Goal: Task Accomplishment & Management: Use online tool/utility

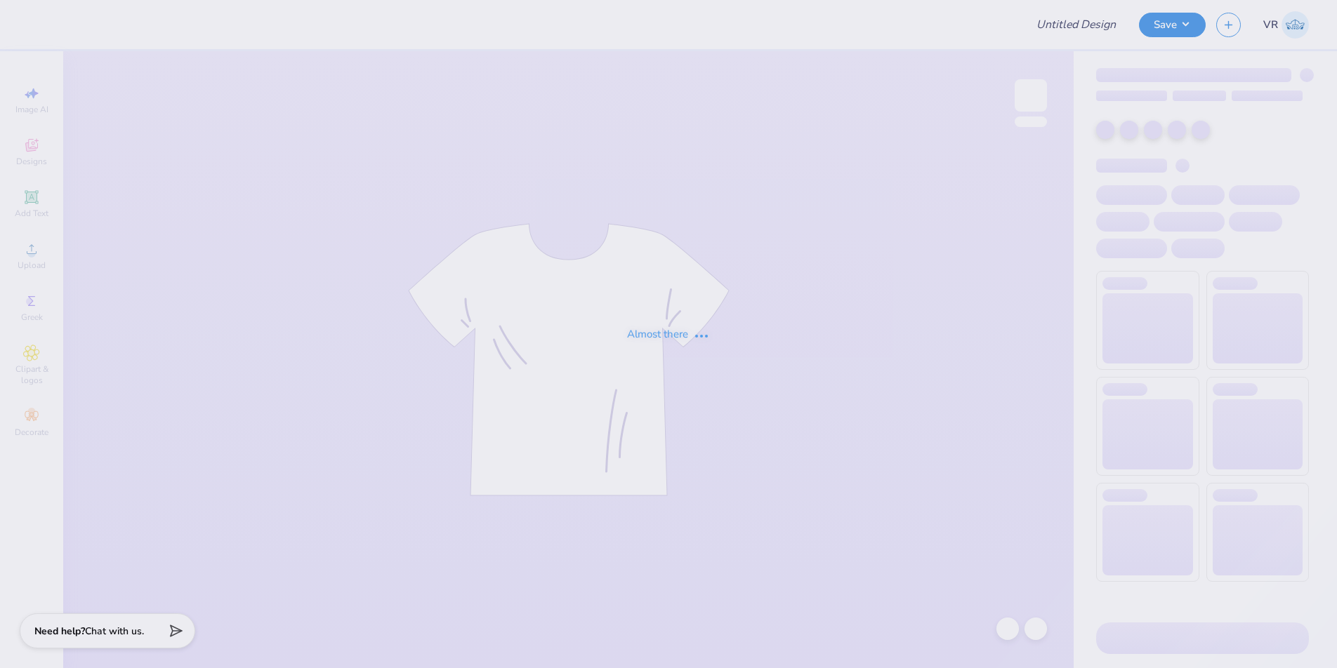
type input "Dg Shirts"
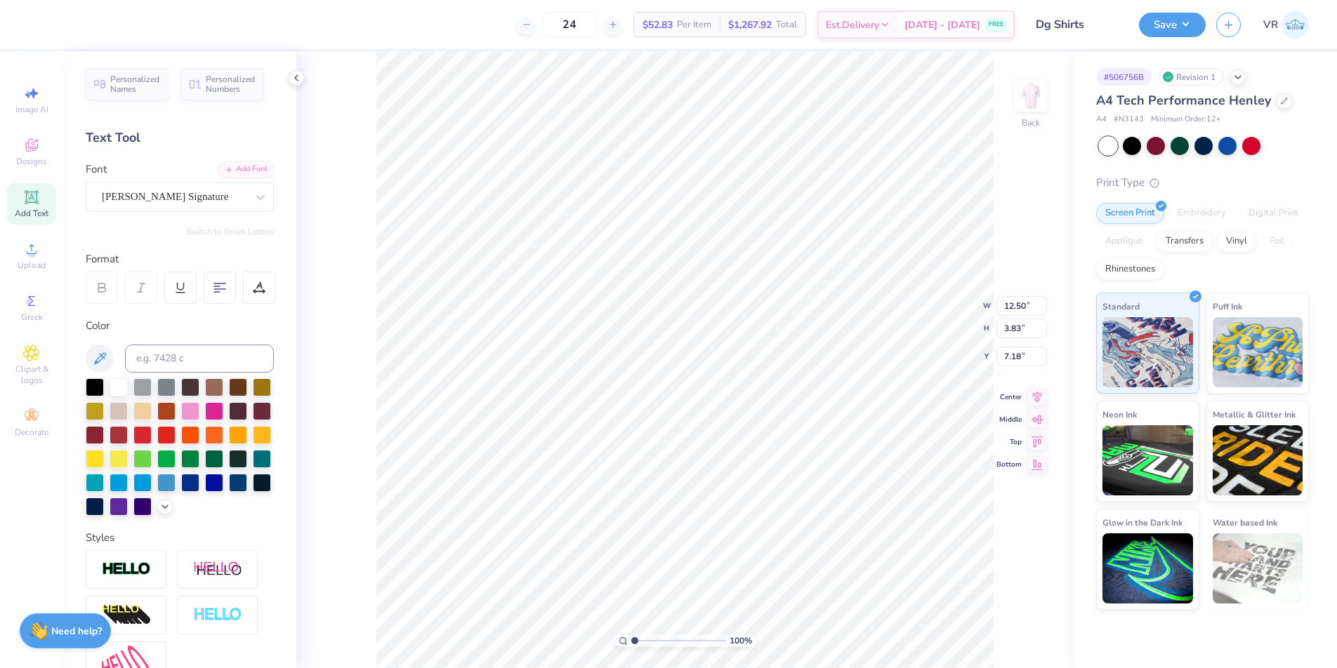
type input "1.25"
type input "5.00"
type input "3.83"
type input "7.18"
type input "1.19"
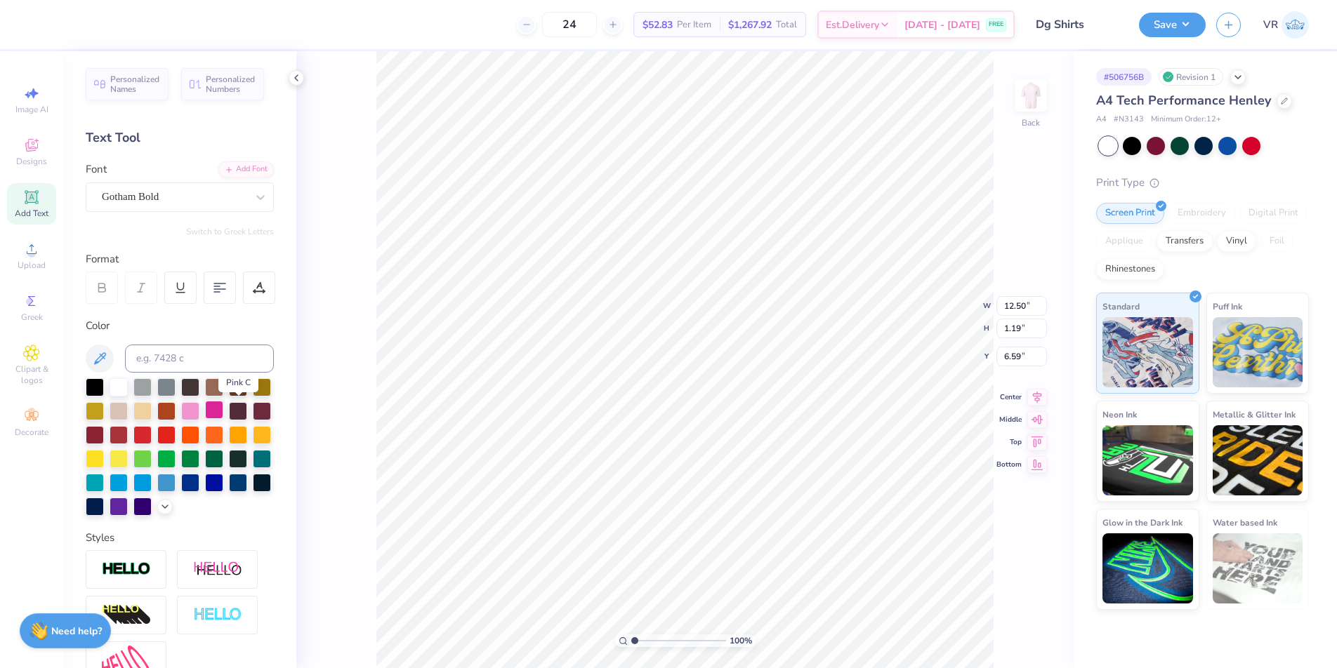
click at [223, 412] on div at bounding box center [214, 410] width 18 height 18
type input "12.24"
click at [223, 404] on div at bounding box center [214, 410] width 18 height 18
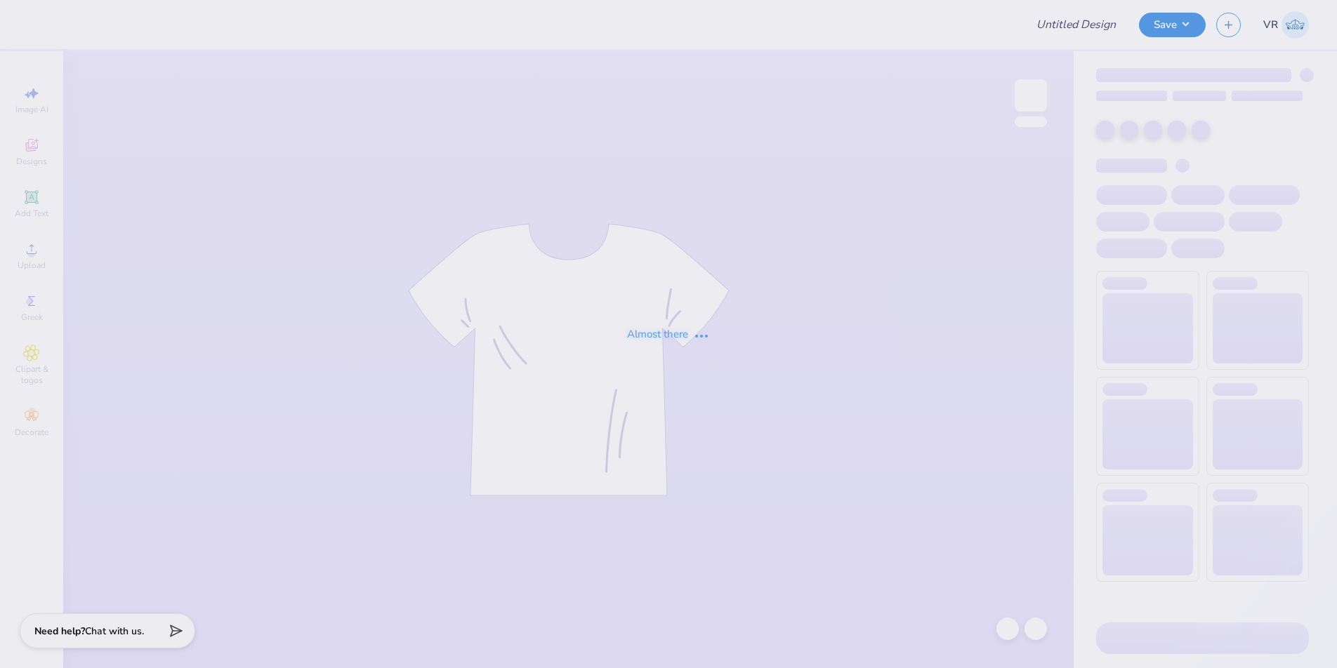
type input "Dg Shirts"
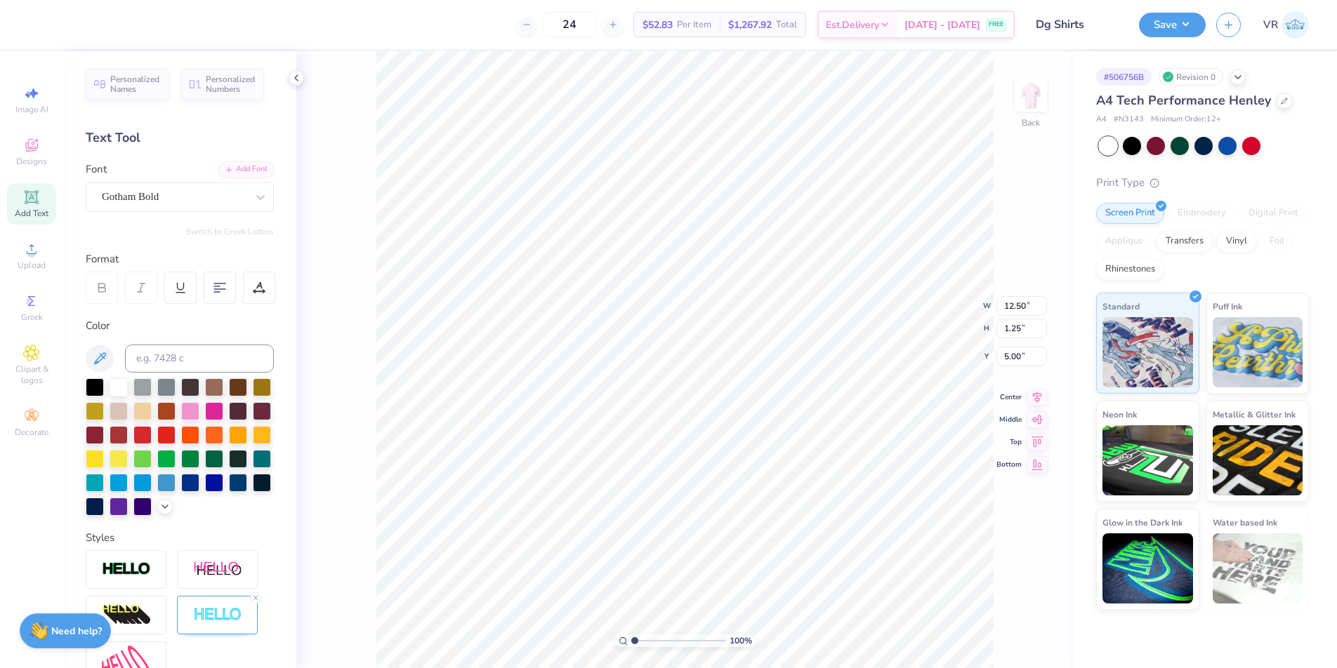
type input "1.19"
type input "6.59"
type input "3.83"
type input "7.18"
click at [742, 442] on li "Download vector" at bounding box center [748, 431] width 110 height 27
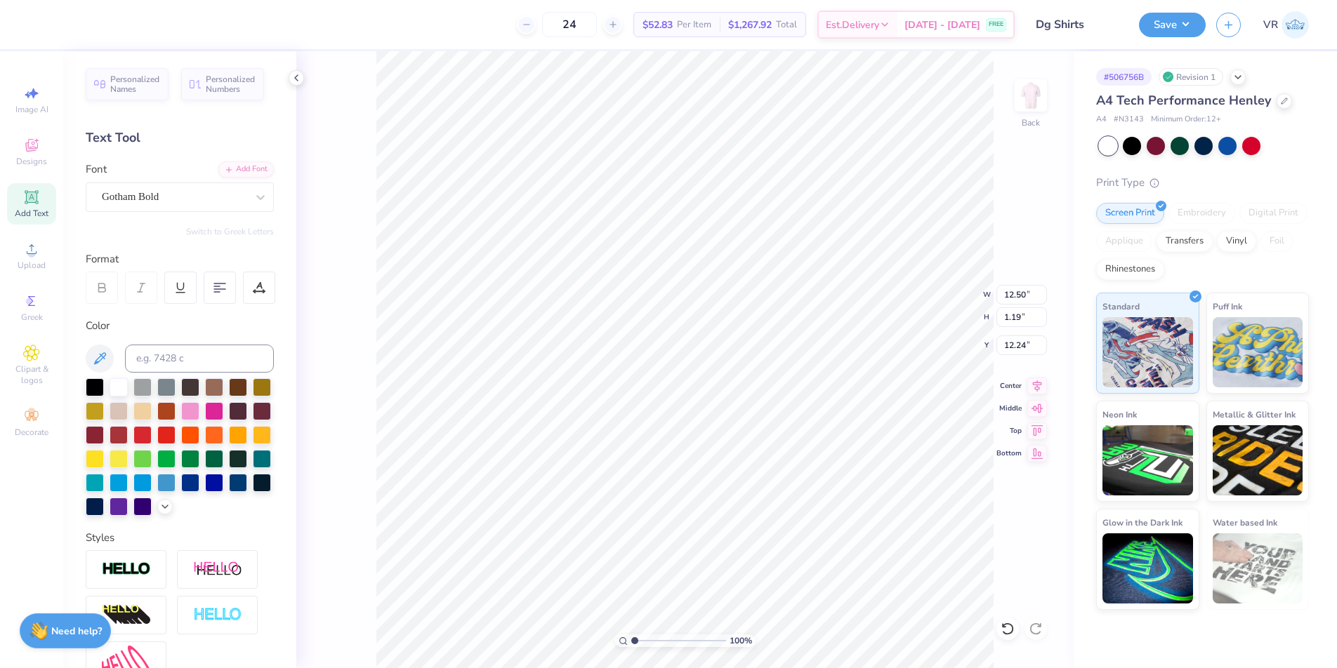
type input "1.25"
type input "5.00"
paste textarea "eeGee"
type textarea "DeeGee"
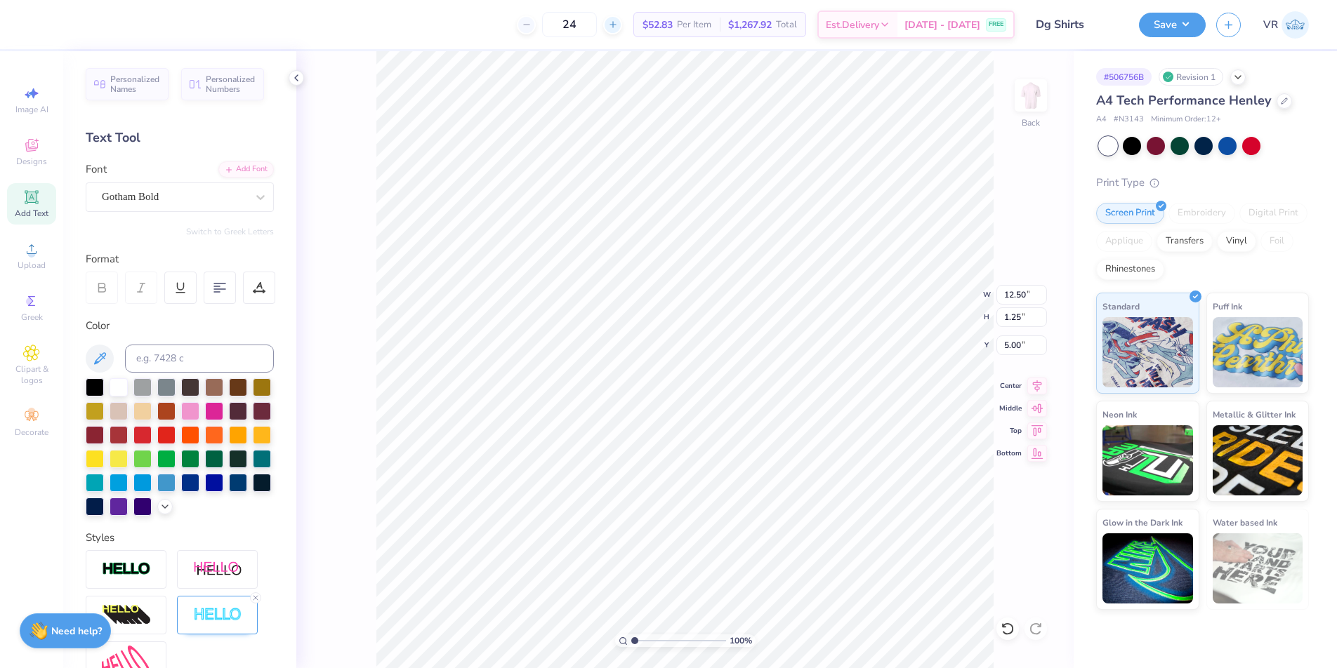
type input "10.65"
paste textarea "eeGee"
type textarea "DeeGee"
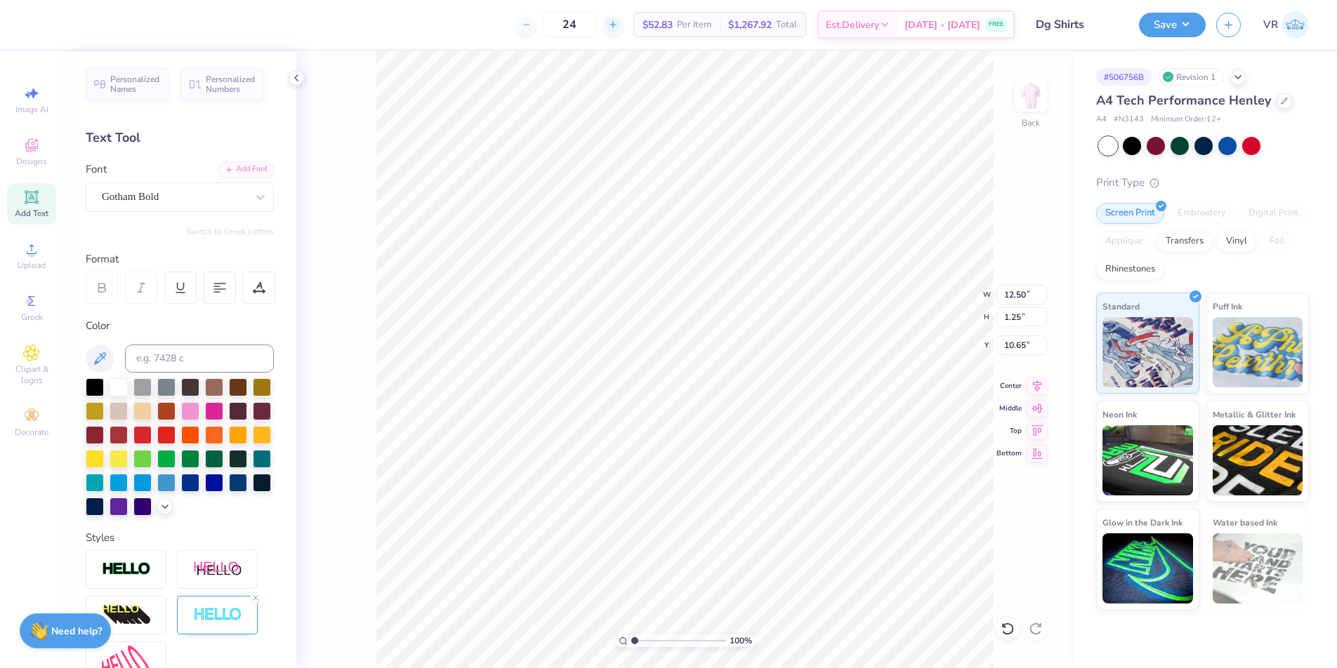
type input "3.83"
type input "7.18"
type textarea "DeeGee"
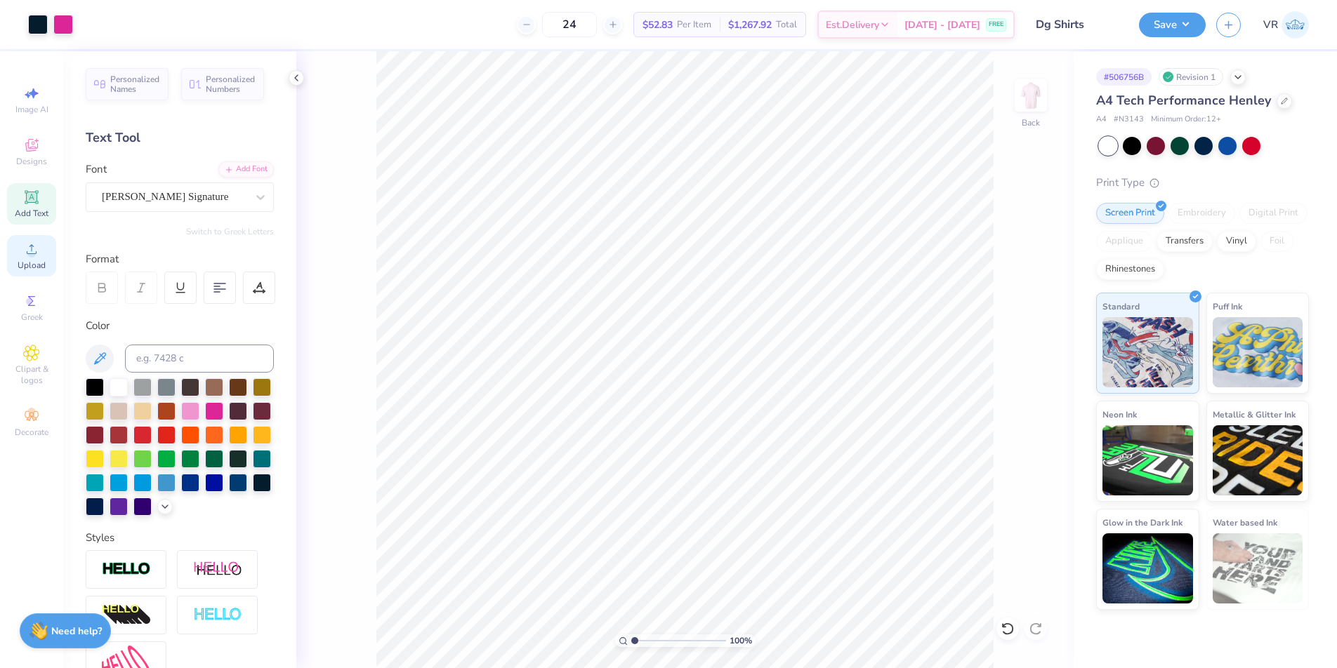
click at [33, 258] on div "Upload" at bounding box center [31, 255] width 49 height 41
type input "15.41"
type input "12.50"
type input "1.19"
type input "12.24"
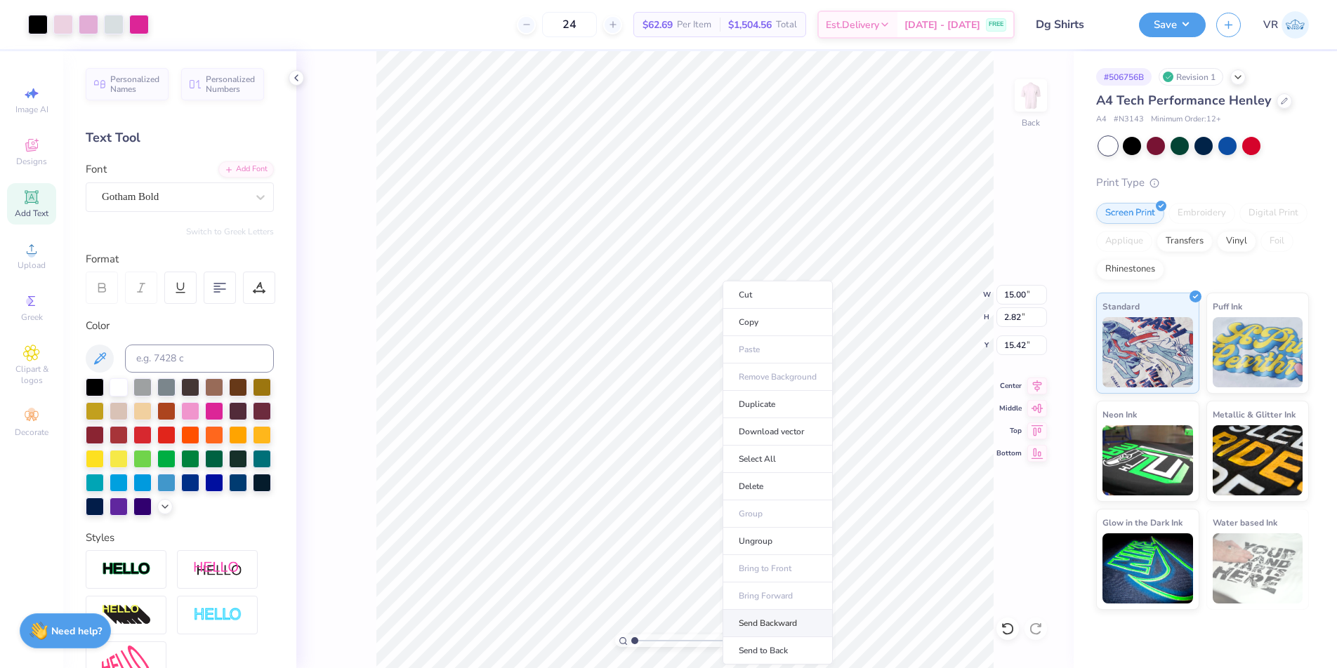
click at [754, 619] on li "Send Backward" at bounding box center [777, 623] width 110 height 27
type input "11.03"
click at [649, 640] on input "range" at bounding box center [678, 641] width 95 height 13
type input "1.9"
click at [642, 642] on input "range" at bounding box center [678, 641] width 95 height 13
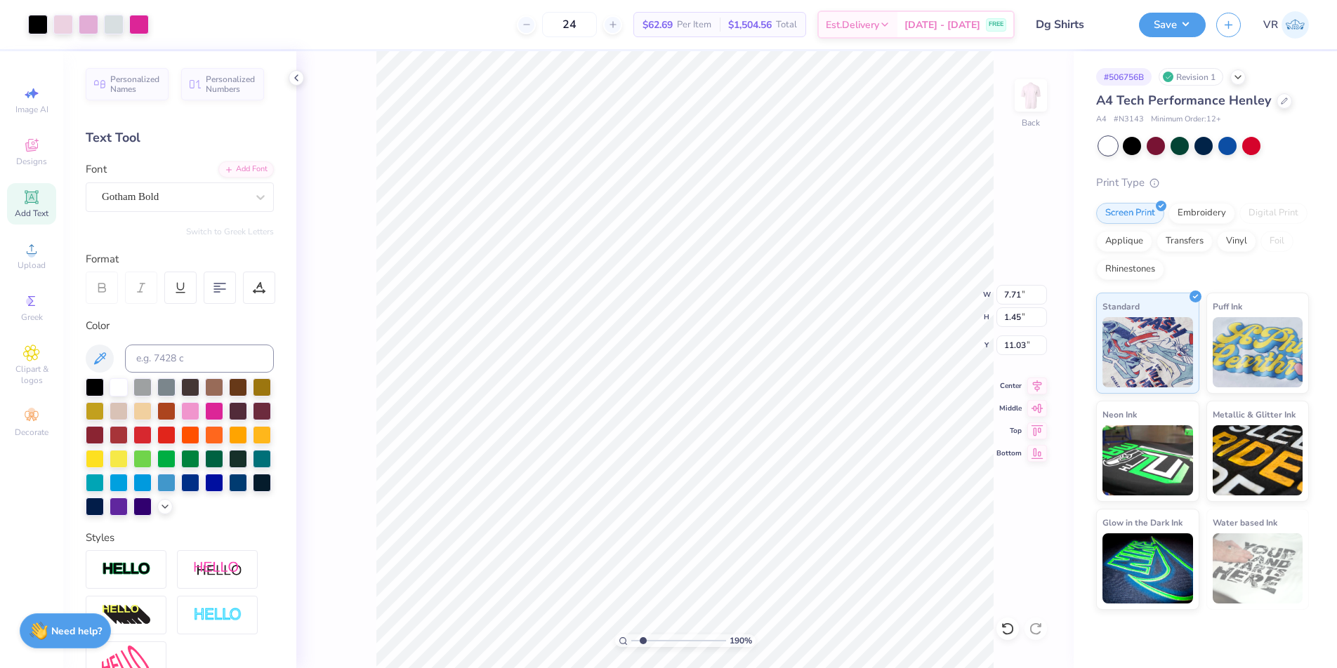
type input "7.71"
type input "1.45"
type input "12.13"
type input "6.42"
type input "1.25"
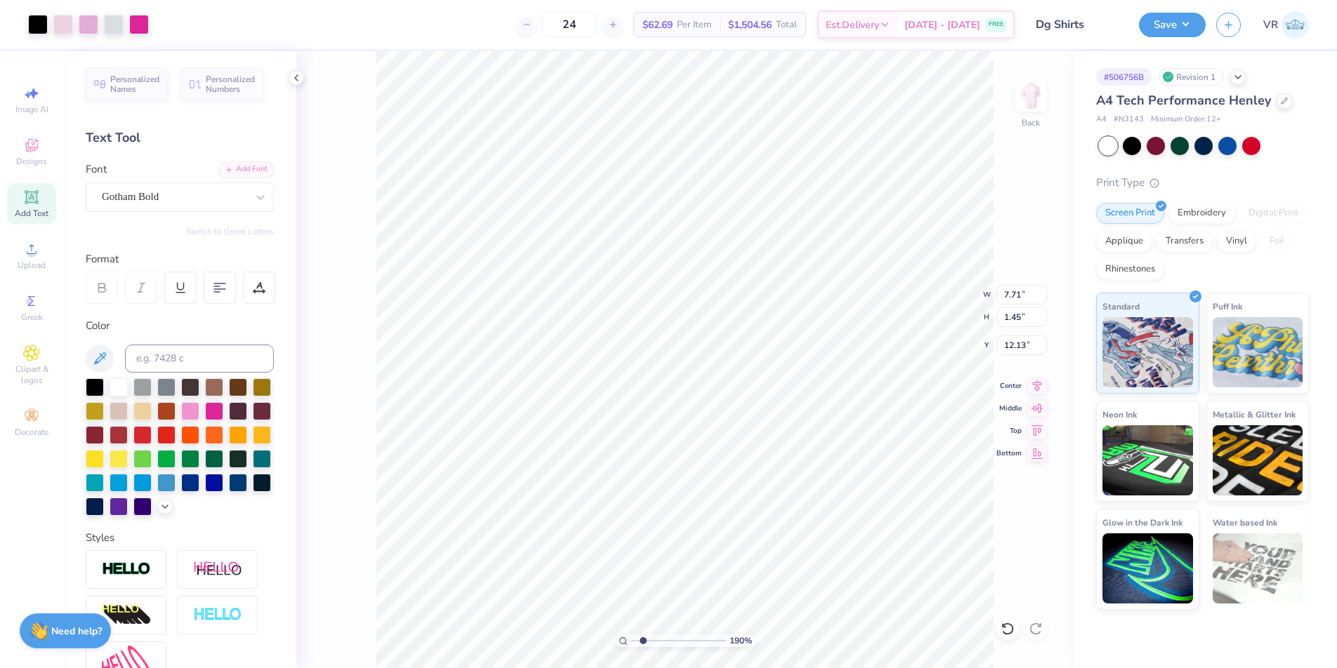
type input "10.65"
type input "7.71"
type input "1.45"
type input "12.13"
click at [1012, 296] on input "7.71" at bounding box center [1021, 295] width 51 height 20
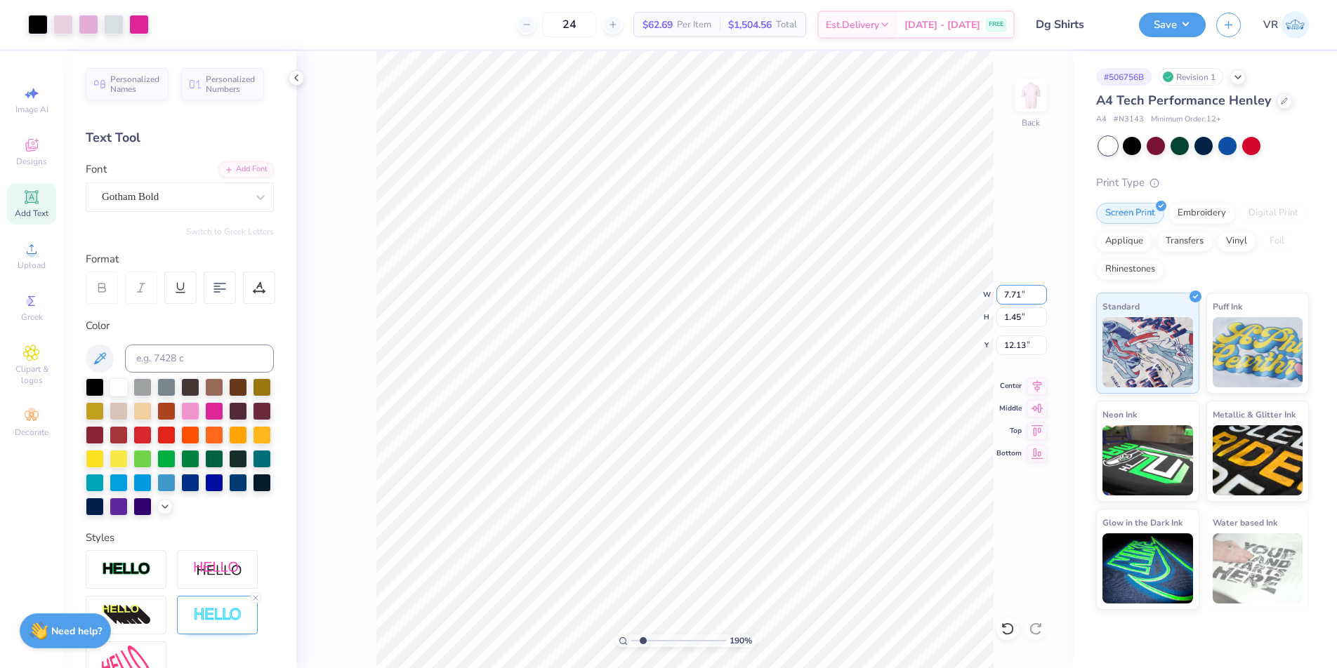
click at [1012, 296] on input "7.71" at bounding box center [1021, 295] width 51 height 20
type input "6.42"
click at [1005, 298] on input "7.71" at bounding box center [1021, 295] width 51 height 20
type input "6.42"
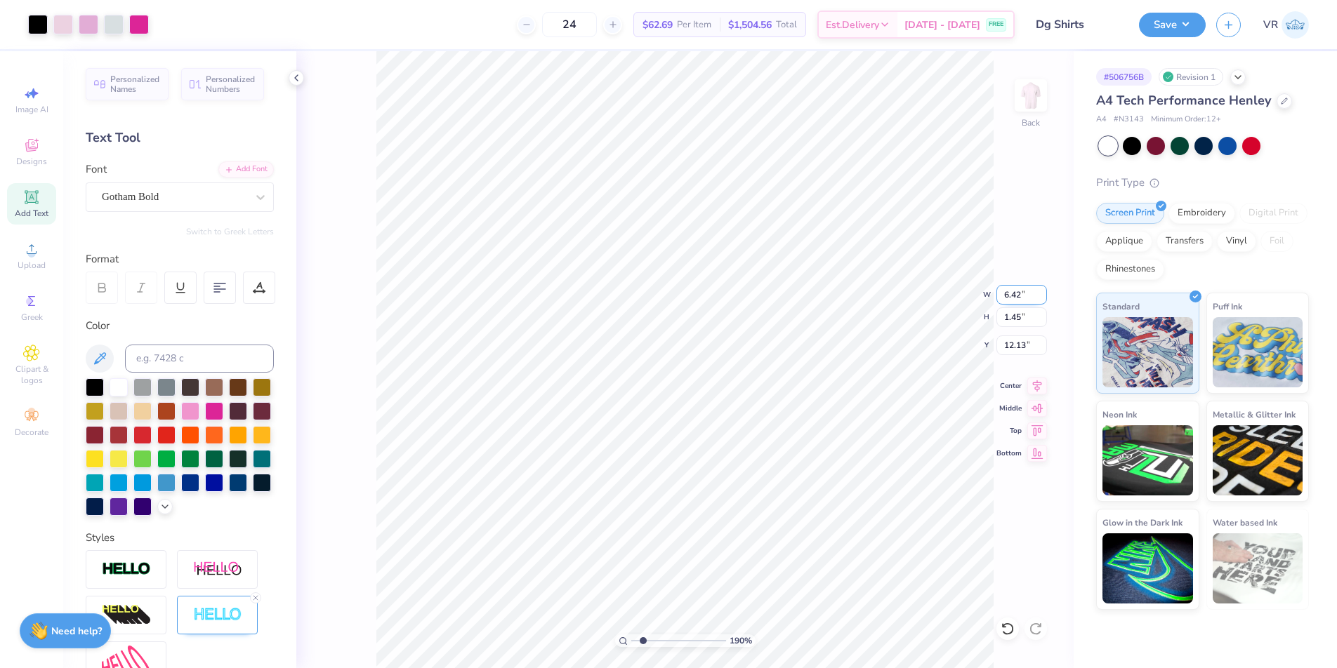
click at [1009, 296] on input "6.42" at bounding box center [1021, 295] width 51 height 20
click at [1006, 291] on input "7.71" at bounding box center [1021, 295] width 51 height 20
type input "6.42"
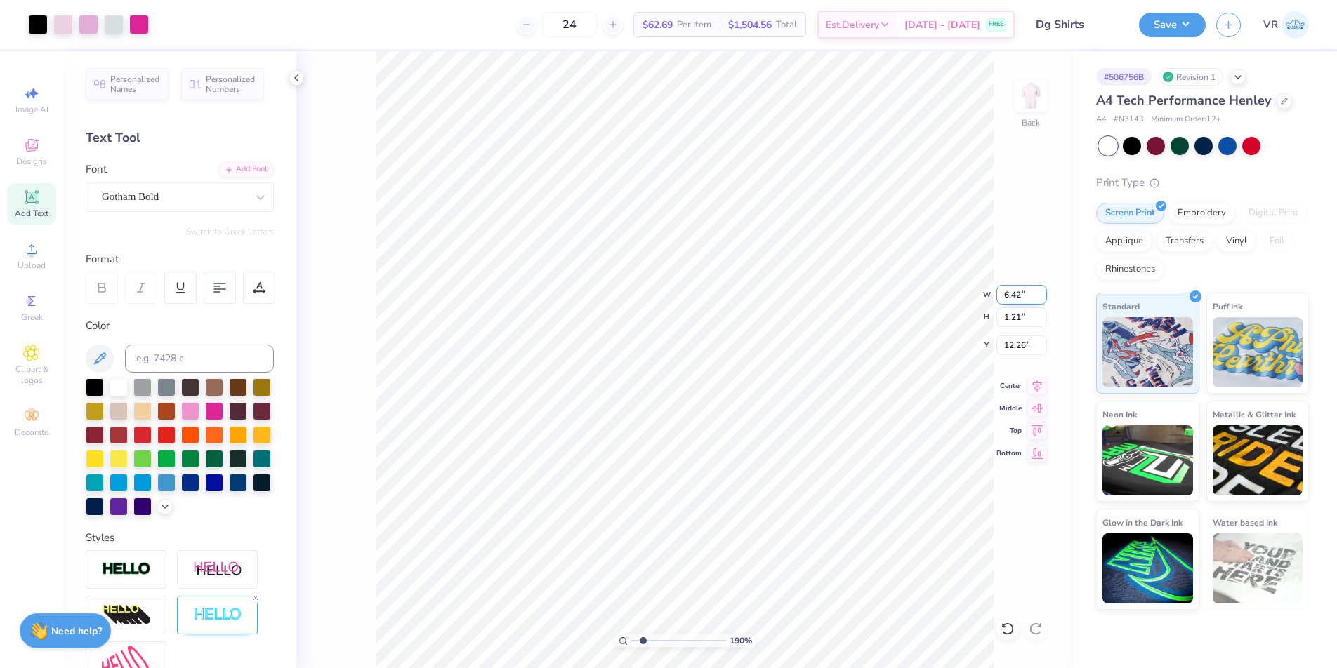
type input "1.21"
type input "12.26"
drag, startPoint x: 645, startPoint y: 640, endPoint x: 654, endPoint y: 640, distance: 9.1
type input "3.07"
click at [654, 640] on input "range" at bounding box center [678, 641] width 95 height 13
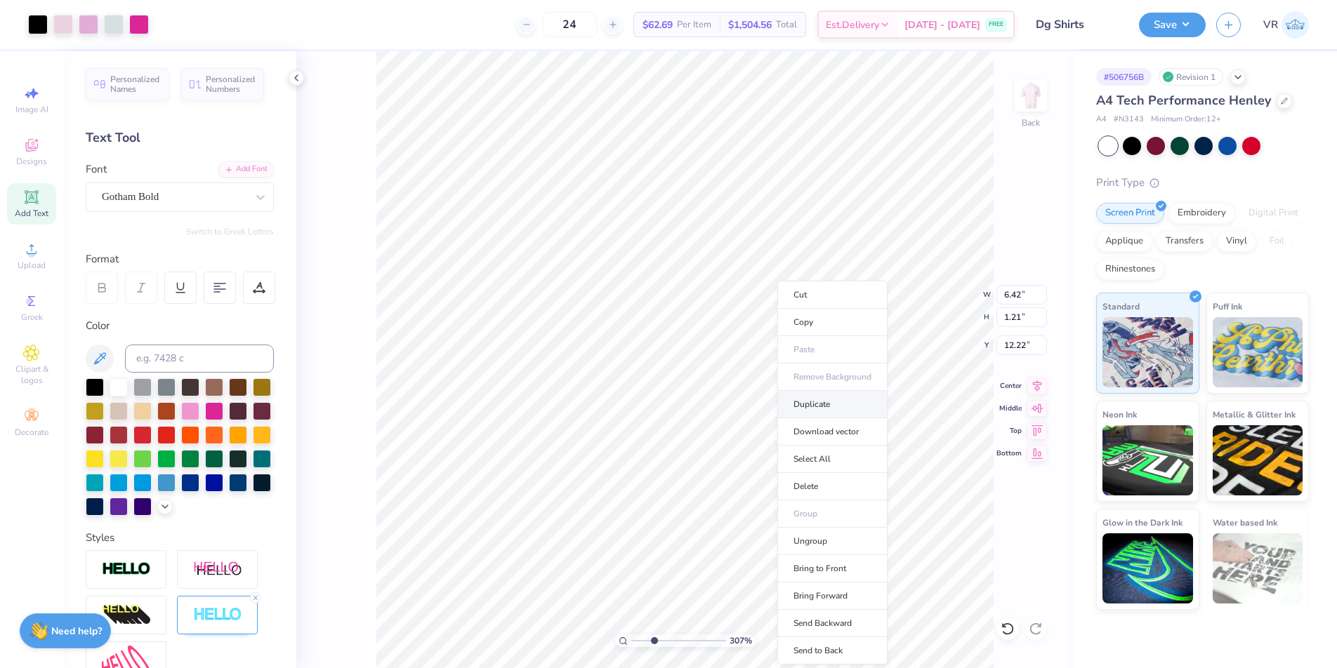
click at [832, 401] on li "Duplicate" at bounding box center [832, 404] width 110 height 27
click at [746, 555] on li "Send to Back" at bounding box center [763, 551] width 110 height 27
type input "12.22"
click at [852, 644] on li "Send to Back" at bounding box center [877, 650] width 110 height 27
drag, startPoint x: 654, startPoint y: 639, endPoint x: 629, endPoint y: 635, distance: 25.6
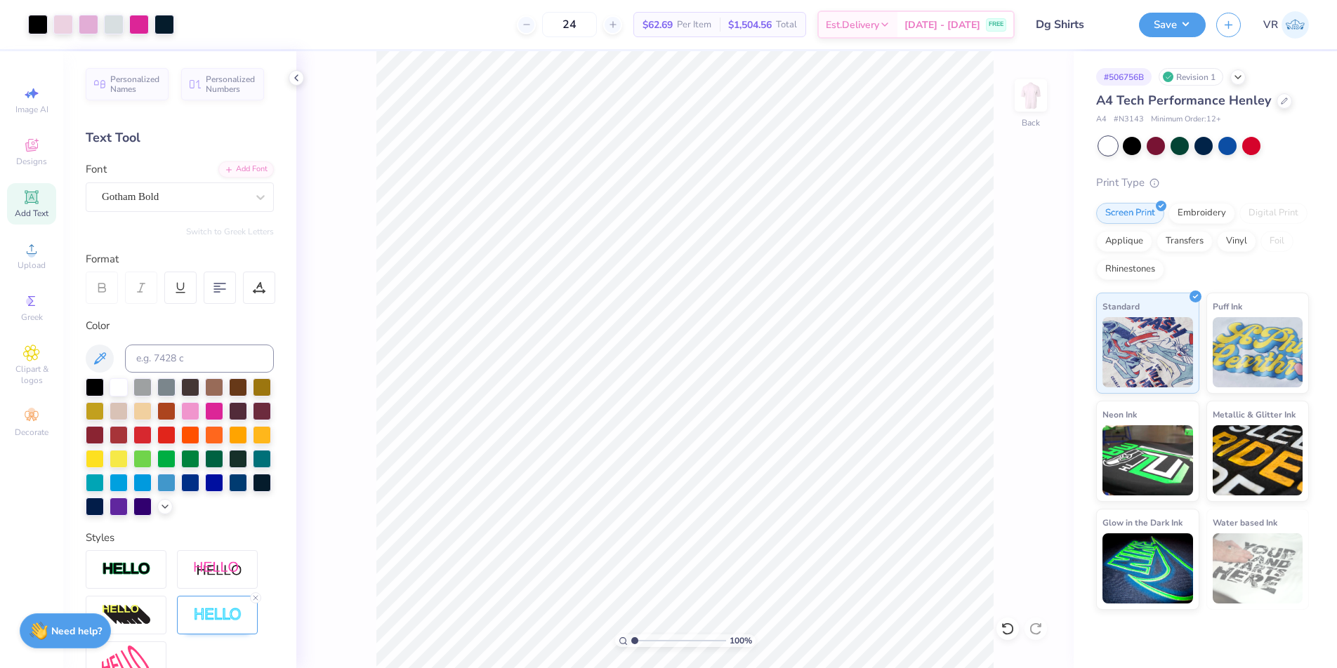
type input "1"
click at [631, 635] on input "range" at bounding box center [678, 641] width 95 height 13
type input "3.93"
type input "0.43"
click at [1035, 387] on icon at bounding box center [1037, 384] width 9 height 12
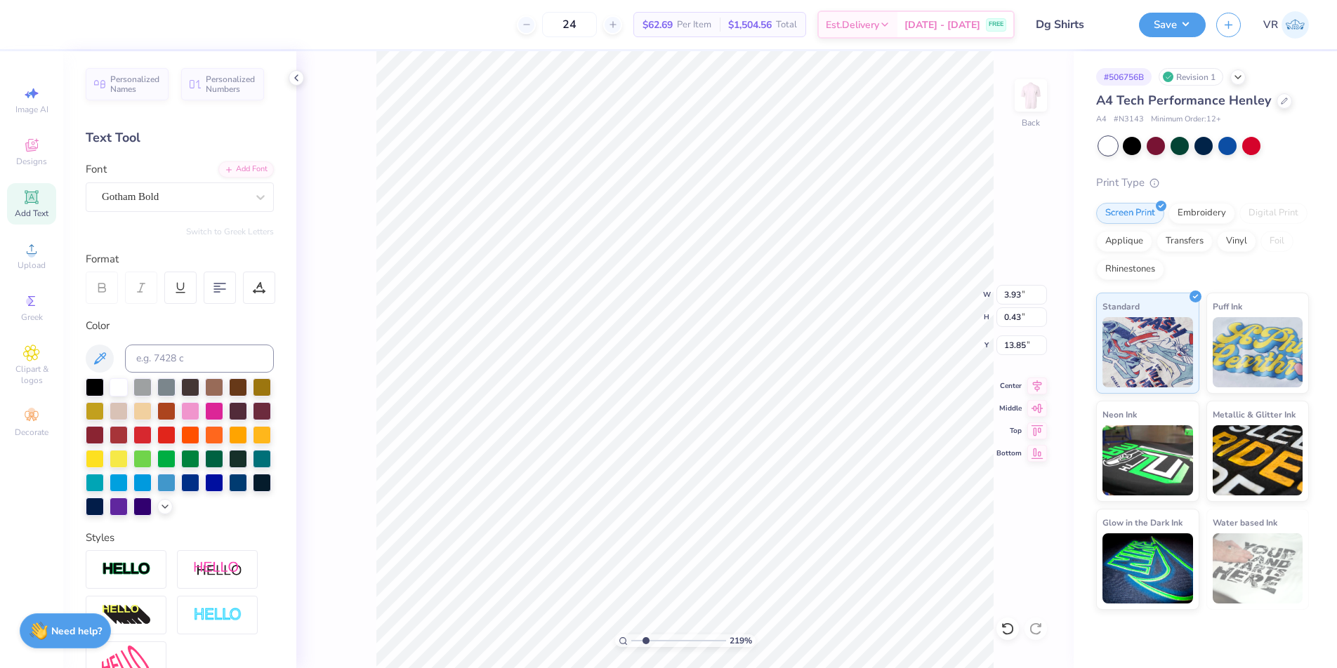
drag, startPoint x: 632, startPoint y: 640, endPoint x: 645, endPoint y: 637, distance: 12.9
type input "2.19"
click at [645, 637] on input "range" at bounding box center [678, 641] width 95 height 13
type input "6.42"
type input "1.21"
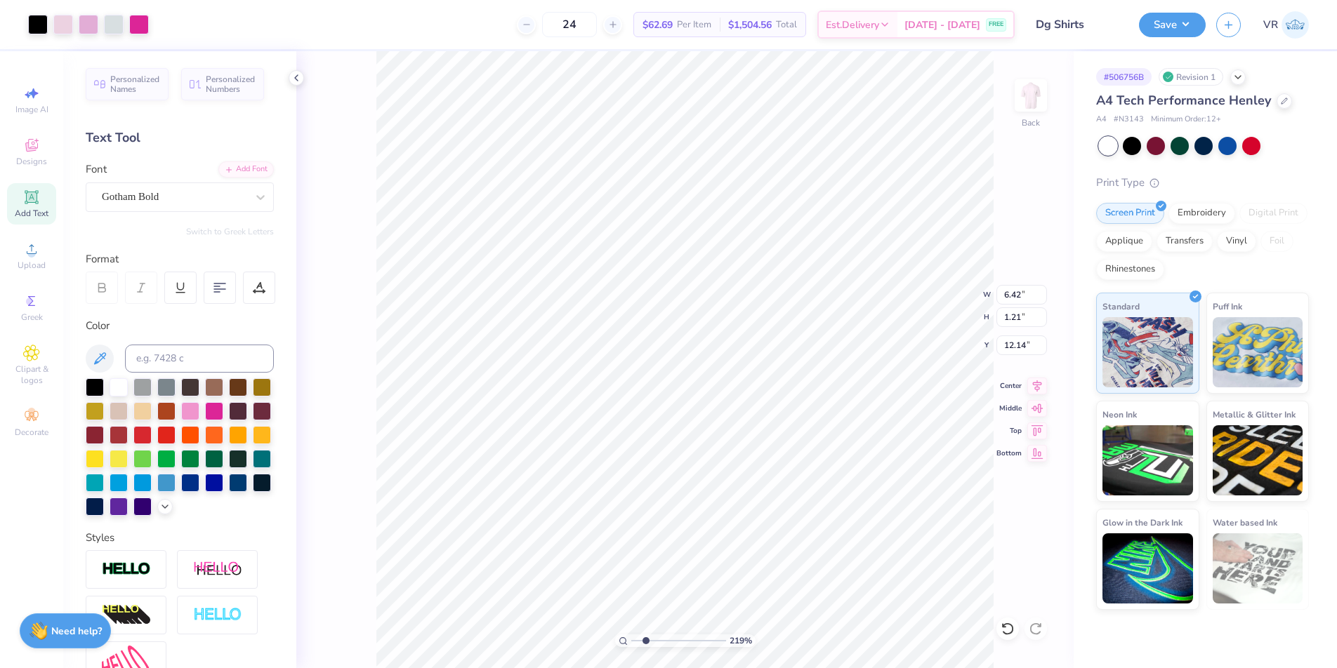
type input "12.04"
type input "7.79"
type input "6.42"
type input "1.25"
type input "10.47"
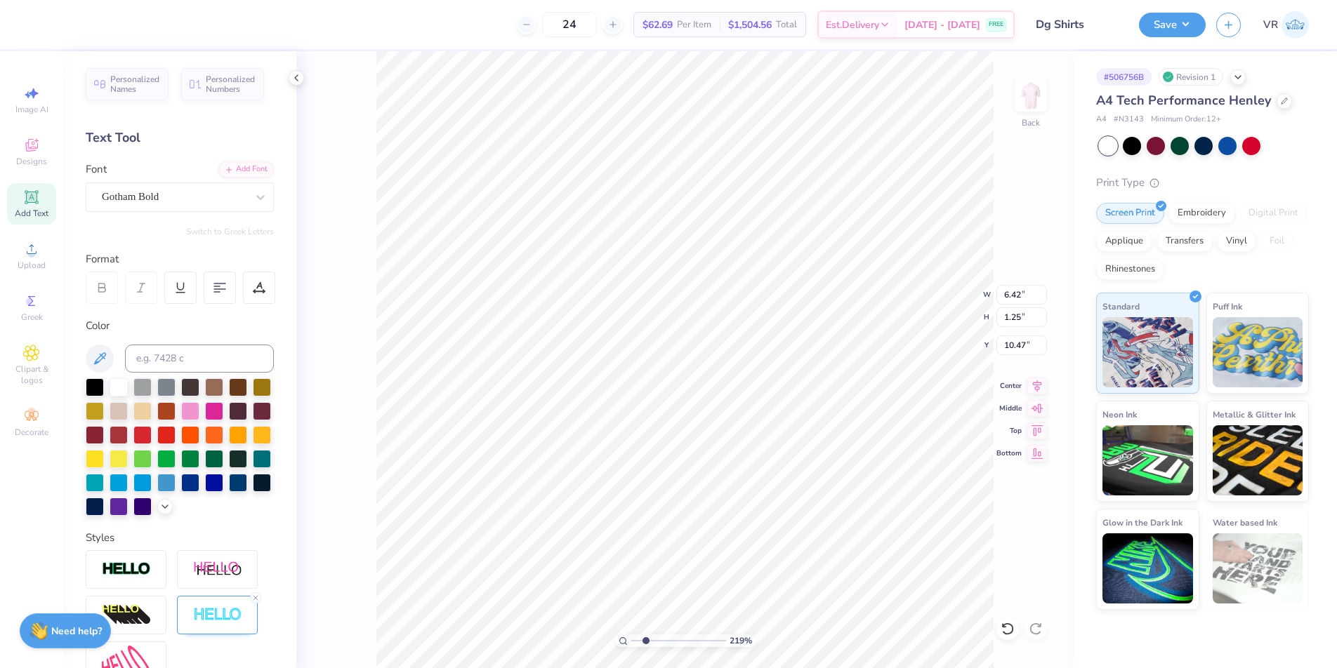
type input "1.21"
type input "6.77"
type input "1.25"
type input "5.35"
type input "13.42"
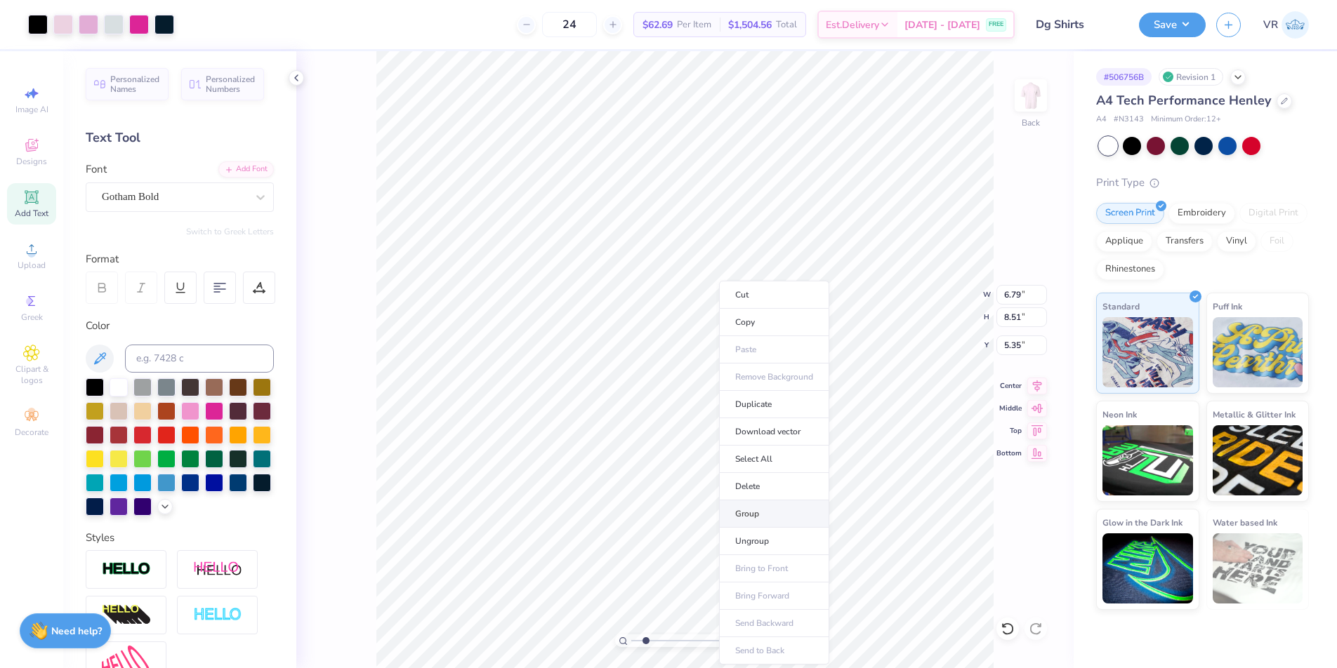
click at [756, 515] on li "Group" at bounding box center [774, 514] width 110 height 27
drag, startPoint x: 647, startPoint y: 641, endPoint x: 631, endPoint y: 636, distance: 16.9
type input "1"
click at [632, 641] on input "range" at bounding box center [678, 641] width 95 height 13
click at [1003, 296] on input "6.79" at bounding box center [1021, 295] width 51 height 20
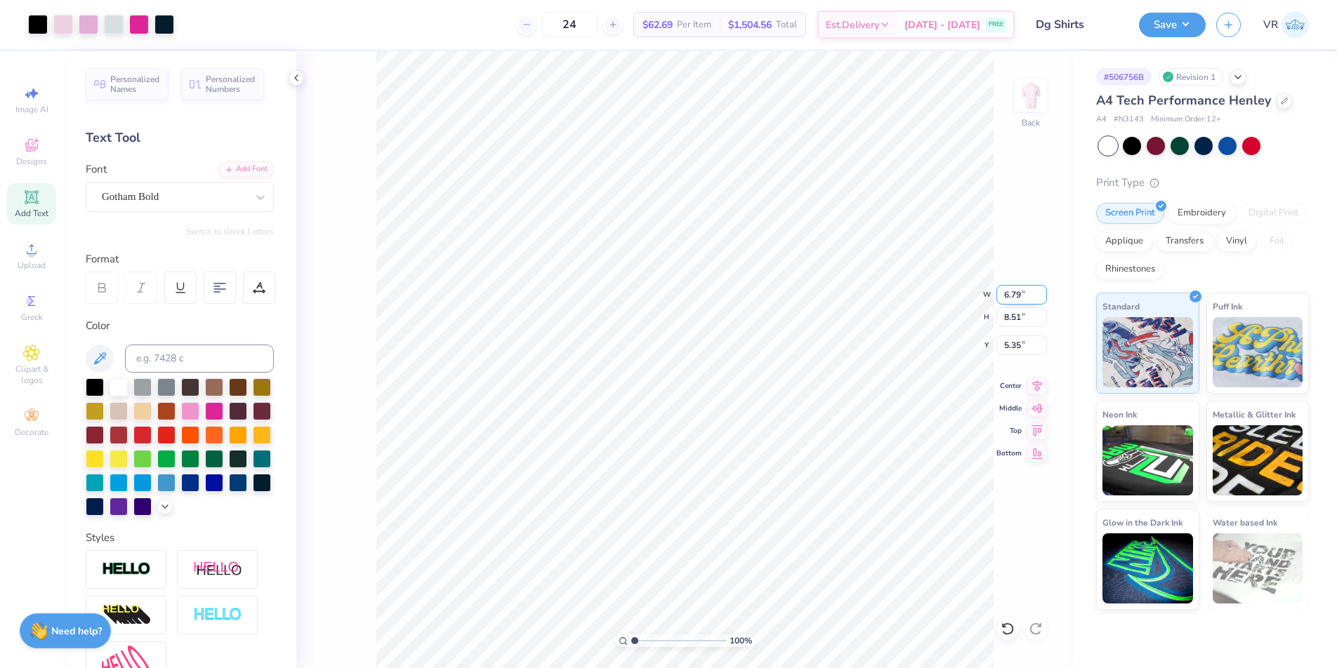
click at [1003, 296] on input "6.79" at bounding box center [1021, 295] width 51 height 20
type input "12.00"
type input "15.03"
type input "2.09"
click at [1012, 316] on input "15.03" at bounding box center [1021, 317] width 51 height 20
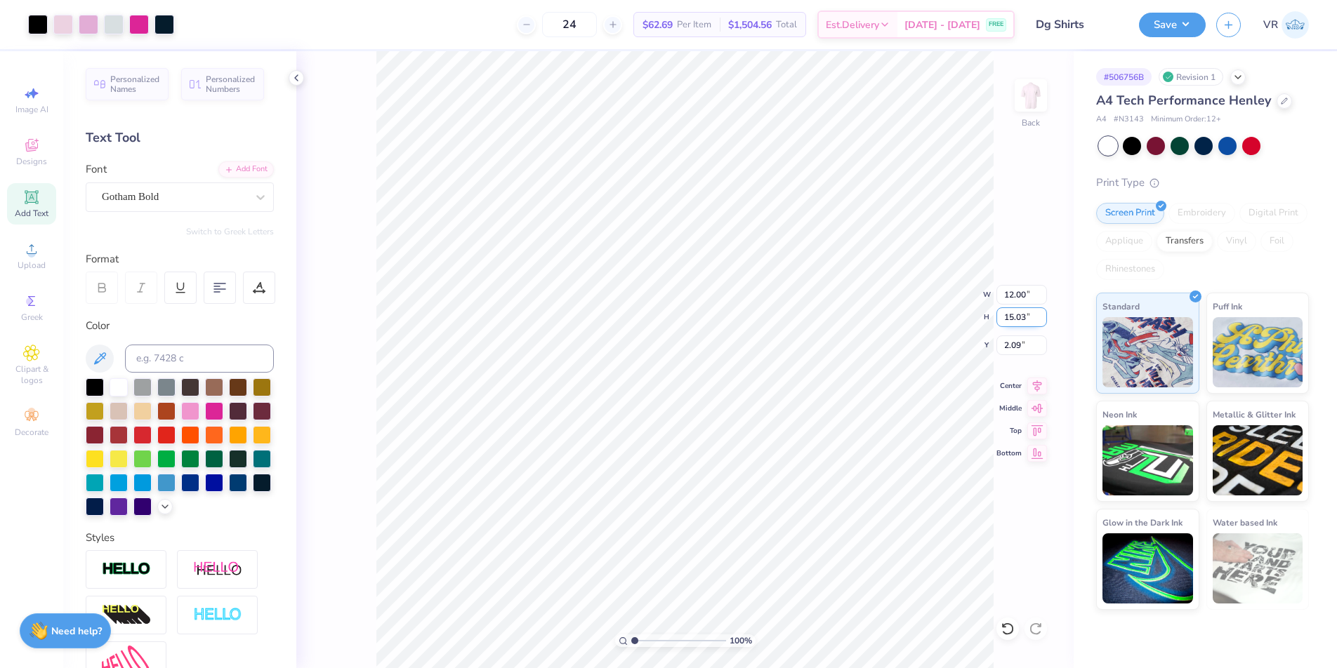
click at [1012, 317] on input "15.03" at bounding box center [1021, 317] width 51 height 20
type input "10"
type input "7.98"
type input "10.00"
type input "4.60"
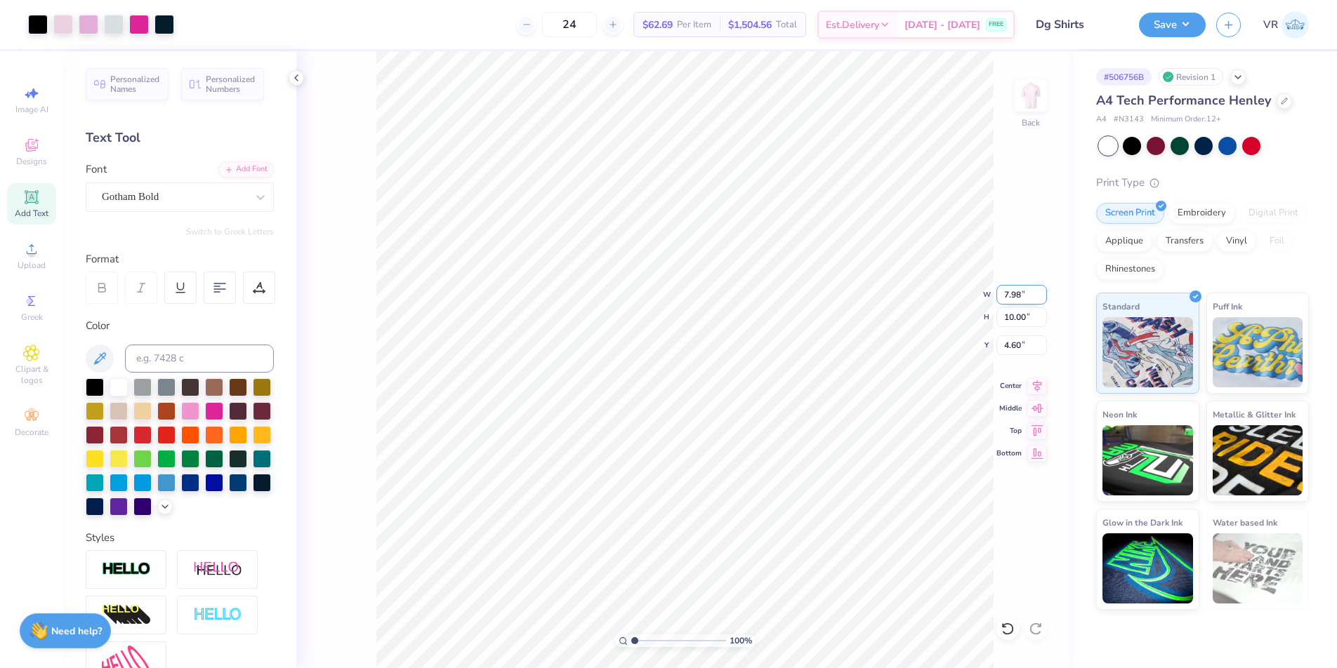
click at [1011, 291] on input "7.98" at bounding box center [1021, 295] width 51 height 20
type input "9.00"
type input "11.27"
click at [1009, 345] on input "3.96" at bounding box center [1021, 346] width 51 height 20
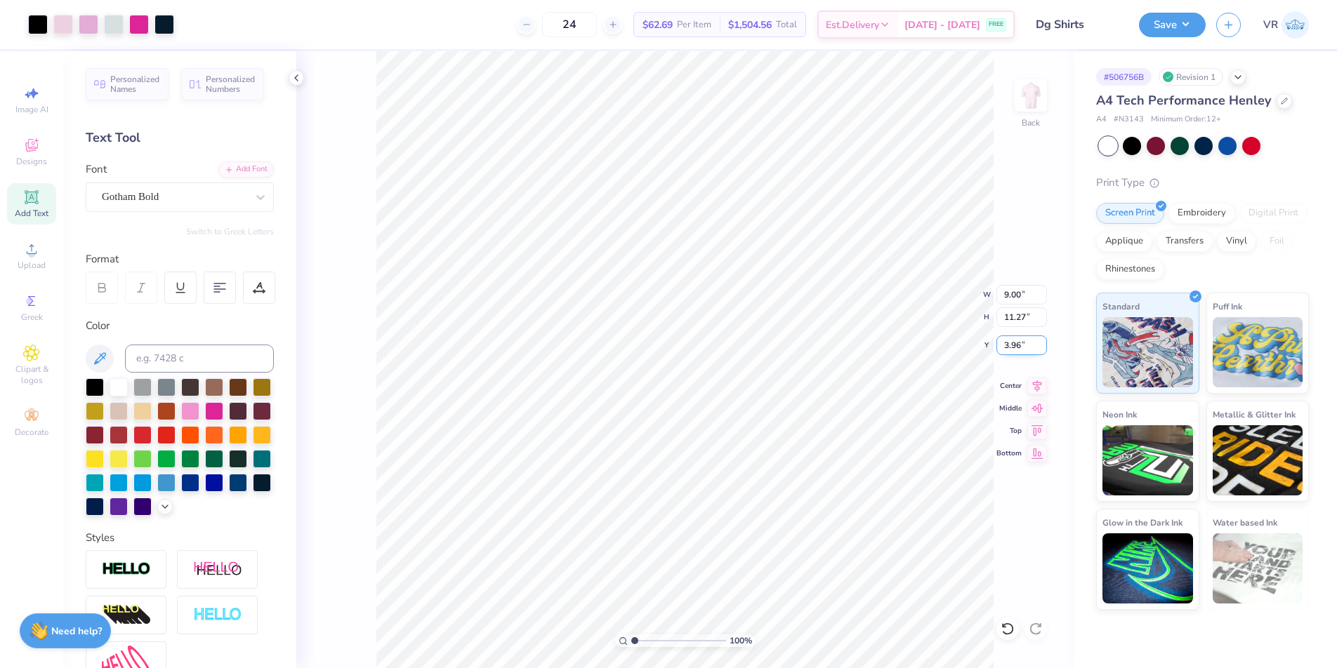
click at [1009, 345] on input "3.96" at bounding box center [1021, 346] width 51 height 20
type input "4.90"
drag, startPoint x: 634, startPoint y: 642, endPoint x: 621, endPoint y: 642, distance: 13.3
click at [631, 642] on input "range" at bounding box center [678, 641] width 95 height 13
drag, startPoint x: 639, startPoint y: 640, endPoint x: 651, endPoint y: 638, distance: 12.0
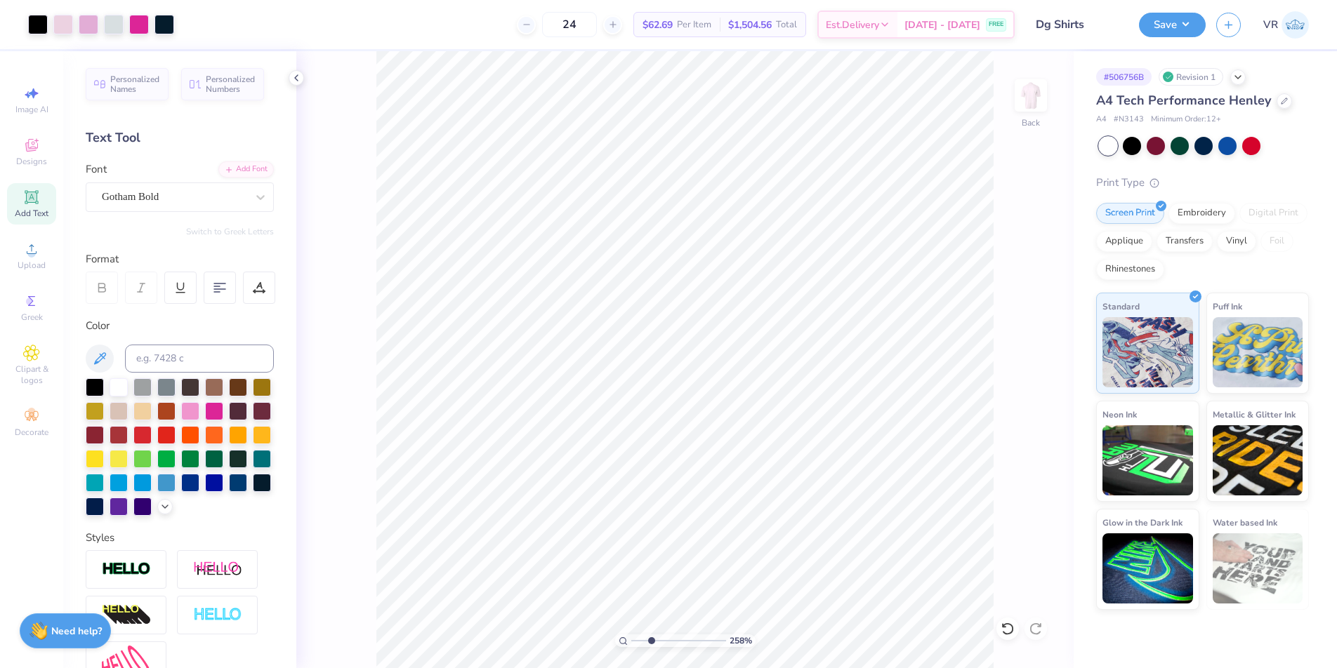
click at [651, 638] on input "range" at bounding box center [678, 641] width 95 height 13
click at [797, 538] on li "Ungroup" at bounding box center [810, 541] width 110 height 27
type input "2.77"
type input "12.10"
type input "2.77"
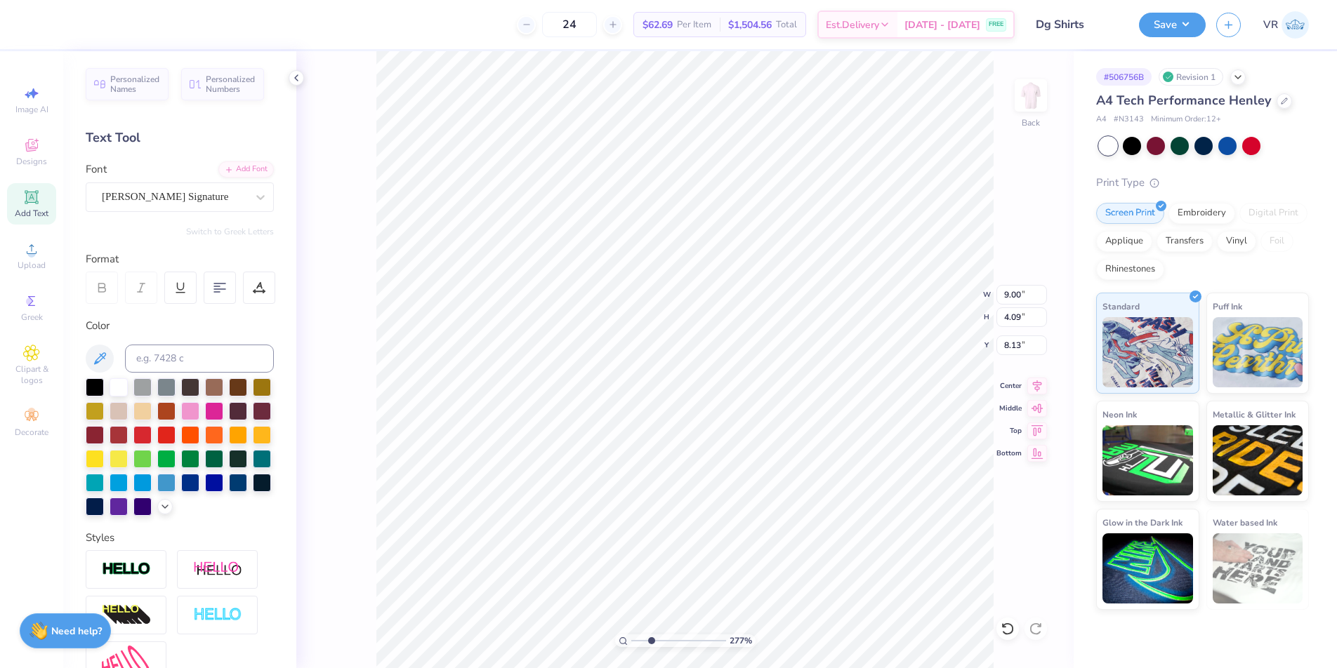
type input "7.89"
click at [333, 611] on div "277 % Back" at bounding box center [684, 359] width 777 height 617
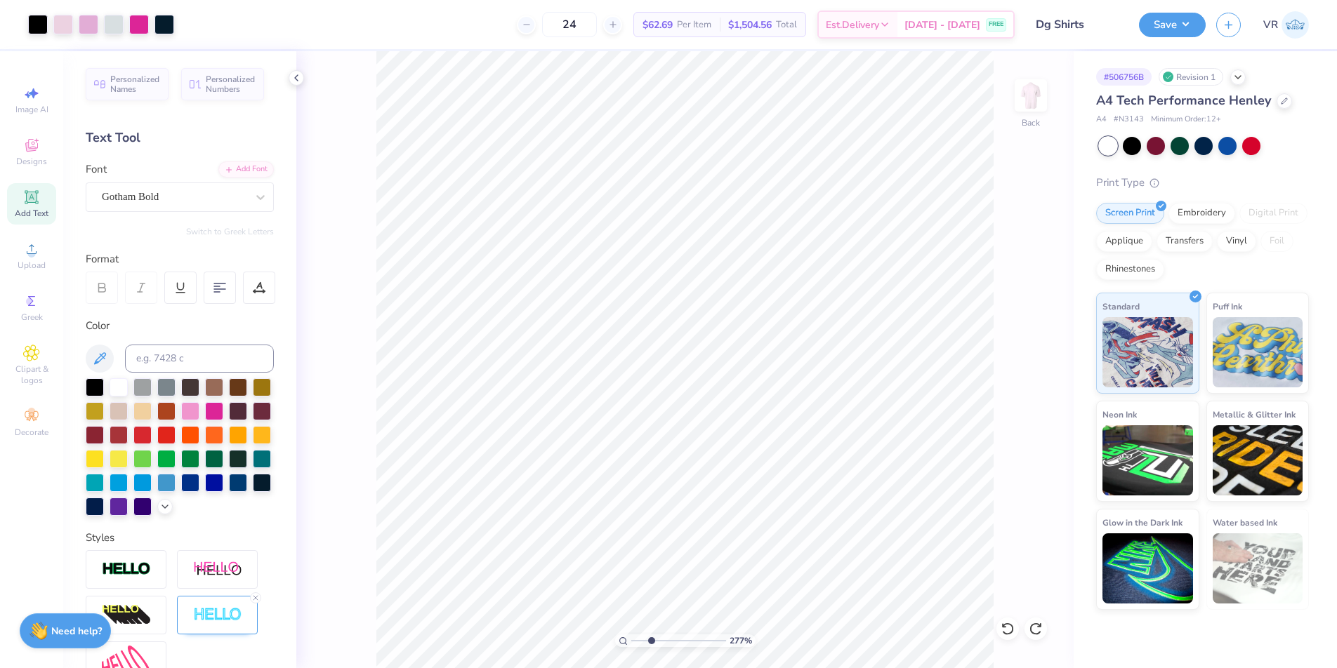
click at [345, 611] on div "277 % Back" at bounding box center [684, 359] width 777 height 617
type input "2.77"
type input "11.90"
drag, startPoint x: 625, startPoint y: 639, endPoint x: 597, endPoint y: 640, distance: 28.1
type input "1"
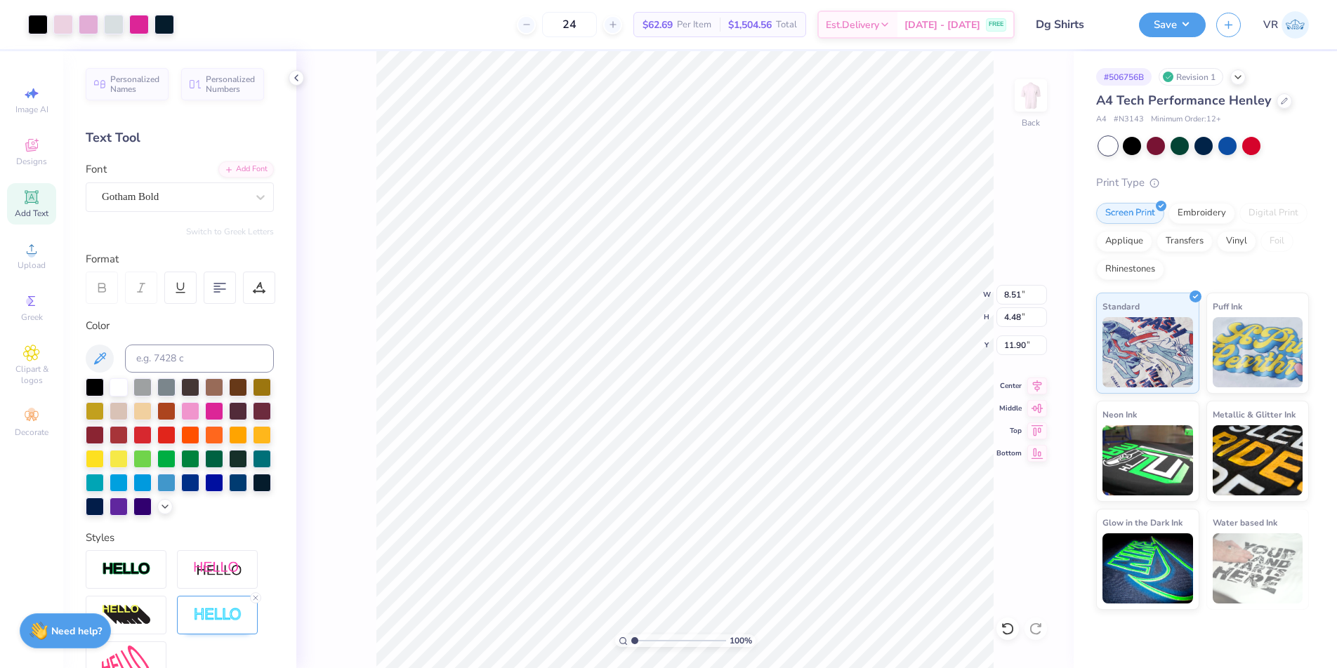
click at [631, 640] on input "range" at bounding box center [678, 641] width 95 height 13
click at [1033, 385] on icon at bounding box center [1037, 384] width 20 height 17
click at [738, 514] on li "Group" at bounding box center [756, 514] width 110 height 27
type input "4.93"
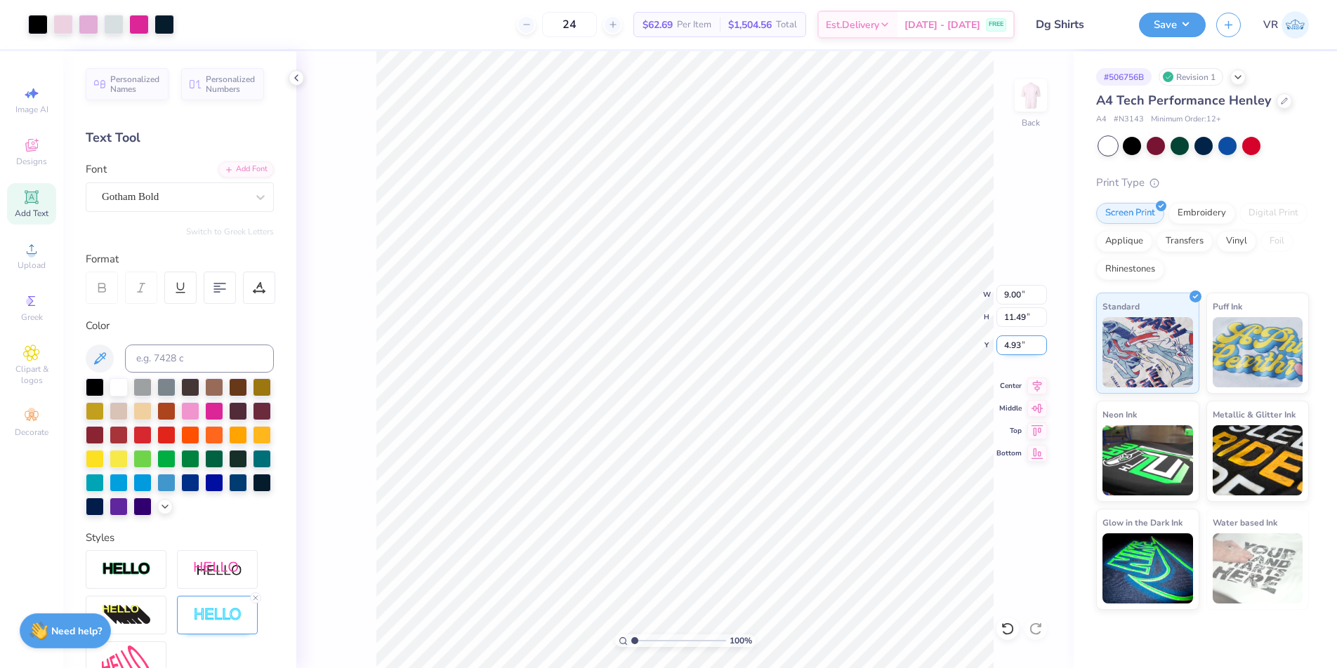
click at [1007, 347] on input "4.93" at bounding box center [1021, 346] width 51 height 20
type input "4"
click at [1010, 347] on input "4.93" at bounding box center [1021, 346] width 51 height 20
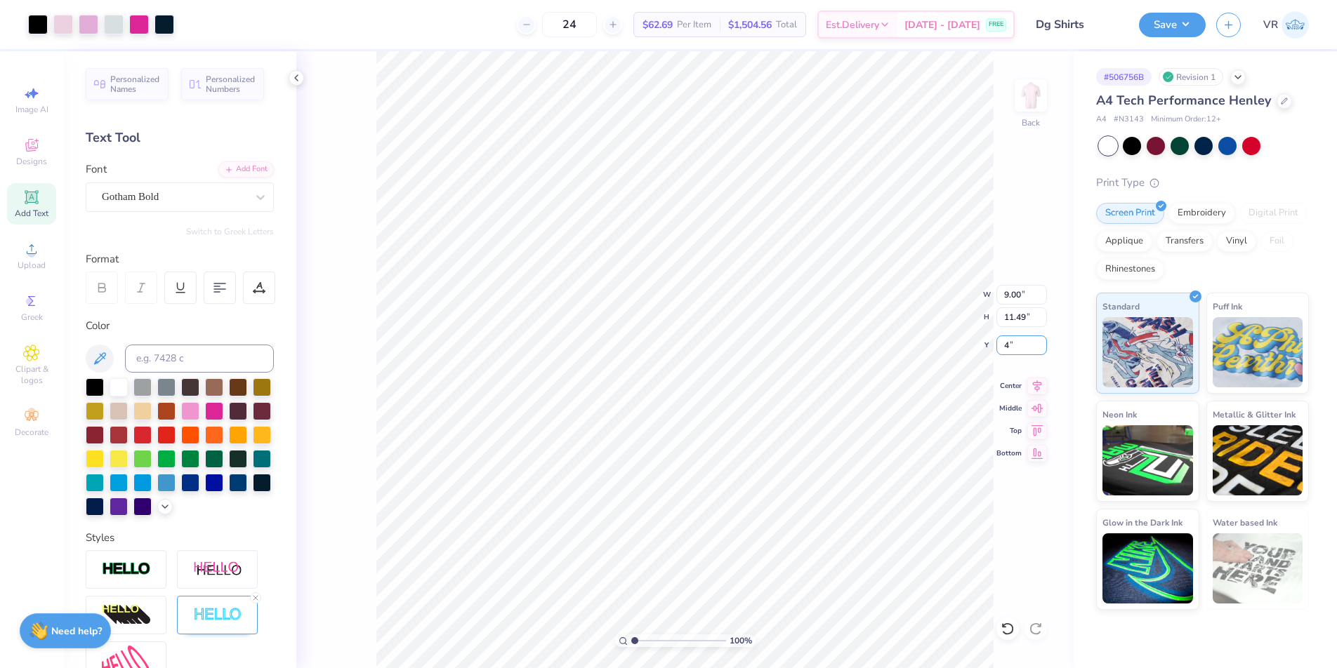
type input "4"
type input "10.62"
click at [1016, 343] on input "10.62" at bounding box center [1021, 346] width 51 height 20
type input "4.00"
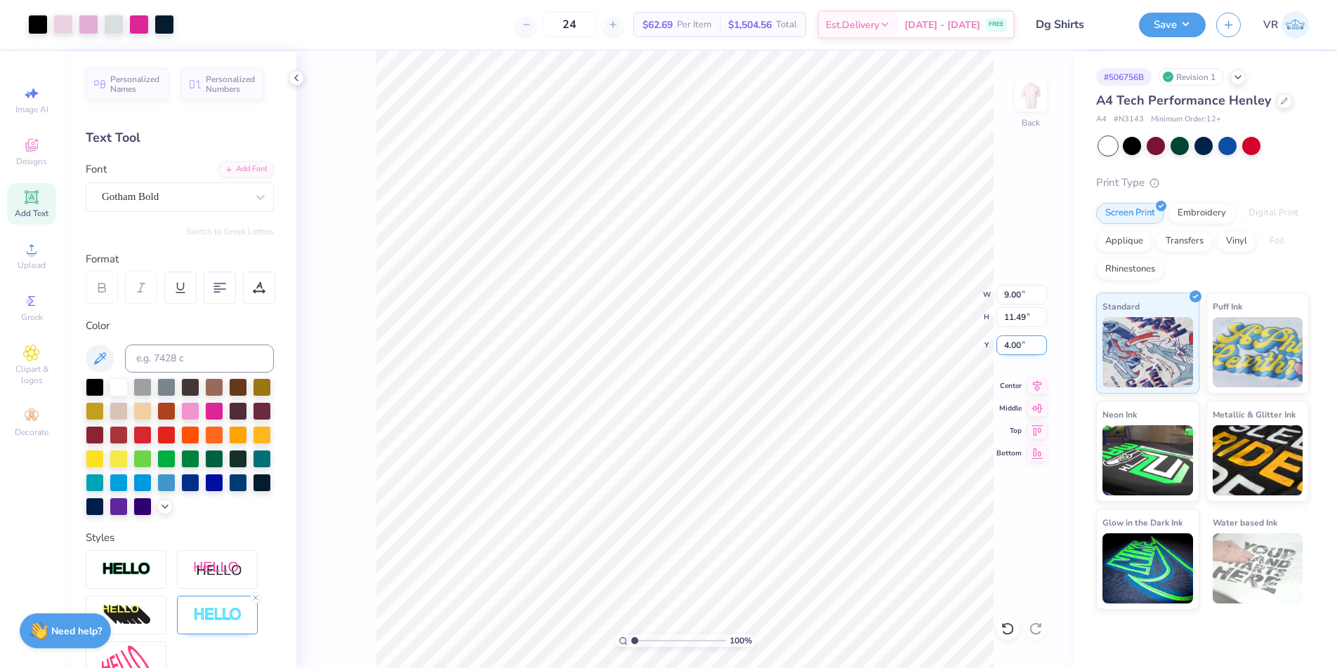
click at [1014, 347] on input "4.00" at bounding box center [1021, 346] width 51 height 20
type input "5.00"
click at [1033, 385] on icon at bounding box center [1037, 384] width 20 height 17
click at [65, 24] on div at bounding box center [63, 23] width 20 height 20
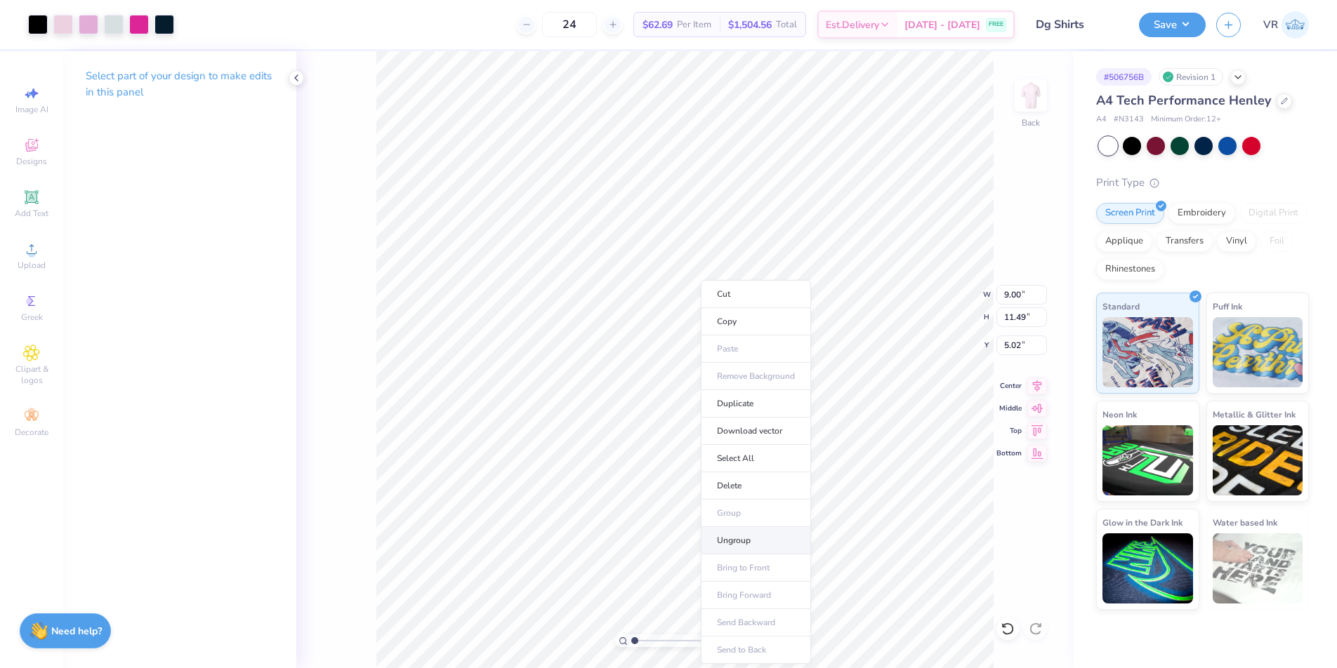
click at [746, 536] on li "Ungroup" at bounding box center [756, 540] width 110 height 27
drag, startPoint x: 640, startPoint y: 641, endPoint x: 654, endPoint y: 640, distance: 13.4
type input "3.07"
click at [654, 640] on input "range" at bounding box center [678, 641] width 95 height 13
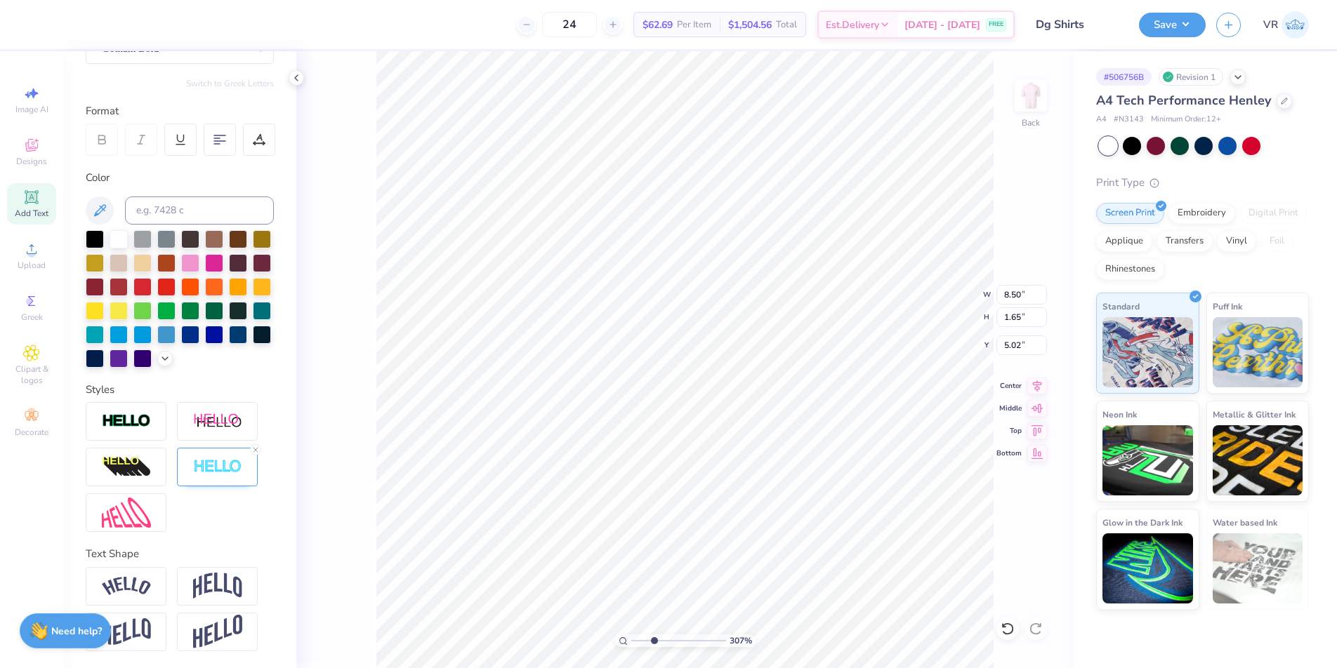
scroll to position [169, 0]
click at [223, 253] on div at bounding box center [214, 262] width 18 height 18
drag, startPoint x: 253, startPoint y: 453, endPoint x: 258, endPoint y: 479, distance: 27.0
click at [253, 453] on icon at bounding box center [255, 450] width 8 height 8
type input "8.42"
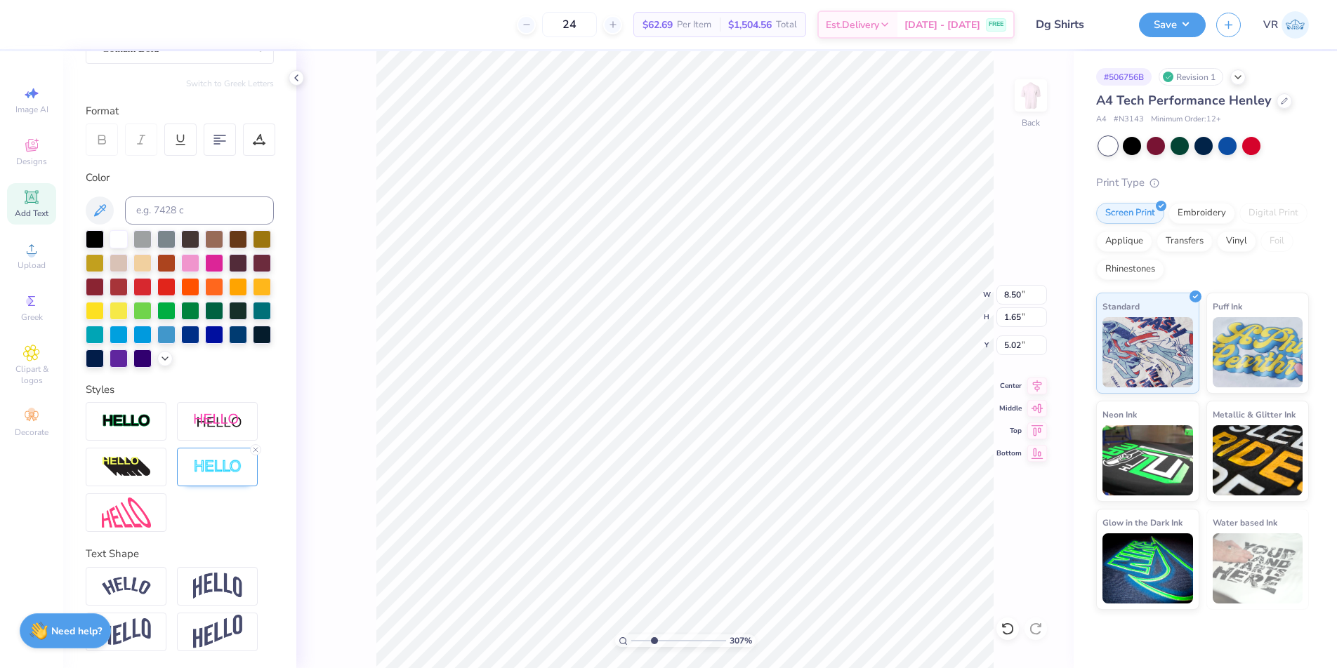
type input "1.57"
type input "5.06"
type input "8.50"
type input "1.65"
type input "12.02"
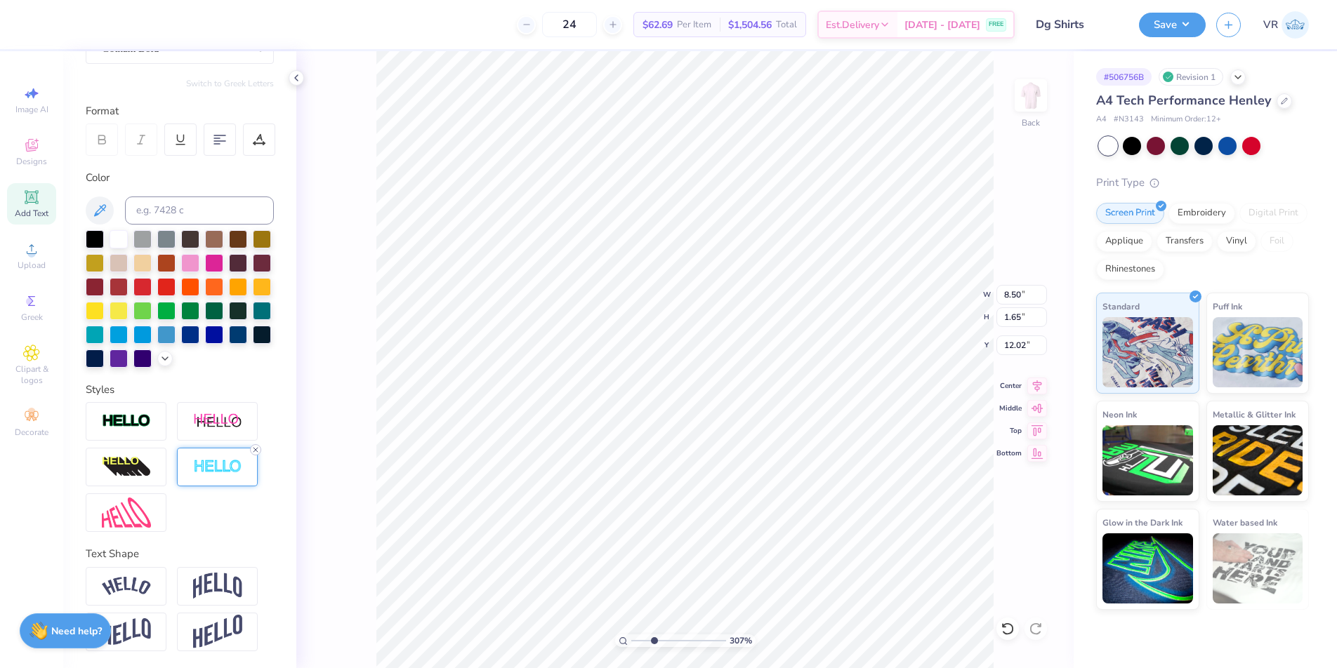
click at [253, 453] on icon at bounding box center [255, 450] width 8 height 8
type input "8.42"
type input "1.57"
click at [223, 253] on div at bounding box center [214, 262] width 18 height 18
type input "5.06"
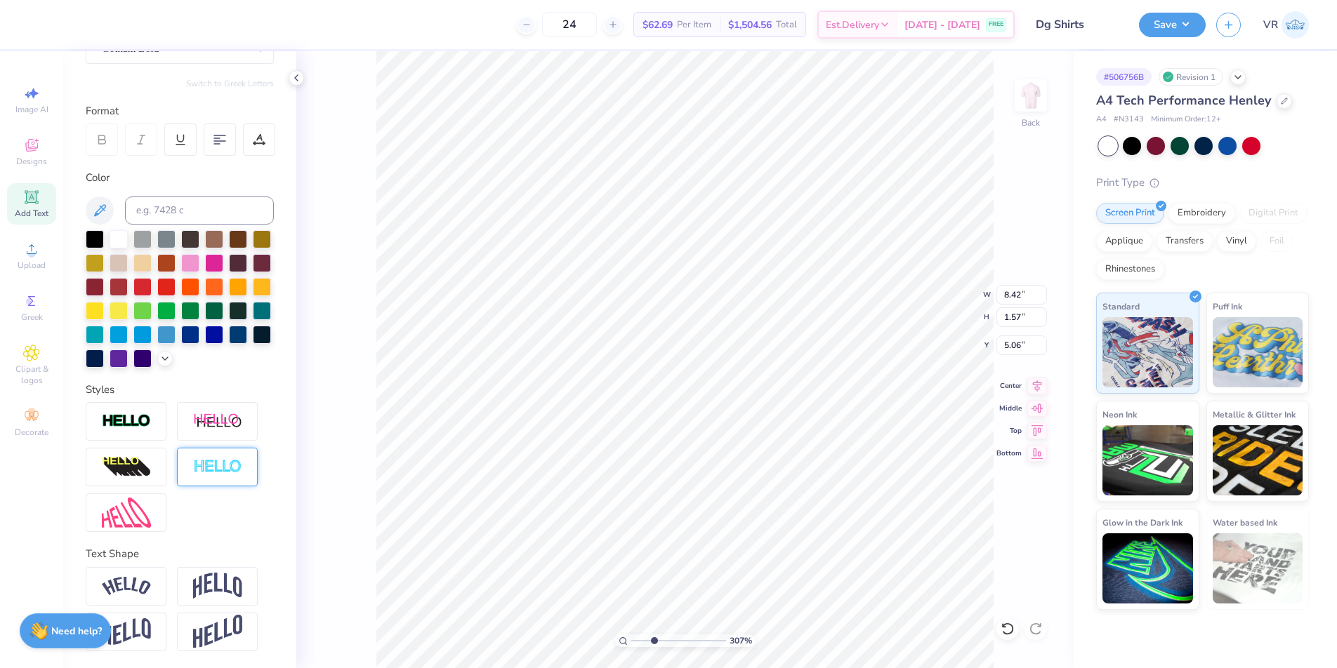
scroll to position [12, 2]
type textarea "d"
type textarea "DEEGEE"
type input "12.06"
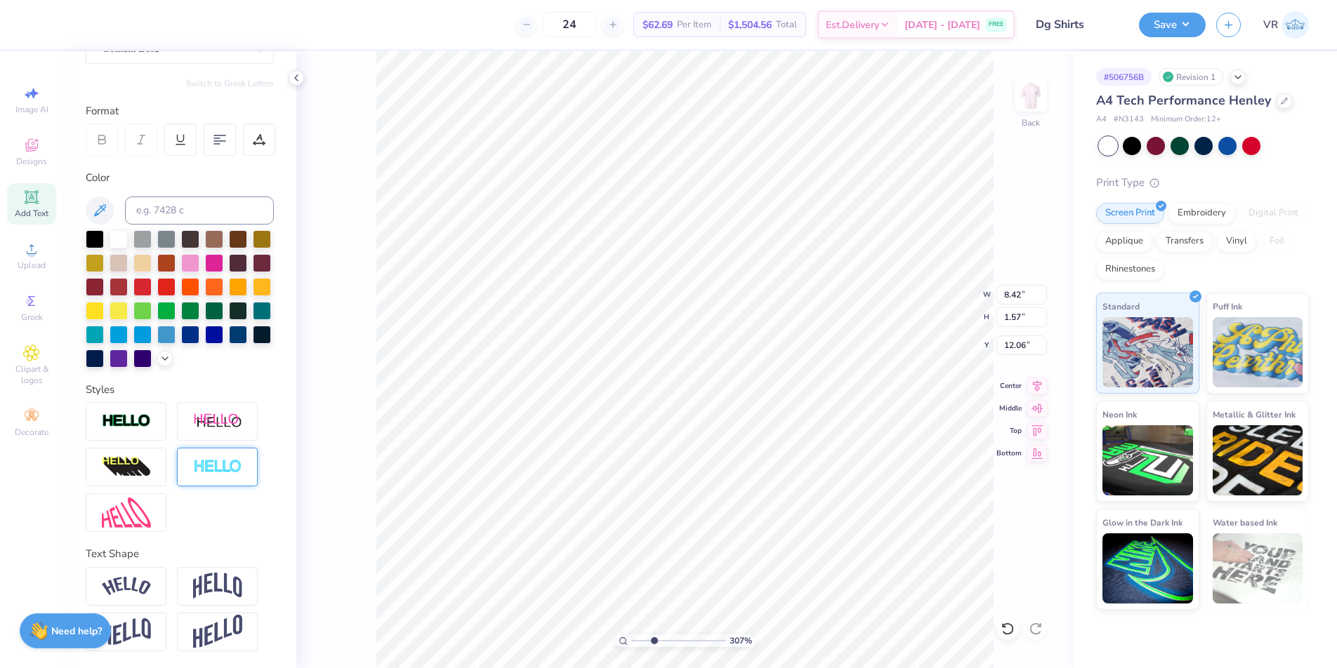
type textarea "DEEGEE"
drag, startPoint x: 659, startPoint y: 642, endPoint x: 642, endPoint y: 644, distance: 17.0
type input "1.88"
click at [642, 644] on input "range" at bounding box center [678, 641] width 95 height 13
type input "8.51"
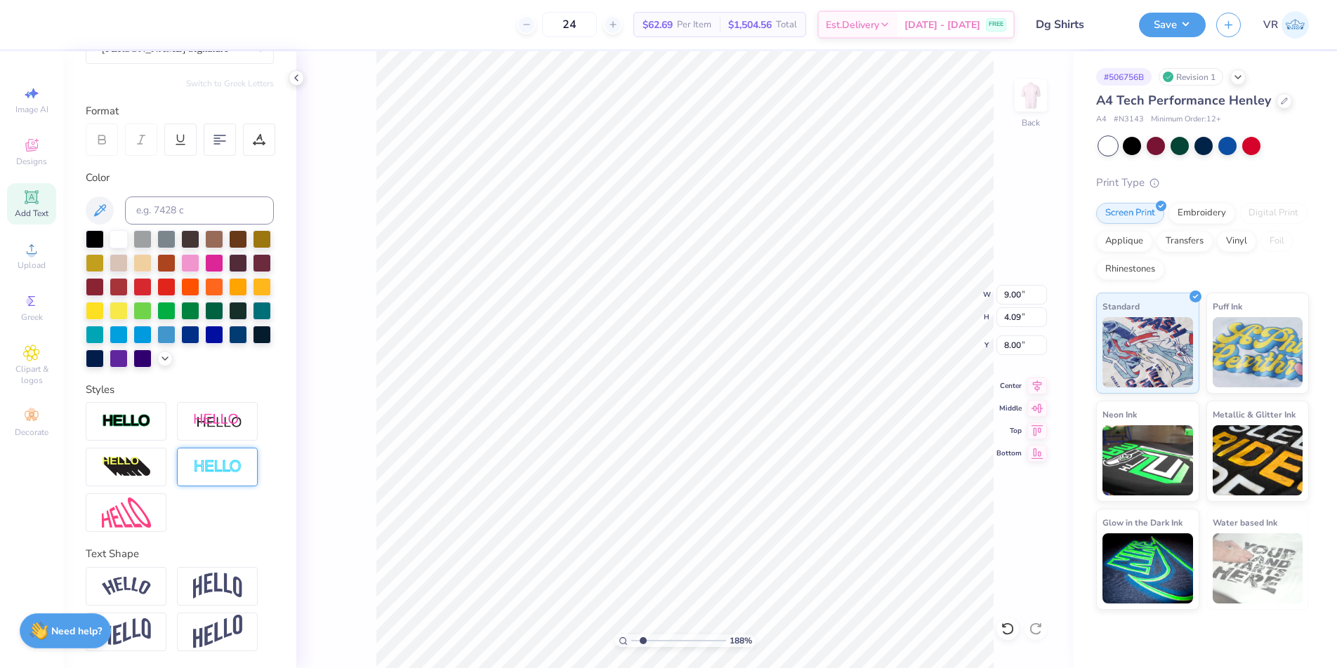
type input "1.60"
type input "6.90"
click at [223, 253] on div at bounding box center [214, 262] width 18 height 18
type input "5.21"
type input "0.57"
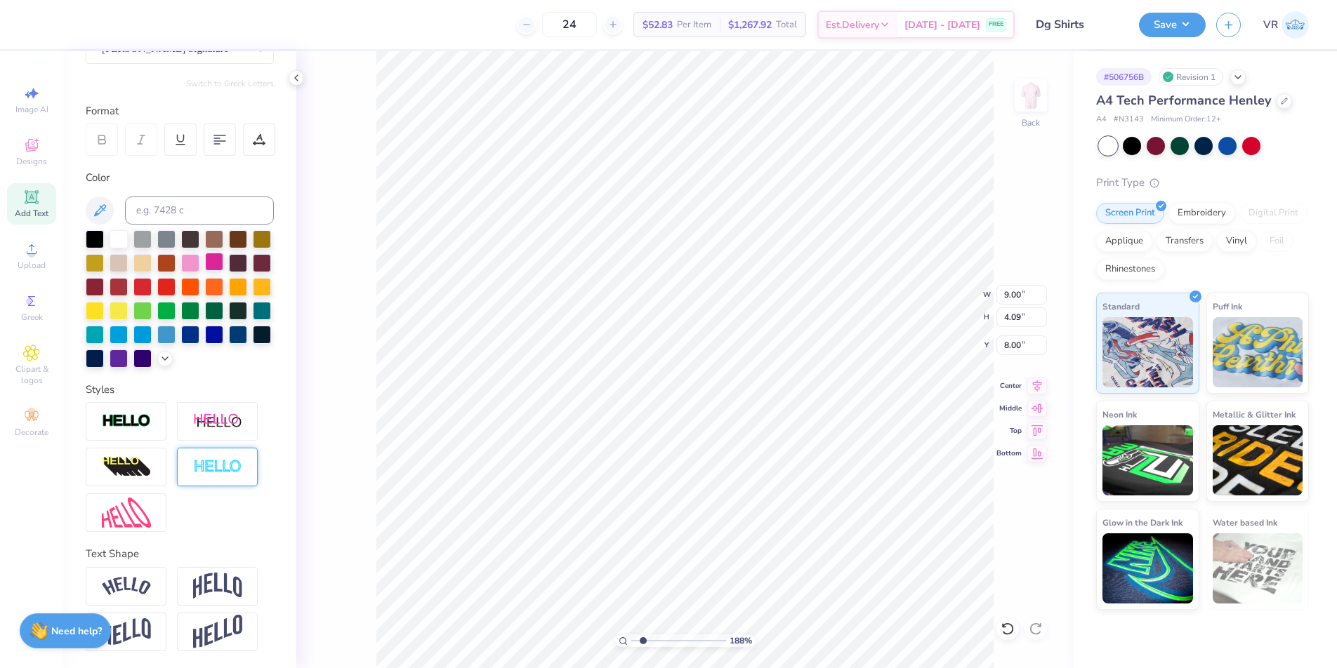
type input "15.93"
click at [223, 253] on div at bounding box center [214, 262] width 18 height 18
click at [199, 253] on div at bounding box center [190, 262] width 18 height 18
type input "9.00"
type input "4.09"
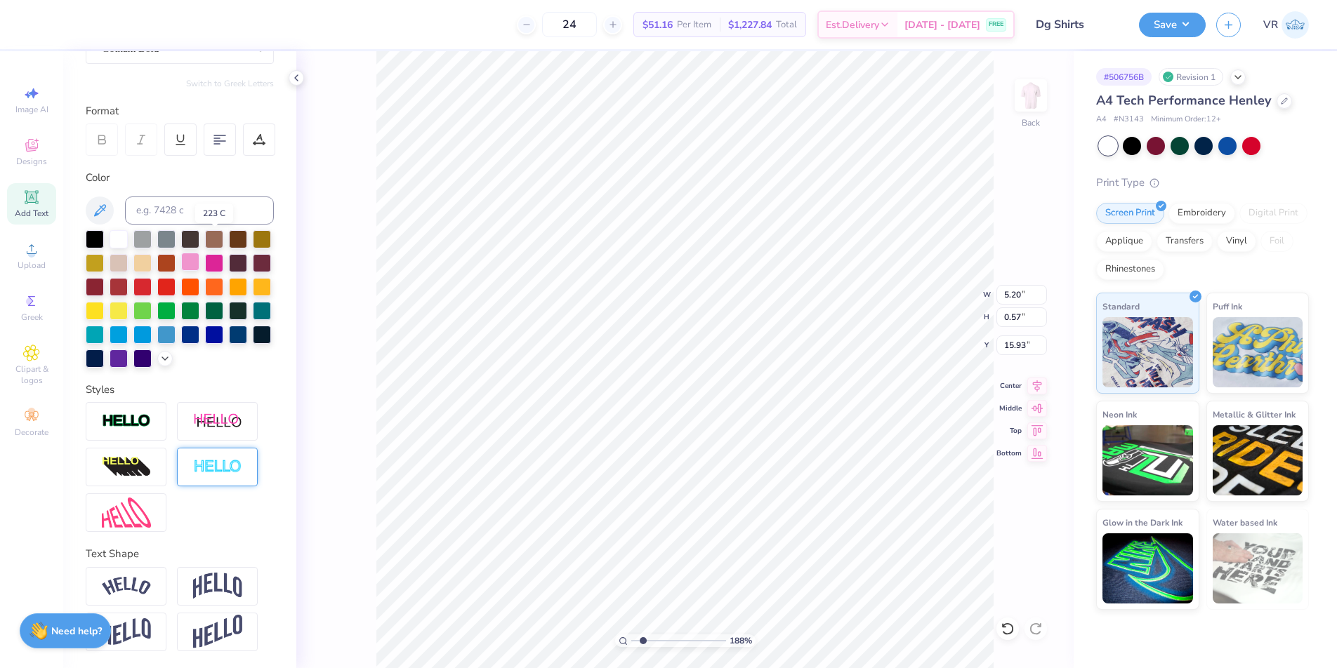
type input "8.00"
click at [199, 253] on div at bounding box center [190, 262] width 18 height 18
click at [38, 257] on icon at bounding box center [31, 249] width 17 height 17
click at [40, 252] on div "Upload" at bounding box center [31, 255] width 49 height 41
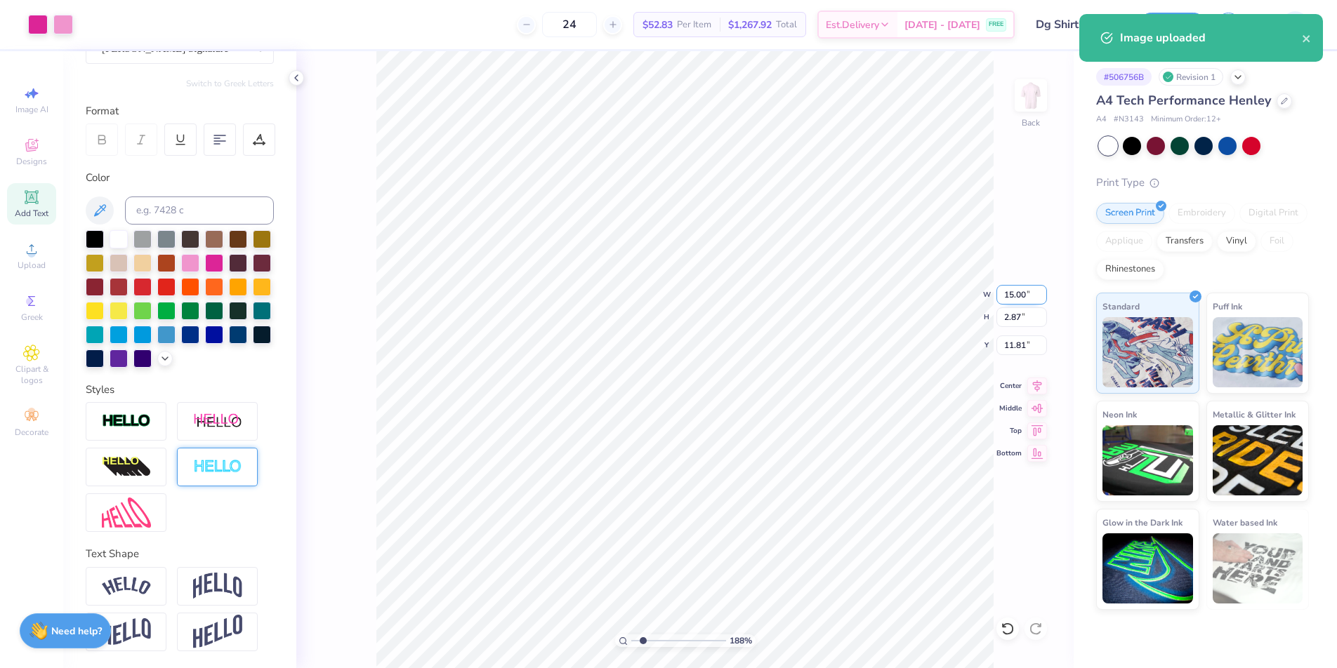
type input "8.90"
type input "1.57"
type input "5.06"
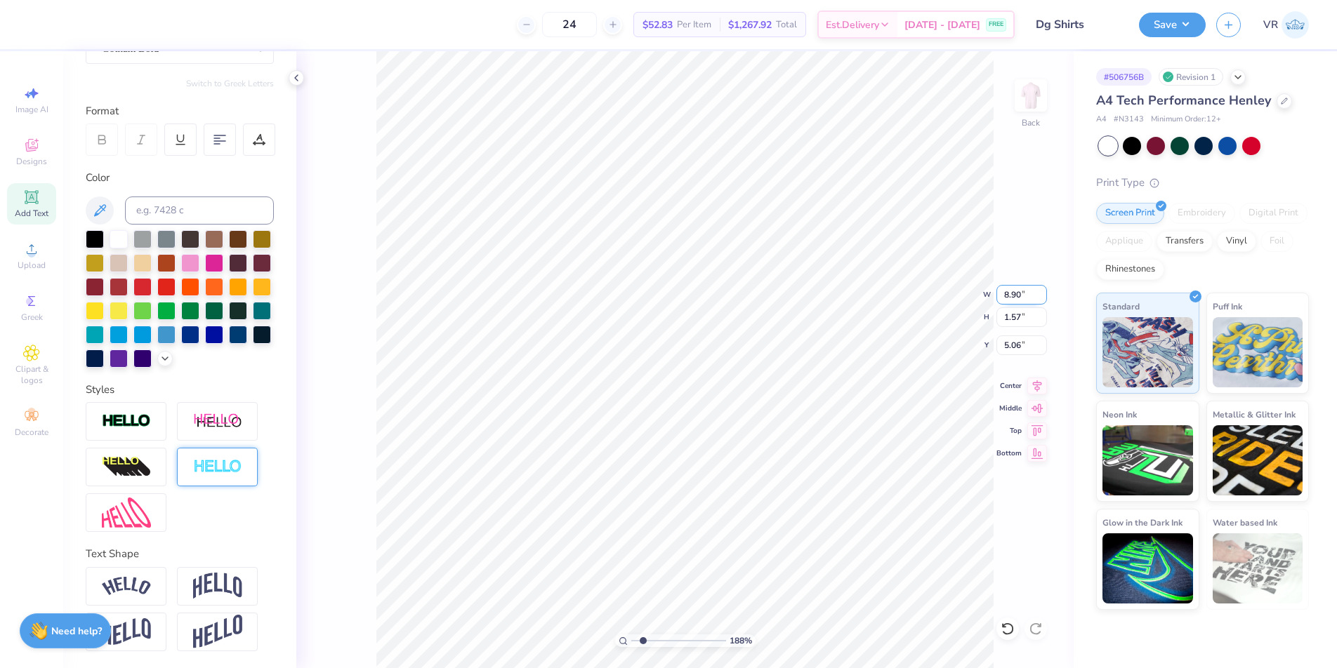
type input "15.00"
type input "2.87"
type input "11.81"
click at [1012, 287] on input "15.00" at bounding box center [1021, 295] width 51 height 20
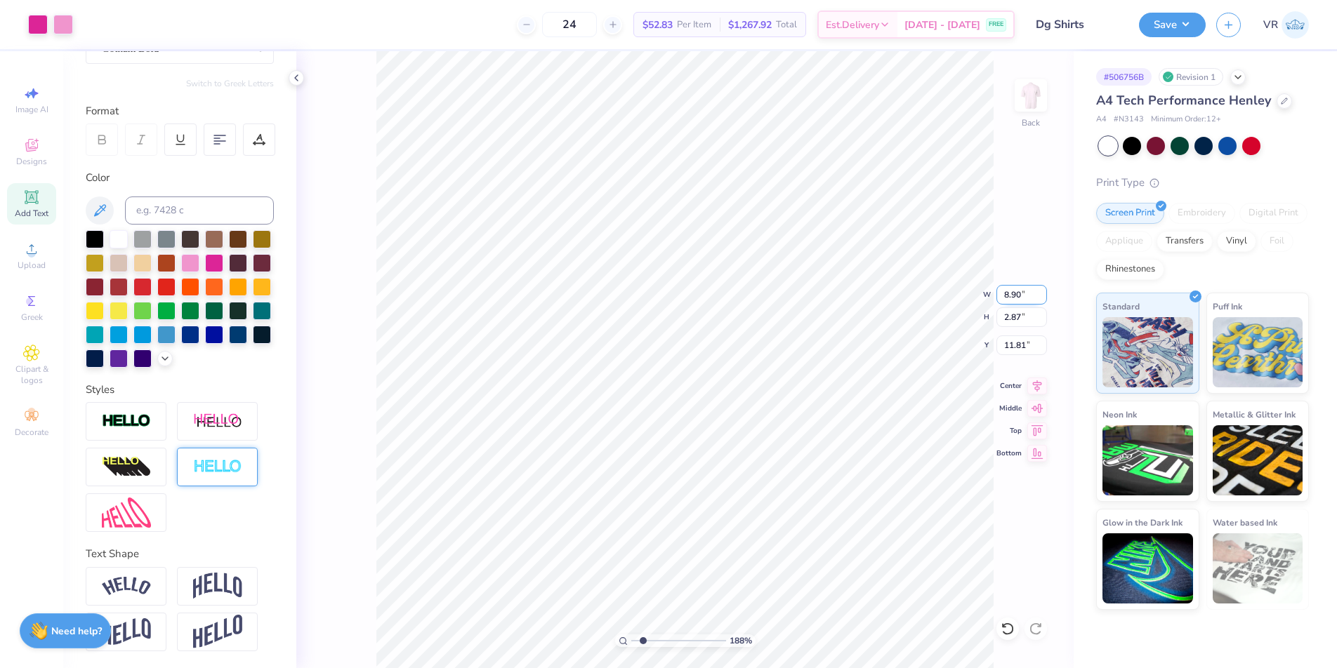
type input "8.90"
type input "1.70"
click at [778, 631] on li "Send to Back" at bounding box center [767, 636] width 110 height 27
click at [669, 390] on li "Duplicate" at bounding box center [679, 392] width 110 height 27
type input "13.80"
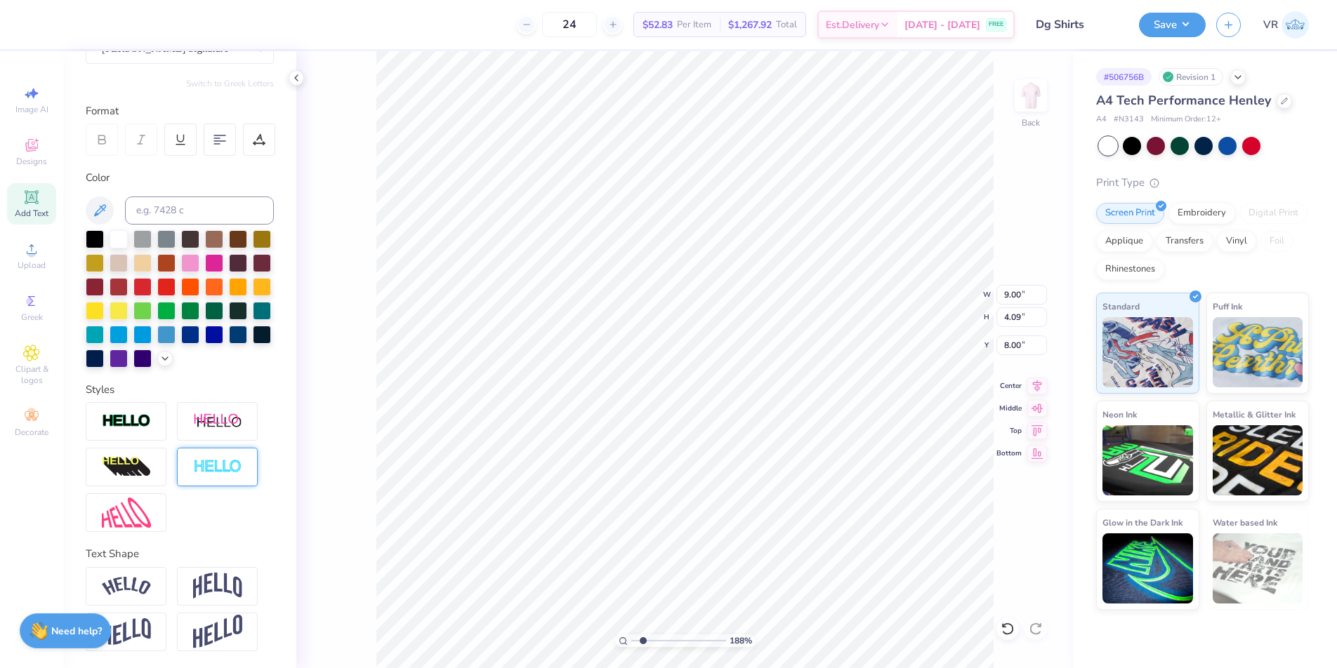
type input "8.31"
click at [717, 573] on li "Bring to Front" at bounding box center [735, 568] width 110 height 27
type input "8.34"
drag, startPoint x: 642, startPoint y: 642, endPoint x: 625, endPoint y: 643, distance: 16.9
click at [631, 643] on input "range" at bounding box center [678, 641] width 95 height 13
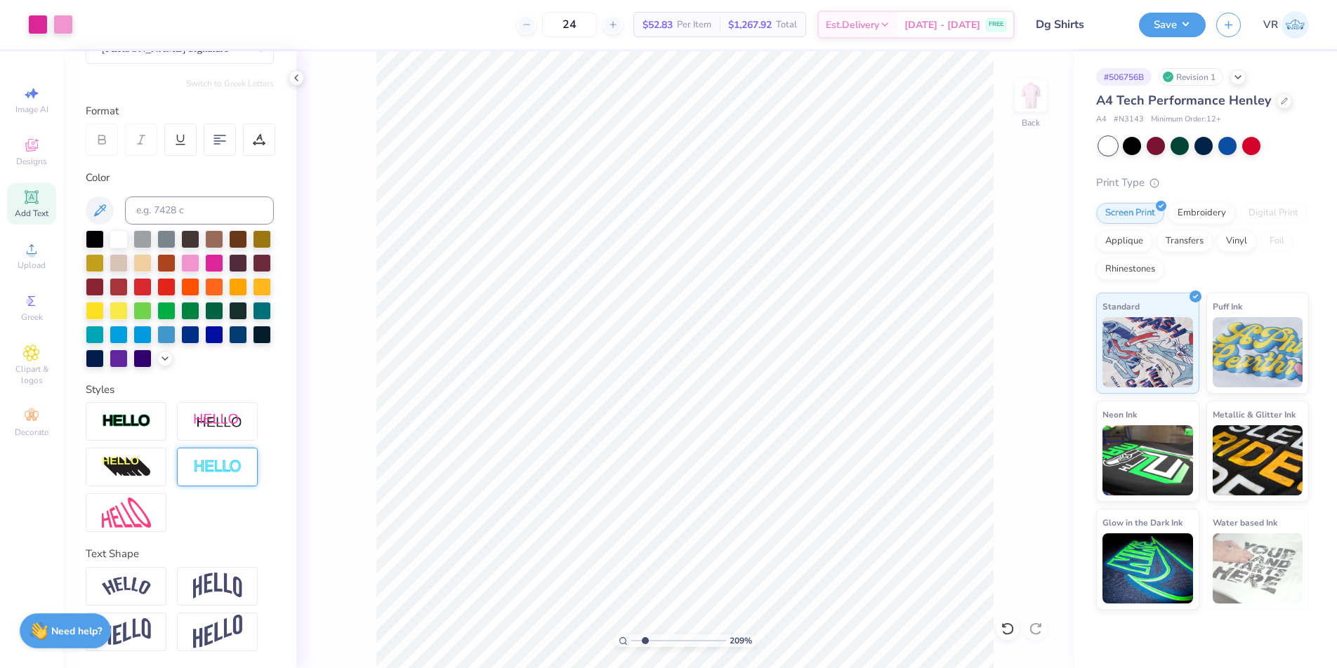
drag, startPoint x: 630, startPoint y: 637, endPoint x: 644, endPoint y: 637, distance: 14.0
click at [644, 637] on input "range" at bounding box center [678, 641] width 95 height 13
drag, startPoint x: 649, startPoint y: 639, endPoint x: 629, endPoint y: 636, distance: 19.9
type input "1"
click at [631, 638] on input "range" at bounding box center [678, 641] width 95 height 13
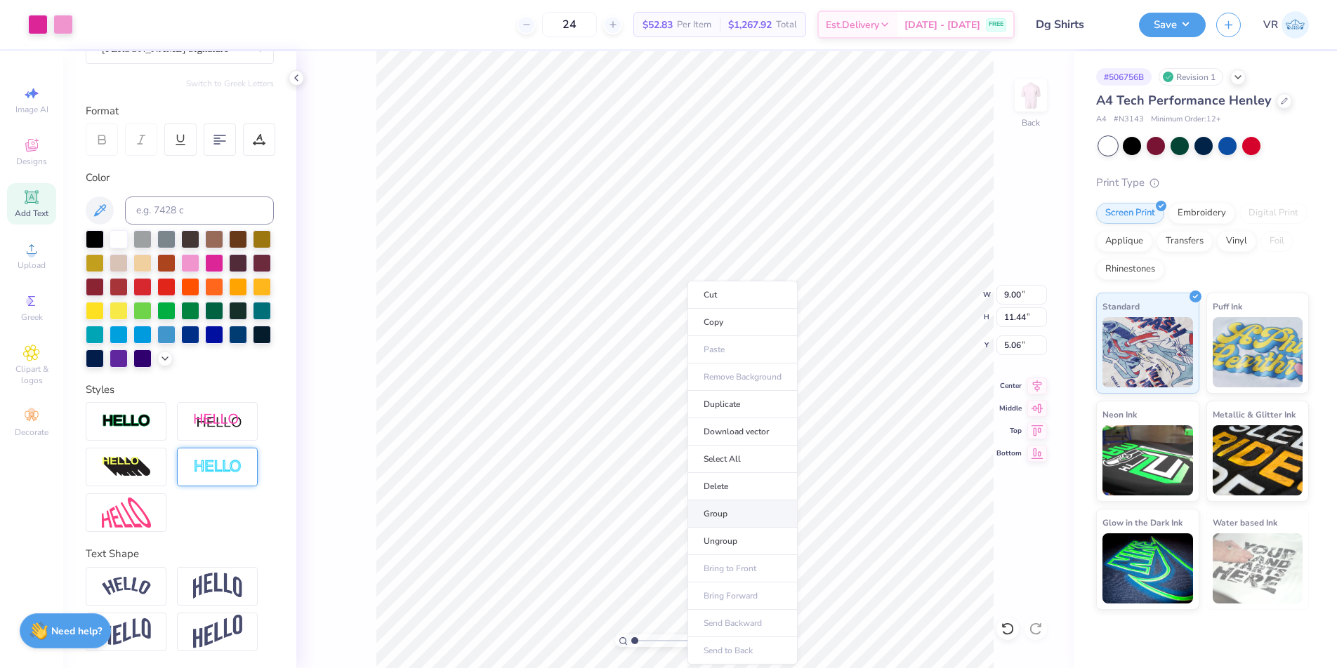
click at [723, 520] on li "Group" at bounding box center [742, 514] width 110 height 27
click at [1009, 298] on input "9.00" at bounding box center [1021, 295] width 51 height 20
type input "10"
click at [1010, 296] on input "10" at bounding box center [1021, 295] width 51 height 20
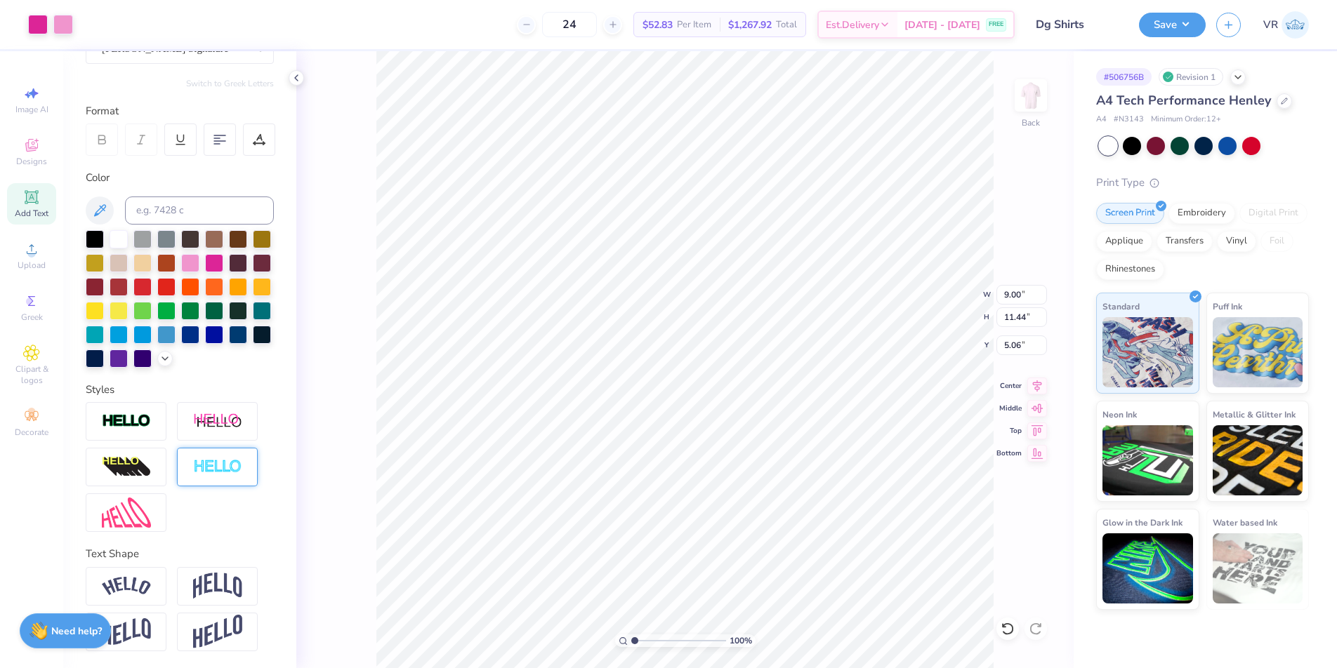
type input "10.42"
type input "13.24"
click at [1010, 345] on input "5.24" at bounding box center [1021, 346] width 51 height 20
type input "5.00"
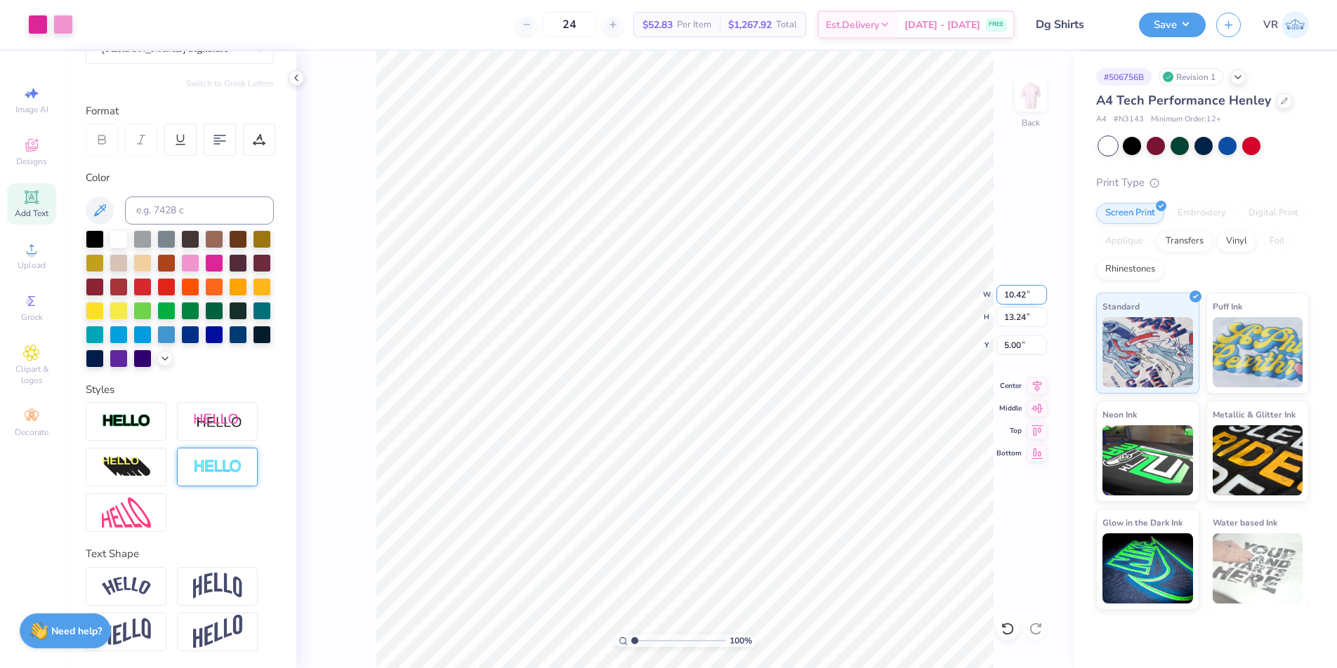
click at [1013, 294] on input "10.42" at bounding box center [1021, 295] width 51 height 20
type input "10.00"
type input "12.71"
click at [1040, 385] on icon at bounding box center [1037, 384] width 20 height 17
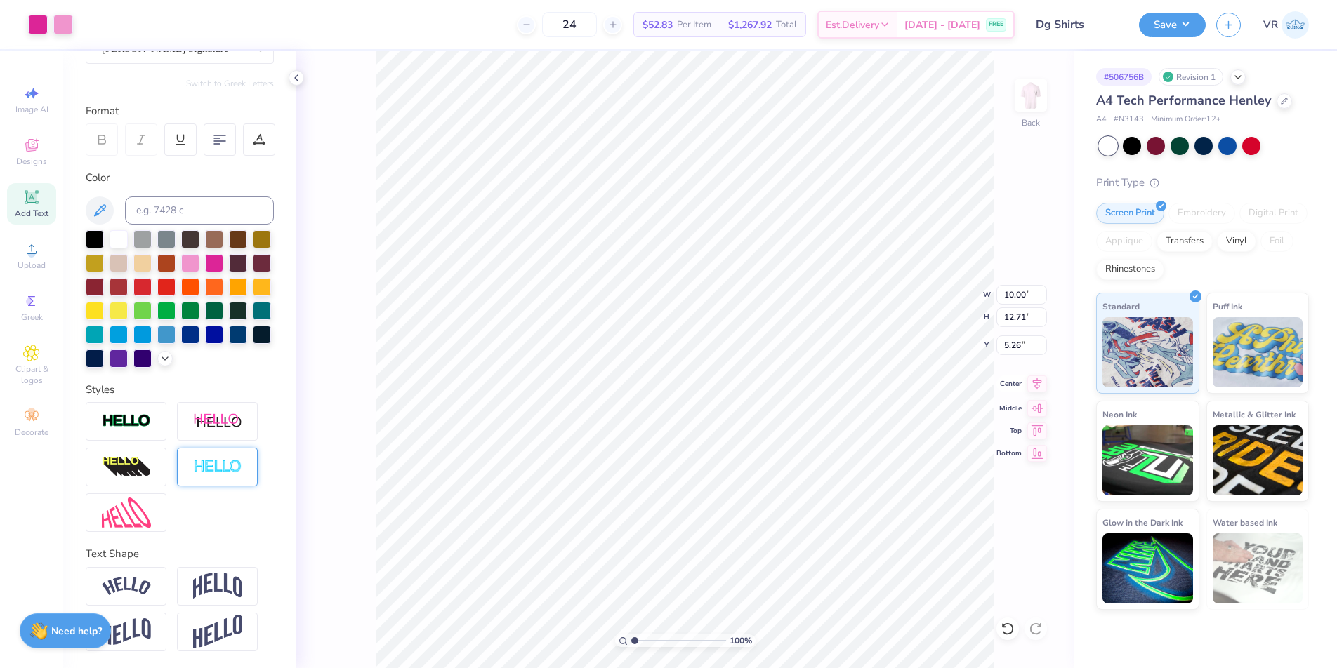
click at [1036, 384] on icon at bounding box center [1037, 384] width 9 height 12
click at [1005, 350] on input "5.26" at bounding box center [1021, 346] width 51 height 20
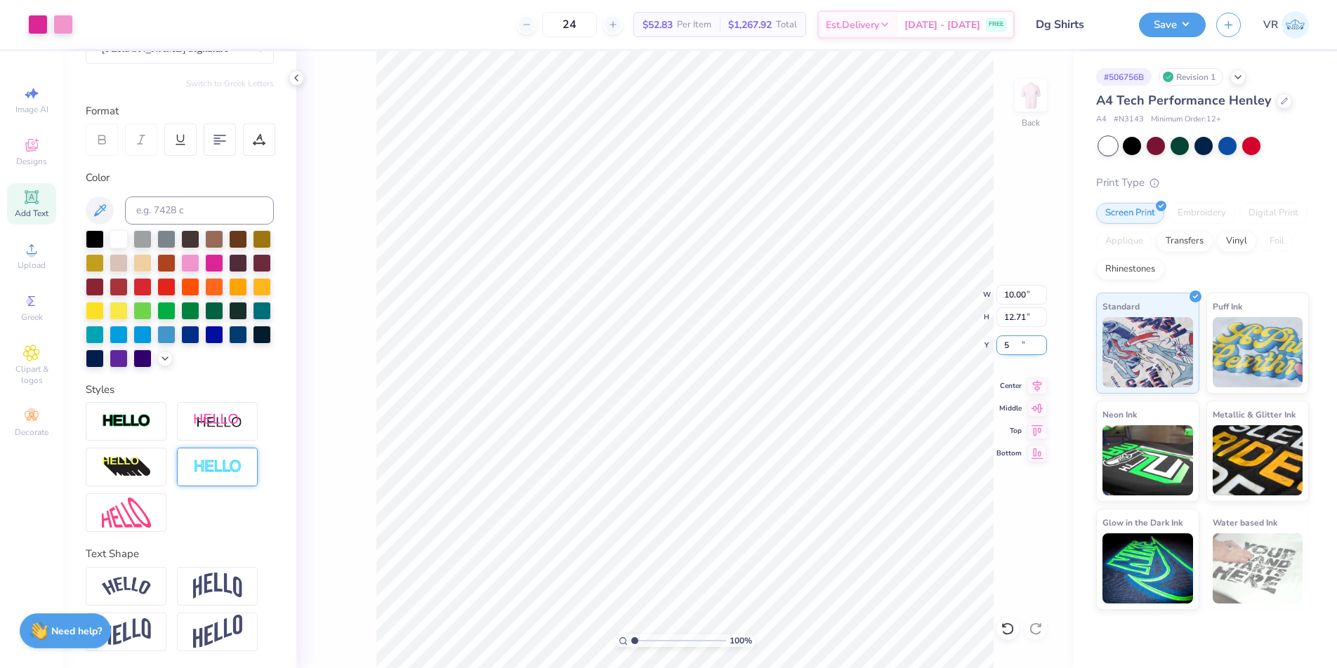
type input "5.00"
click at [1178, 25] on button "Save" at bounding box center [1172, 23] width 67 height 25
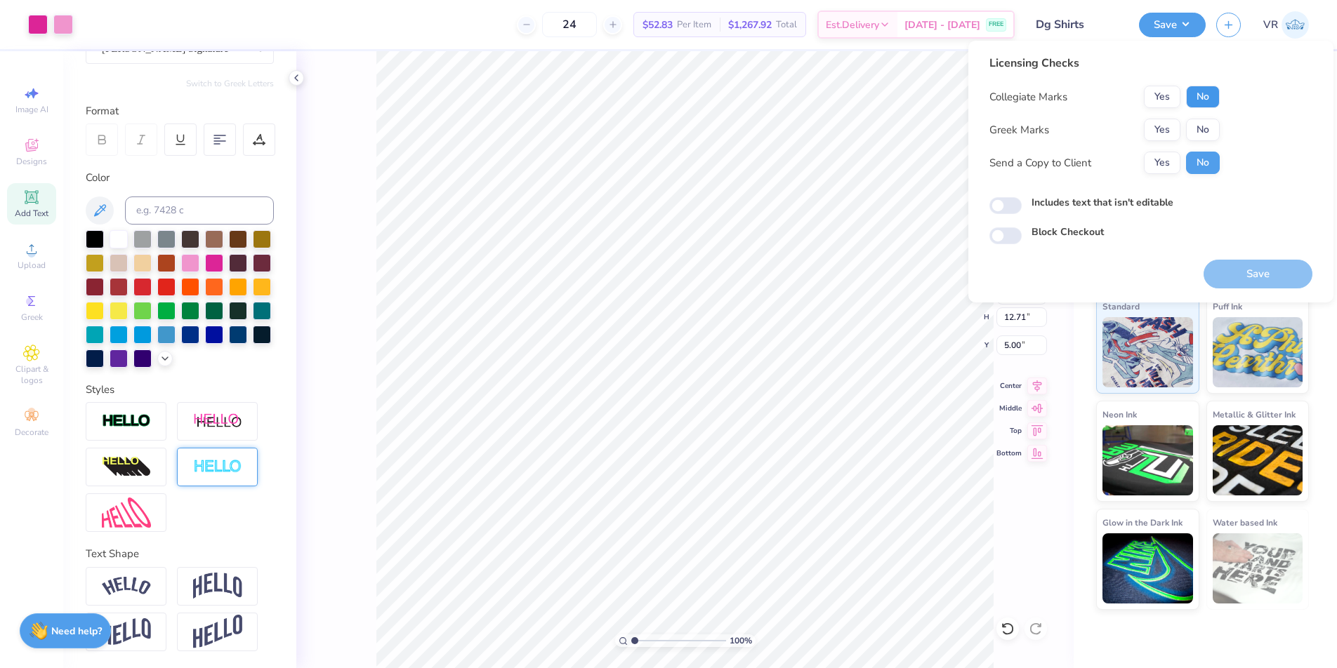
click at [1206, 100] on button "No" at bounding box center [1203, 97] width 34 height 22
click at [1160, 135] on button "Yes" at bounding box center [1162, 130] width 37 height 22
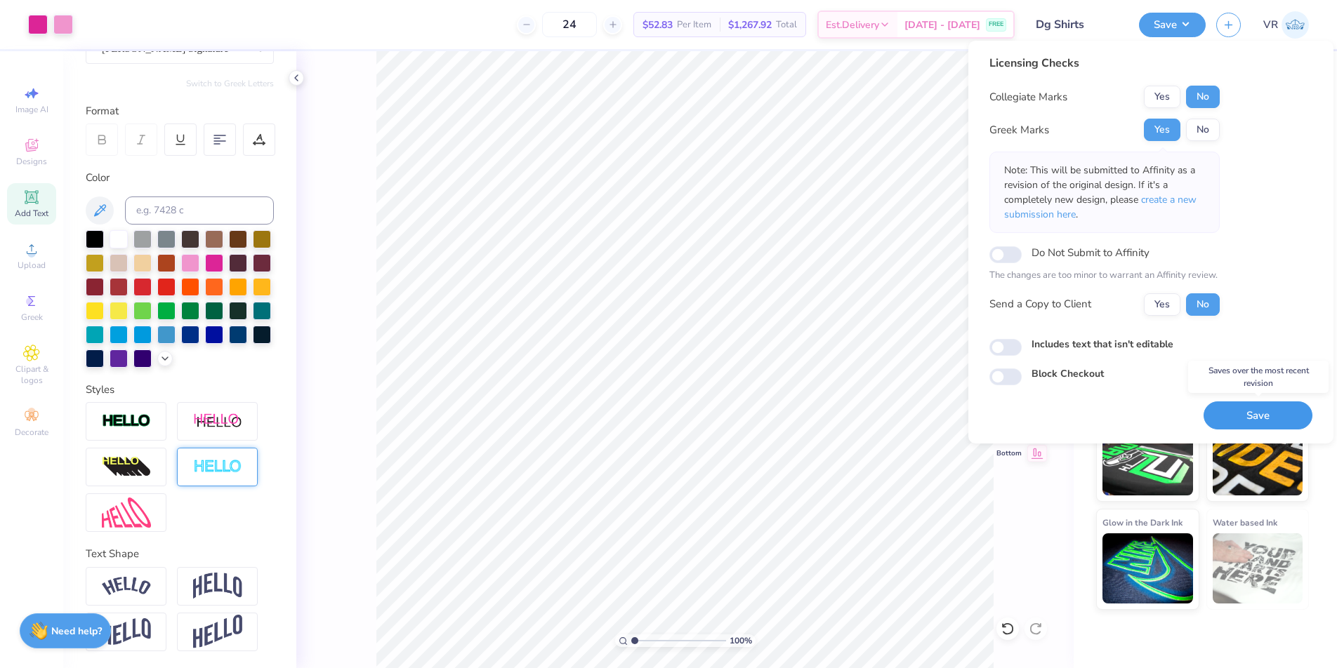
click at [1245, 418] on button "Save" at bounding box center [1257, 416] width 109 height 29
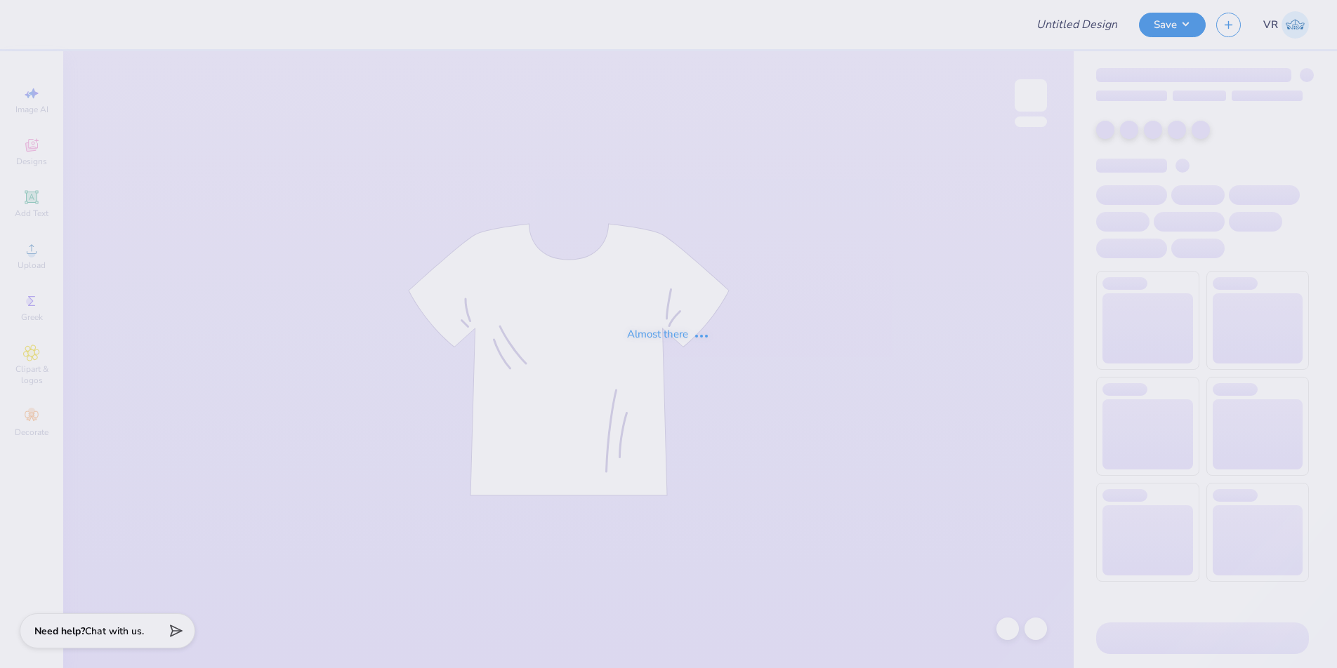
type input "pink and yellow lemon and raspberry"
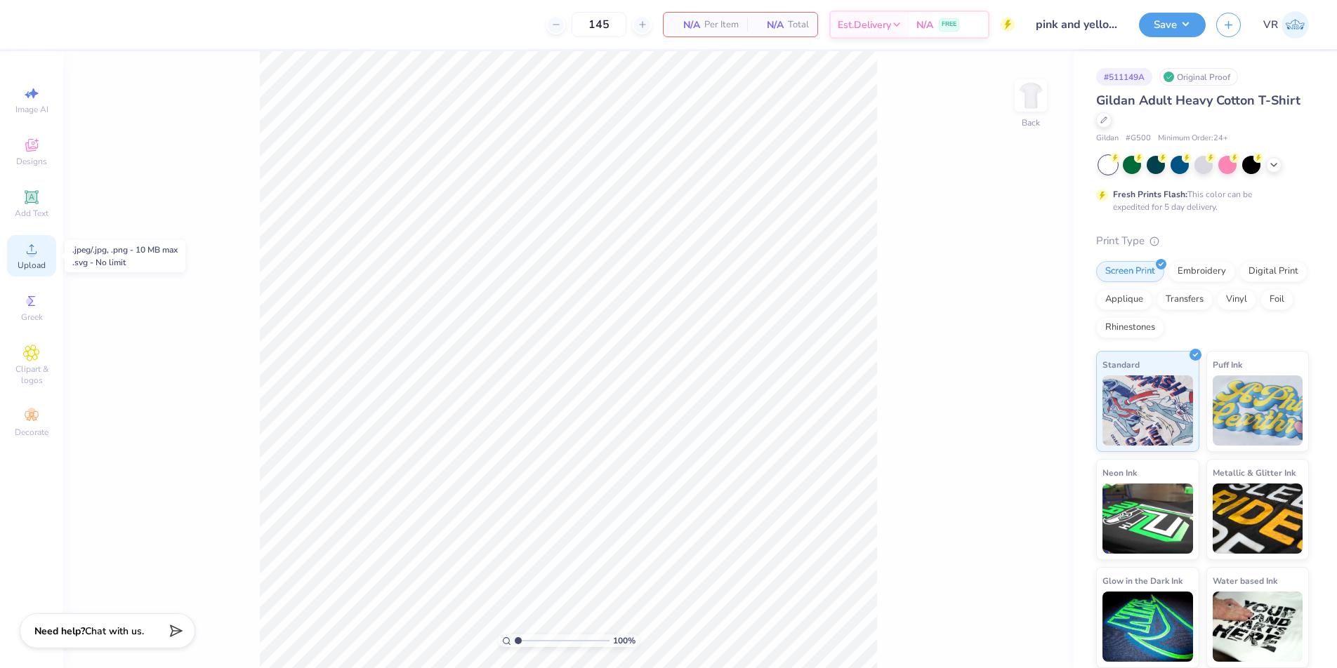
click at [38, 253] on icon at bounding box center [31, 249] width 17 height 17
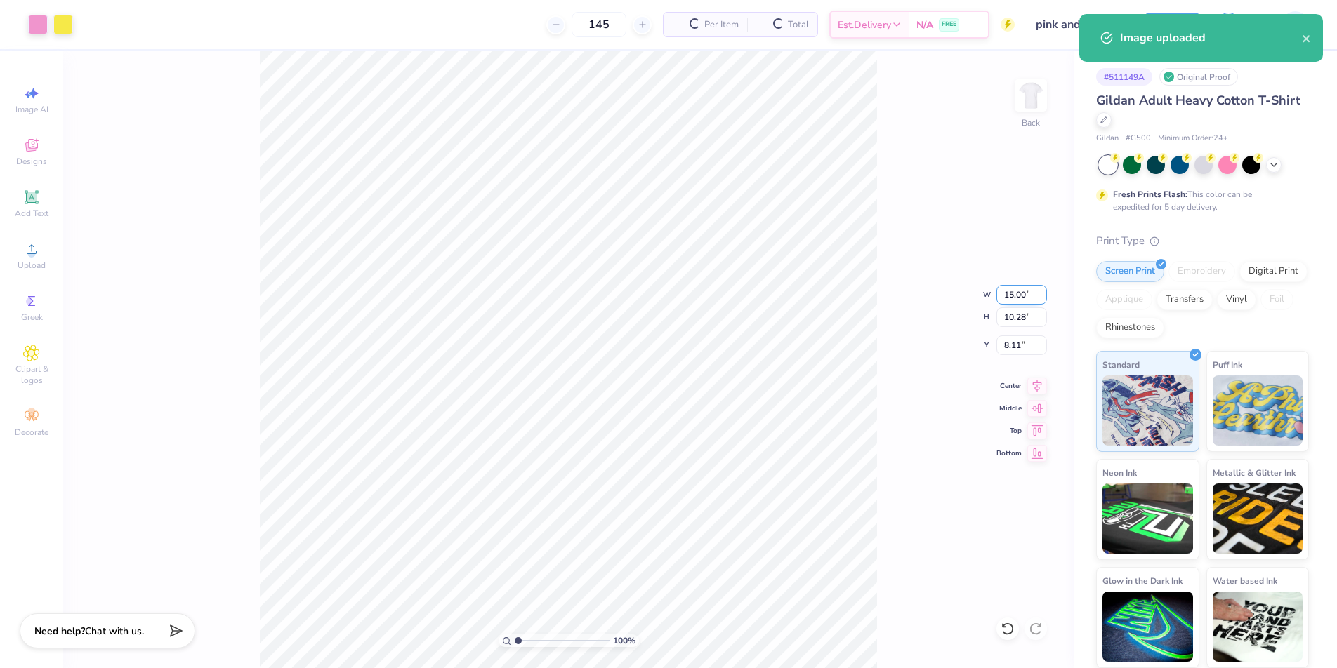
click at [1017, 298] on input "15.00" at bounding box center [1021, 295] width 51 height 20
type input "12.00"
type input "8.23"
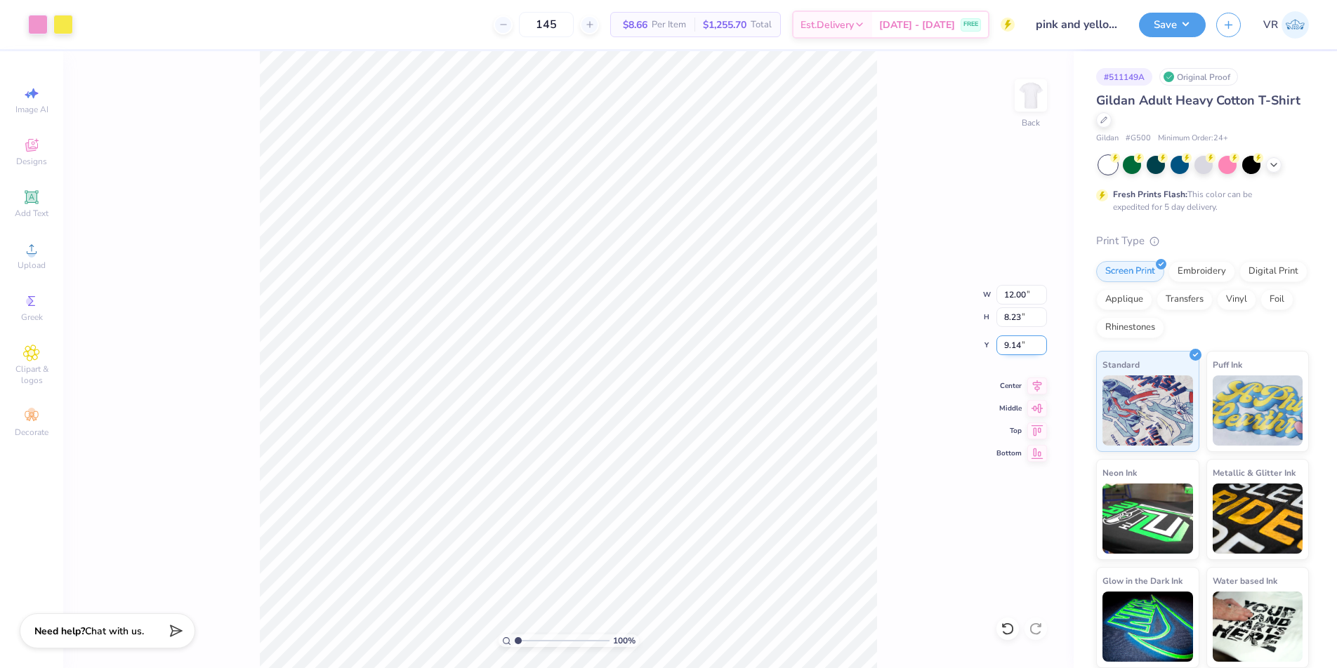
click at [1011, 342] on input "9.14" at bounding box center [1021, 346] width 51 height 20
type input "3.00"
drag, startPoint x: 520, startPoint y: 638, endPoint x: 543, endPoint y: 631, distance: 24.2
click at [543, 635] on input "range" at bounding box center [562, 641] width 95 height 13
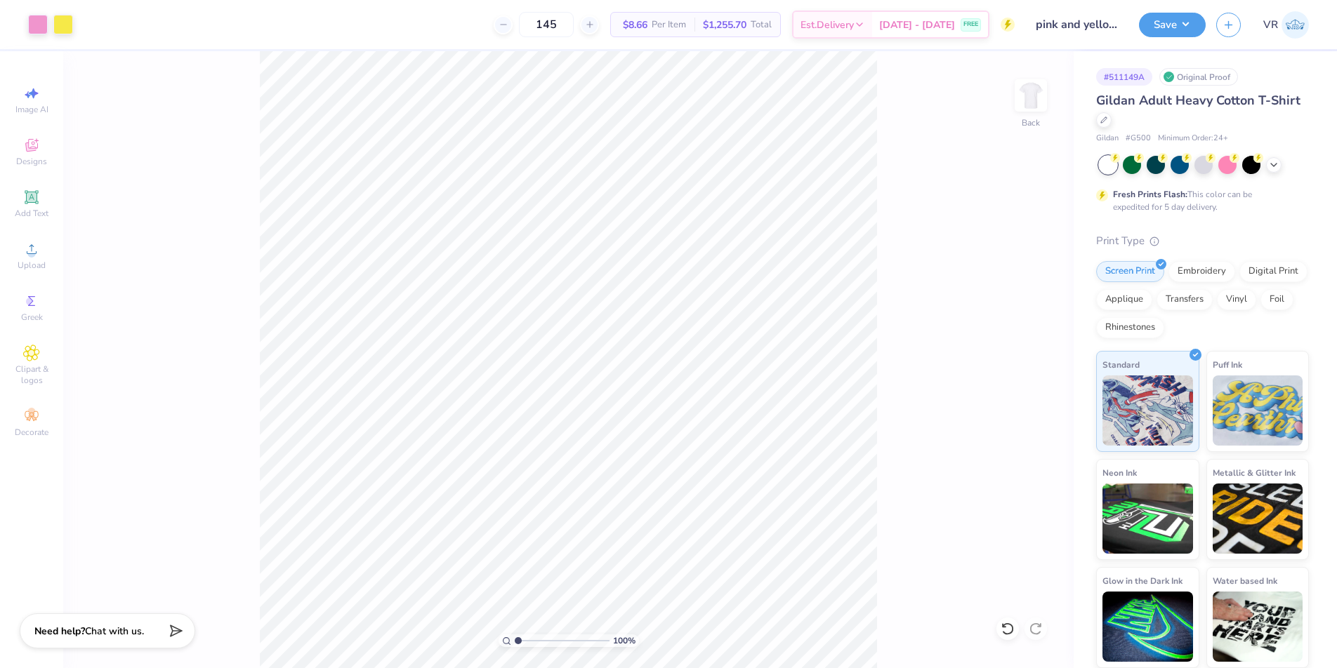
drag, startPoint x: 545, startPoint y: 640, endPoint x: 515, endPoint y: 625, distance: 33.6
click at [515, 635] on input "range" at bounding box center [562, 641] width 95 height 13
drag, startPoint x: 520, startPoint y: 640, endPoint x: 536, endPoint y: 636, distance: 15.8
click at [536, 638] on input "range" at bounding box center [562, 641] width 95 height 13
drag, startPoint x: 535, startPoint y: 642, endPoint x: 513, endPoint y: 639, distance: 21.9
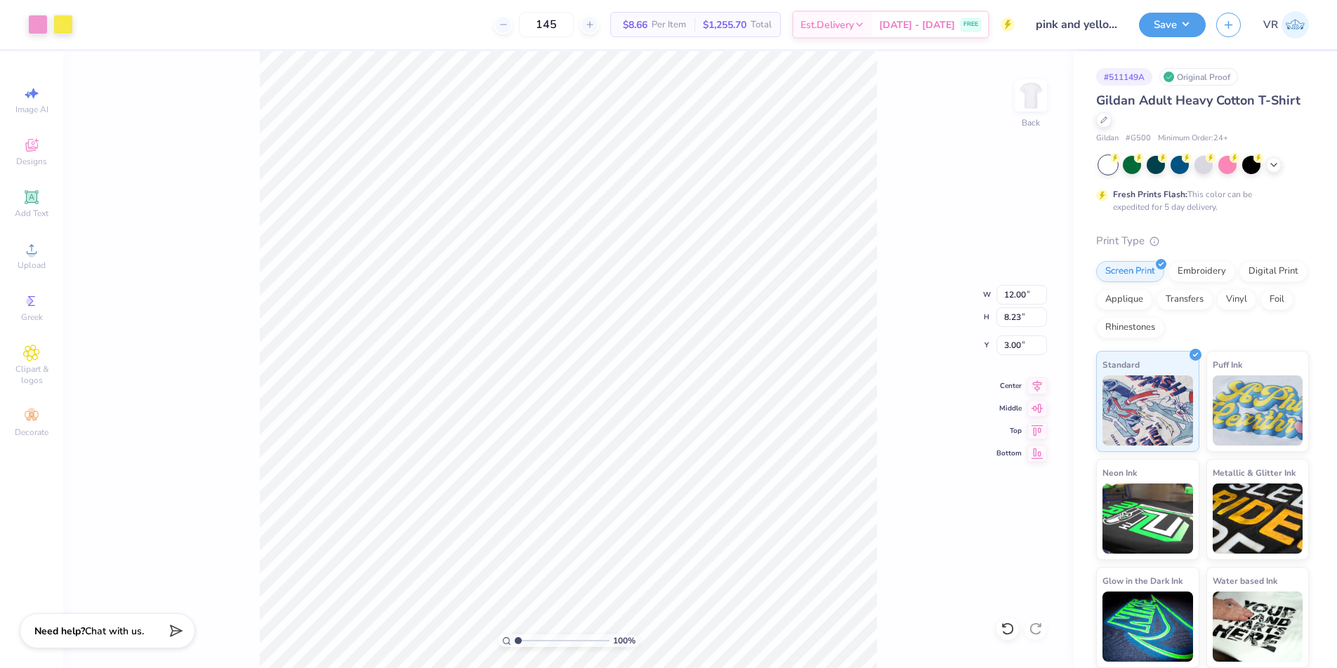
type input "1"
click at [515, 643] on input "range" at bounding box center [562, 641] width 95 height 13
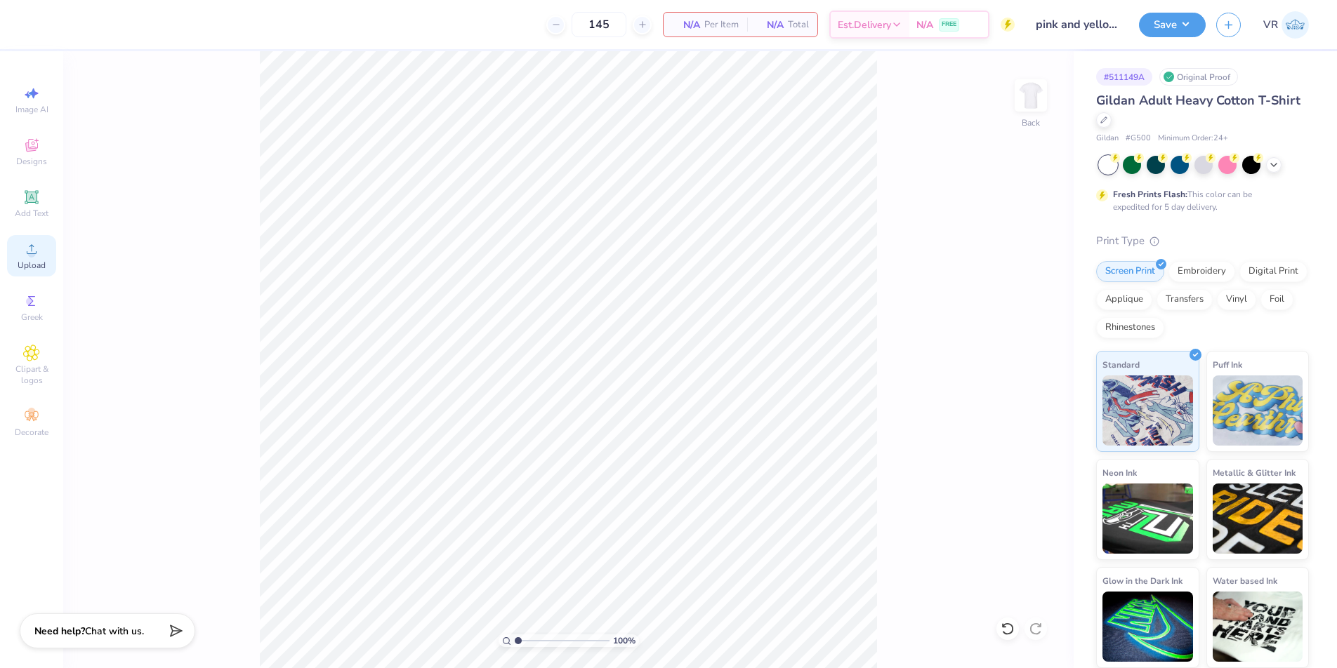
click at [25, 249] on icon at bounding box center [31, 249] width 17 height 17
click at [26, 267] on span "Upload" at bounding box center [32, 265] width 28 height 11
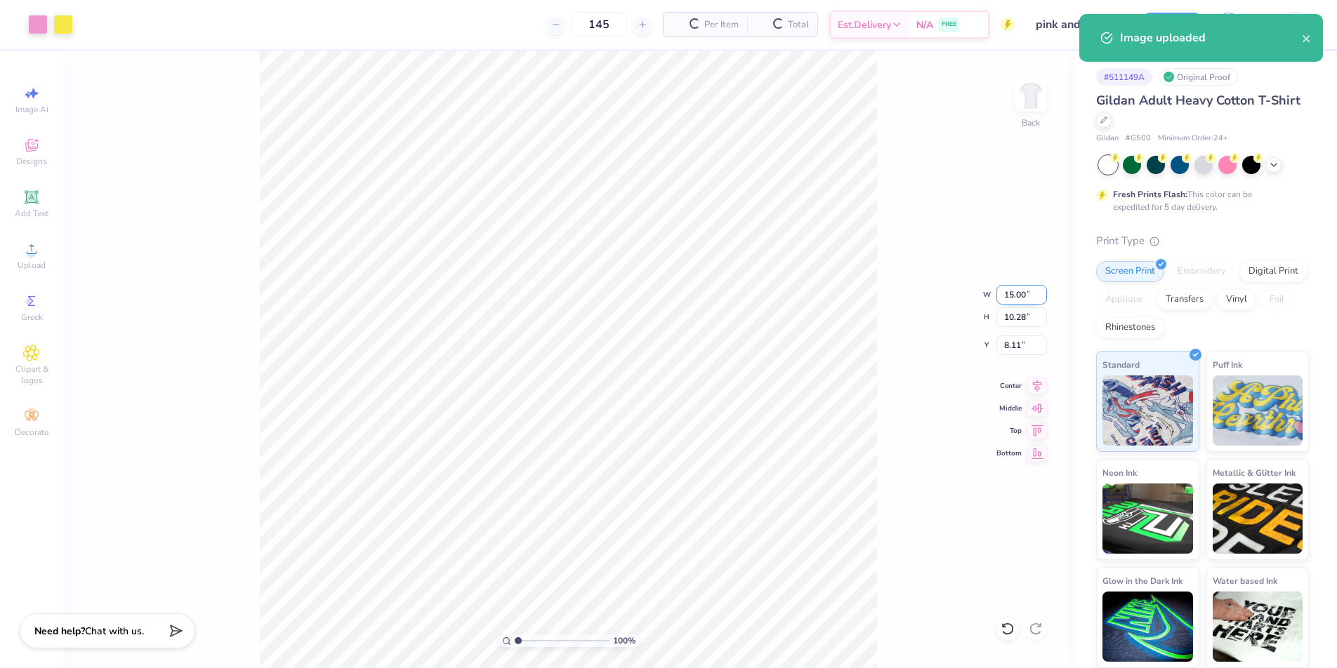
click at [1006, 295] on input "15.00" at bounding box center [1021, 295] width 51 height 20
type input "12.00"
type input "8.23"
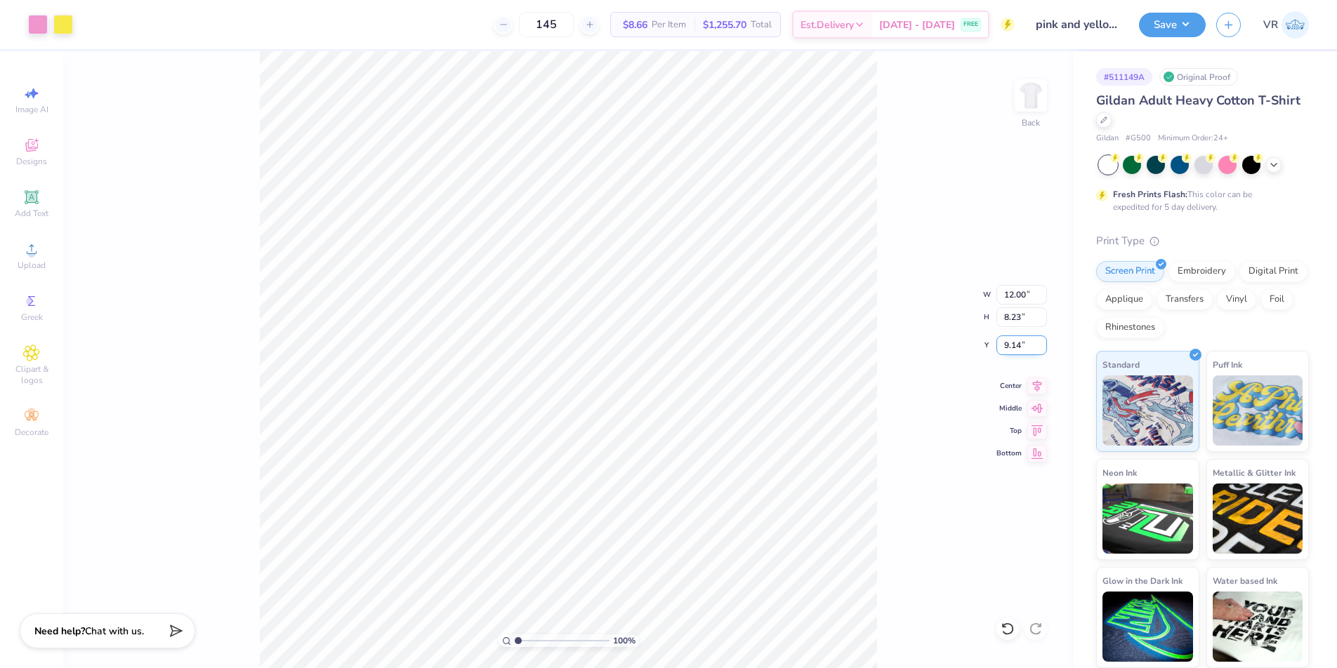
click at [1012, 338] on input "9.14" at bounding box center [1021, 346] width 51 height 20
type input "3.00"
click at [1191, 31] on button "Save" at bounding box center [1172, 23] width 67 height 25
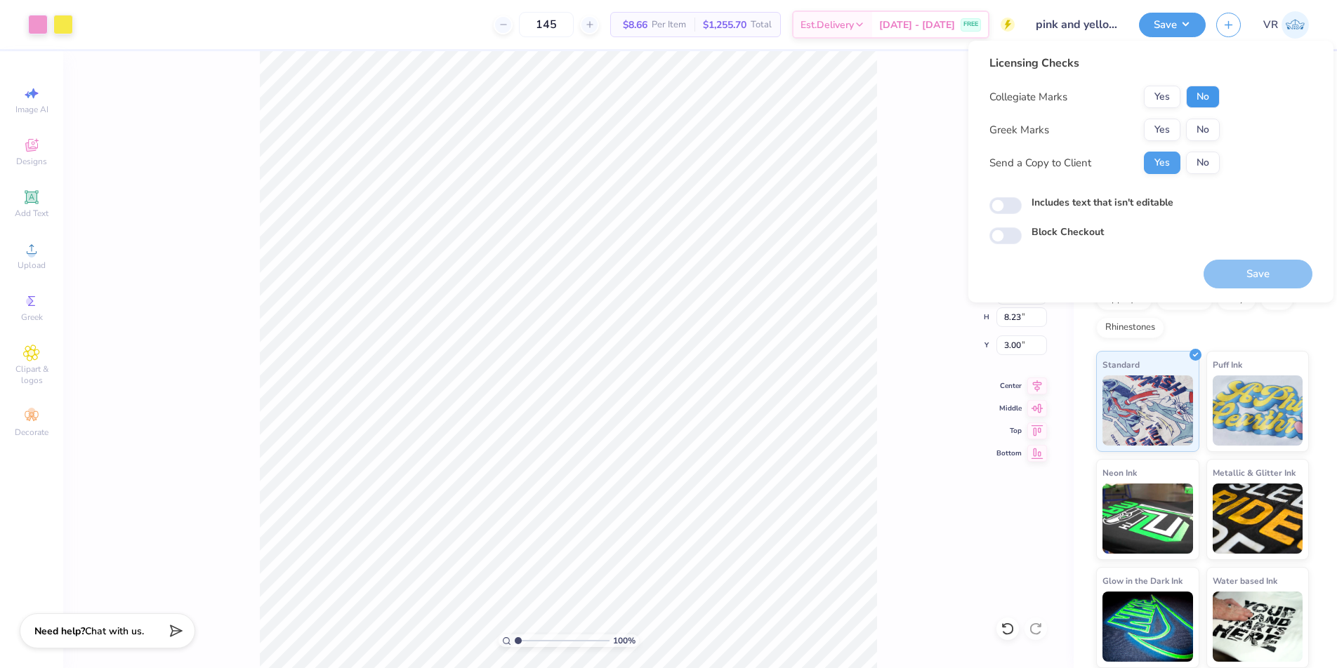
click at [1197, 93] on button "No" at bounding box center [1203, 97] width 34 height 22
click at [1194, 127] on button "No" at bounding box center [1203, 130] width 34 height 22
click at [1238, 266] on button "Save" at bounding box center [1257, 274] width 109 height 29
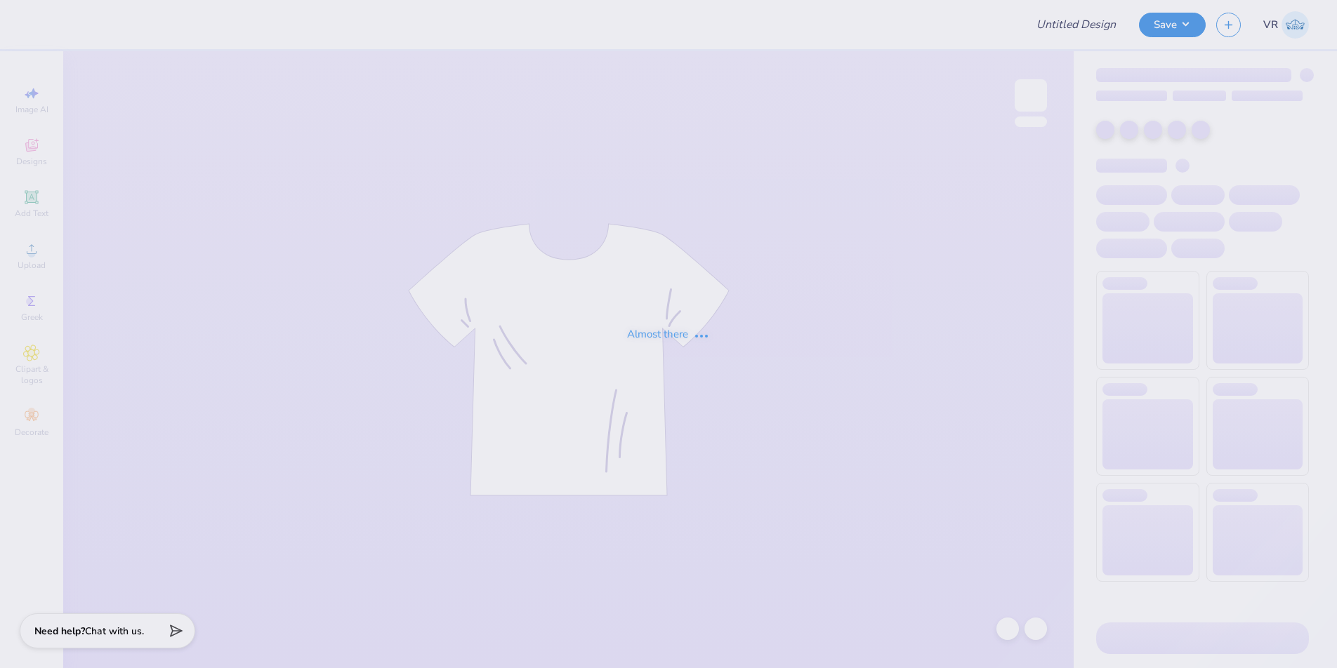
type input "pi phi dads day"
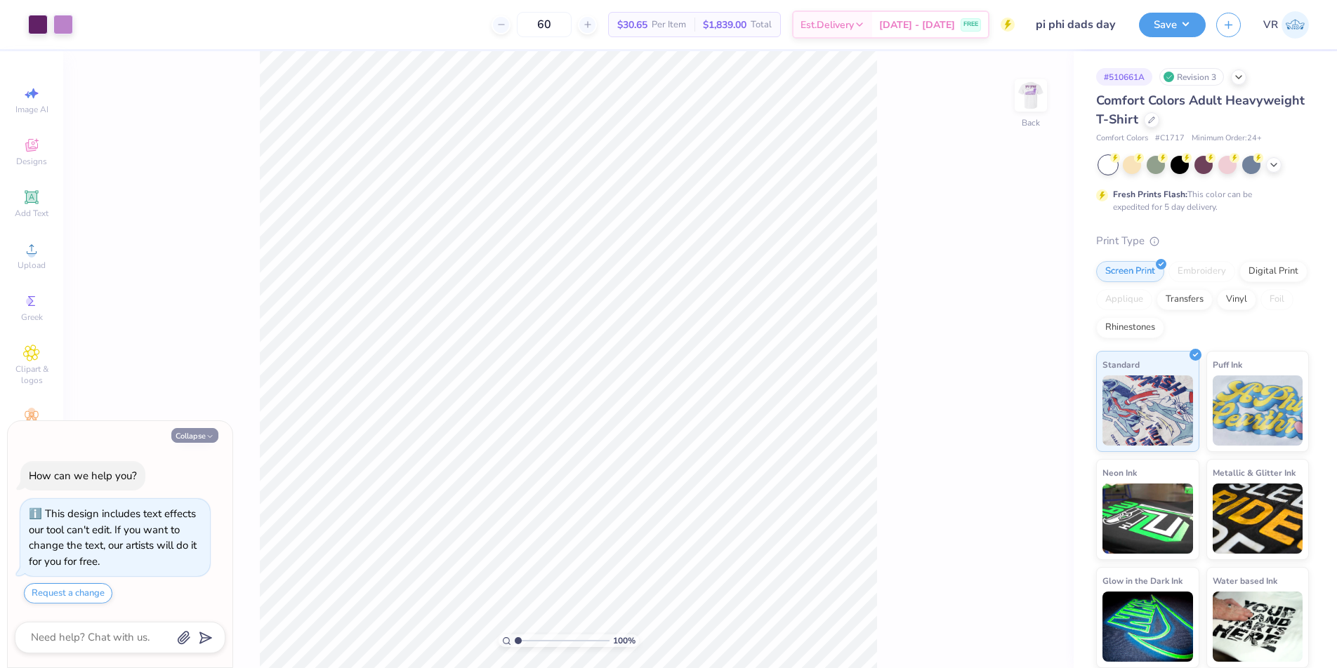
click at [213, 437] on icon "button" at bounding box center [210, 436] width 8 height 8
type textarea "x"
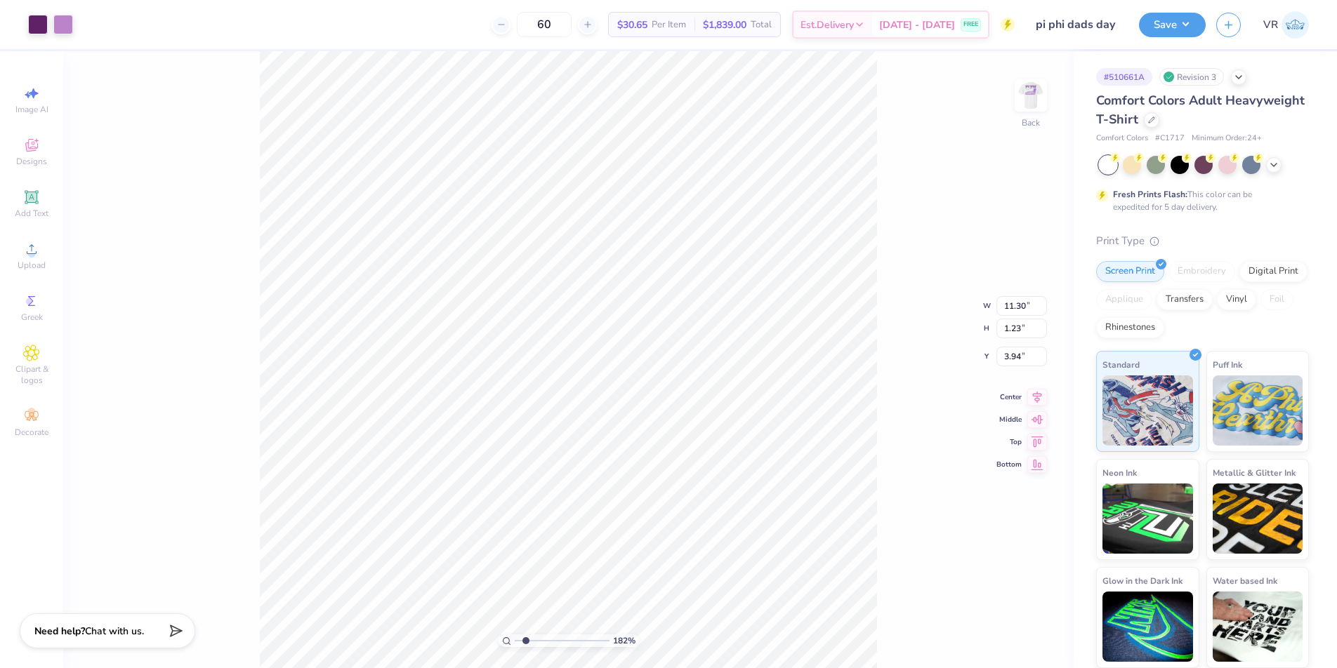
drag, startPoint x: 518, startPoint y: 642, endPoint x: 525, endPoint y: 641, distance: 7.1
click at [525, 641] on input "range" at bounding box center [562, 641] width 95 height 13
drag, startPoint x: 530, startPoint y: 641, endPoint x: 538, endPoint y: 639, distance: 8.0
click at [538, 640] on input "range" at bounding box center [562, 641] width 95 height 13
drag, startPoint x: 538, startPoint y: 640, endPoint x: 546, endPoint y: 635, distance: 9.2
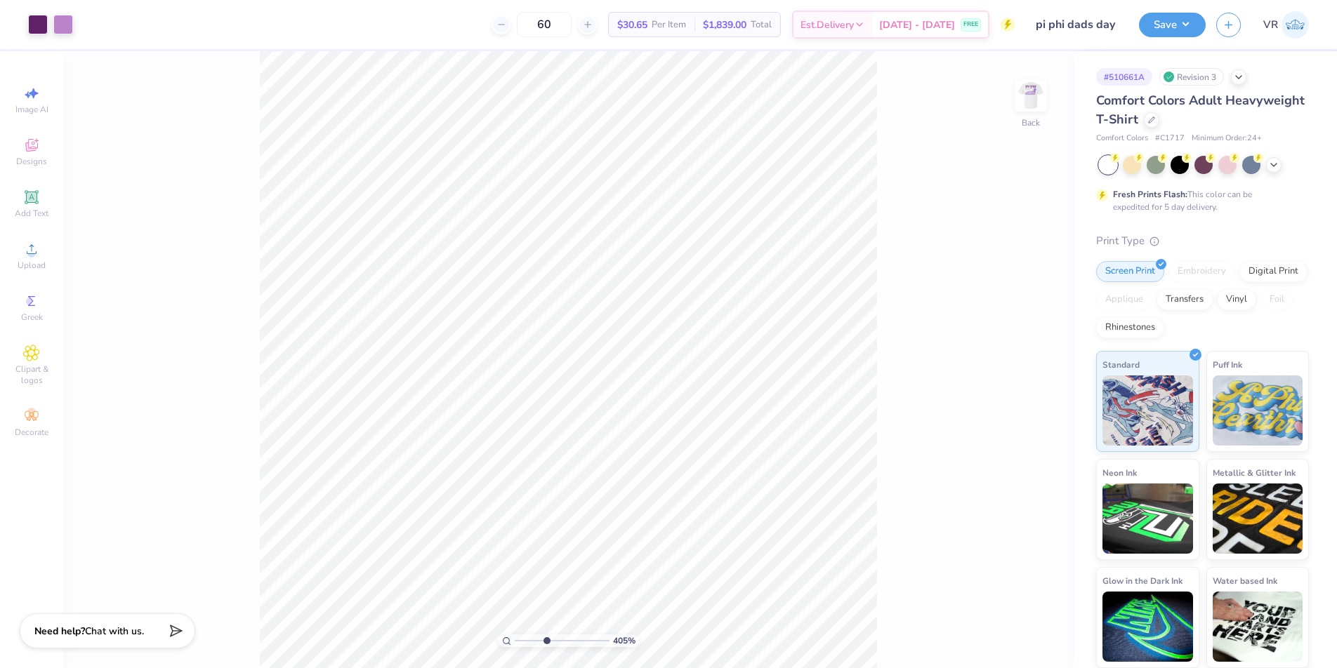
click at [546, 635] on input "range" at bounding box center [562, 641] width 95 height 13
drag, startPoint x: 545, startPoint y: 642, endPoint x: 515, endPoint y: 640, distance: 30.2
click at [515, 640] on input "range" at bounding box center [562, 641] width 95 height 13
drag, startPoint x: 517, startPoint y: 642, endPoint x: 532, endPoint y: 641, distance: 14.8
click at [532, 641] on input "range" at bounding box center [562, 641] width 95 height 13
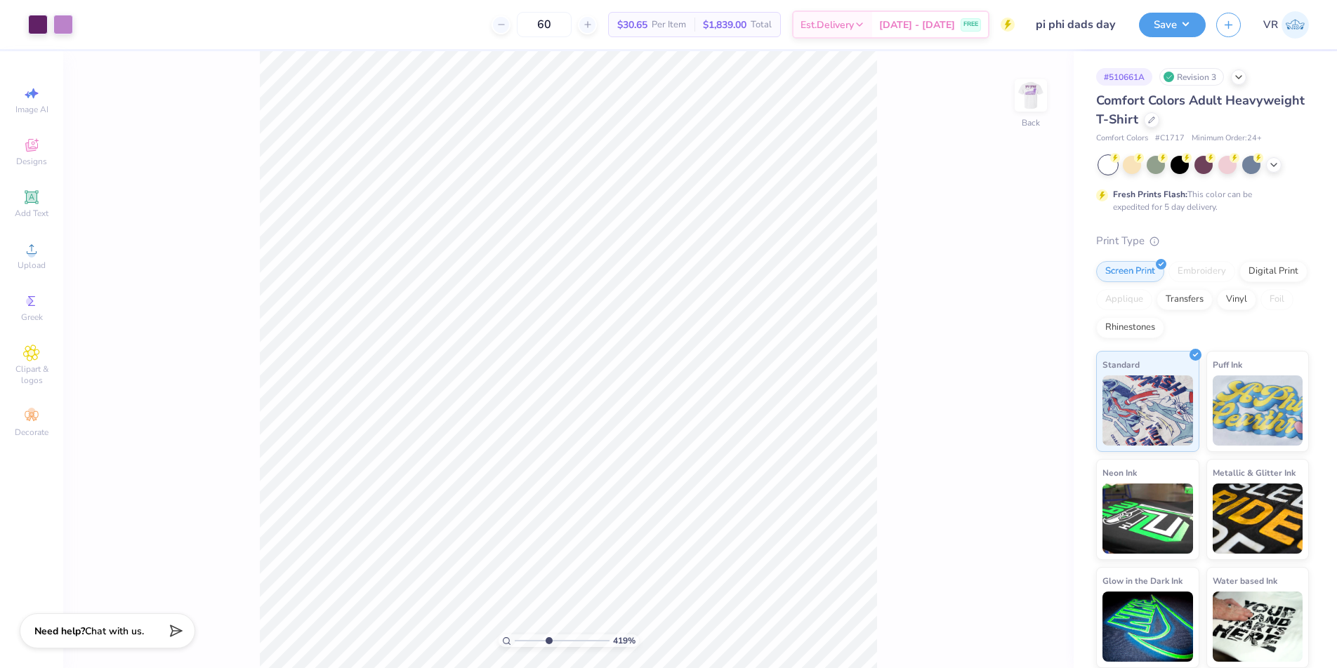
drag, startPoint x: 533, startPoint y: 642, endPoint x: 548, endPoint y: 642, distance: 14.8
click at [548, 642] on input "range" at bounding box center [562, 641] width 95 height 13
drag, startPoint x: 554, startPoint y: 641, endPoint x: 559, endPoint y: 635, distance: 7.9
type input "5.3"
click at [558, 642] on input "range" at bounding box center [562, 641] width 95 height 13
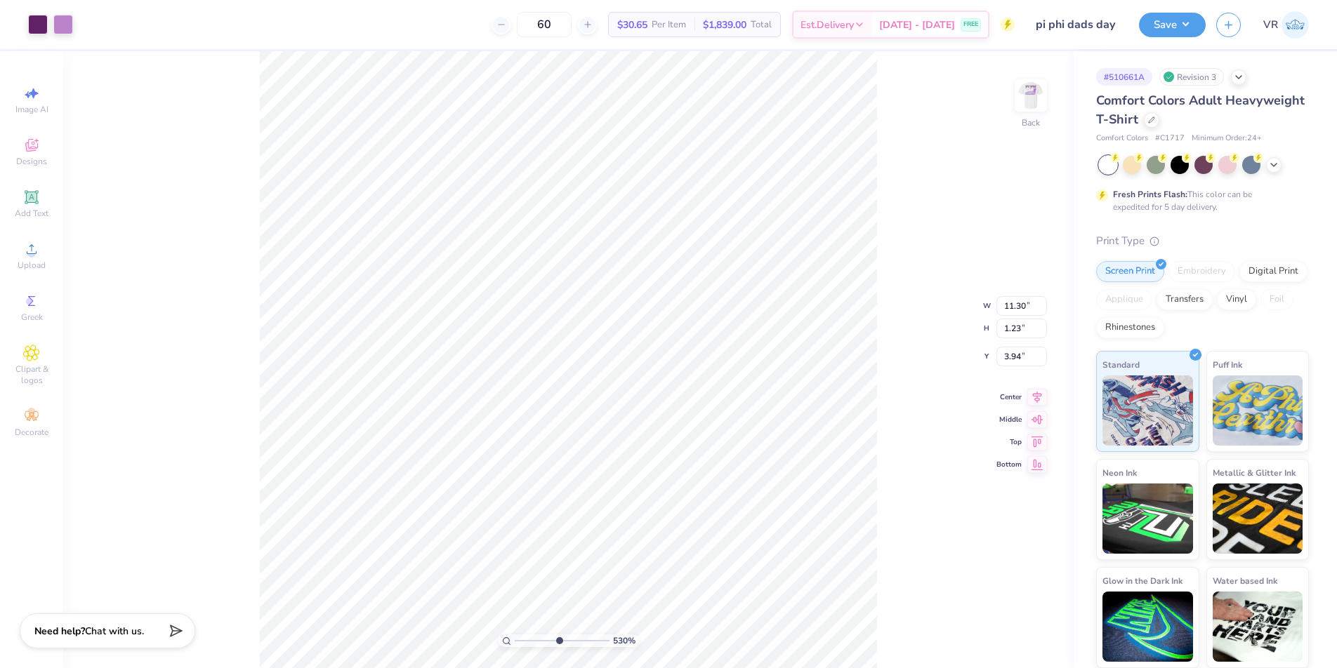
type input "5.62"
drag, startPoint x: 558, startPoint y: 637, endPoint x: 485, endPoint y: 637, distance: 73.0
type input "1"
click at [515, 637] on input "range" at bounding box center [562, 641] width 95 height 13
click at [32, 260] on span "Upload" at bounding box center [32, 265] width 28 height 11
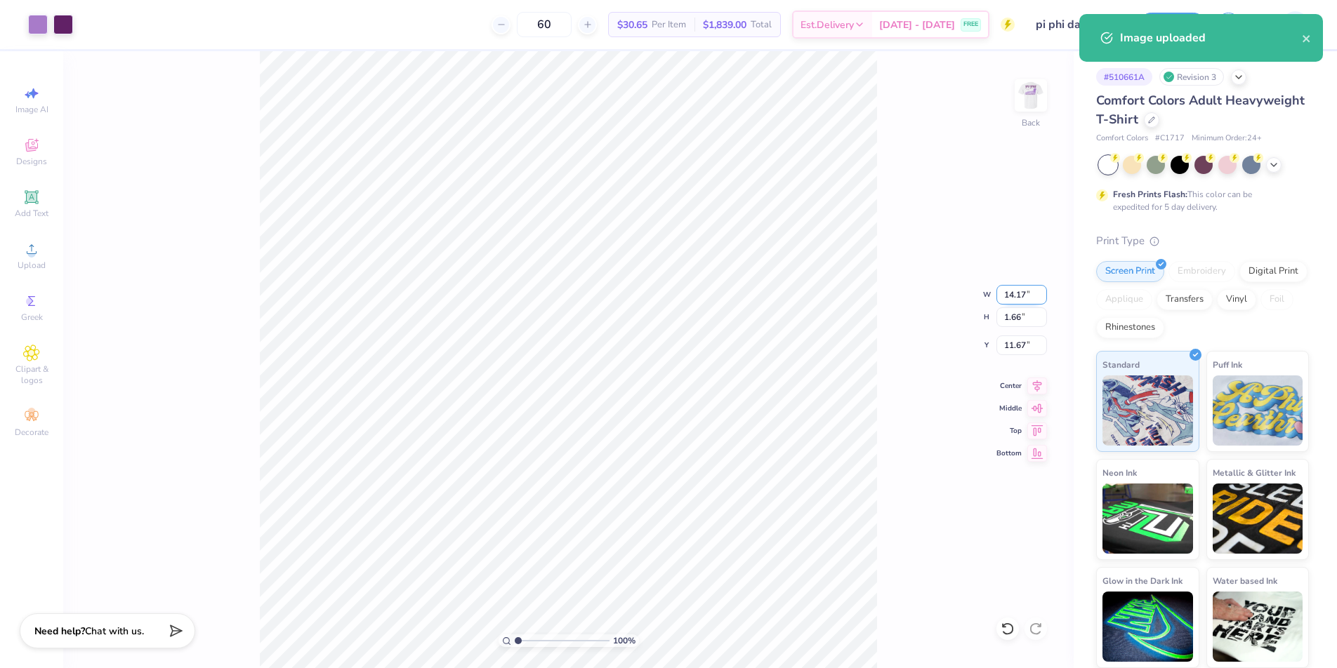
click at [1005, 291] on input "14.17" at bounding box center [1021, 295] width 51 height 20
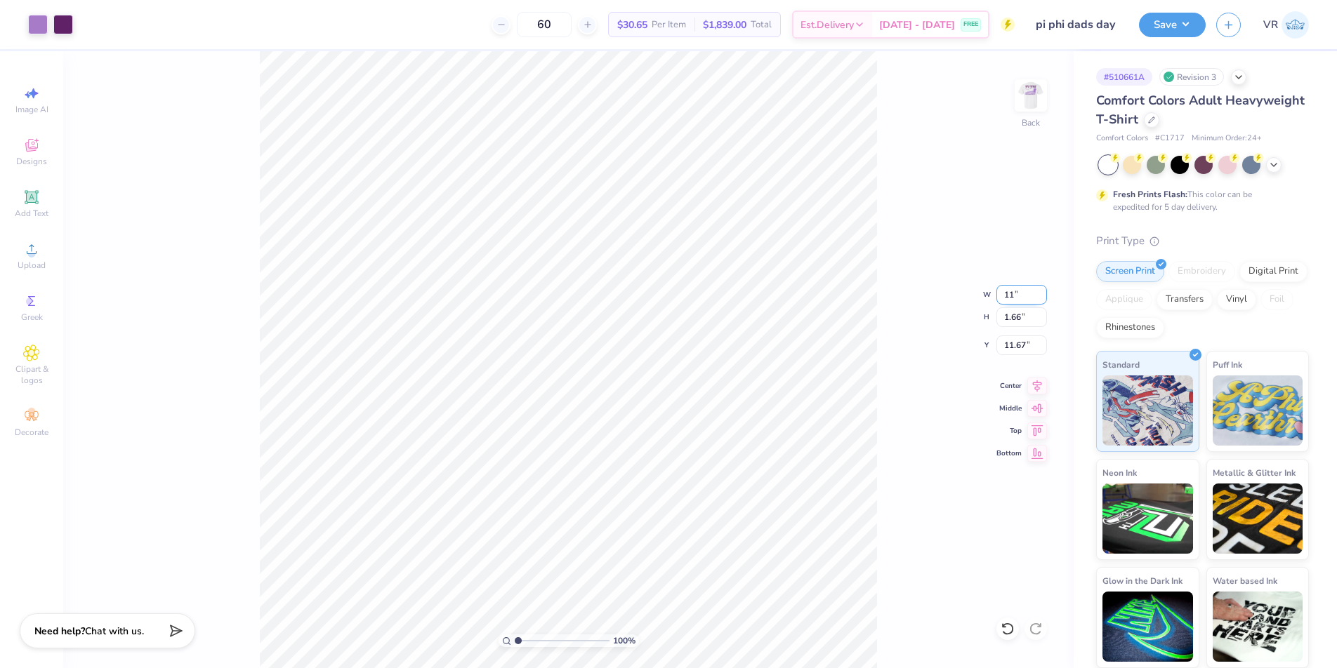
type input "11.00"
type input "1.29"
click at [1017, 349] on input "11.86" at bounding box center [1021, 346] width 51 height 20
type input "3.00"
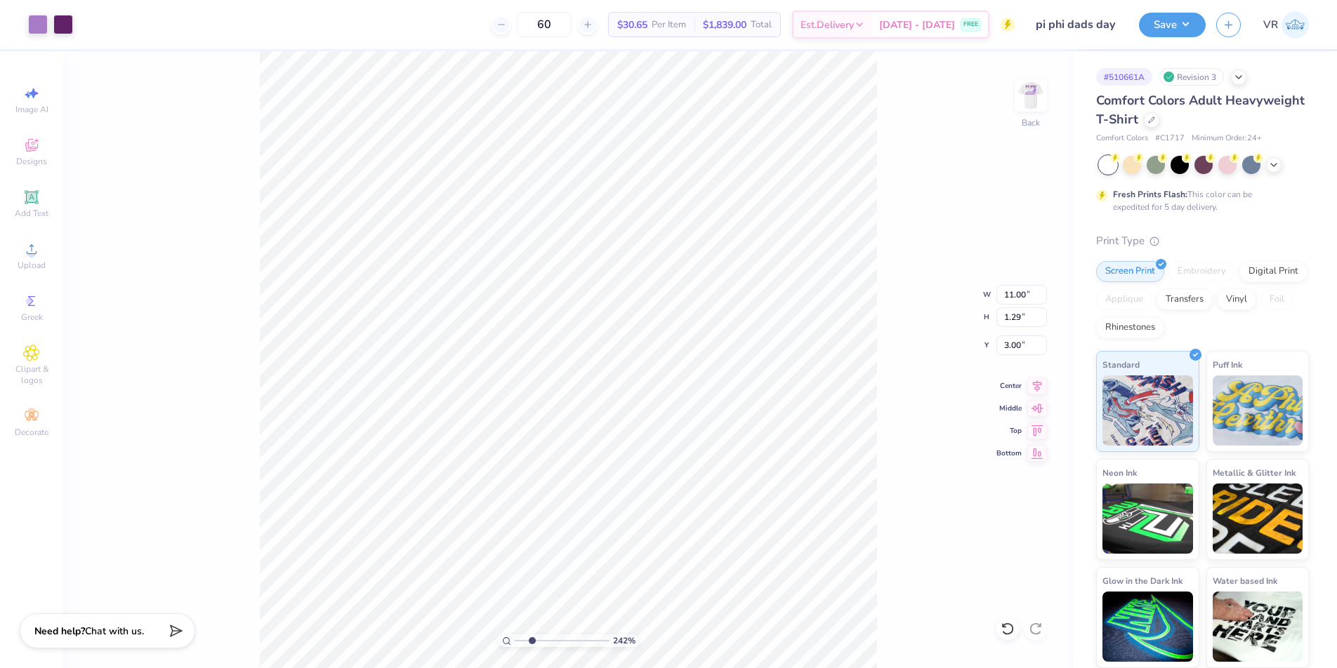
drag, startPoint x: 517, startPoint y: 643, endPoint x: 531, endPoint y: 638, distance: 14.9
click at [531, 642] on input "range" at bounding box center [562, 641] width 95 height 13
drag, startPoint x: 531, startPoint y: 642, endPoint x: 508, endPoint y: 644, distance: 22.5
click at [515, 644] on input "range" at bounding box center [562, 641] width 95 height 13
click at [1047, 103] on img at bounding box center [1030, 95] width 56 height 56
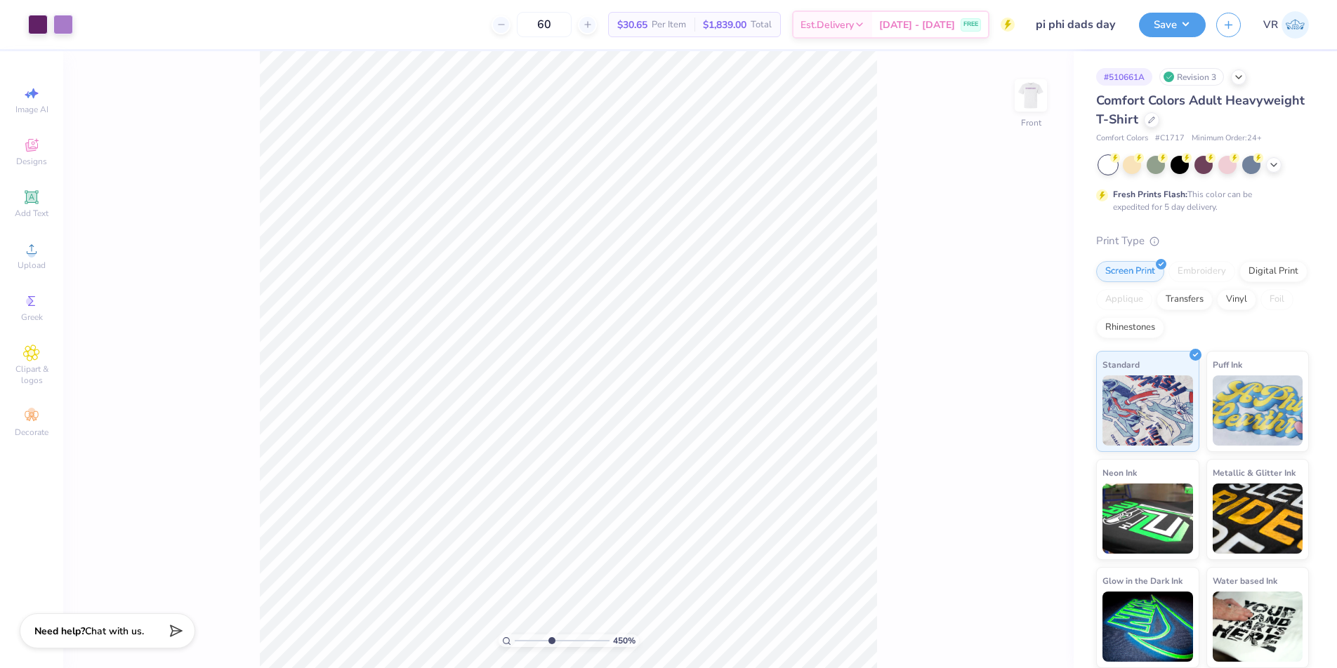
drag, startPoint x: 518, startPoint y: 642, endPoint x: 550, endPoint y: 632, distance: 34.0
click at [550, 635] on input "range" at bounding box center [562, 641] width 95 height 13
drag, startPoint x: 550, startPoint y: 642, endPoint x: 567, endPoint y: 639, distance: 17.1
click at [567, 639] on input "range" at bounding box center [562, 641] width 95 height 13
drag, startPoint x: 567, startPoint y: 640, endPoint x: 501, endPoint y: 636, distance: 65.4
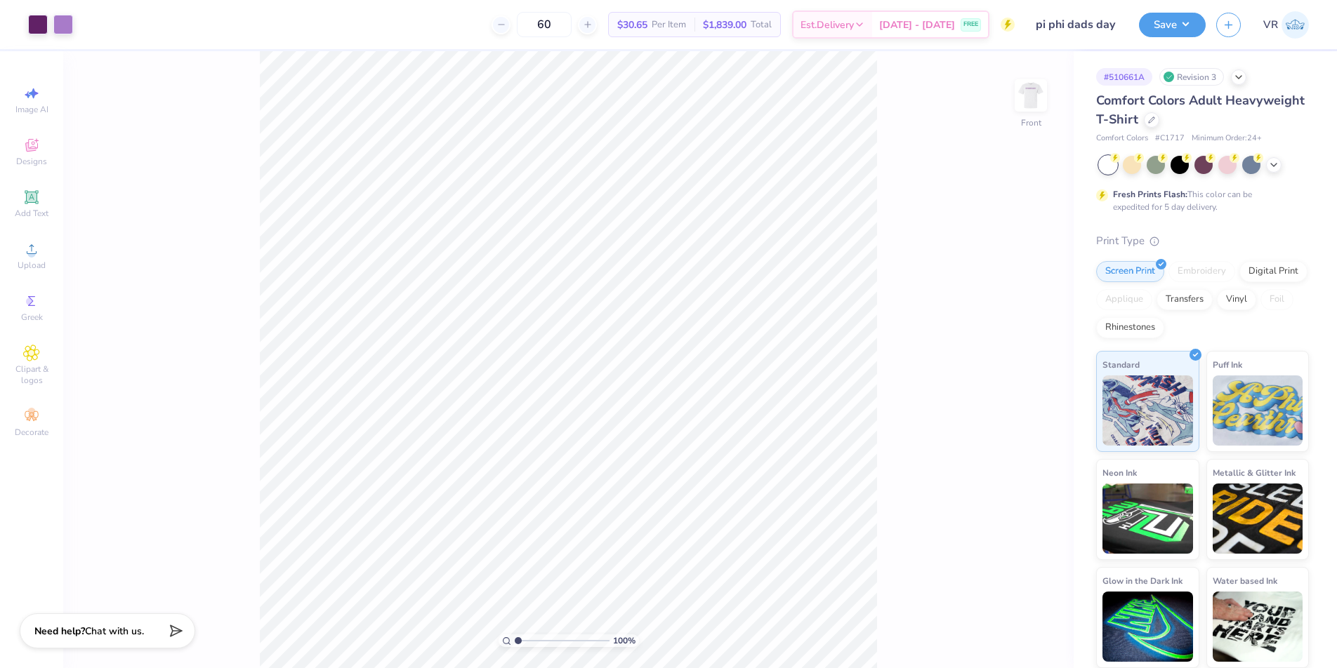
click at [515, 636] on input "range" at bounding box center [562, 641] width 95 height 13
drag, startPoint x: 517, startPoint y: 640, endPoint x: 530, endPoint y: 642, distance: 13.5
type input "2.35"
click at [530, 642] on input "range" at bounding box center [562, 641] width 95 height 13
type input "4.41"
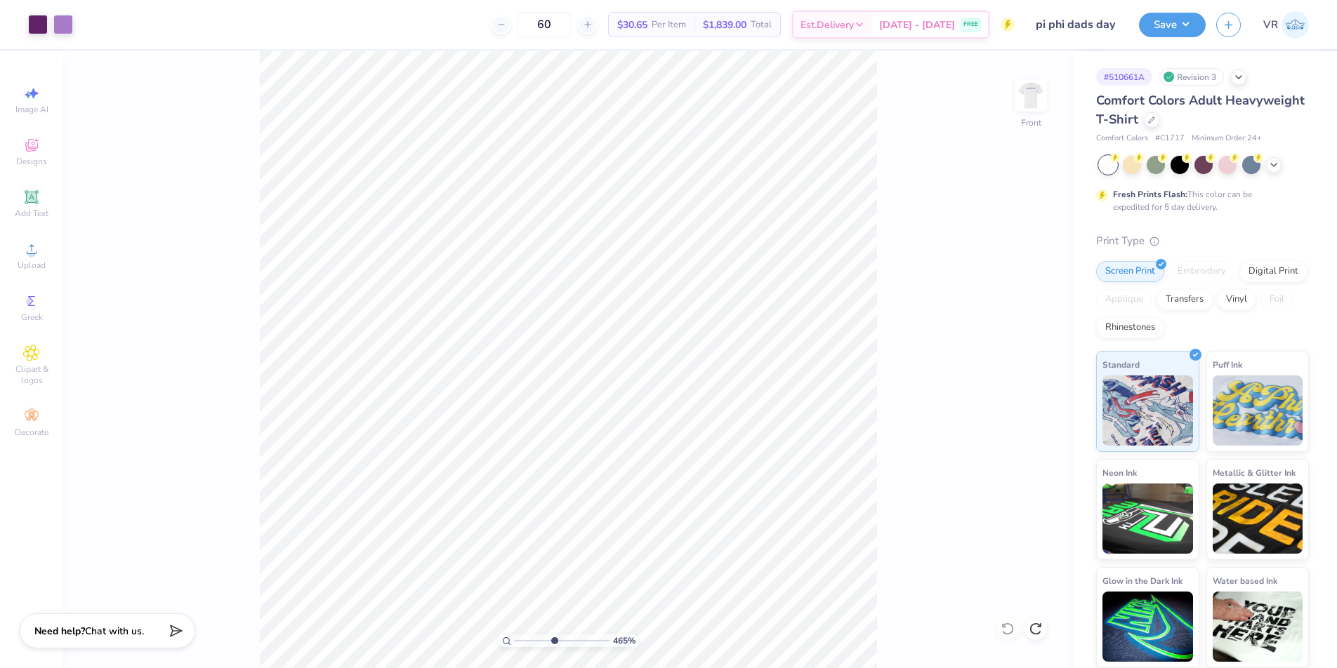
drag, startPoint x: 529, startPoint y: 640, endPoint x: 553, endPoint y: 635, distance: 24.4
type input "4.78"
click at [553, 635] on input "range" at bounding box center [562, 641] width 95 height 13
type input "4.34"
drag, startPoint x: 551, startPoint y: 640, endPoint x: 456, endPoint y: 634, distance: 95.7
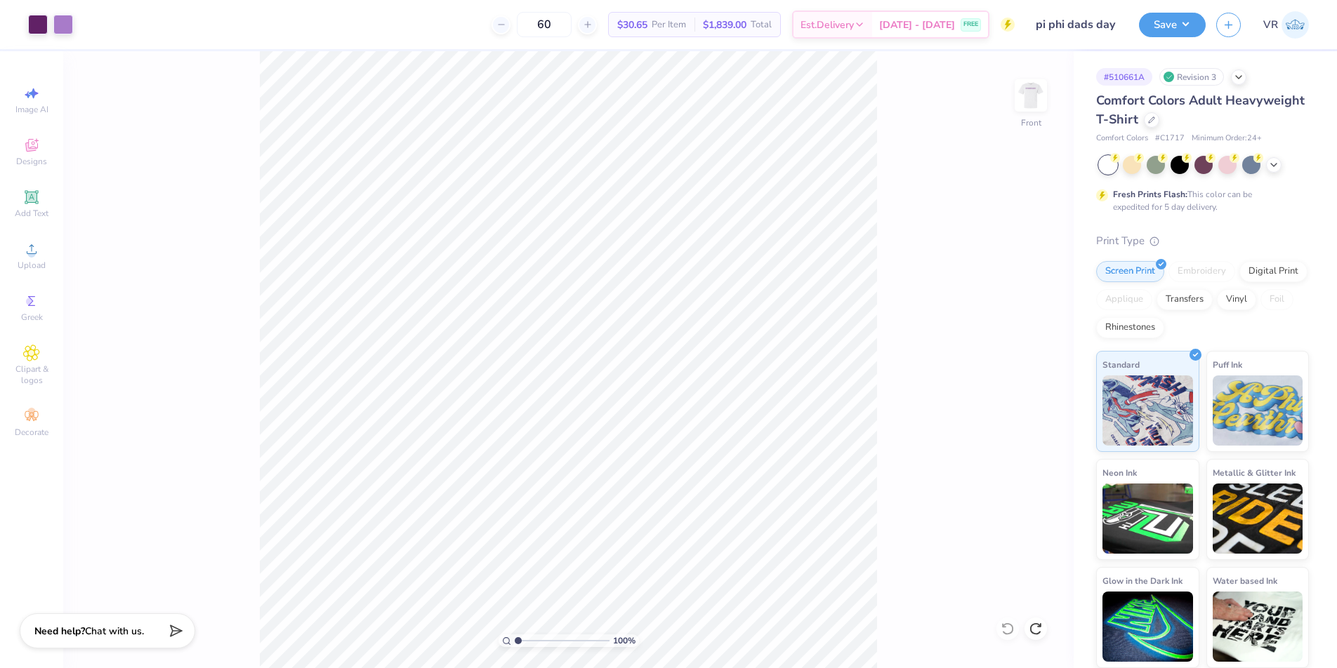
type input "1"
click at [515, 635] on input "range" at bounding box center [562, 641] width 95 height 13
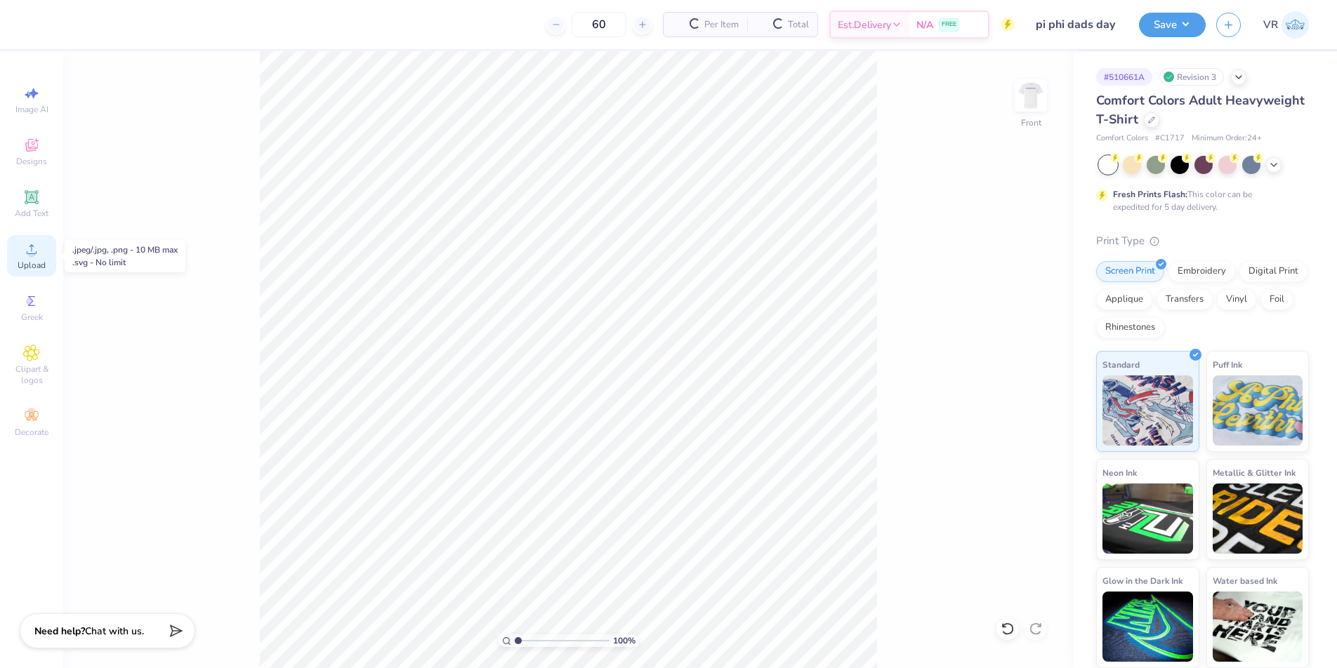
click at [32, 263] on span "Upload" at bounding box center [32, 265] width 28 height 11
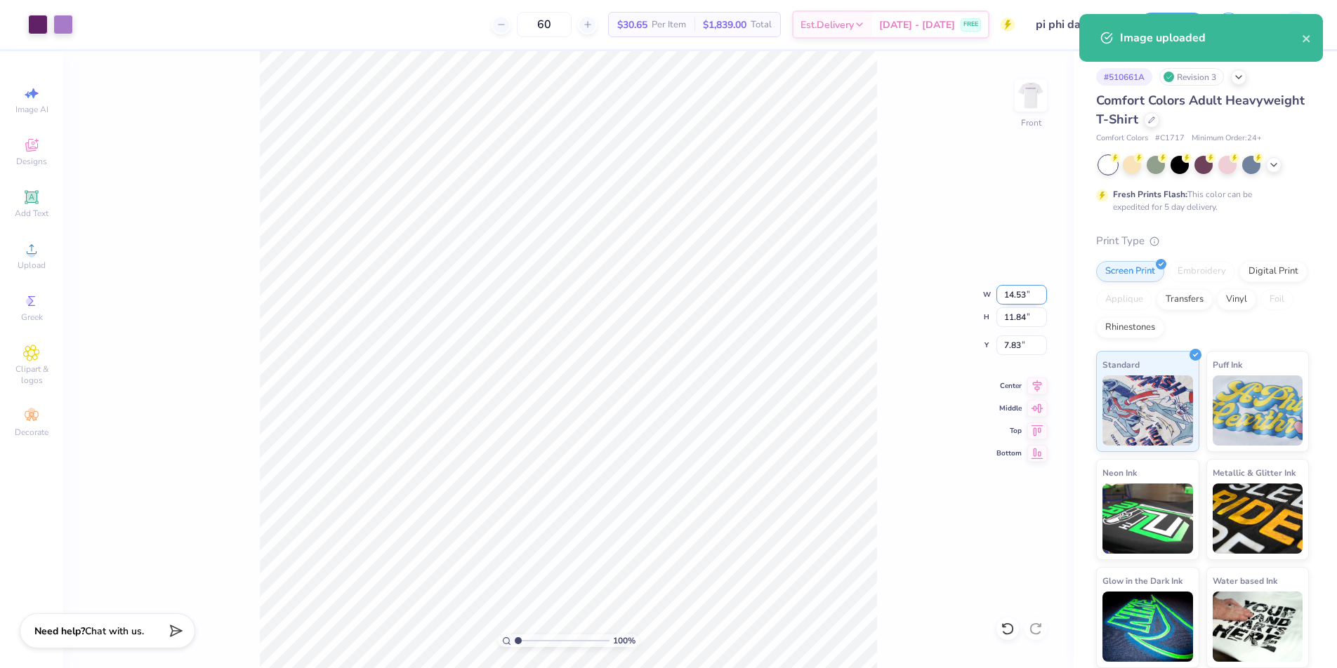
click at [1012, 296] on input "14.53" at bounding box center [1021, 295] width 51 height 20
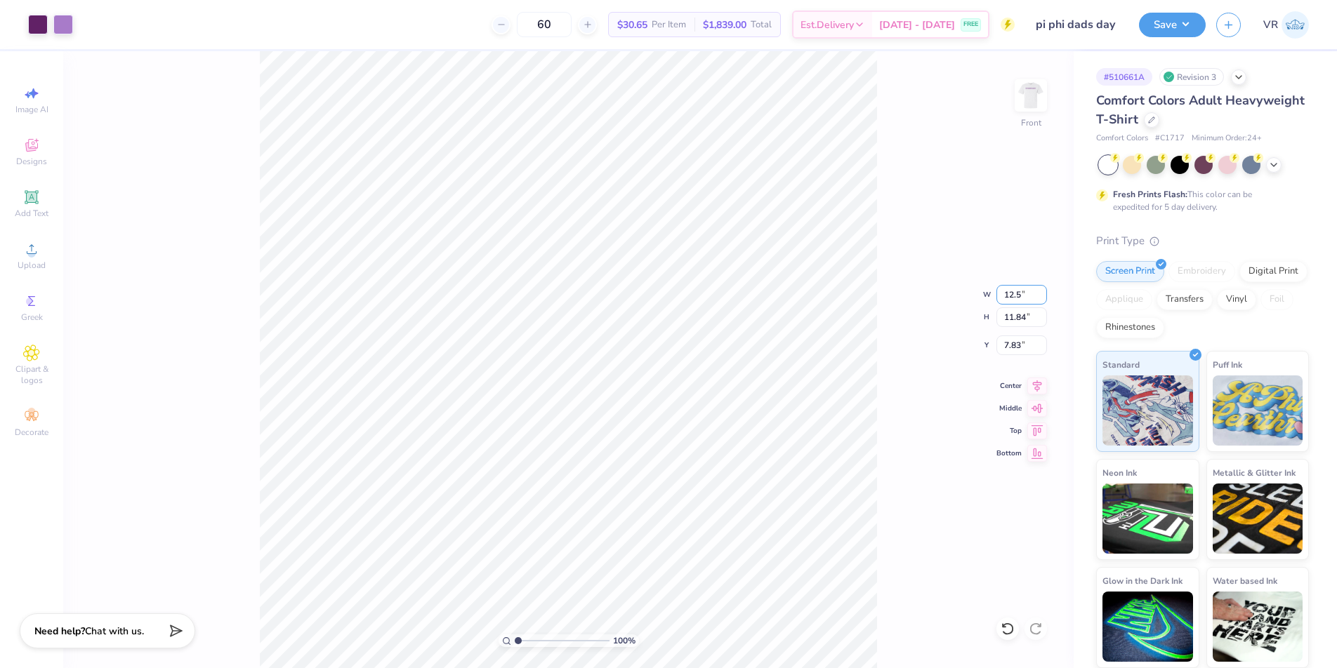
type input "12.50"
type input "10.19"
click at [1010, 345] on input "8.66" at bounding box center [1021, 346] width 51 height 20
type input "3.00"
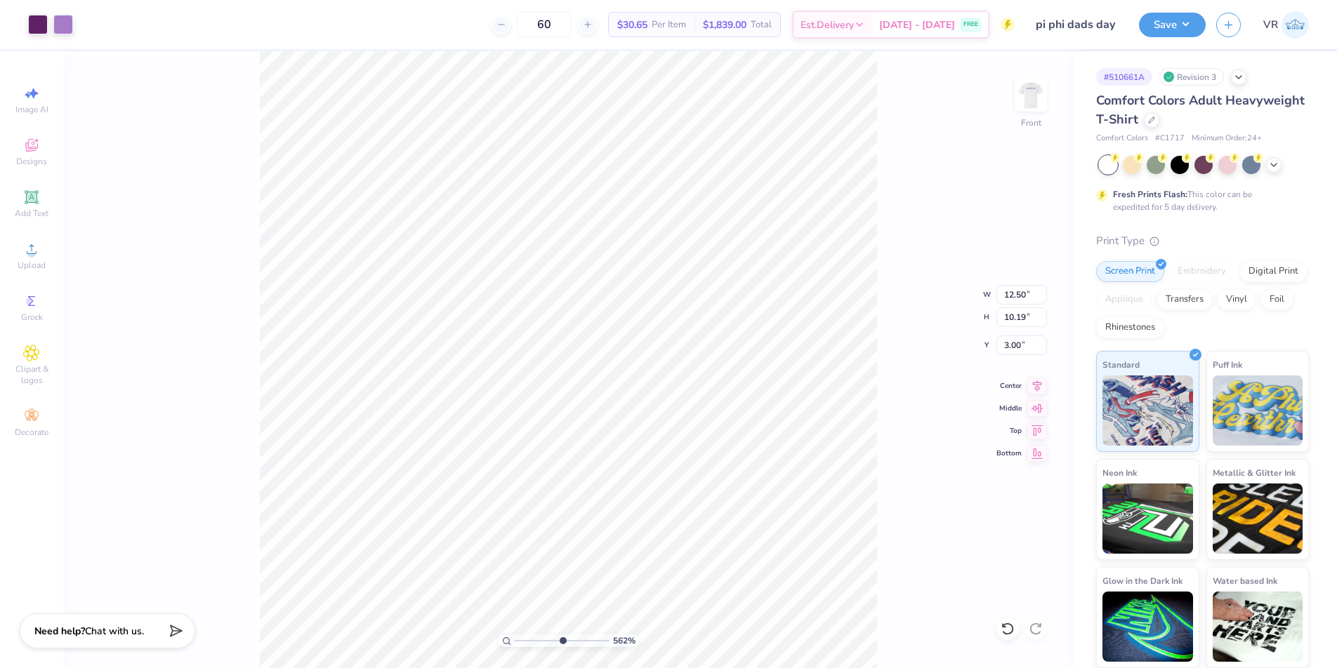
drag, startPoint x: 541, startPoint y: 642, endPoint x: 561, endPoint y: 636, distance: 21.1
click at [561, 636] on input "range" at bounding box center [562, 641] width 95 height 13
drag, startPoint x: 553, startPoint y: 644, endPoint x: 506, endPoint y: 647, distance: 47.1
type input "1"
click at [515, 647] on input "range" at bounding box center [562, 641] width 95 height 13
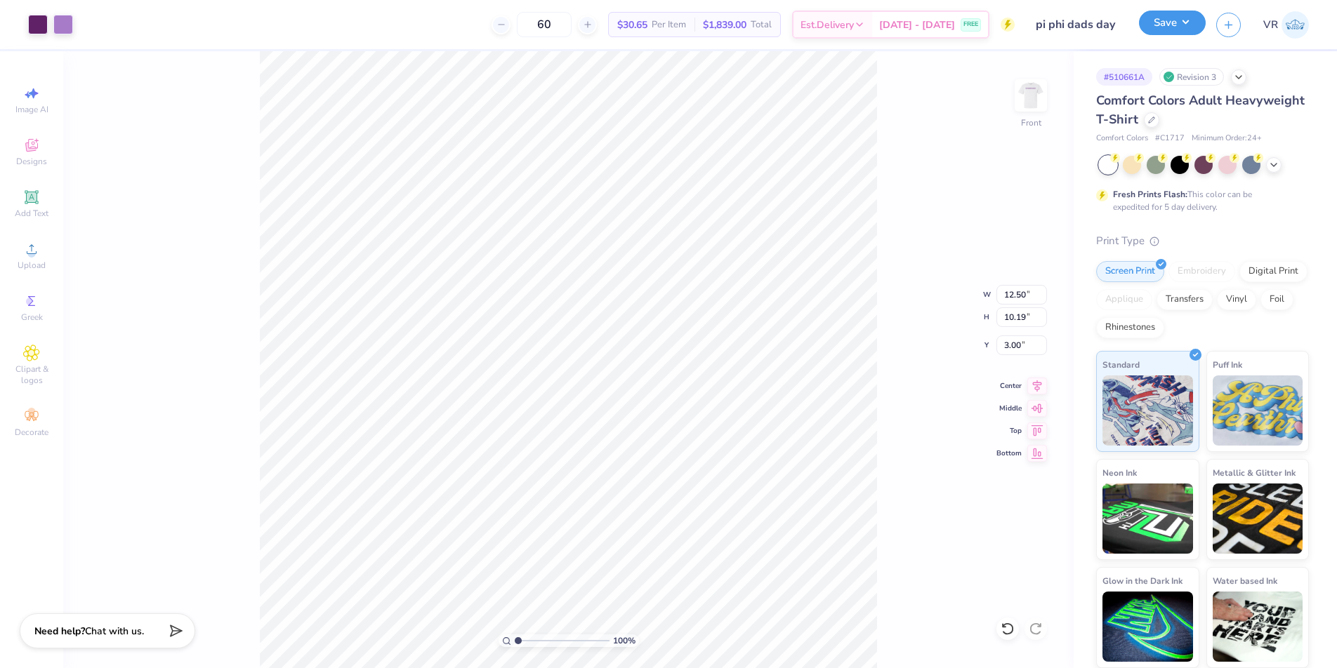
click at [1179, 29] on button "Save" at bounding box center [1172, 23] width 67 height 25
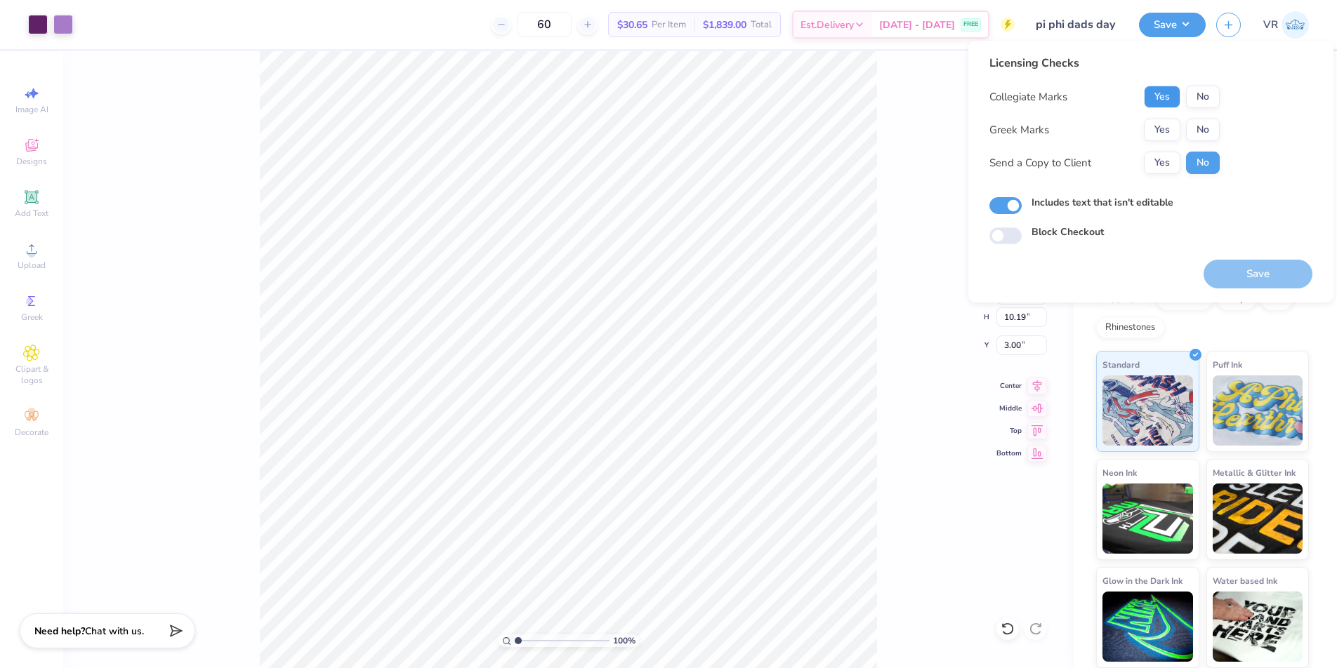
click at [1169, 99] on button "Yes" at bounding box center [1162, 97] width 37 height 22
click at [1200, 97] on button "No" at bounding box center [1203, 97] width 34 height 22
click at [1165, 128] on button "Yes" at bounding box center [1162, 130] width 37 height 22
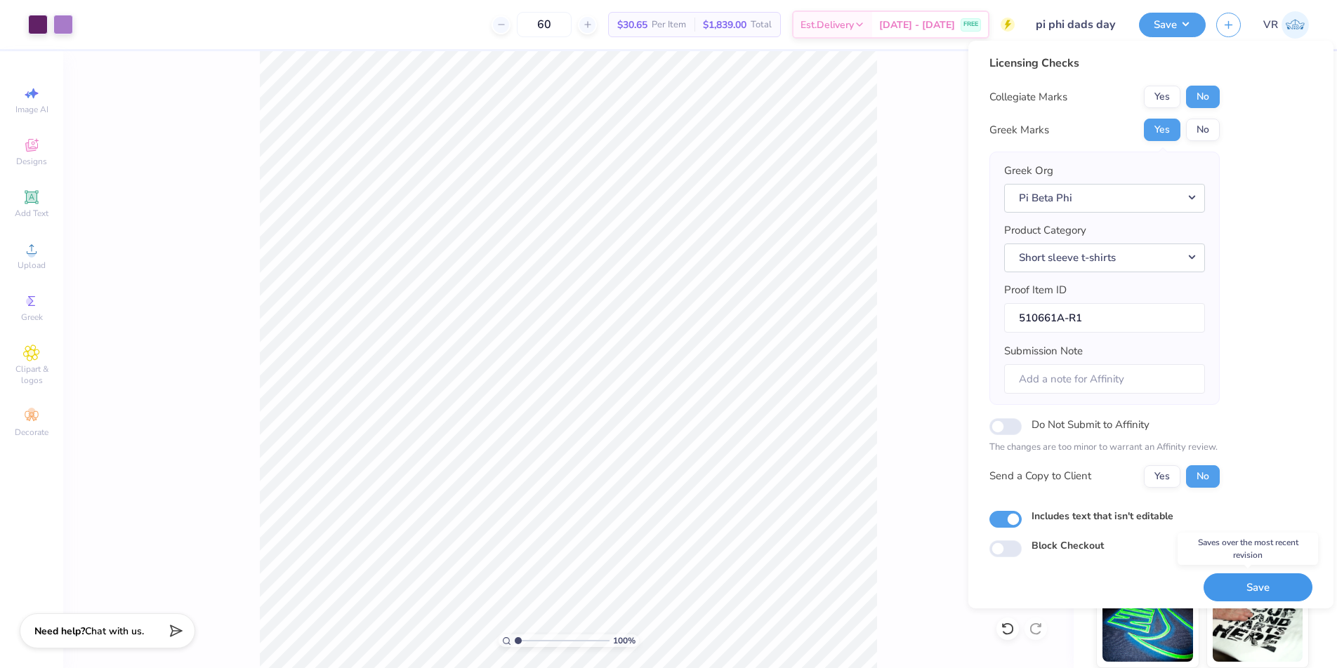
click at [1228, 581] on button "Save" at bounding box center [1257, 588] width 109 height 29
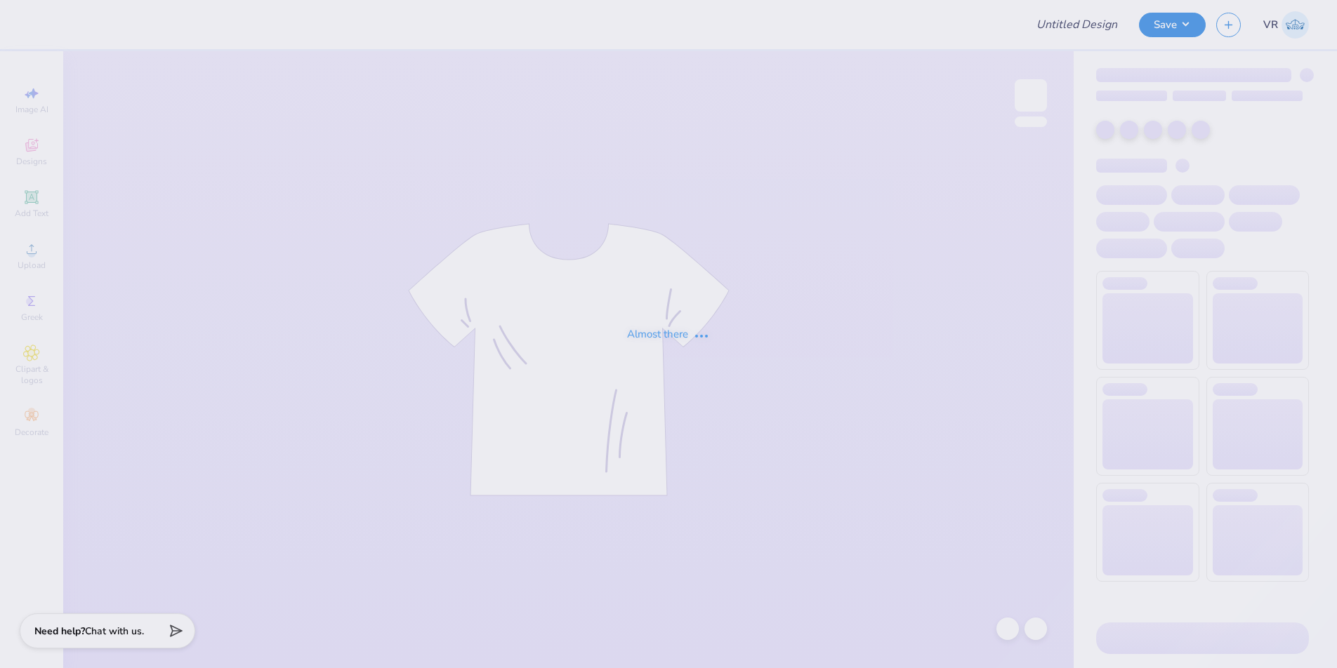
type input "PKT IM Shirt Fall 2025"
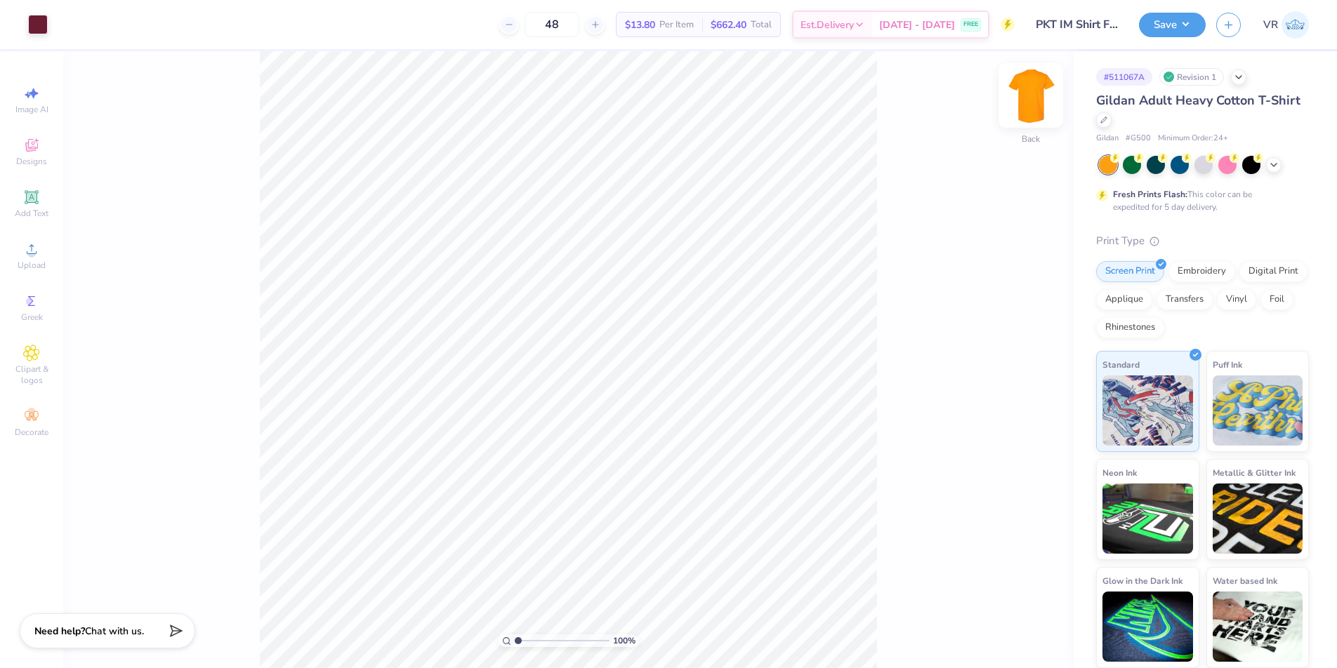
click at [1033, 97] on img at bounding box center [1030, 95] width 56 height 56
click at [38, 486] on div "Image AI Designs Add Text Upload Greek Clipart & logos Decorate" at bounding box center [31, 359] width 63 height 617
click at [43, 425] on div "Decorate" at bounding box center [31, 422] width 49 height 41
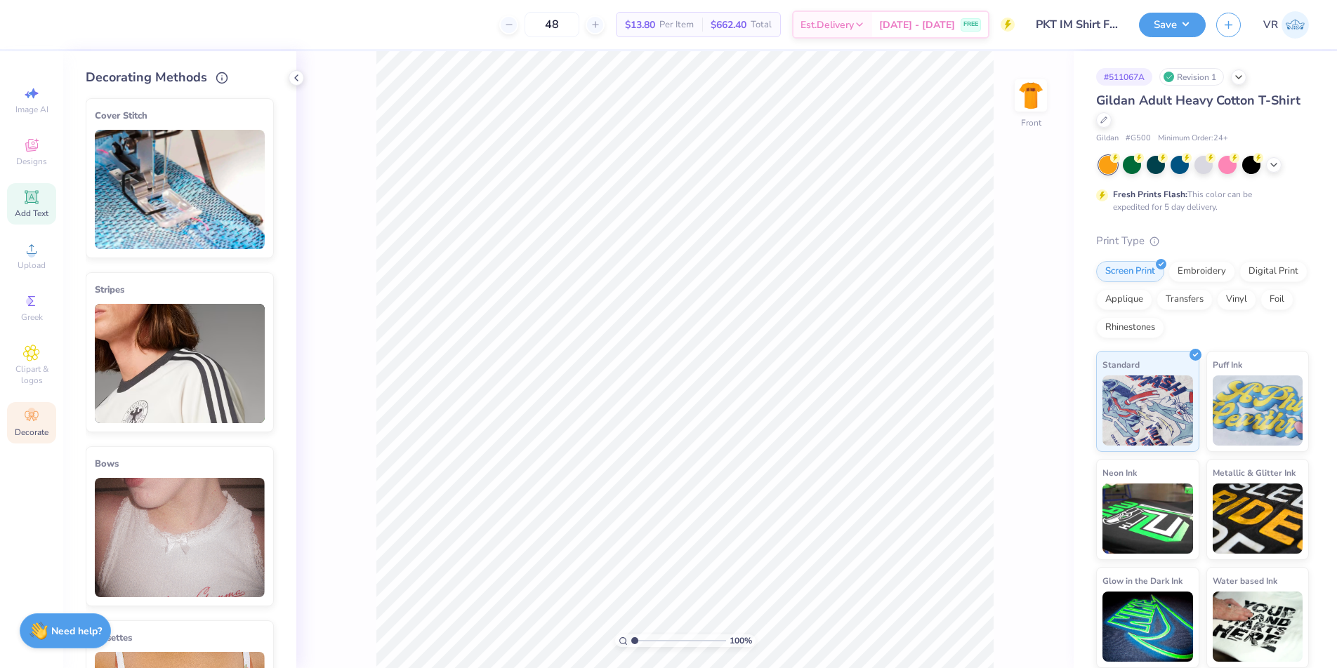
click at [30, 201] on icon at bounding box center [31, 197] width 11 height 11
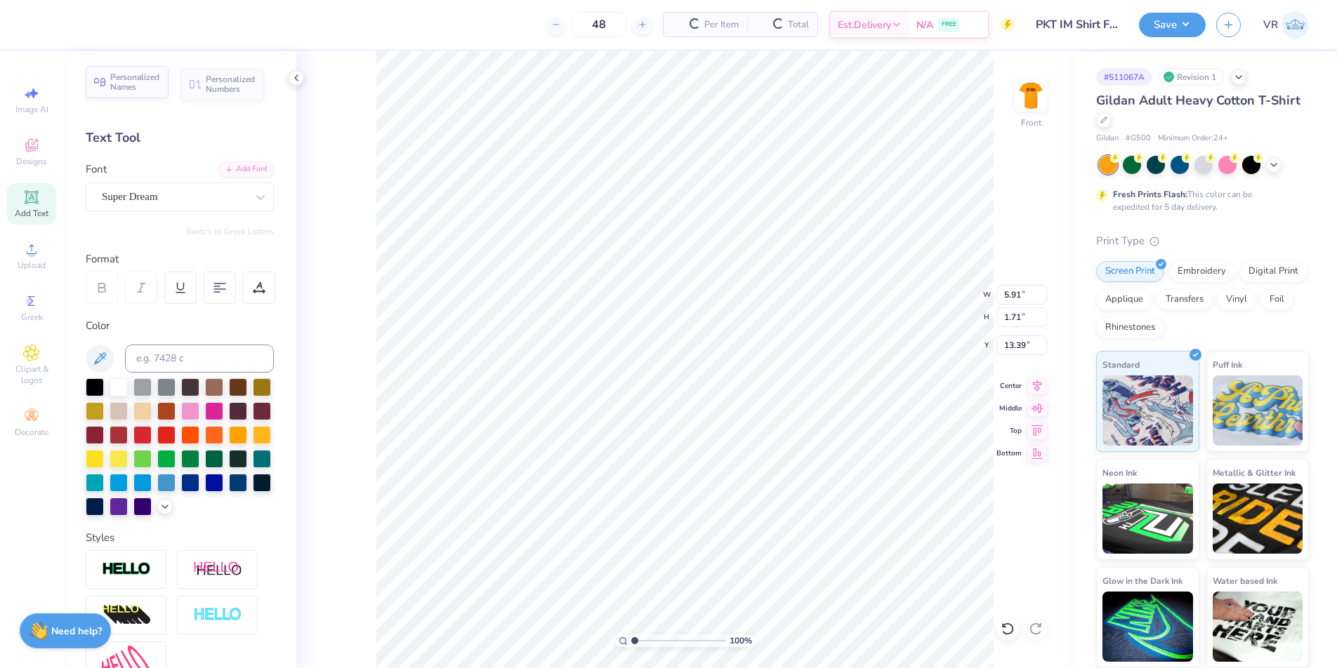
click at [115, 75] on span "Personalized Names" at bounding box center [135, 82] width 50 height 20
type input "12.43"
type input "2.00"
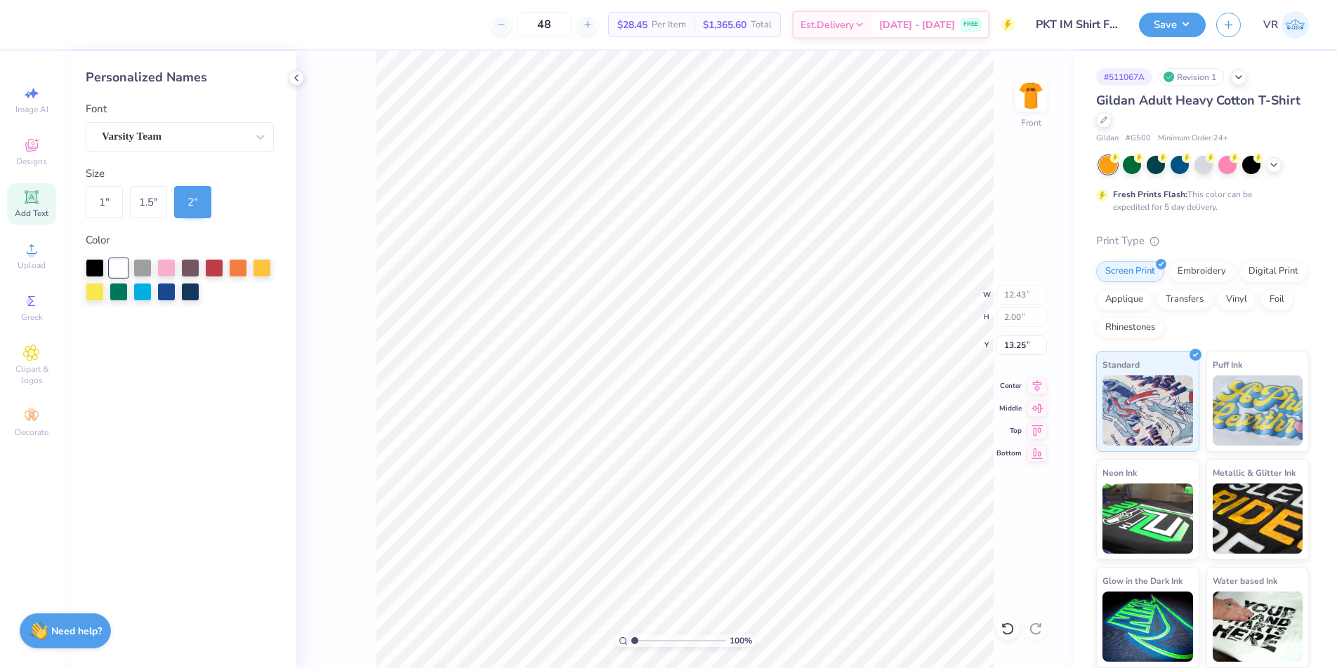
type input "3.00"
click at [143, 200] on div "1.5 "" at bounding box center [148, 202] width 37 height 32
type input "9.32"
type input "1.50"
type input "3.25"
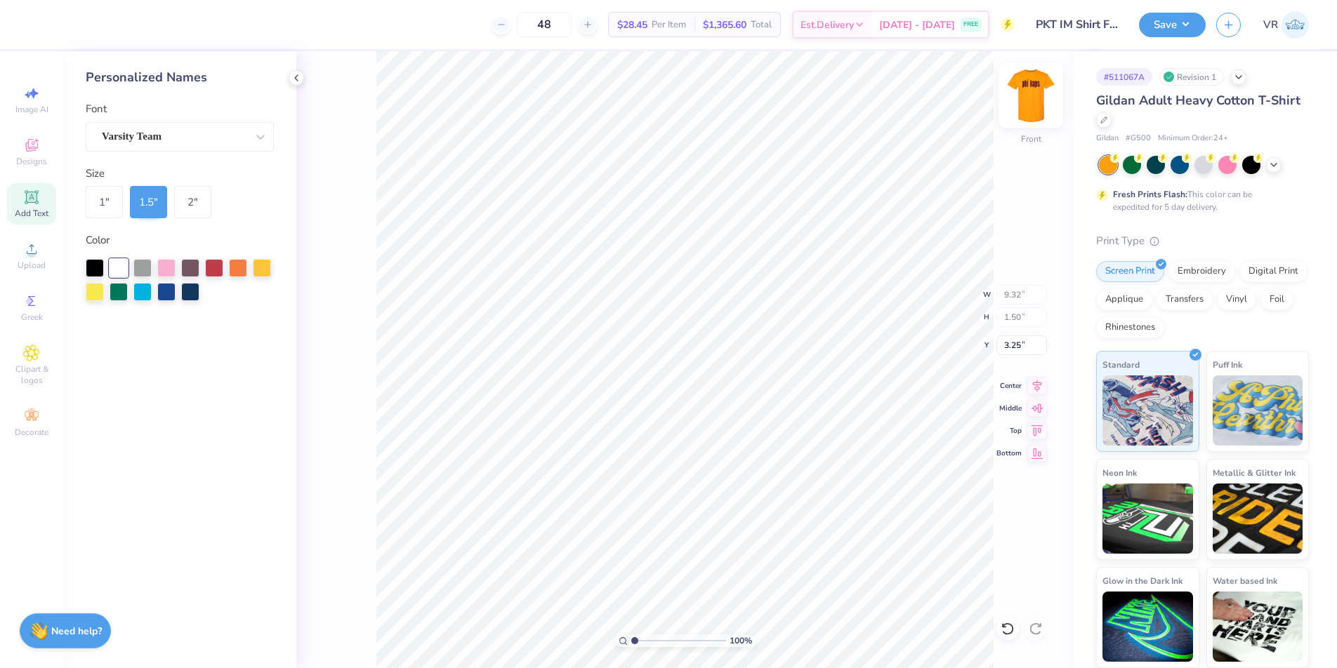
click at [1023, 104] on img at bounding box center [1030, 95] width 56 height 56
click at [1040, 93] on img at bounding box center [1030, 95] width 56 height 56
click at [190, 271] on div at bounding box center [190, 267] width 18 height 18
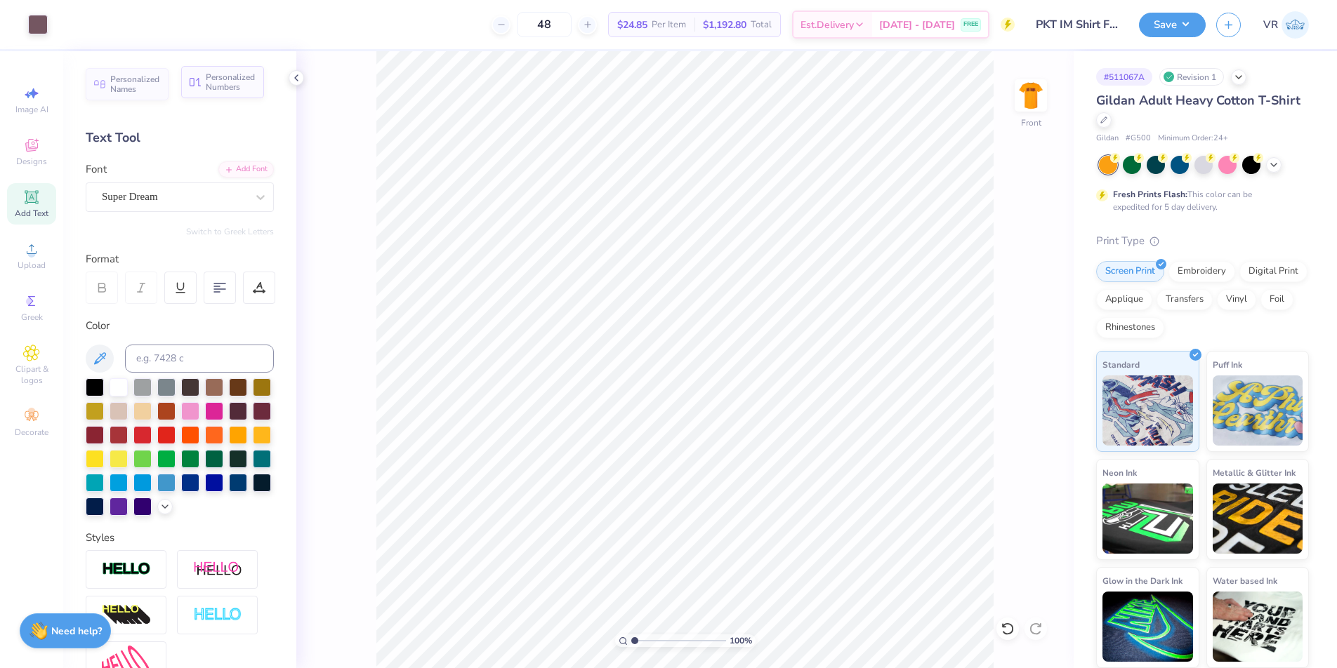
click at [226, 87] on span "Personalized Numbers" at bounding box center [231, 82] width 50 height 20
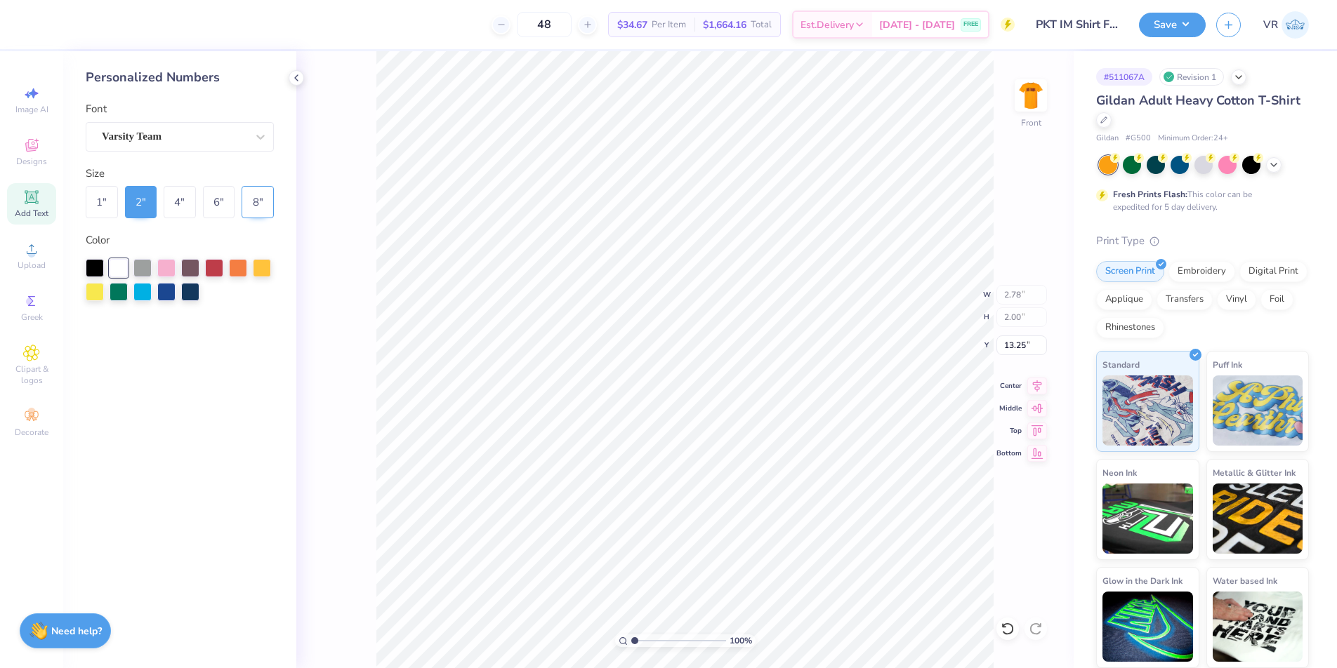
click at [255, 201] on div "8 "" at bounding box center [257, 202] width 32 height 32
type input "11.14"
type input "8.00"
type input "10.25"
click at [220, 199] on div "6 "" at bounding box center [219, 202] width 32 height 32
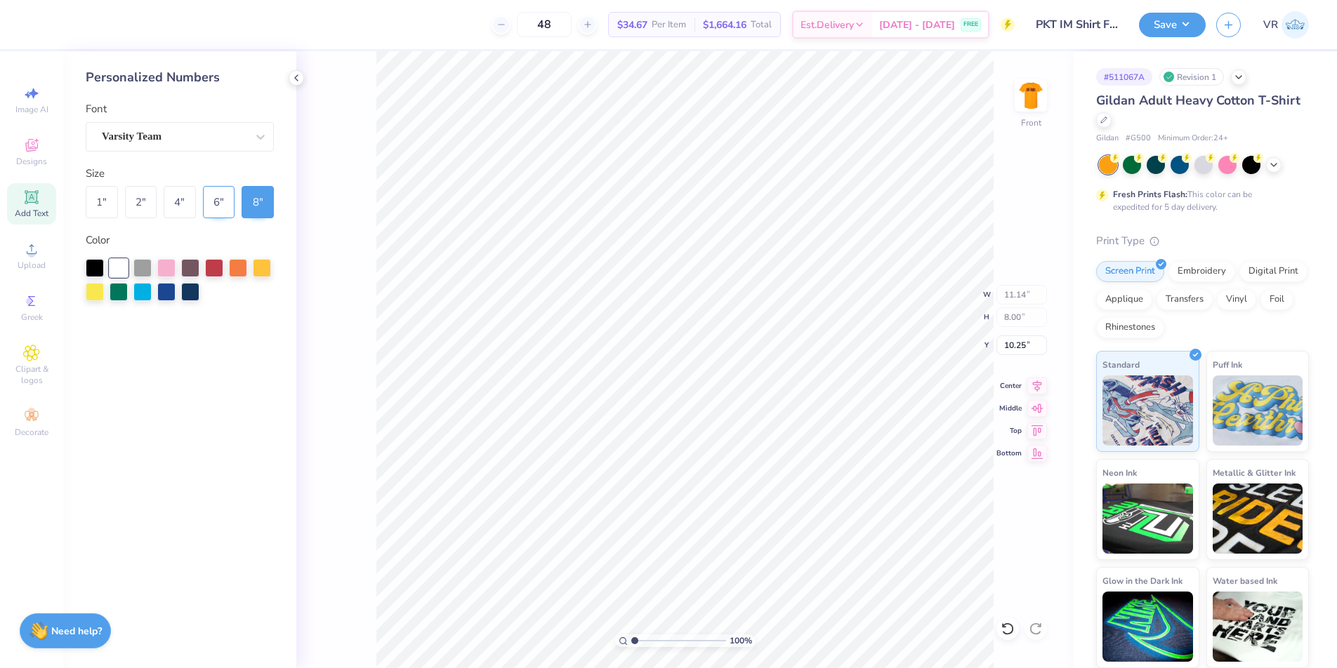
type input "8.35"
type input "6.00"
click at [195, 272] on div at bounding box center [190, 267] width 18 height 18
click at [1035, 389] on icon at bounding box center [1037, 384] width 20 height 17
type input "6.12"
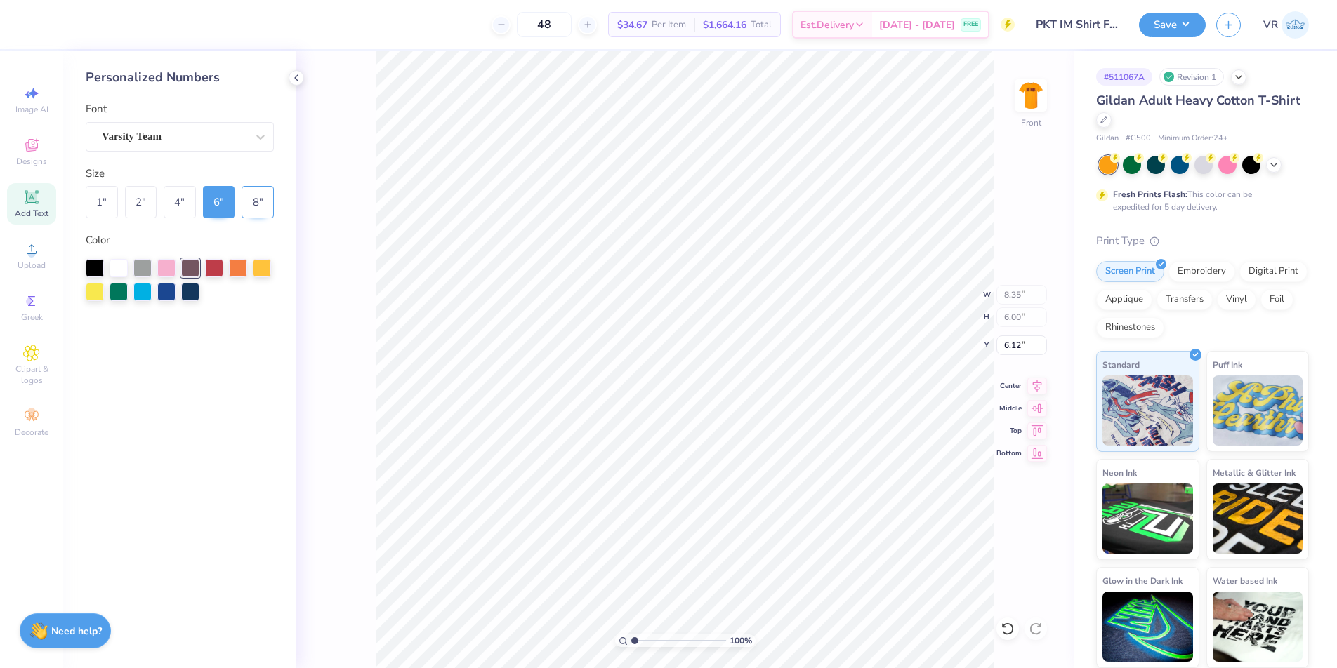
click at [260, 195] on div "8 "" at bounding box center [257, 202] width 32 height 32
type input "11.14"
type input "8.00"
type input "5.12"
click at [222, 193] on div "6 "" at bounding box center [219, 202] width 32 height 32
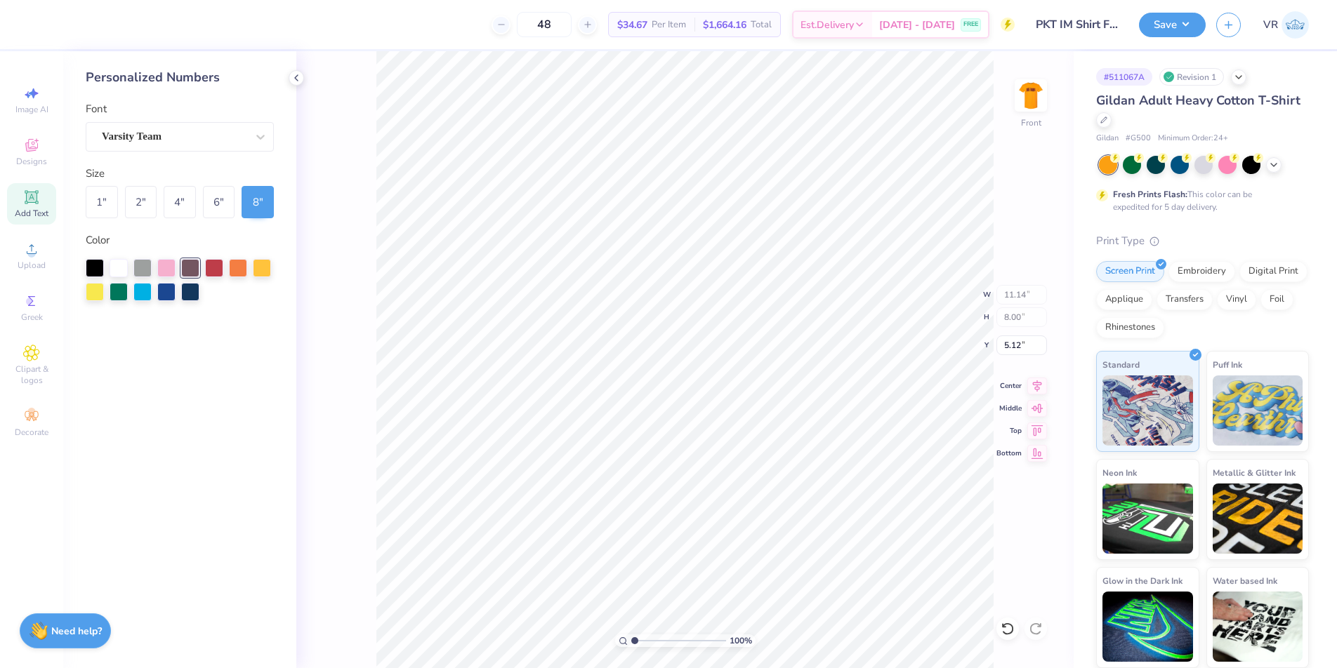
type input "8.35"
type input "6.00"
type input "6.26"
click at [1032, 384] on icon at bounding box center [1037, 384] width 20 height 17
type input "9.32"
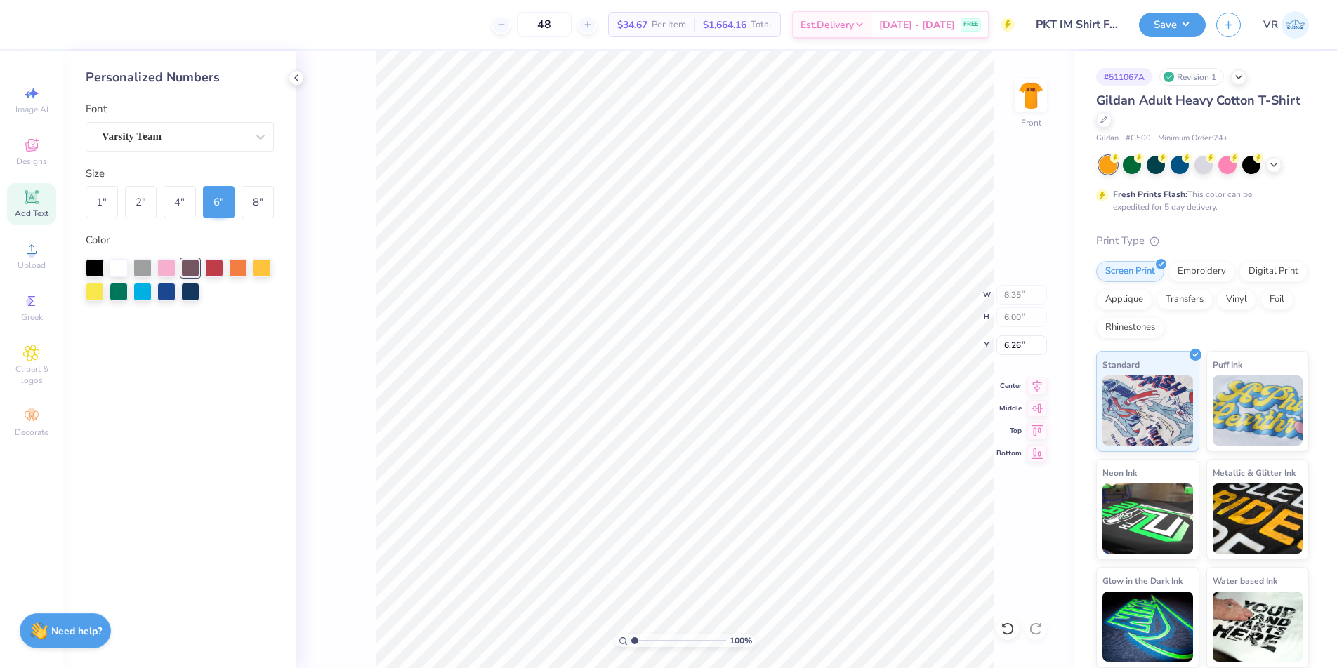
type input "1.50"
type input "3.25"
click at [1039, 388] on icon at bounding box center [1037, 384] width 20 height 17
click at [1239, 77] on icon at bounding box center [1238, 75] width 11 height 11
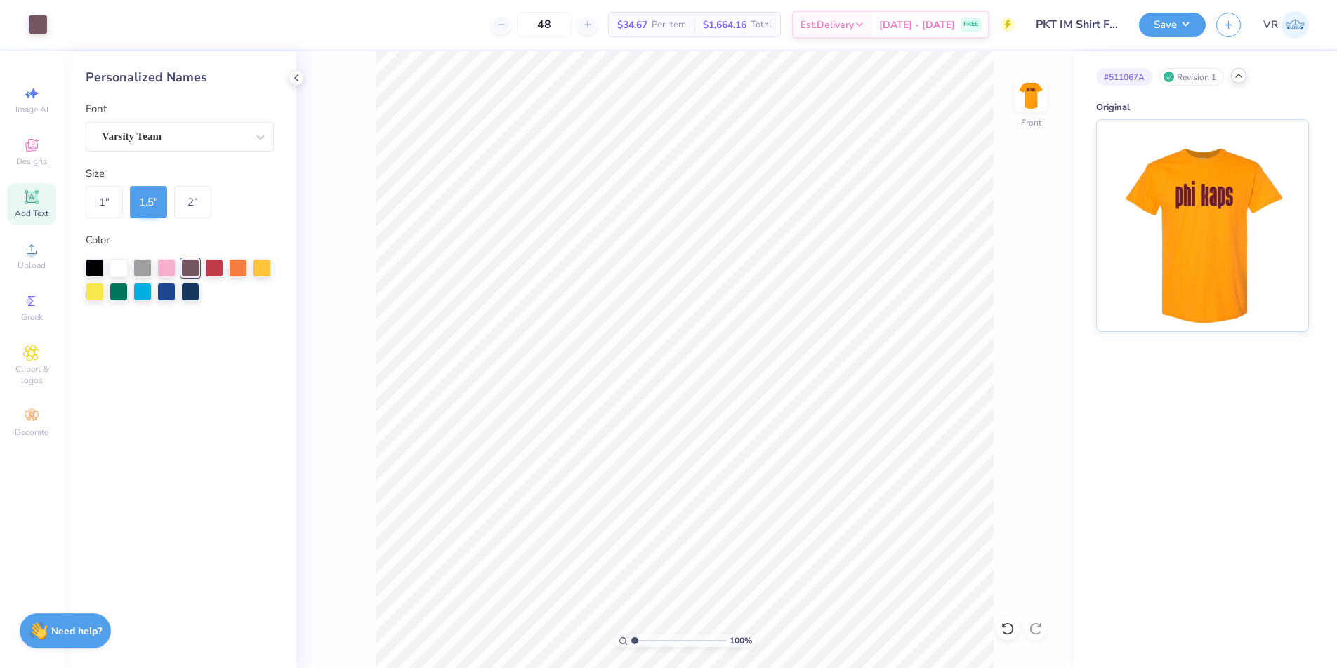
click at [1239, 77] on icon at bounding box center [1238, 75] width 11 height 11
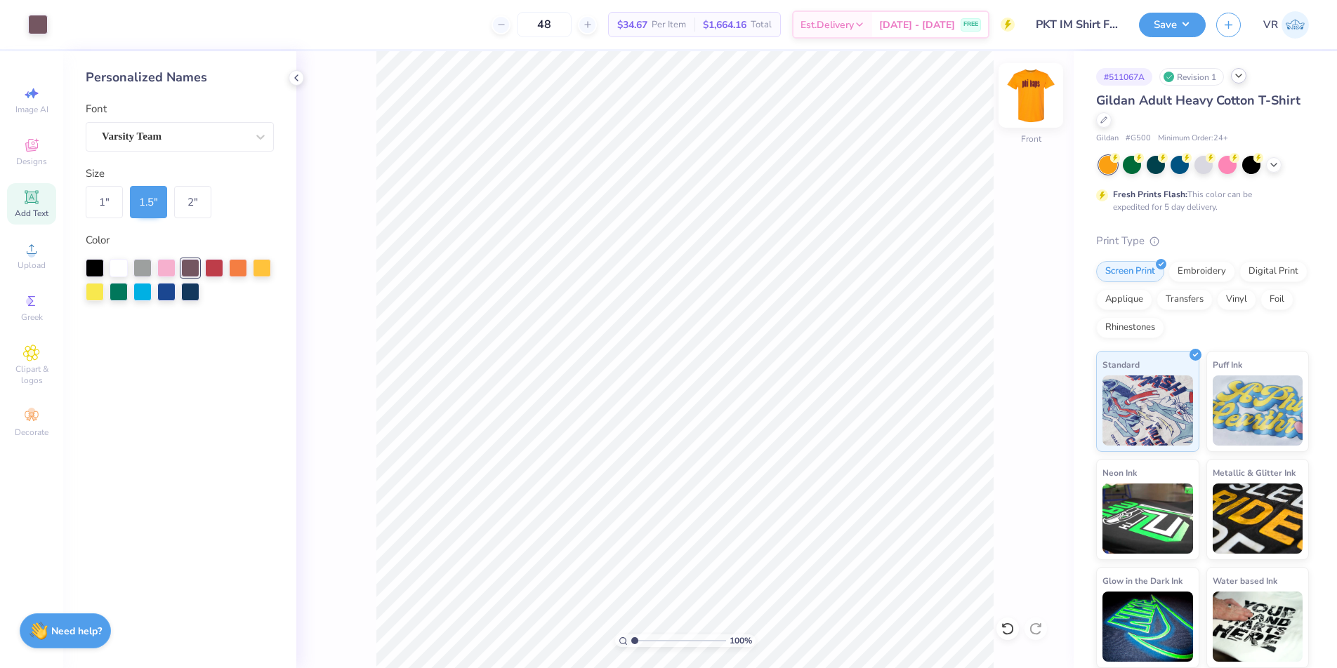
click at [1038, 97] on img at bounding box center [1030, 95] width 56 height 56
click at [27, 204] on icon at bounding box center [31, 197] width 17 height 17
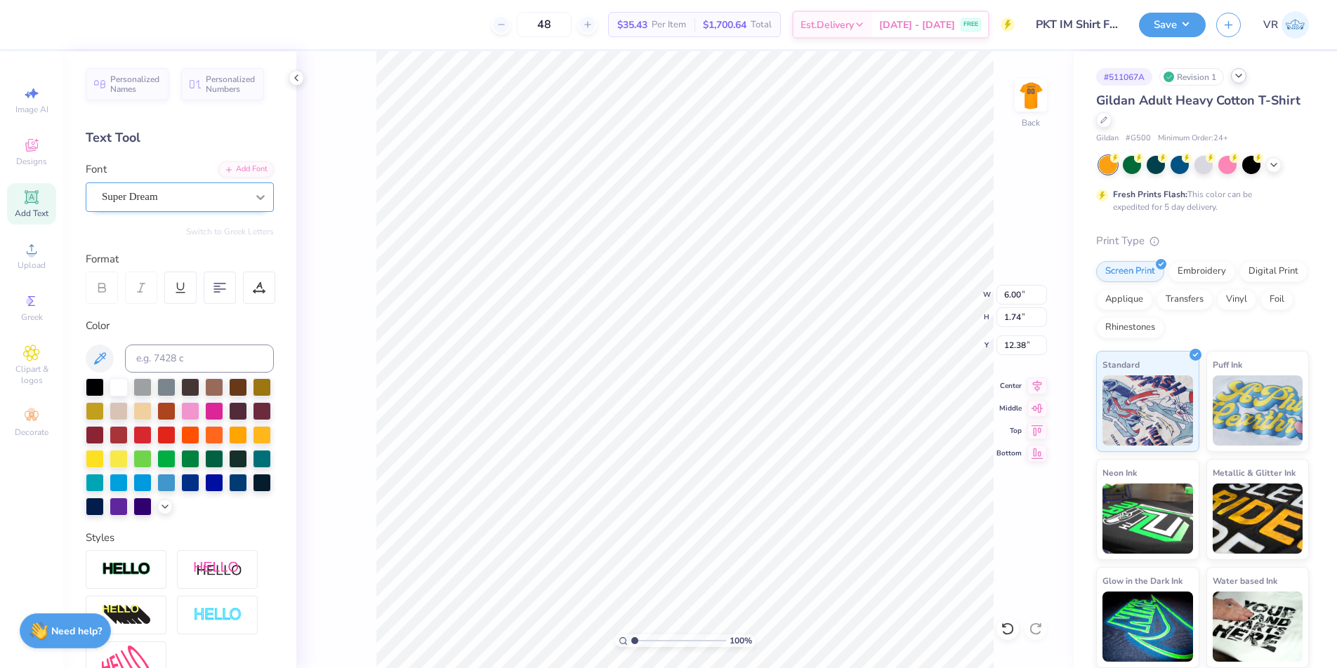
click at [258, 193] on div at bounding box center [260, 197] width 25 height 25
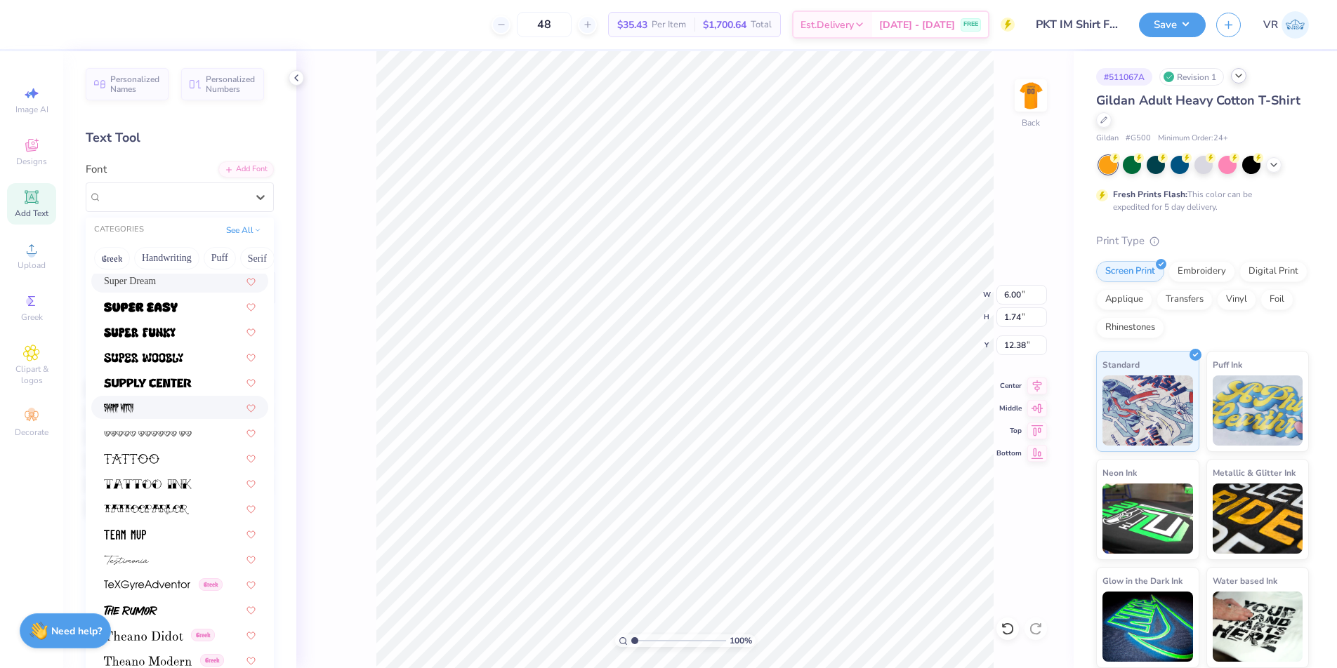
scroll to position [6971, 0]
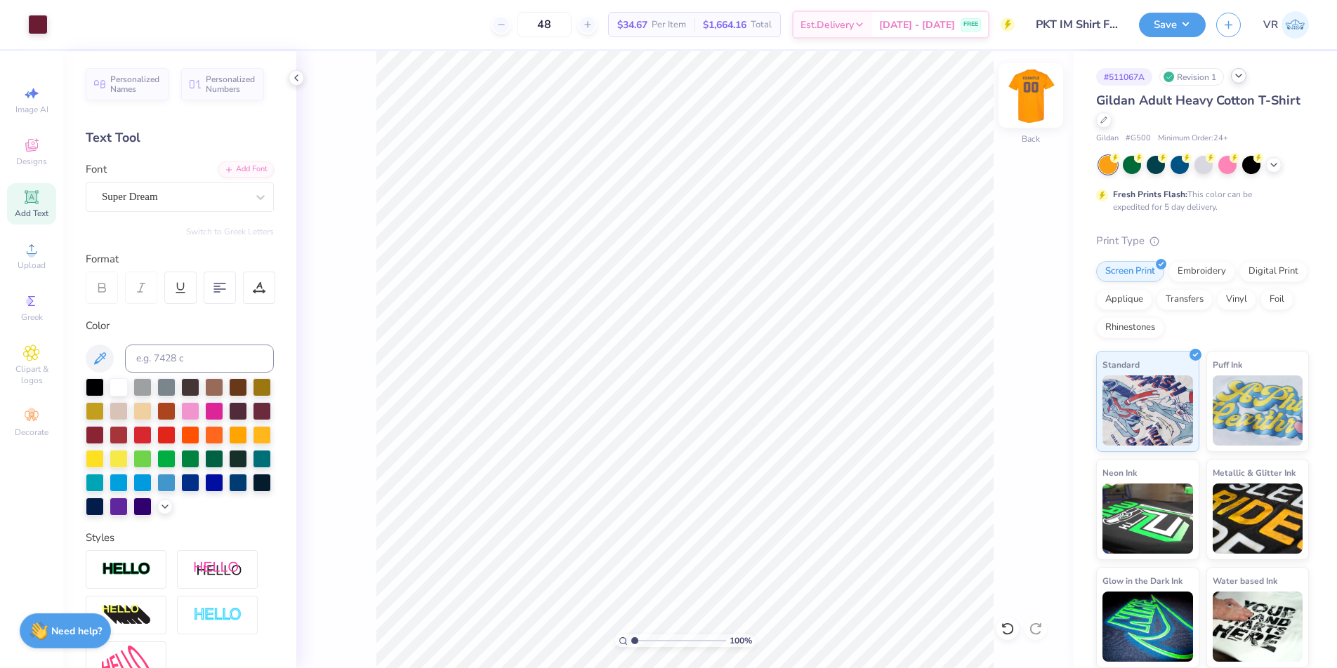
click at [1030, 94] on img at bounding box center [1030, 95] width 56 height 56
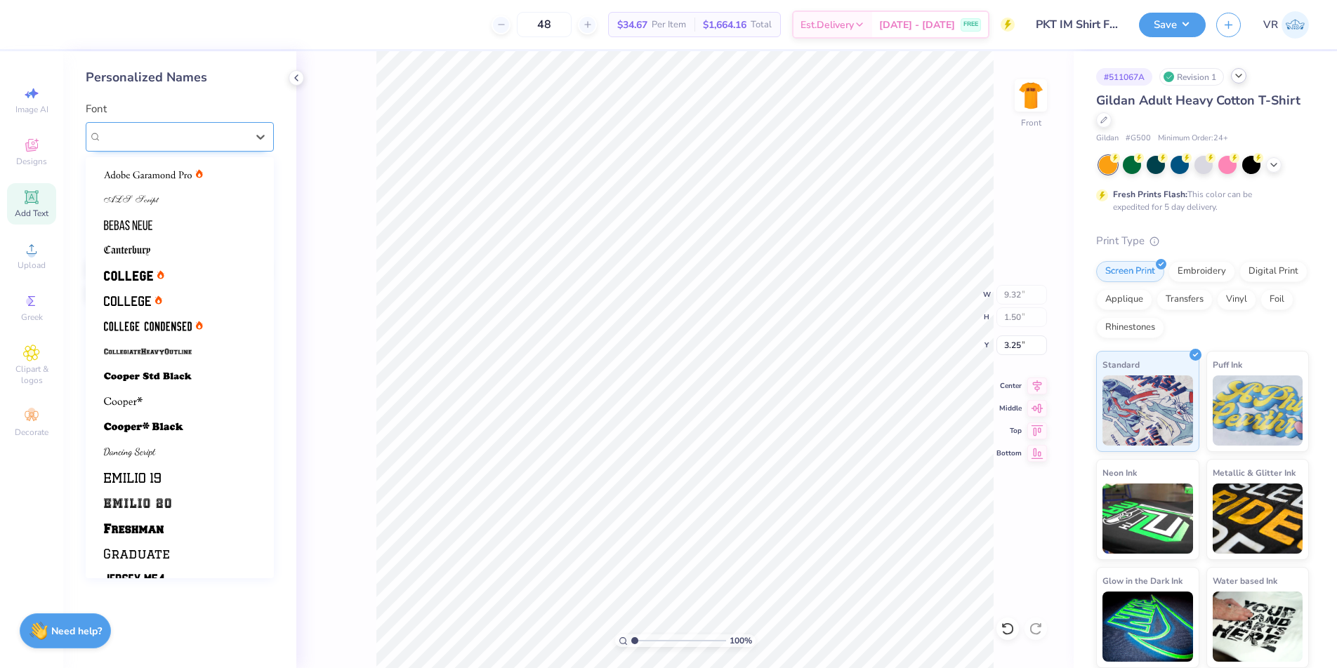
click at [197, 131] on div "Varsity Team" at bounding box center [173, 137] width 147 height 22
click at [140, 280] on img at bounding box center [128, 276] width 49 height 10
click at [228, 140] on div "College (bold)" at bounding box center [173, 137] width 147 height 22
click at [135, 300] on img at bounding box center [127, 301] width 47 height 10
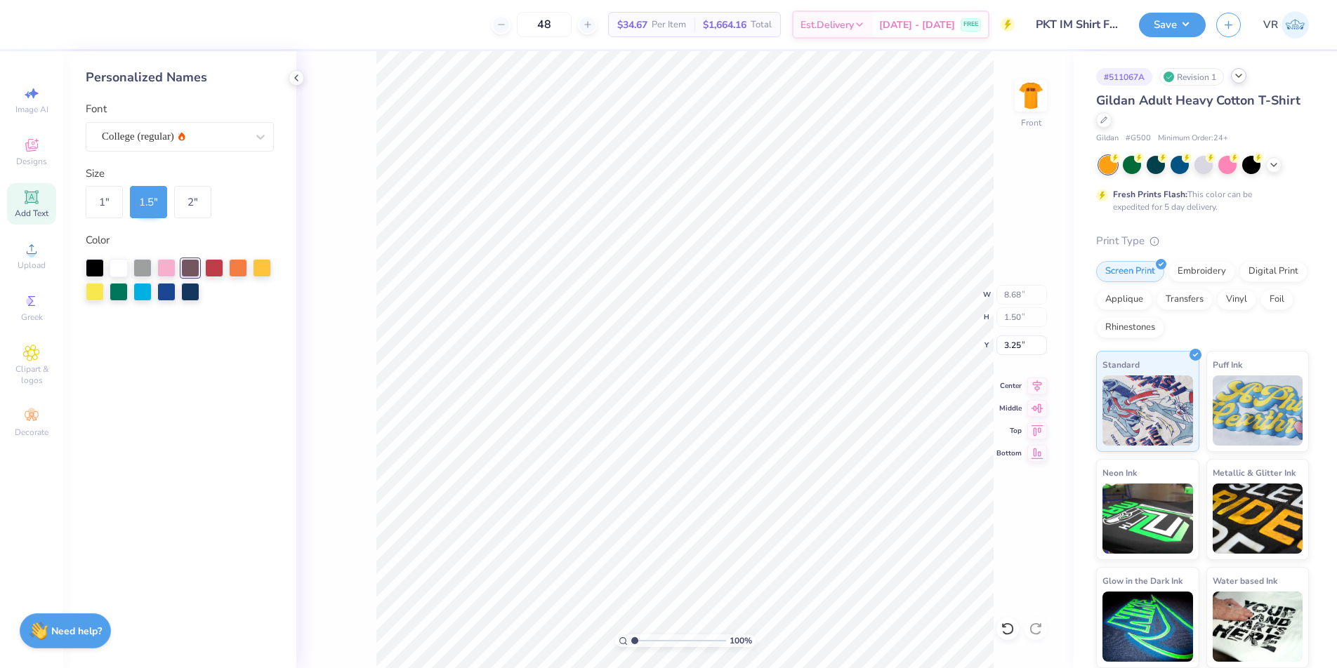
type input "8.35"
type input "6.00"
type input "6.26"
click at [187, 140] on div "Varsity Team" at bounding box center [173, 137] width 147 height 22
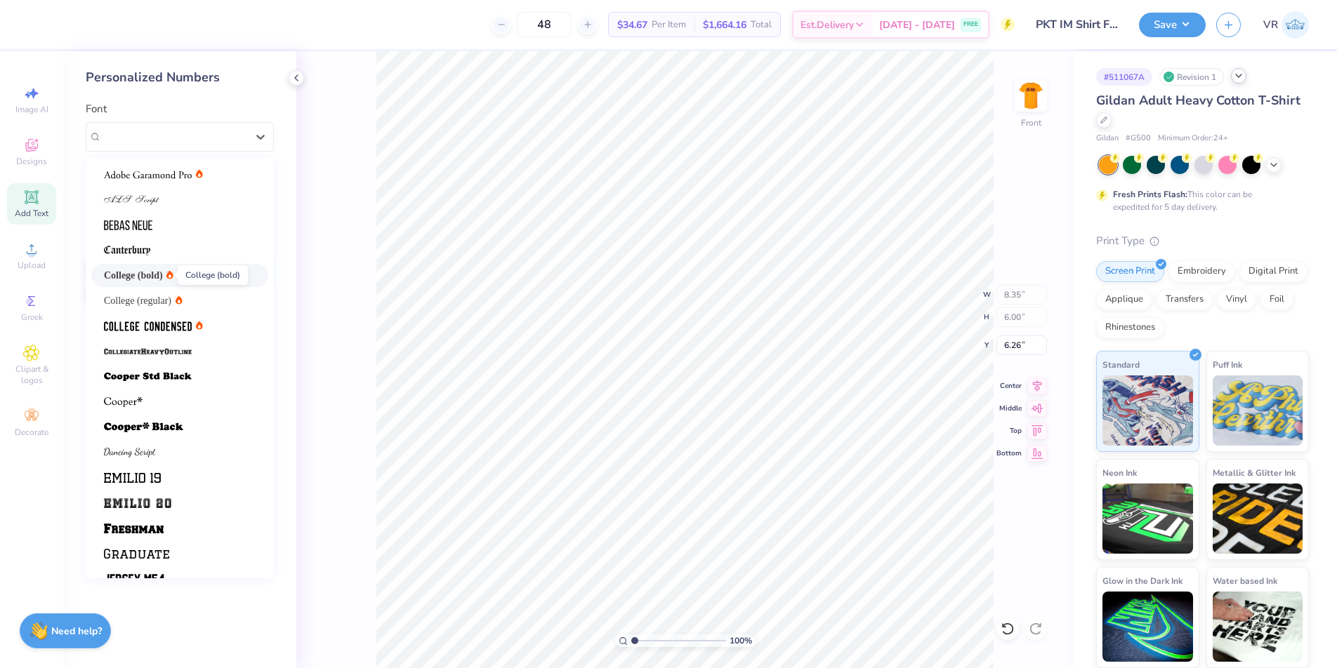
click at [135, 277] on span "College (bold)" at bounding box center [133, 275] width 59 height 15
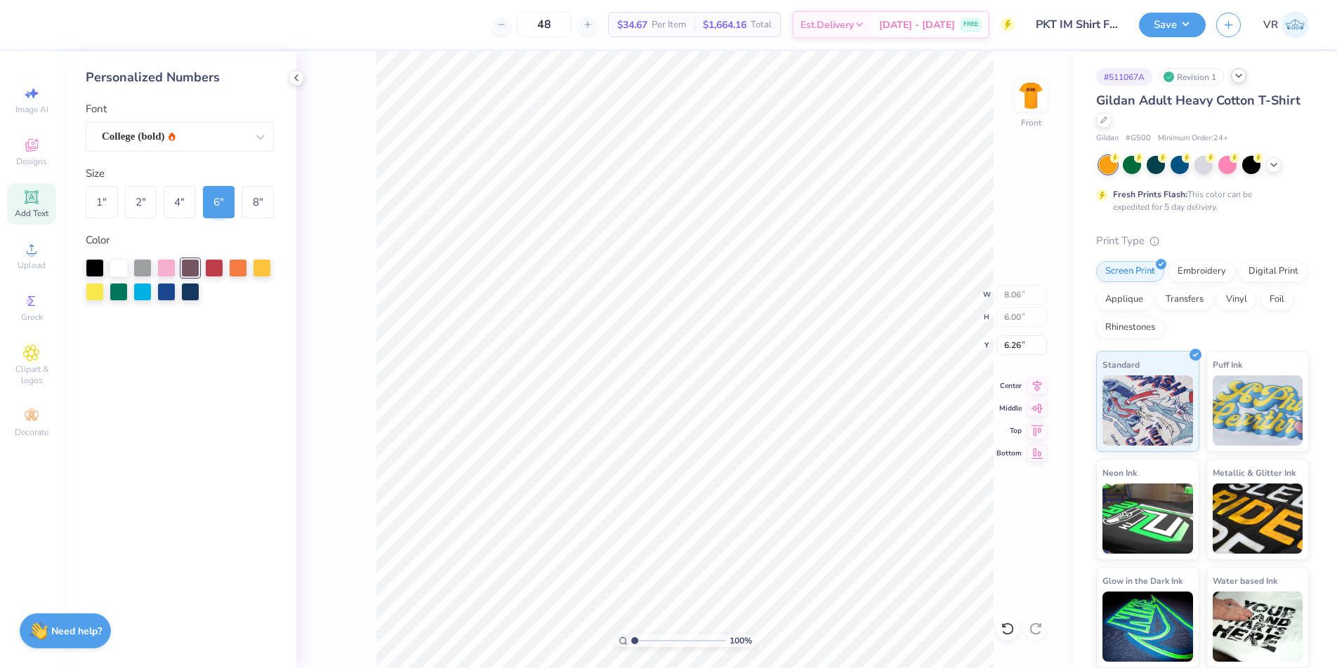
type input "8.68"
type input "1.50"
type input "3.25"
click at [194, 135] on div "College (regular)" at bounding box center [173, 137] width 147 height 22
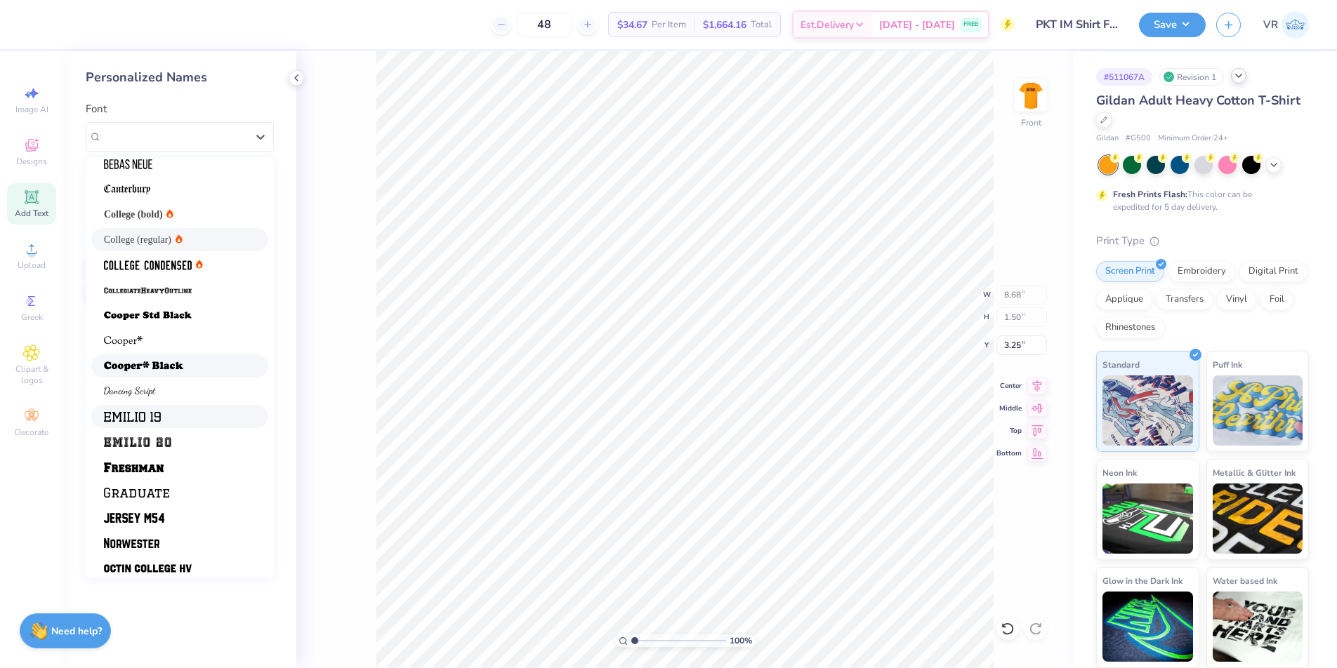
scroll to position [62, 0]
click at [178, 566] on img at bounding box center [148, 568] width 88 height 10
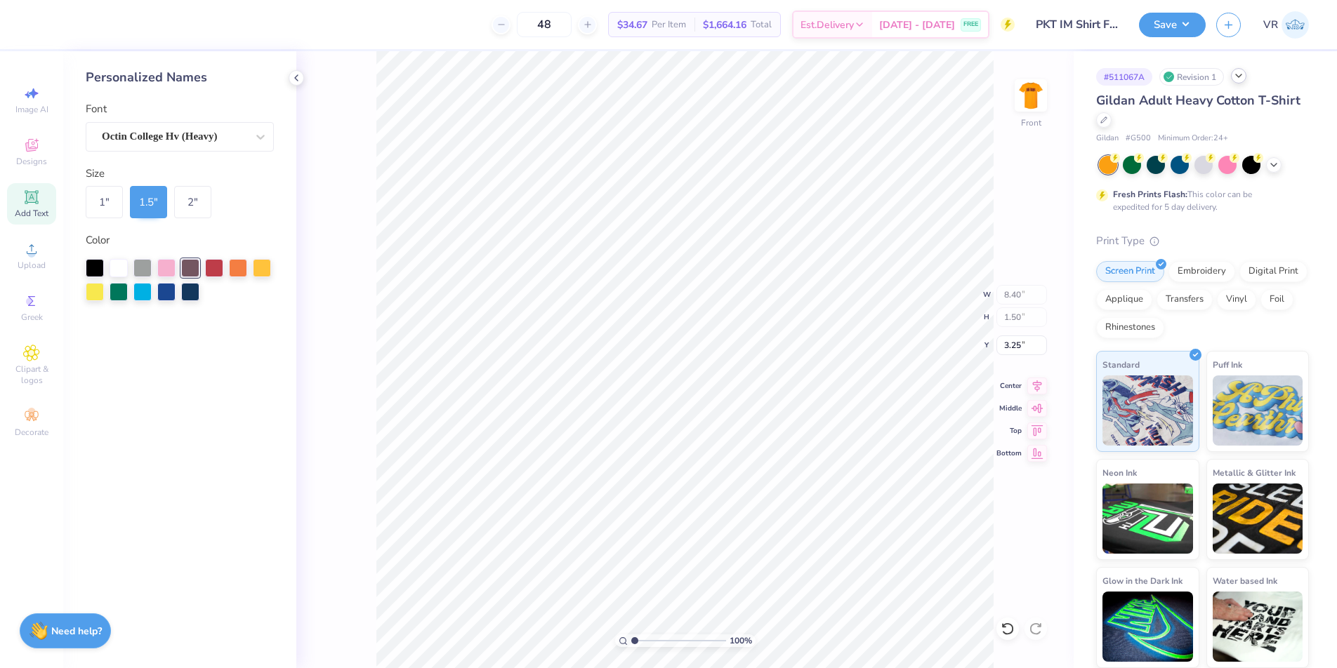
type input "8.06"
type input "6.00"
type input "6.26"
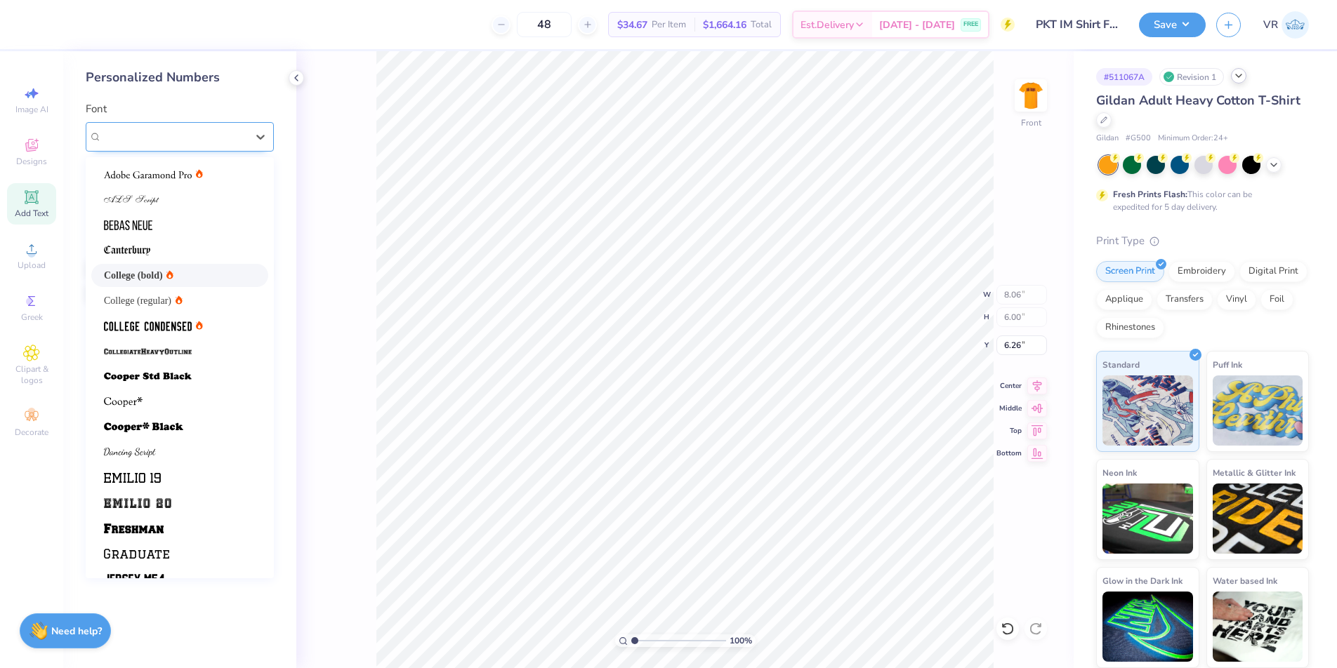
click at [217, 138] on div "College (bold)" at bounding box center [173, 137] width 147 height 22
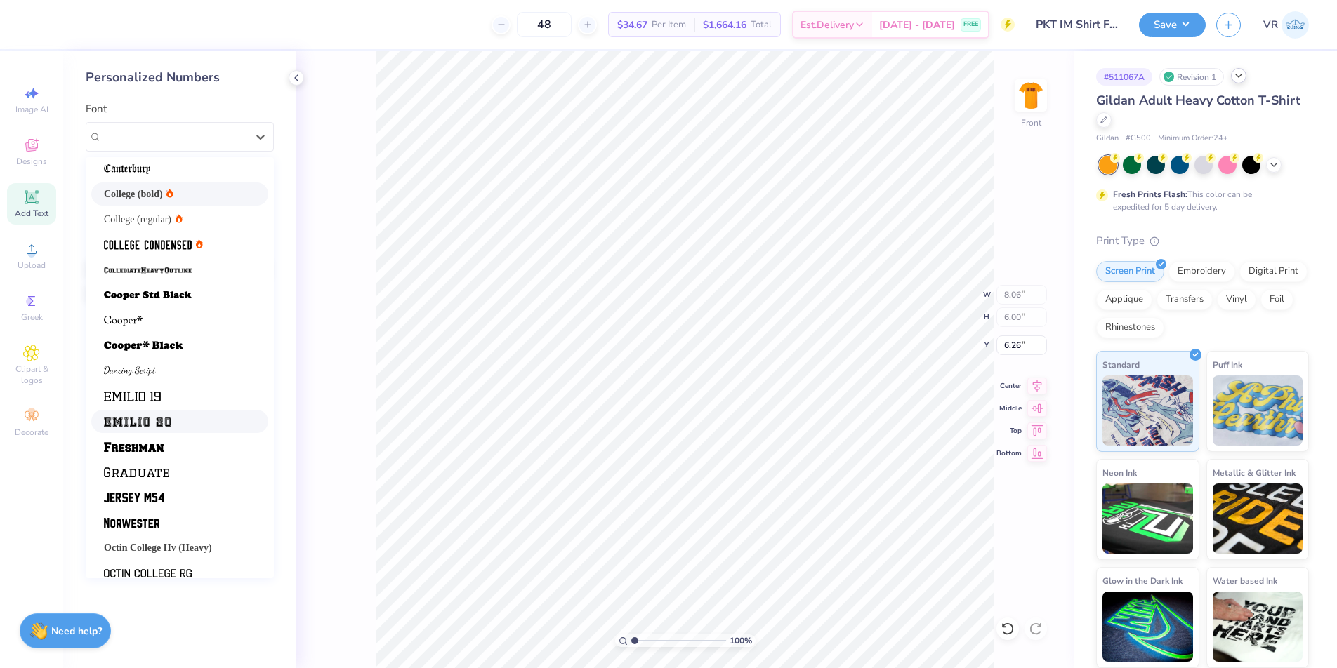
scroll to position [82, 0]
click at [161, 547] on span "Octin College Hv (Heavy)" at bounding box center [158, 547] width 108 height 15
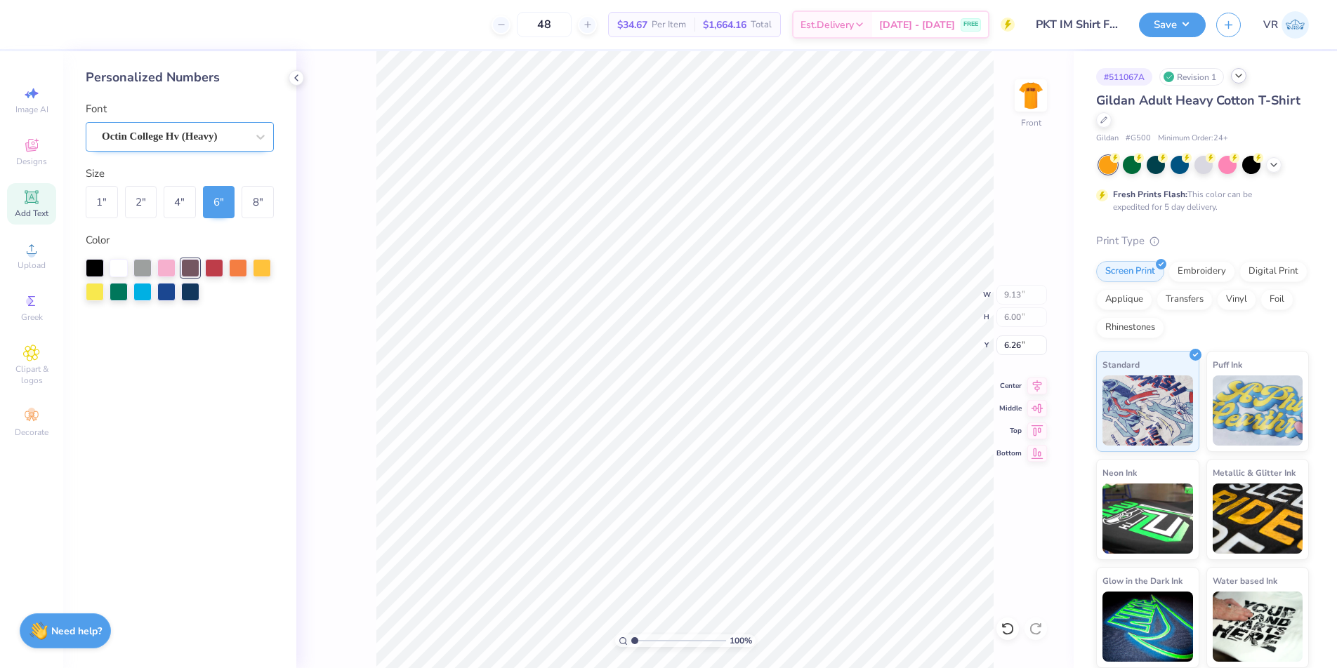
drag, startPoint x: 204, startPoint y: 115, endPoint x: 196, endPoint y: 138, distance: 23.8
click at [204, 115] on div "Font Octin College Hv (Heavy)" at bounding box center [180, 126] width 188 height 51
click at [192, 143] on div "Octin College Hv (Heavy)" at bounding box center [173, 137] width 147 height 22
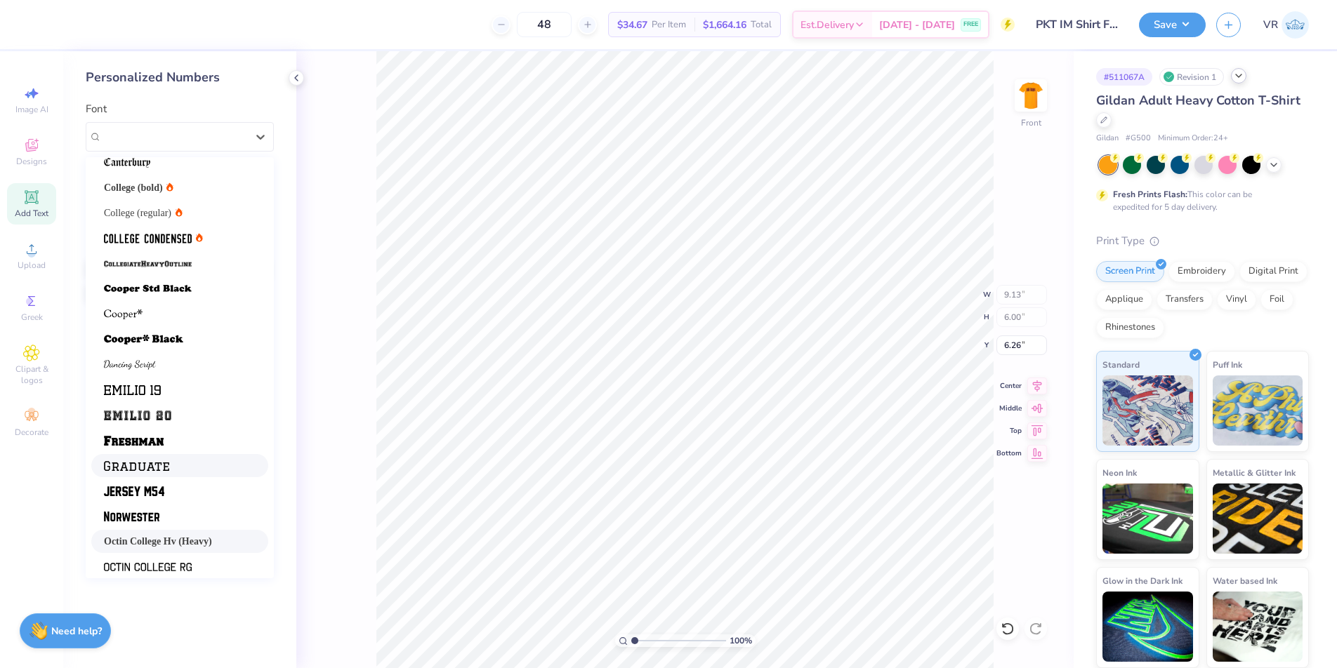
scroll to position [119, 0]
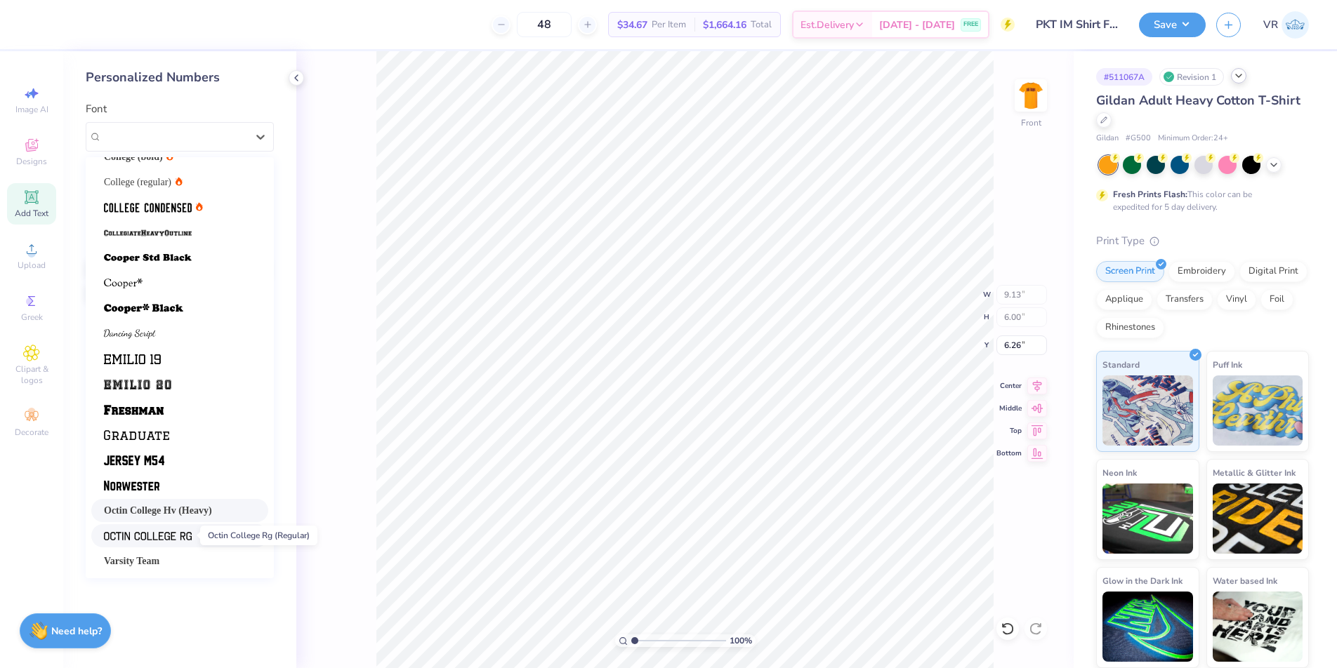
click at [164, 536] on img at bounding box center [148, 536] width 88 height 10
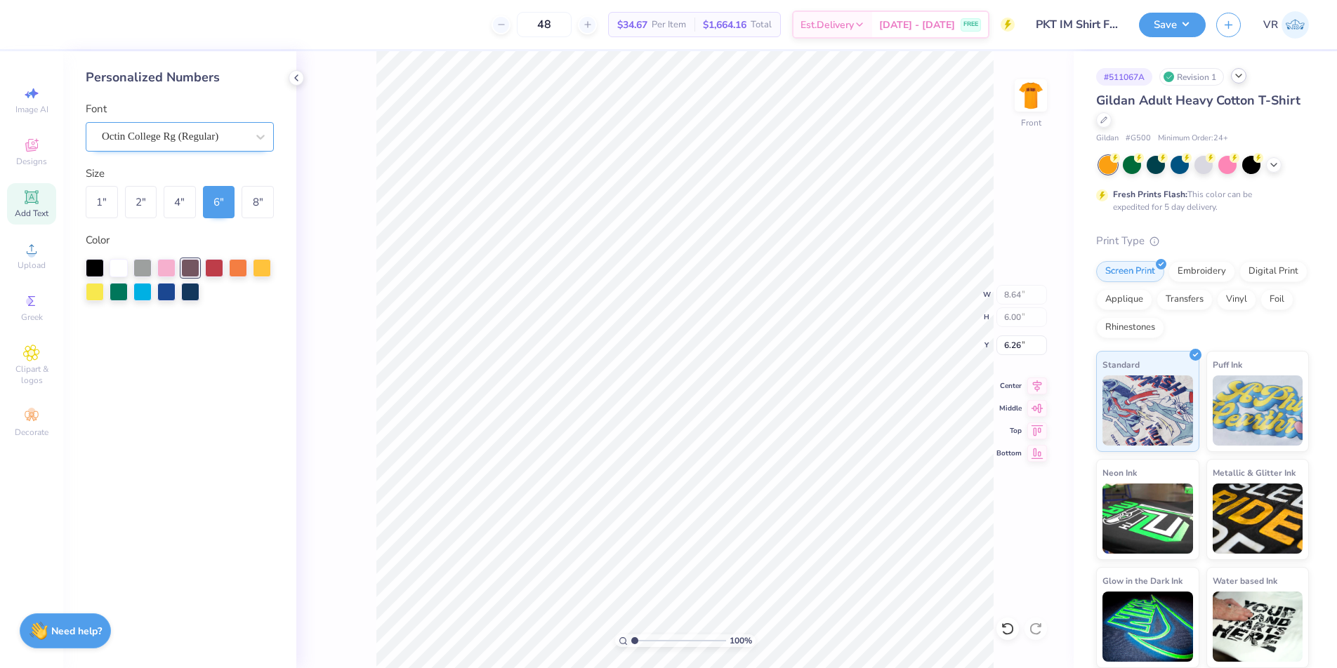
click at [225, 129] on div "Octin College Rg (Regular)" at bounding box center [173, 137] width 147 height 22
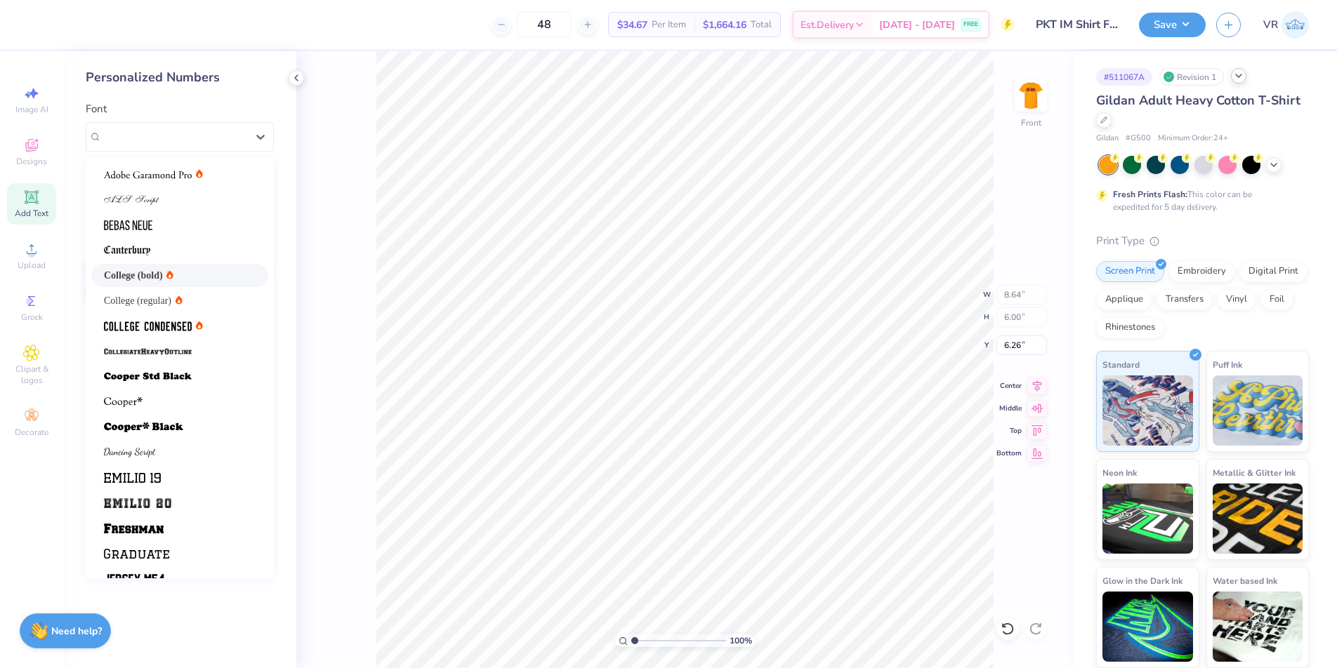
click at [150, 270] on span "College (bold)" at bounding box center [133, 275] width 59 height 15
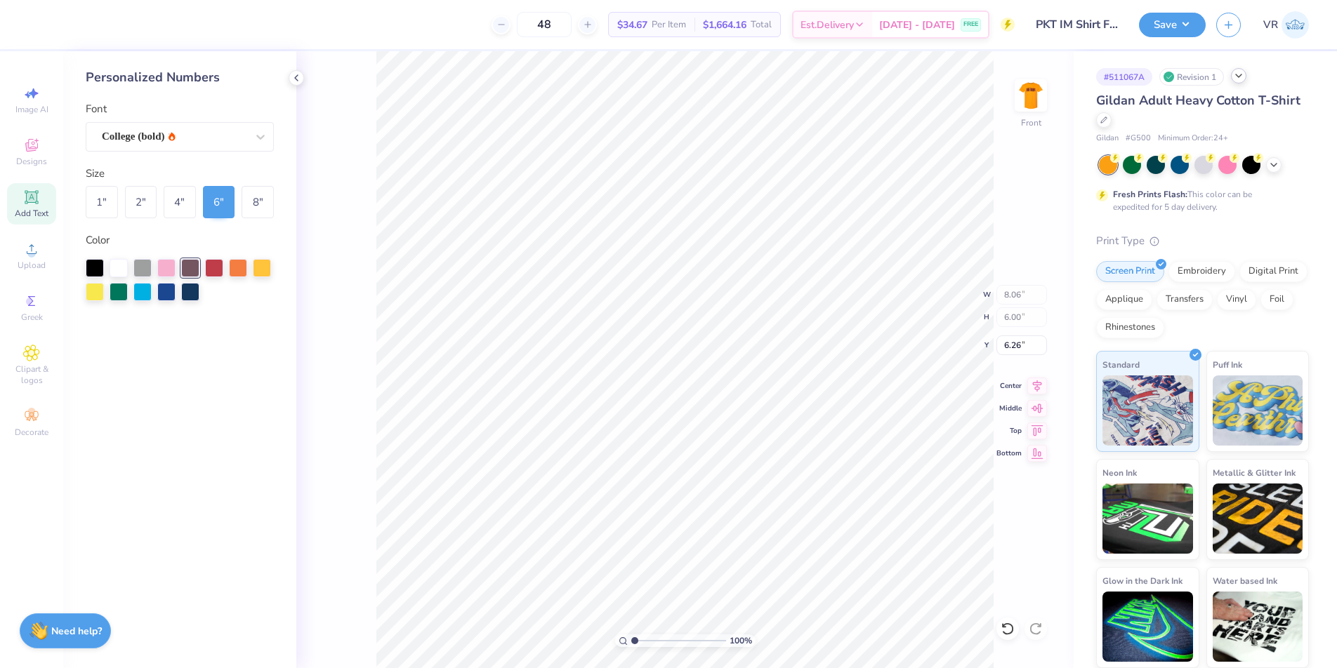
type input "8.40"
type input "1.50"
click at [1007, 346] on input "3.25" at bounding box center [1021, 346] width 51 height 20
type input "3.00"
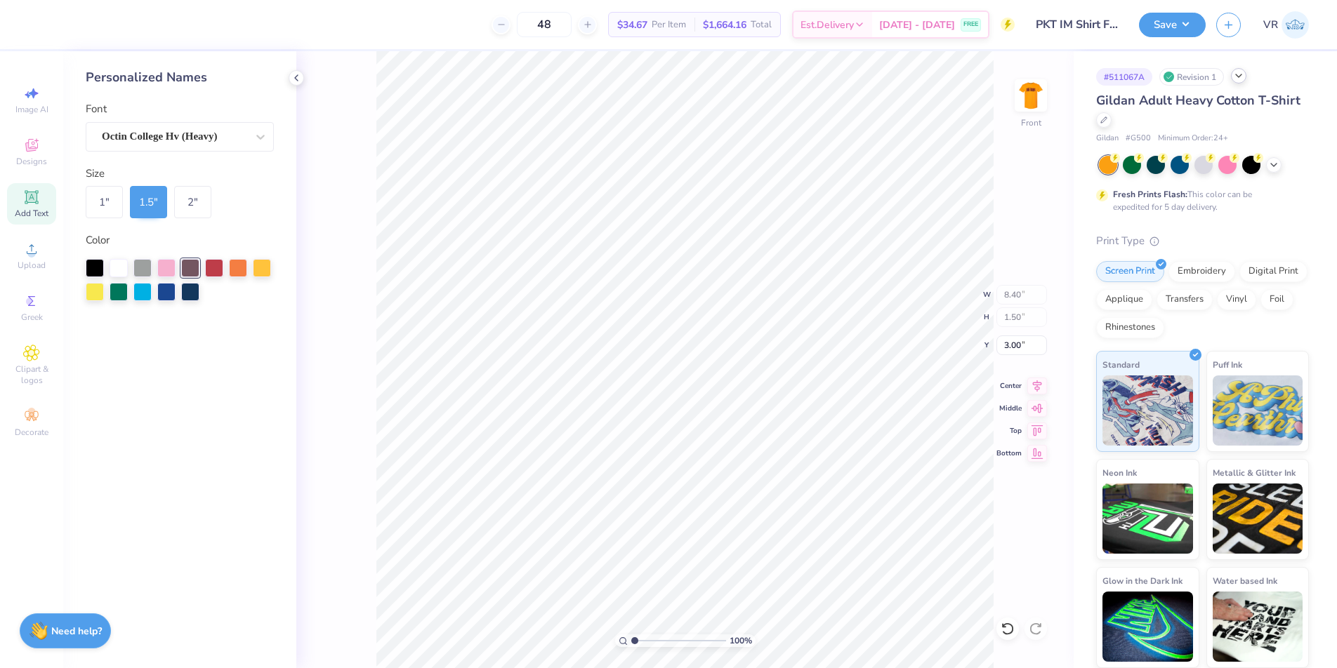
type input "8.06"
type input "6.00"
click at [1009, 343] on input "6.26" at bounding box center [1021, 346] width 51 height 20
type input "6"
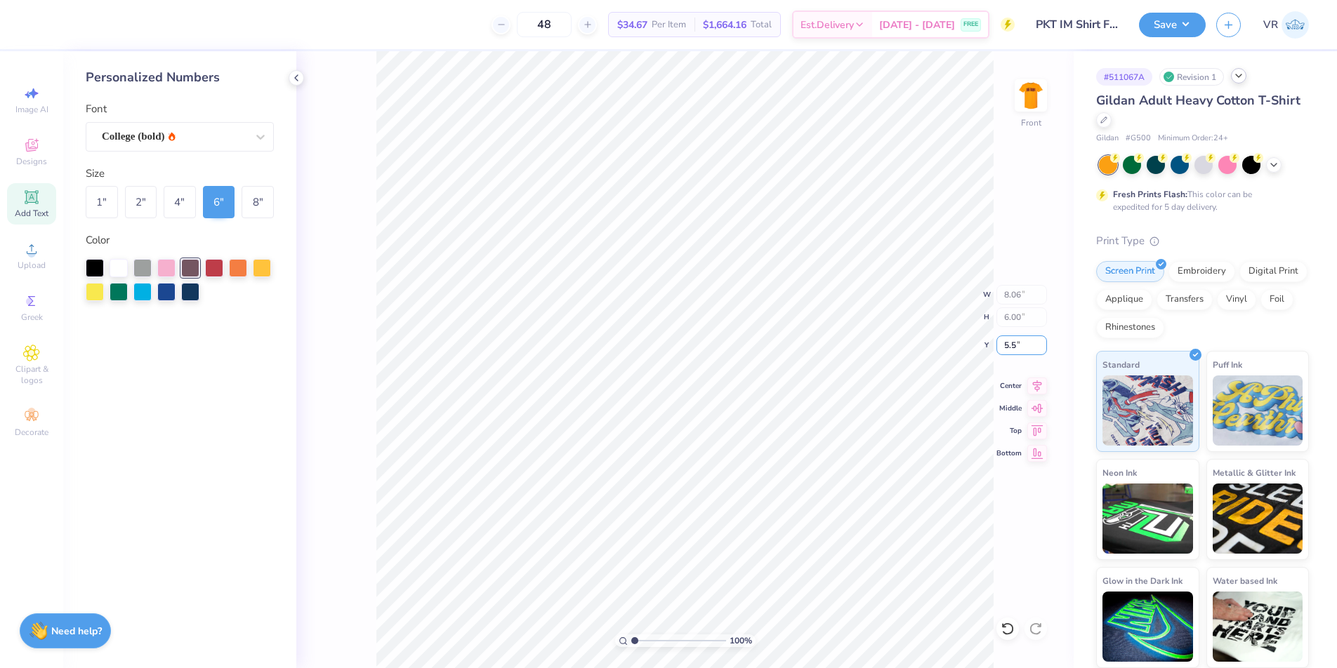
type input "5.50"
click at [780, 440] on li "Group" at bounding box center [778, 446] width 110 height 27
click at [752, 512] on li "Ungroup" at bounding box center [761, 509] width 110 height 27
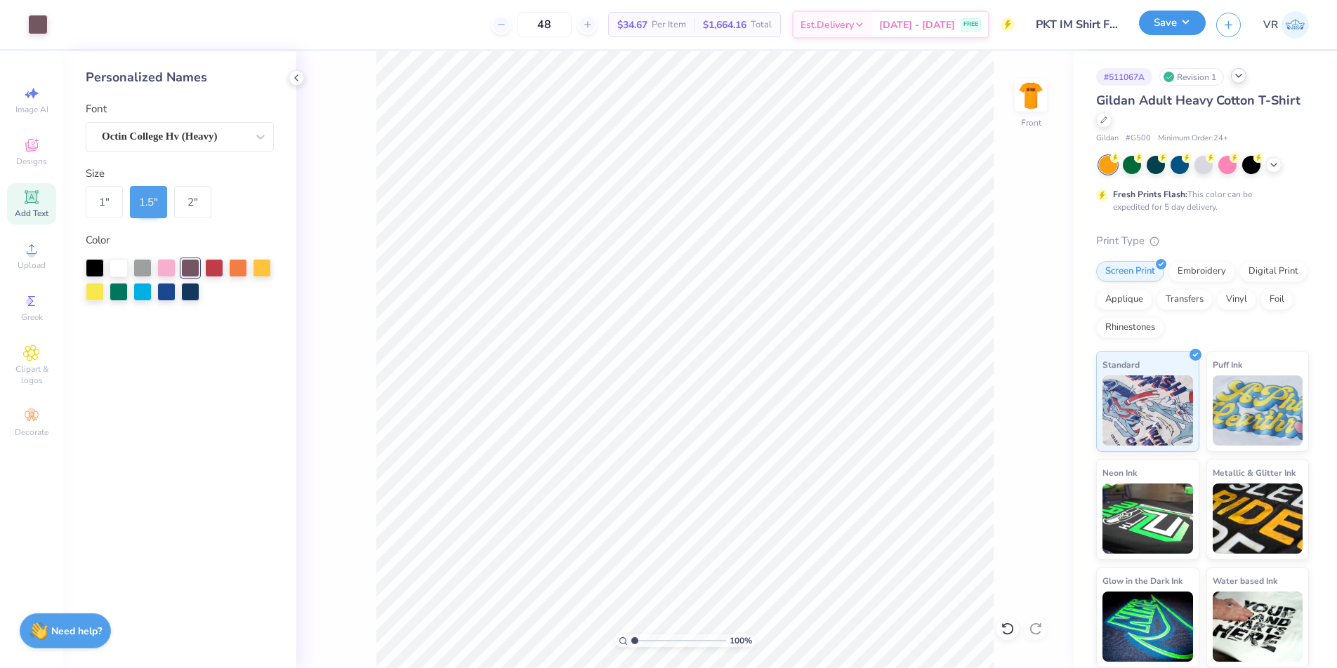
click at [1167, 19] on button "Save" at bounding box center [1172, 23] width 67 height 25
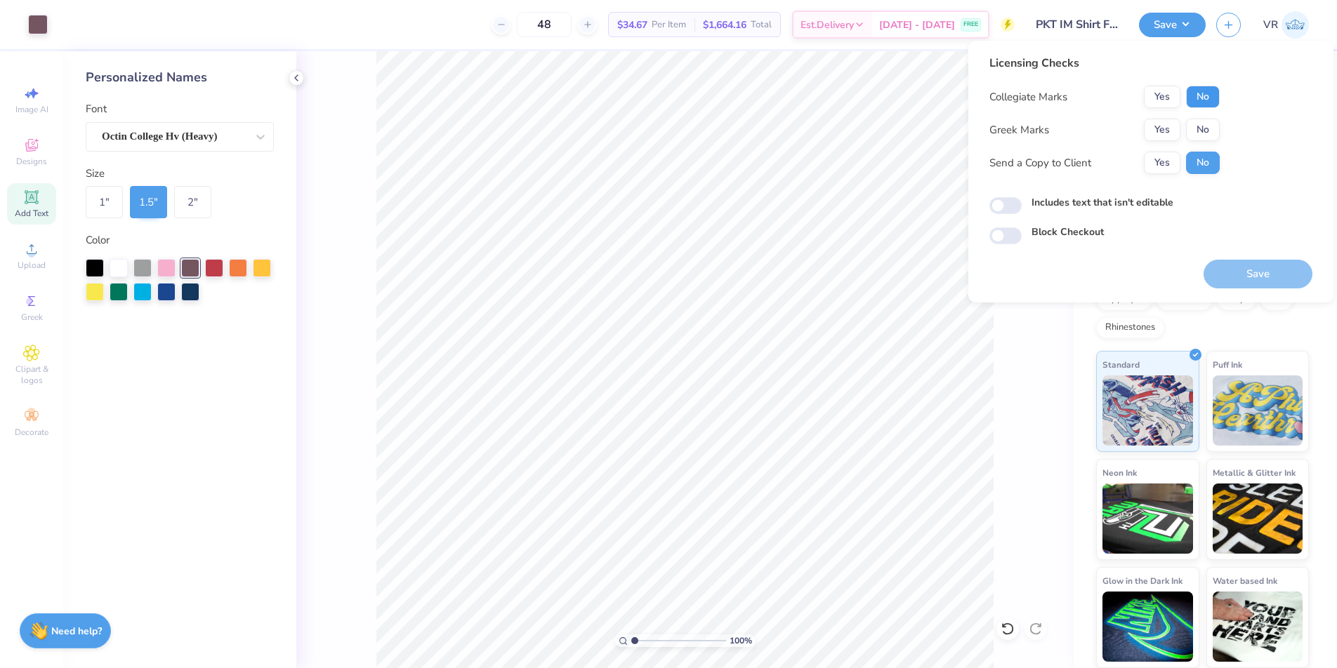
click at [1199, 95] on button "No" at bounding box center [1203, 97] width 34 height 22
click at [1212, 135] on button "No" at bounding box center [1203, 130] width 34 height 22
click at [1264, 267] on button "Save" at bounding box center [1257, 274] width 109 height 29
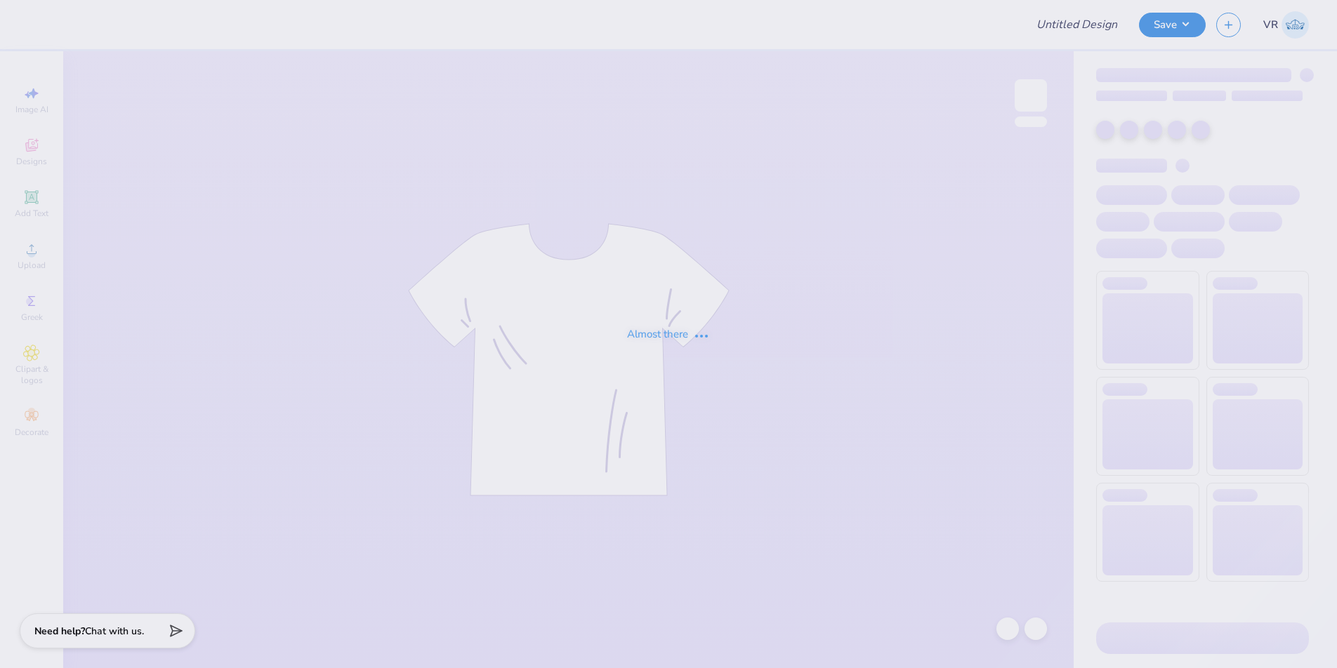
type input "[PERSON_NAME]"
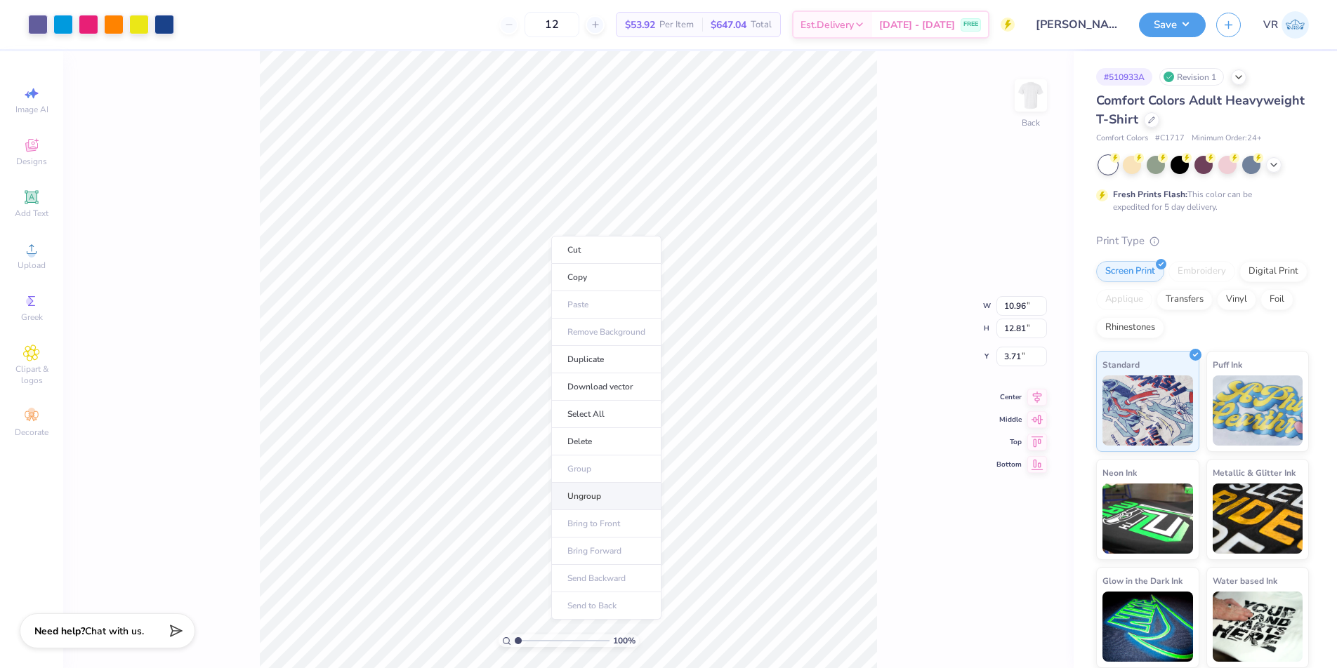
click at [572, 487] on li "Ungroup" at bounding box center [606, 496] width 110 height 27
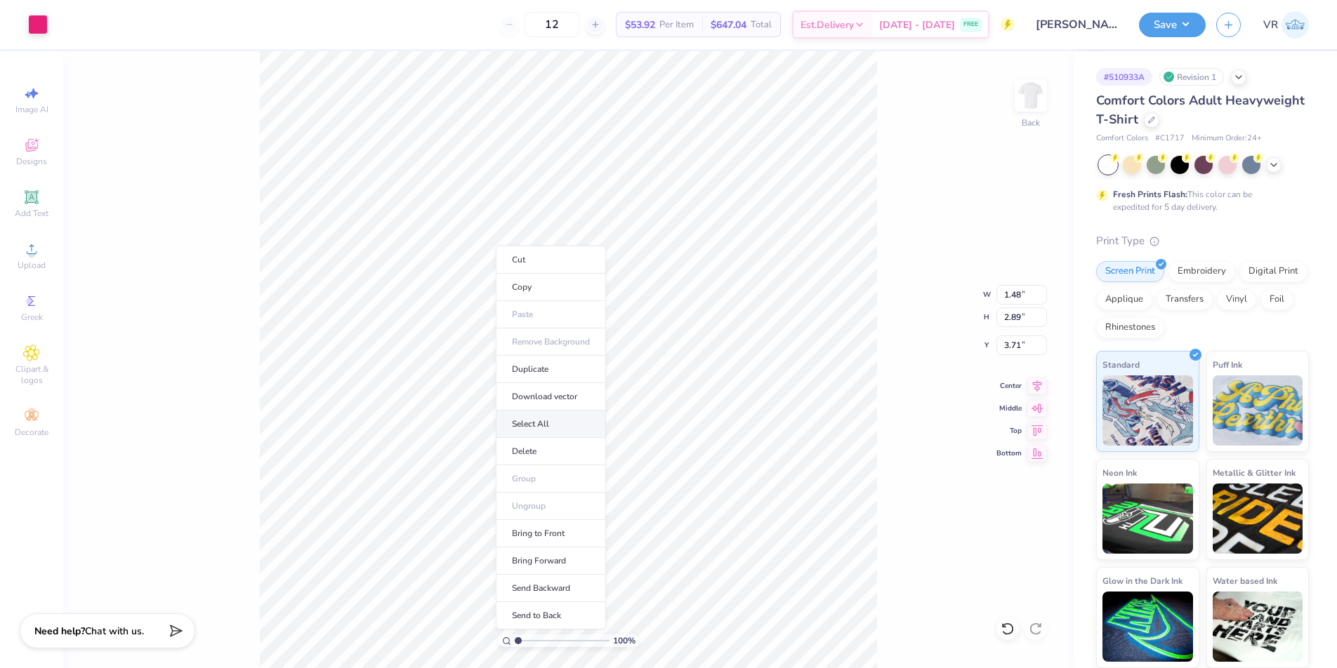
click at [606, 431] on li "Select All" at bounding box center [551, 424] width 110 height 27
type input "10.96"
type input "12.81"
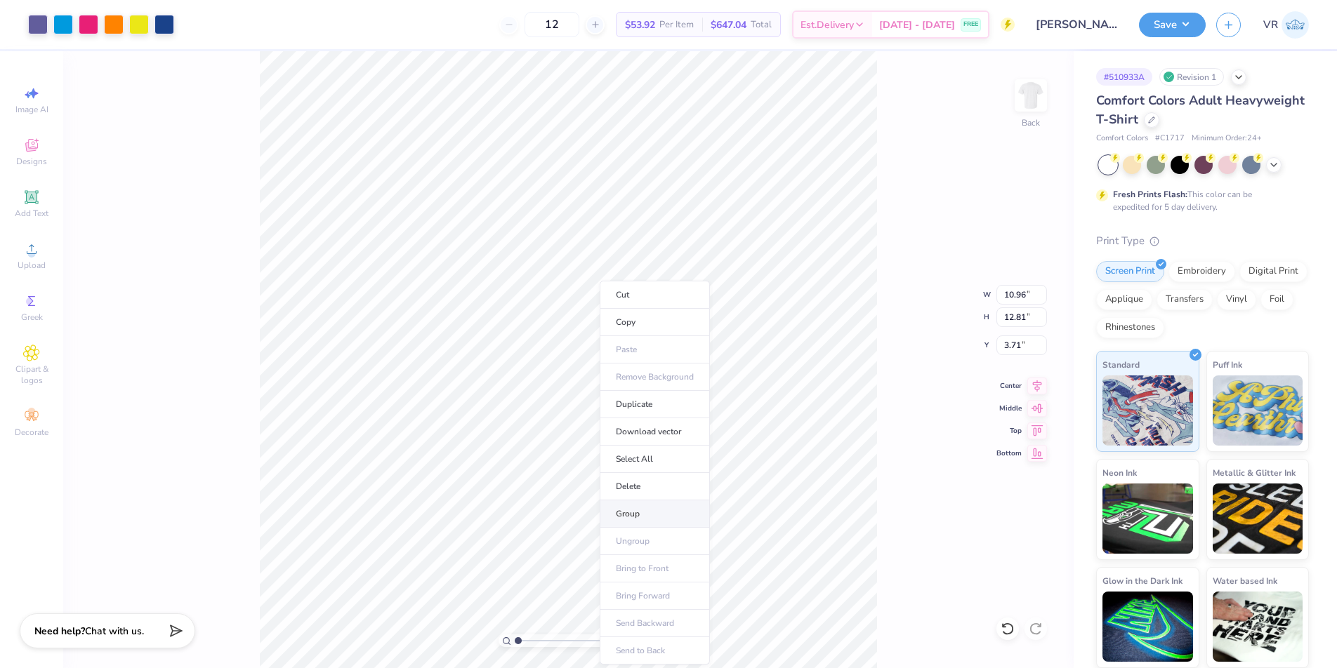
click at [621, 517] on li "Group" at bounding box center [654, 514] width 110 height 27
click at [641, 433] on li "Download vector" at bounding box center [662, 431] width 110 height 27
click at [218, 183] on div "100 % Back W 10.96 10.96 " H 12.81 12.81 " Y 3.71 3.71 " Center Middle Top Bott…" at bounding box center [568, 359] width 1010 height 617
click at [34, 25] on div at bounding box center [38, 23] width 20 height 20
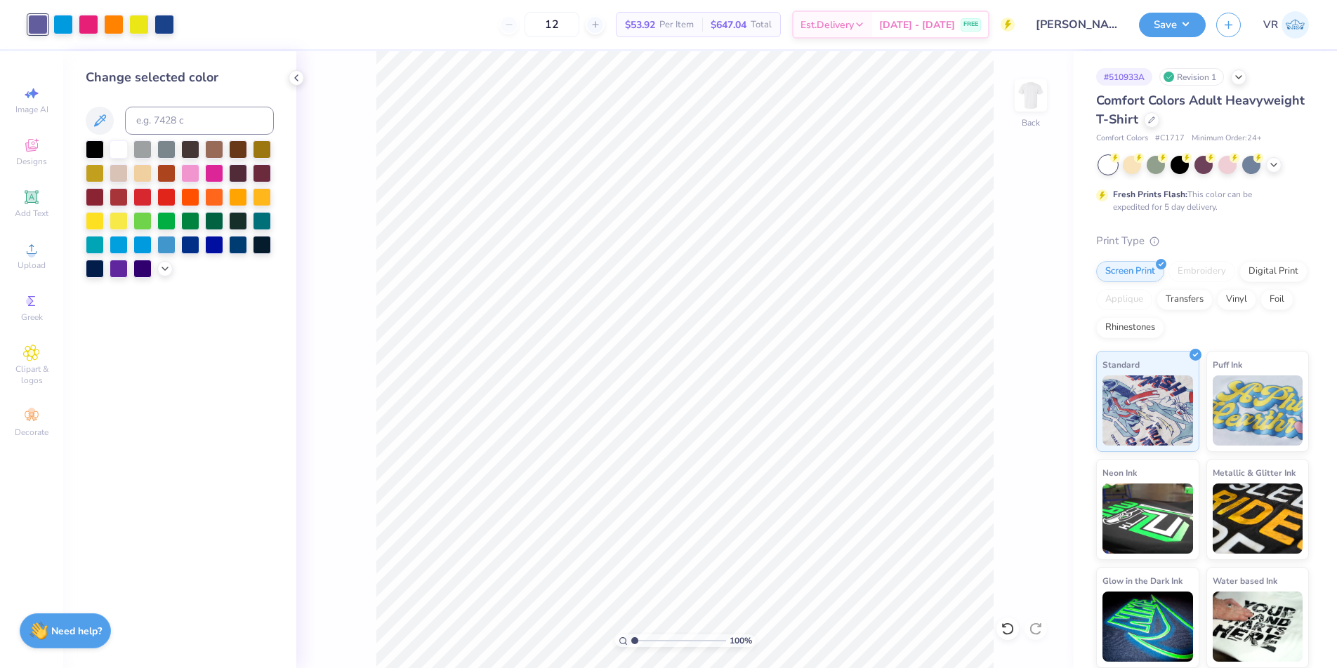
drag, startPoint x: 298, startPoint y: 81, endPoint x: 257, endPoint y: 79, distance: 41.5
click at [298, 81] on icon at bounding box center [296, 77] width 11 height 11
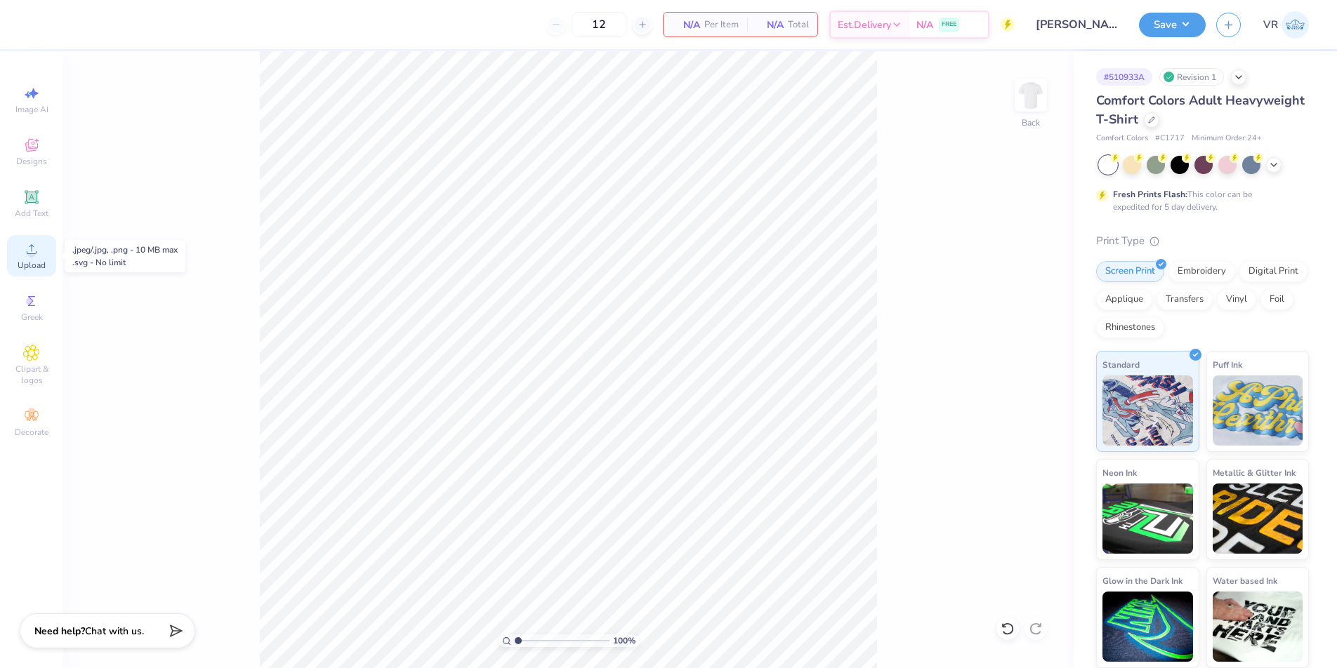
click at [45, 256] on div "Upload" at bounding box center [31, 255] width 49 height 41
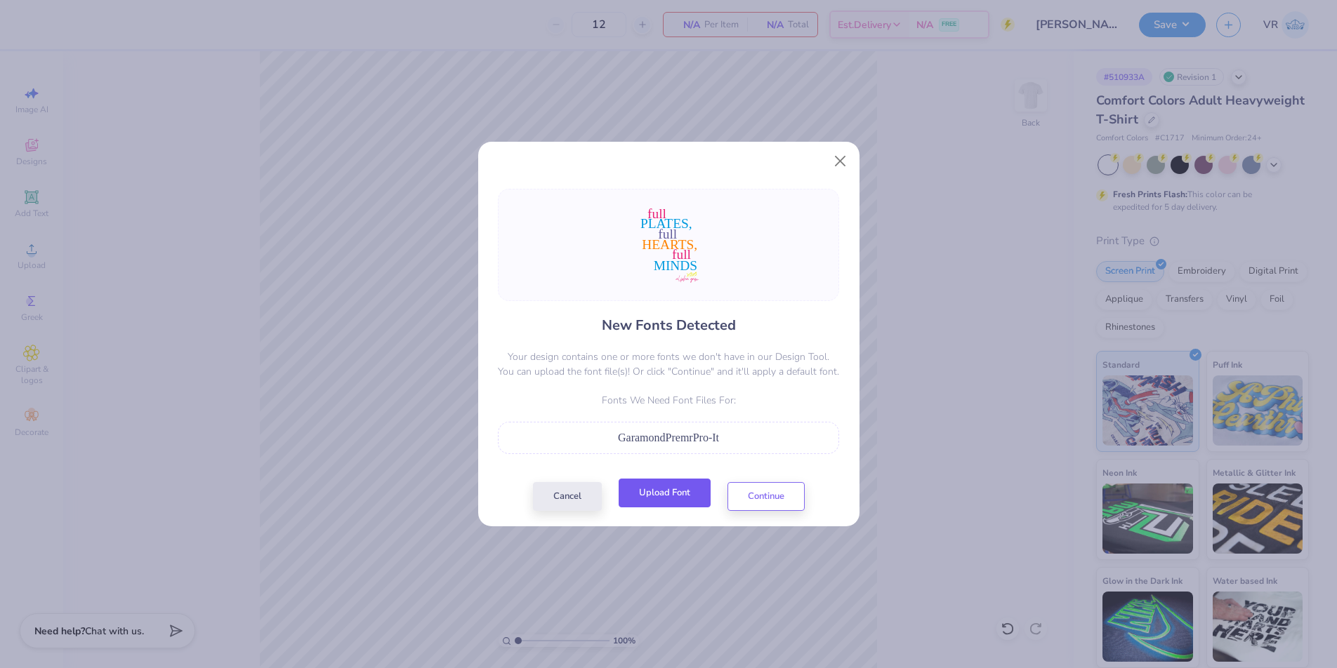
click at [665, 490] on button "Upload Font" at bounding box center [664, 493] width 92 height 29
drag, startPoint x: 718, startPoint y: 441, endPoint x: 612, endPoint y: 437, distance: 106.1
click at [612, 437] on div "GaramondPremrPro-It" at bounding box center [668, 438] width 326 height 17
copy span "GaramondPremrPro-It"
click at [694, 490] on button "Upload Font" at bounding box center [664, 493] width 92 height 29
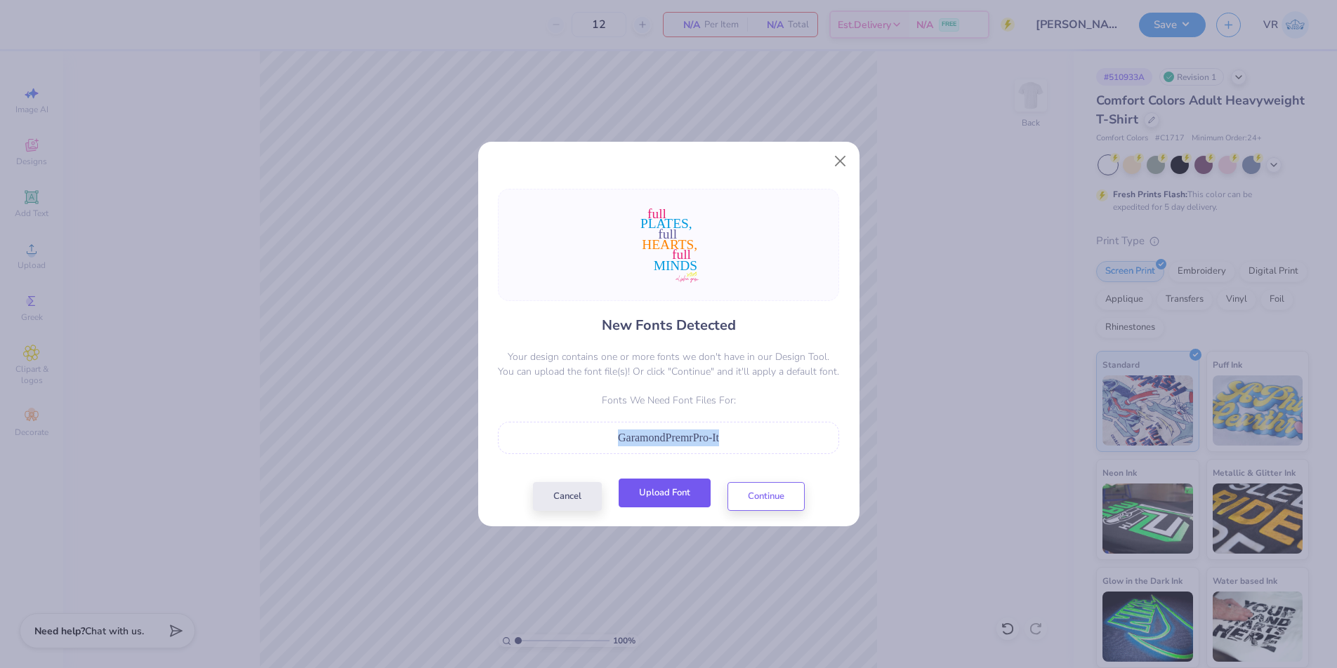
click at [653, 496] on button "Upload Font" at bounding box center [664, 493] width 92 height 29
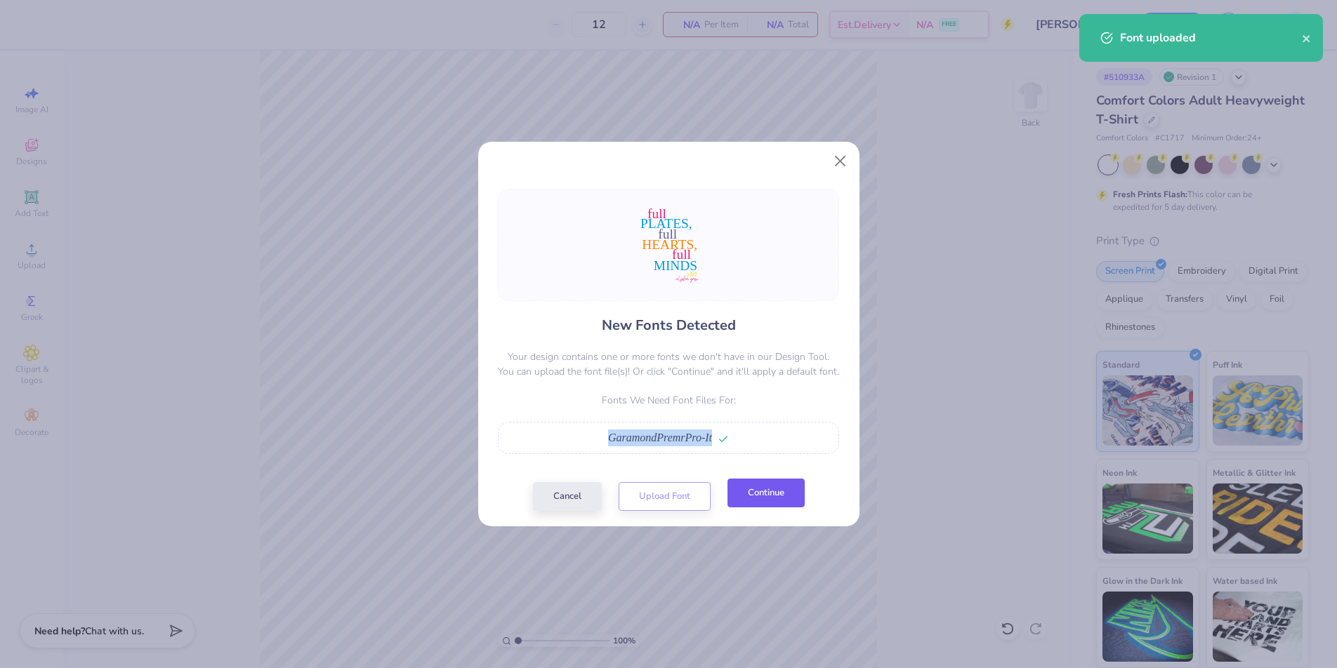
click at [770, 492] on button "Continue" at bounding box center [765, 493] width 77 height 29
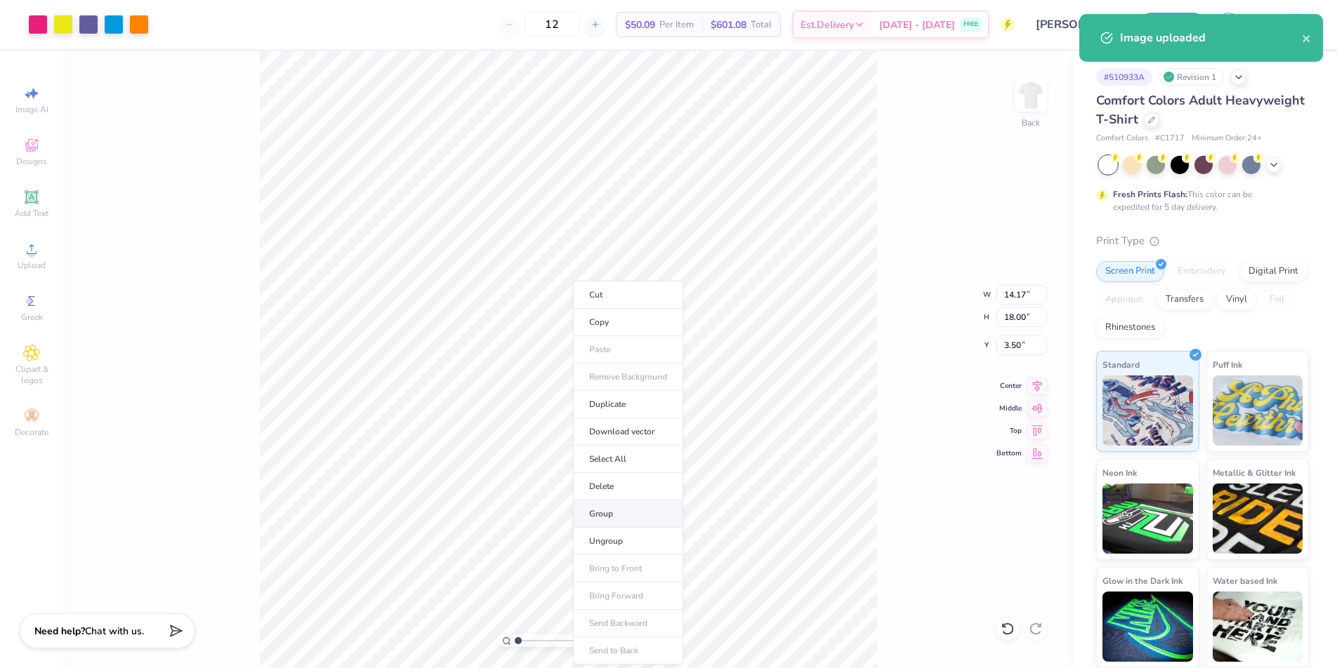
click at [609, 519] on li "Group" at bounding box center [628, 514] width 110 height 27
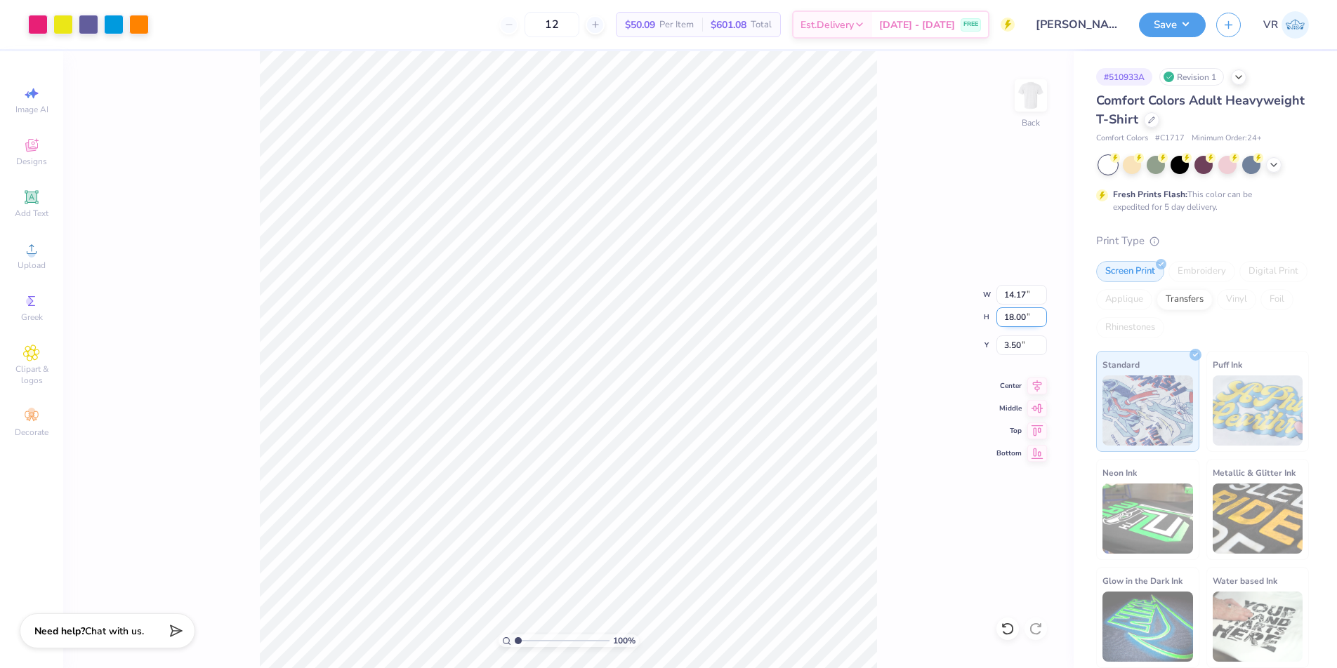
click at [1015, 320] on input "18.00" at bounding box center [1021, 317] width 51 height 20
type input "15"
type input "11.81"
type input "15.00"
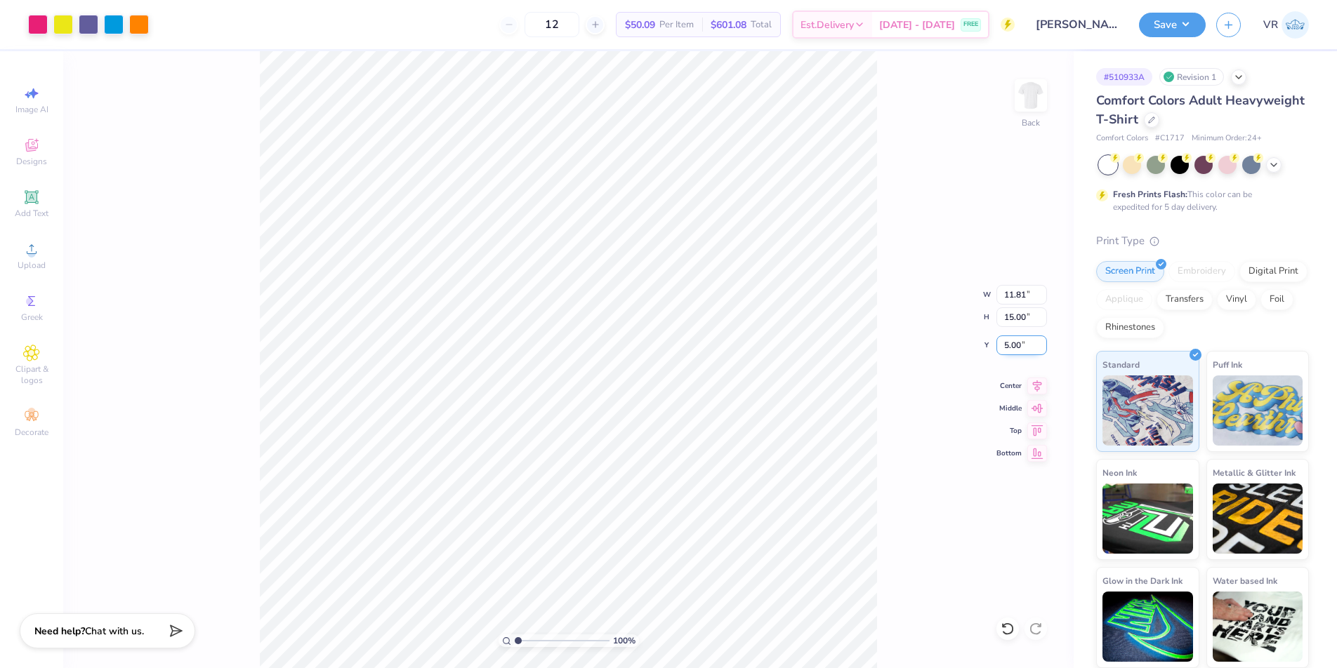
click at [1011, 349] on input "5.00" at bounding box center [1021, 346] width 51 height 20
type input "3.00"
click at [1006, 298] on input "11.81" at bounding box center [1021, 295] width 51 height 20
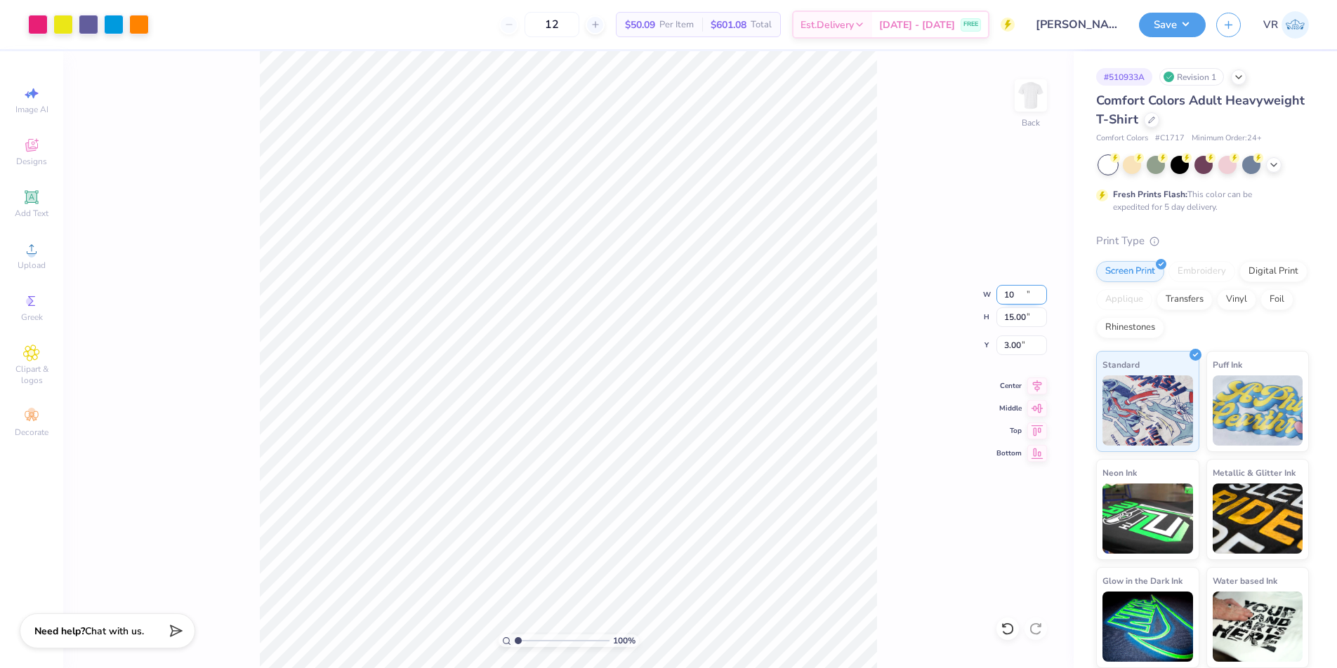
type input "10.00"
type input "12.70"
click at [1004, 347] on input "4.15" at bounding box center [1021, 346] width 51 height 20
type input "3.00"
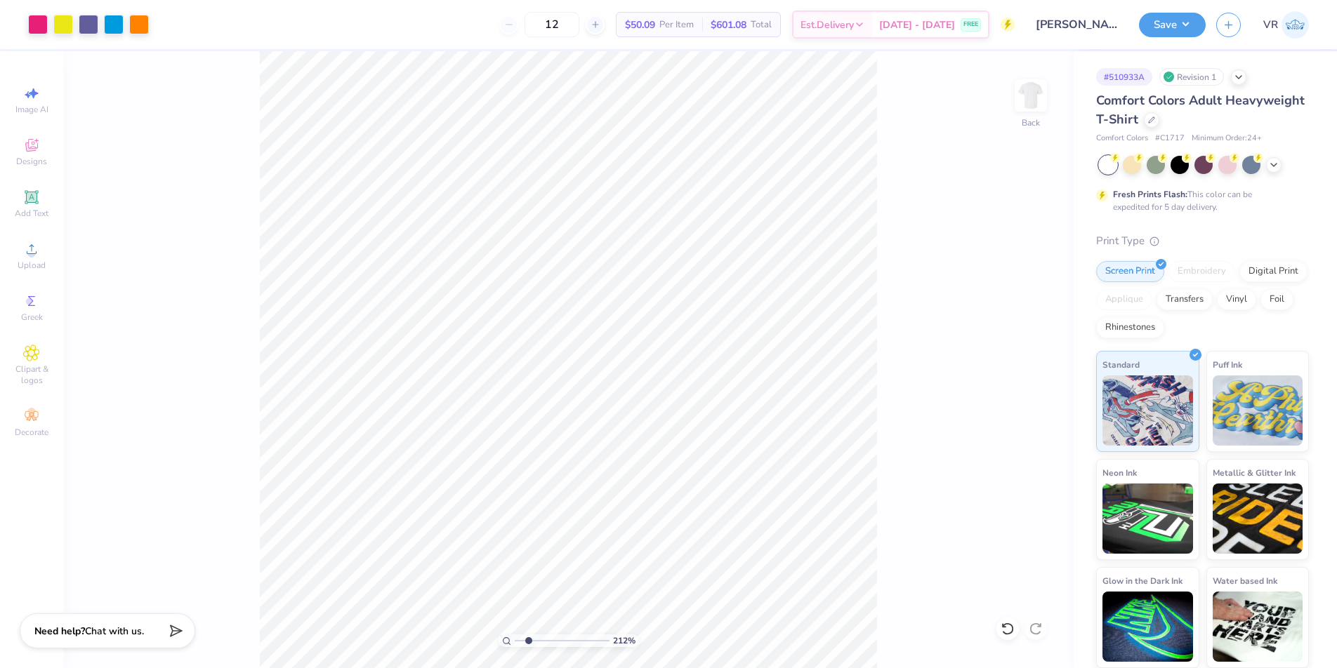
drag, startPoint x: 519, startPoint y: 638, endPoint x: 528, endPoint y: 638, distance: 9.1
type input "2.12"
click at [528, 638] on input "range" at bounding box center [562, 641] width 95 height 13
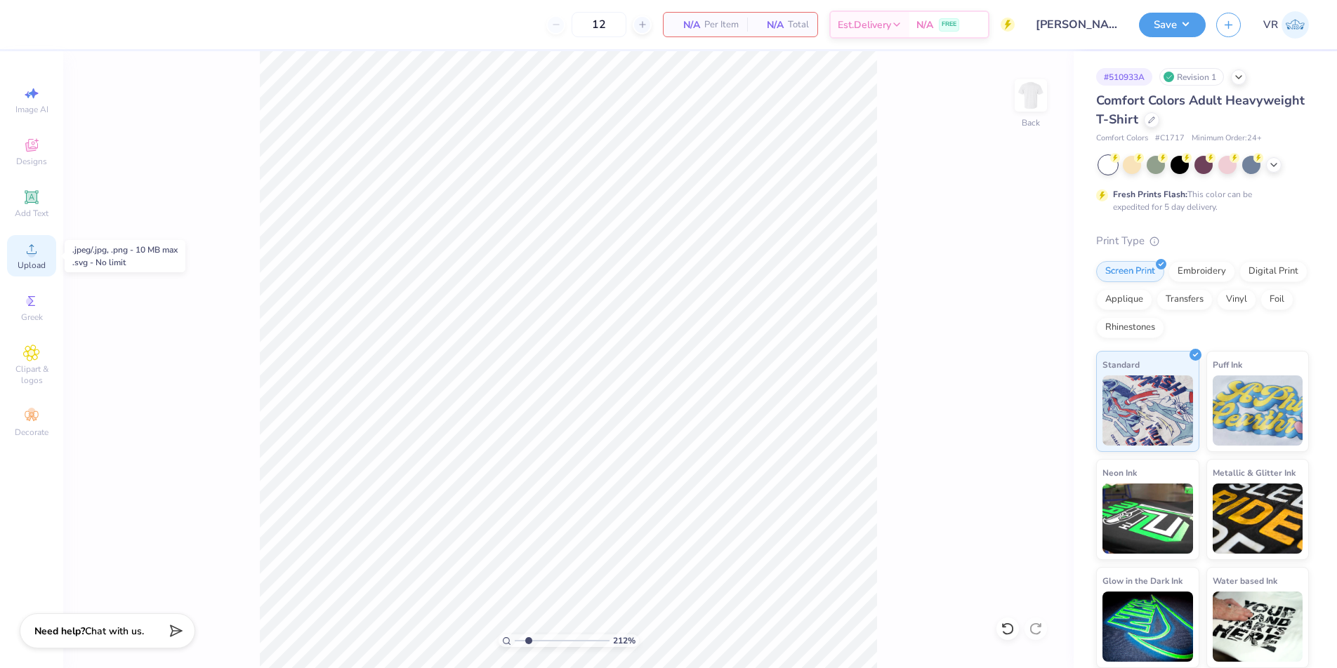
click at [29, 262] on span "Upload" at bounding box center [32, 265] width 28 height 11
click at [39, 271] on div "Upload" at bounding box center [31, 255] width 49 height 41
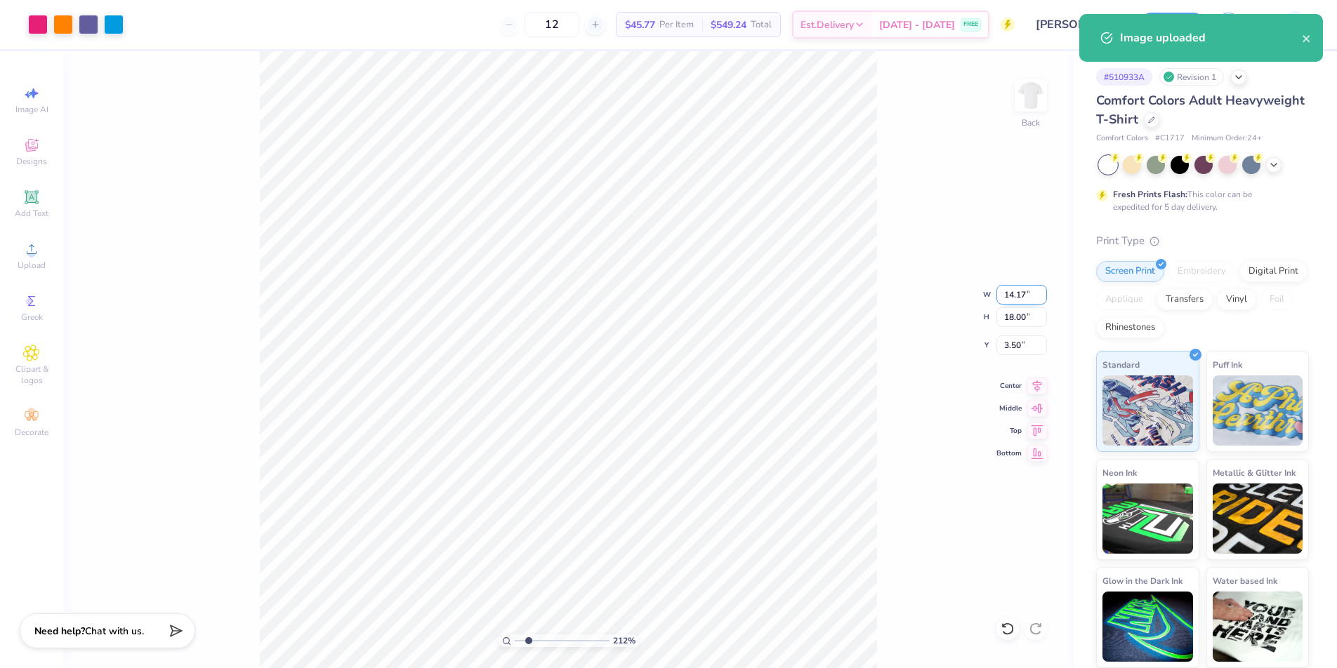
click at [1017, 295] on input "14.17" at bounding box center [1021, 295] width 51 height 20
type input "10.00"
type input "12.70"
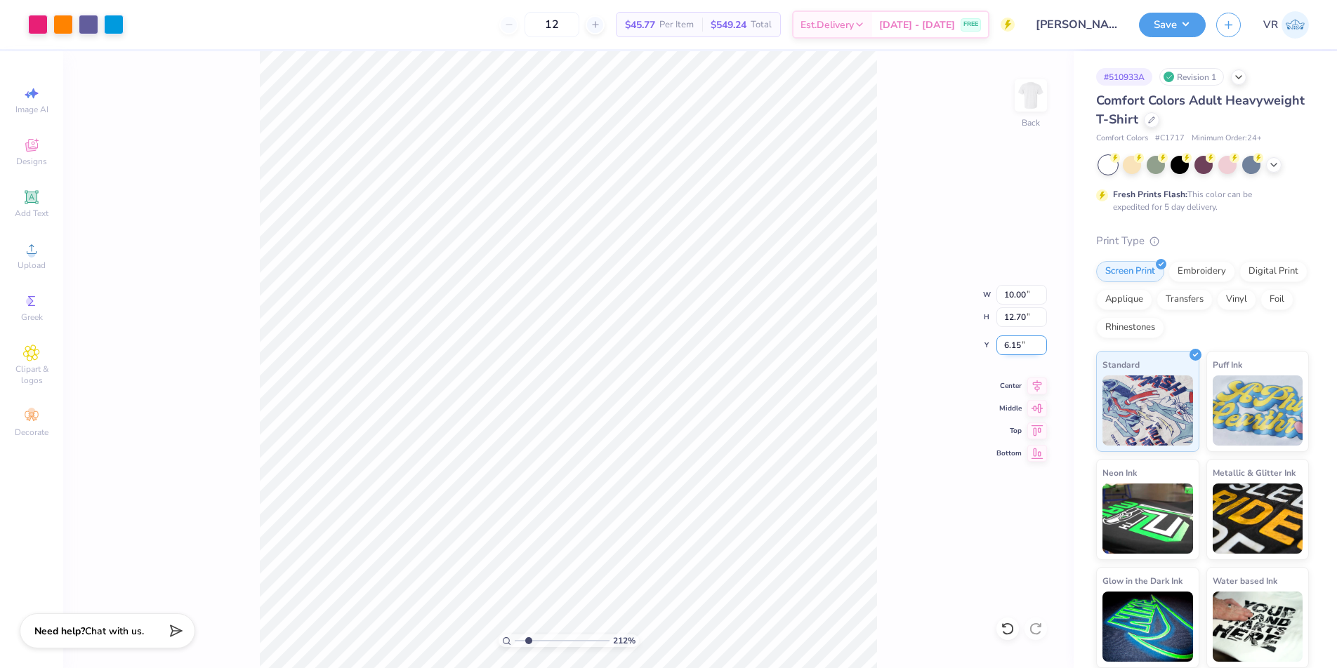
click at [1015, 343] on input "6.15" at bounding box center [1021, 346] width 51 height 20
type input "3.00"
drag, startPoint x: 529, startPoint y: 640, endPoint x: 510, endPoint y: 642, distance: 19.9
type input "1"
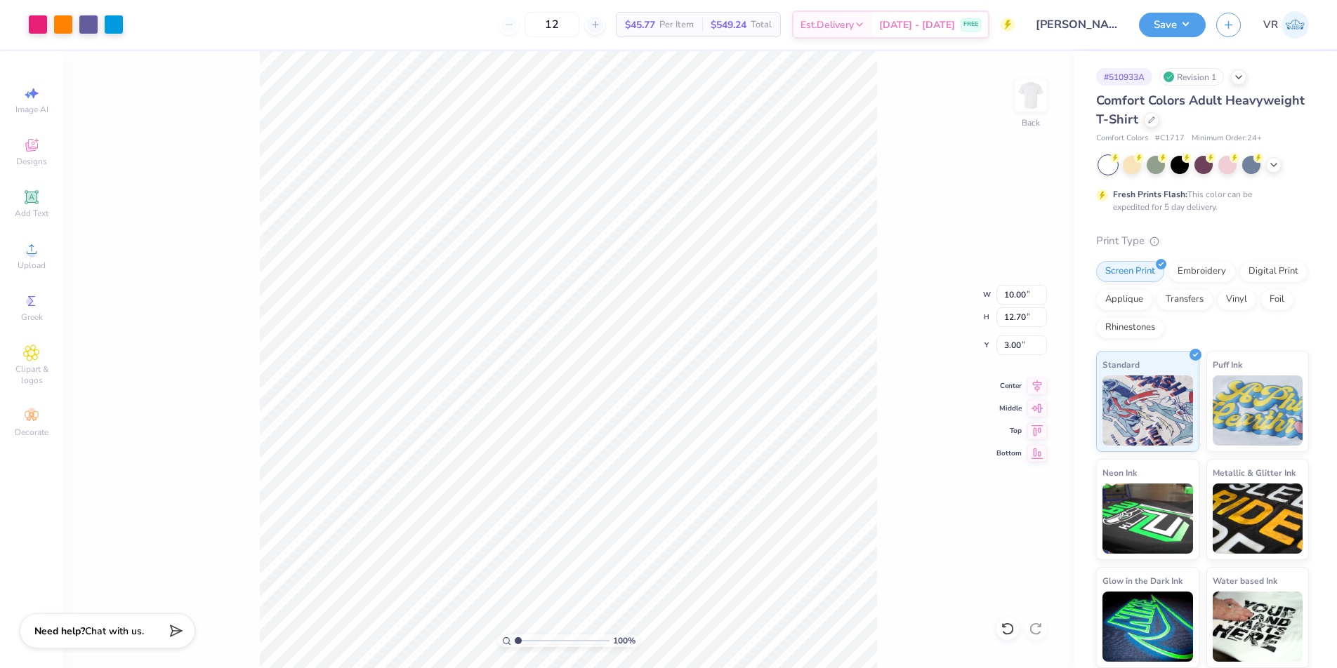
click at [515, 642] on input "range" at bounding box center [562, 641] width 95 height 13
click at [624, 510] on li "Group" at bounding box center [631, 514] width 110 height 27
type input "10.01"
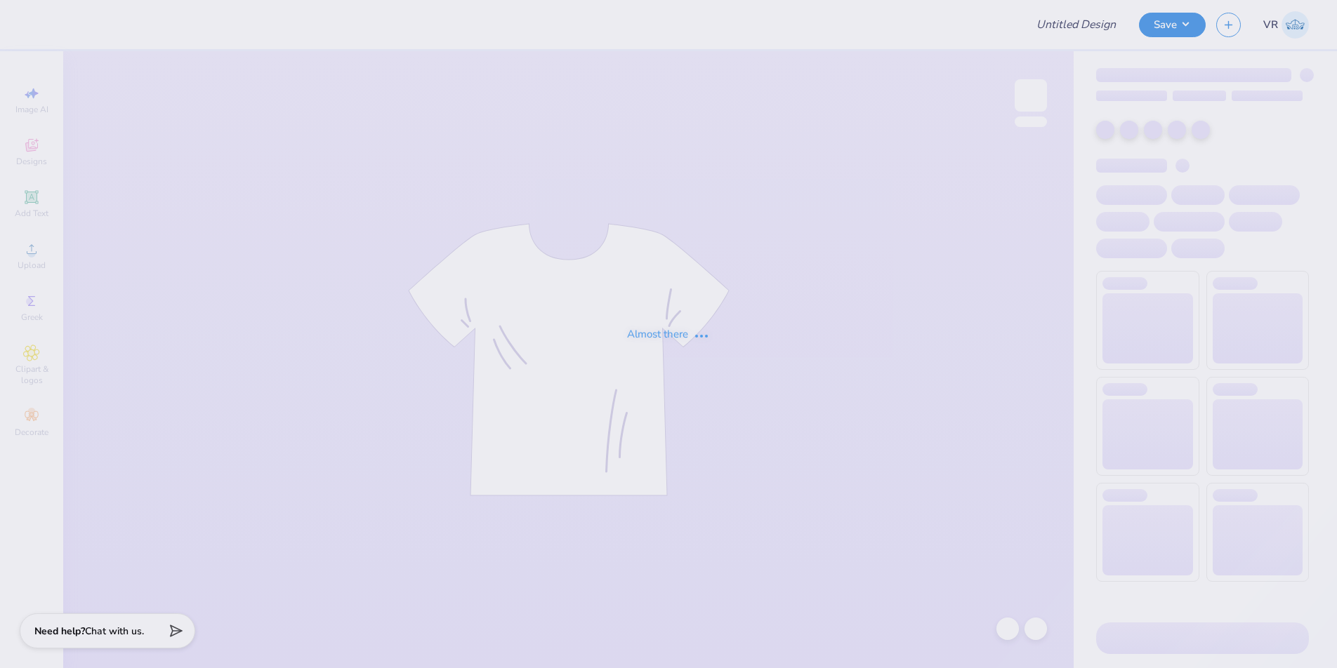
type input "SK barn dance top"
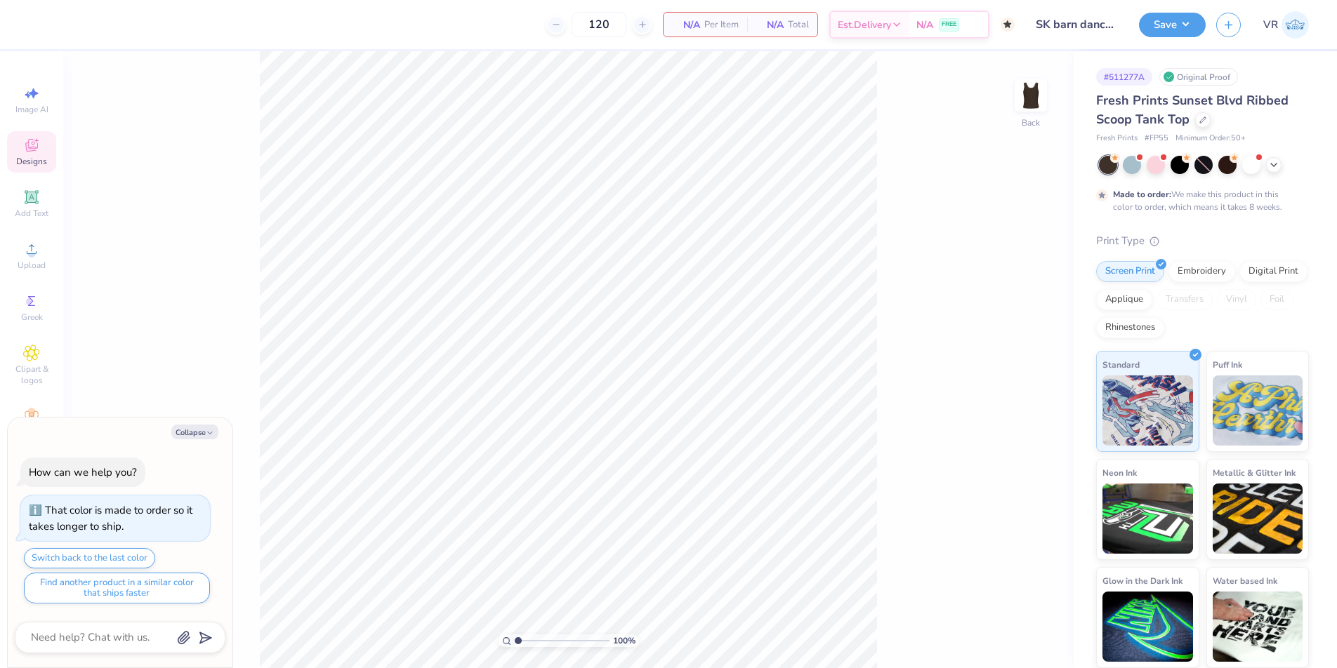
click at [32, 142] on icon at bounding box center [31, 145] width 13 height 13
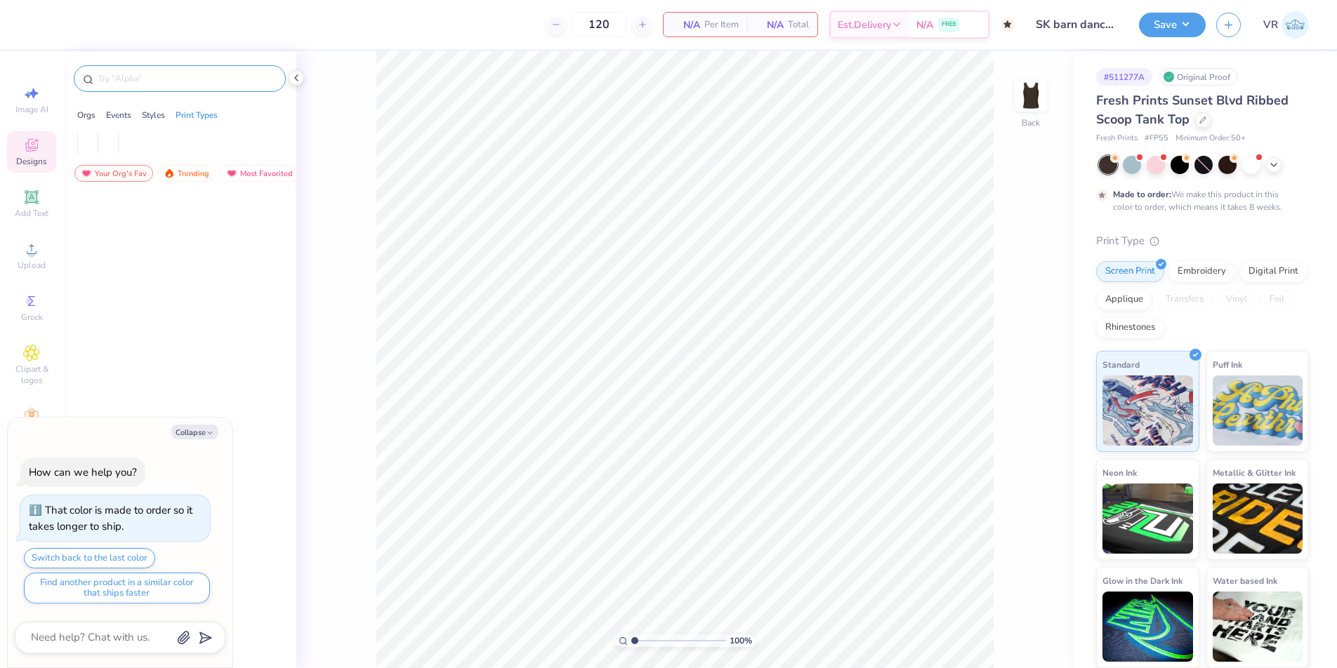
type textarea "x"
click at [166, 77] on input "text" at bounding box center [187, 79] width 180 height 14
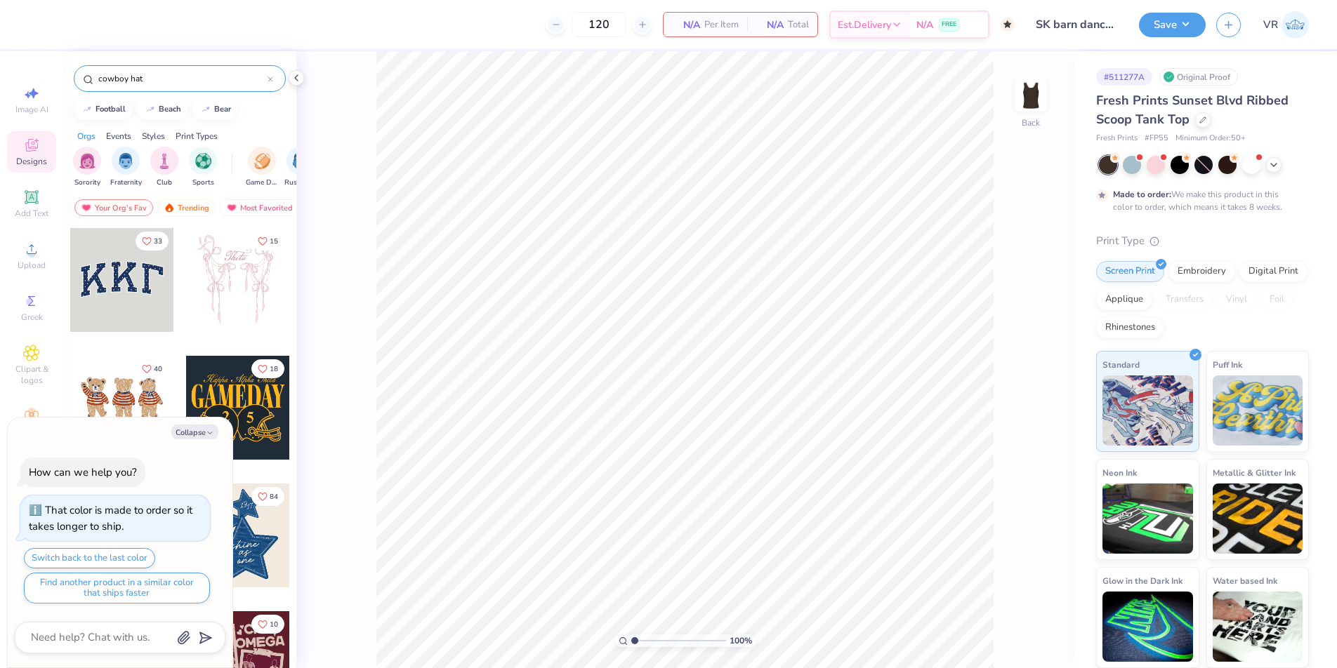
type input "cowboy hat"
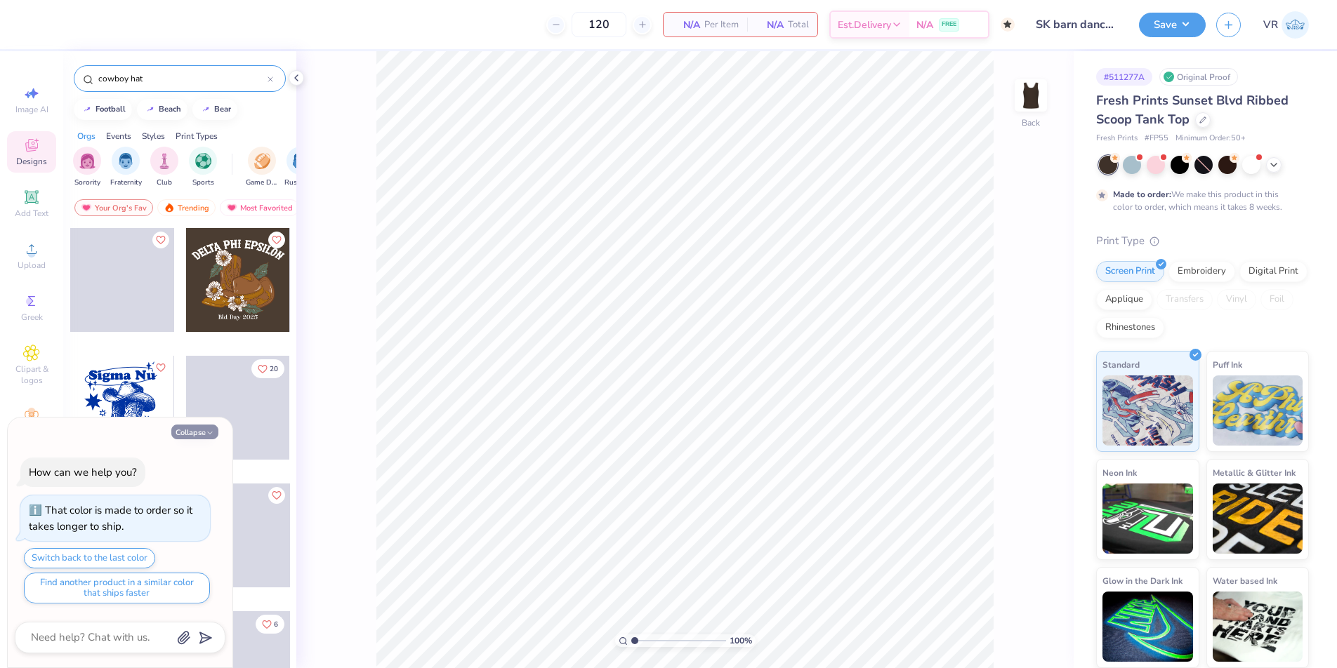
click at [192, 425] on button "Collapse" at bounding box center [194, 432] width 47 height 15
type textarea "x"
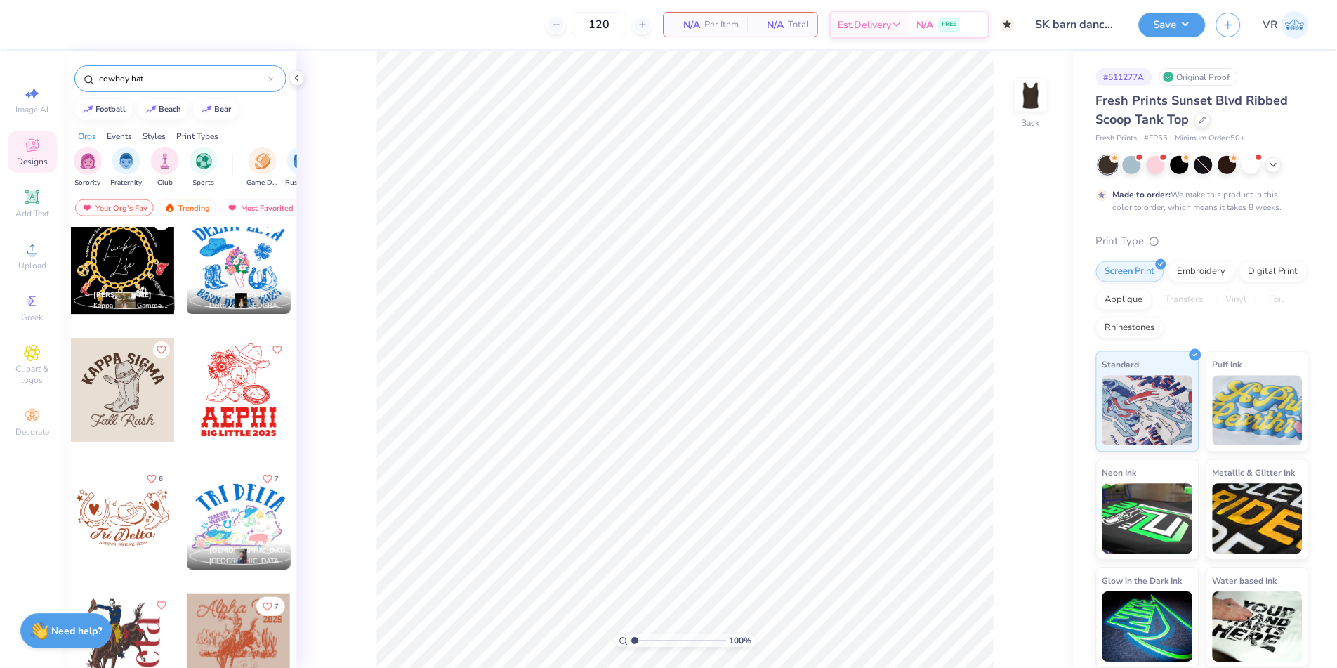
scroll to position [529, 0]
click at [297, 80] on polyline at bounding box center [296, 78] width 3 height 6
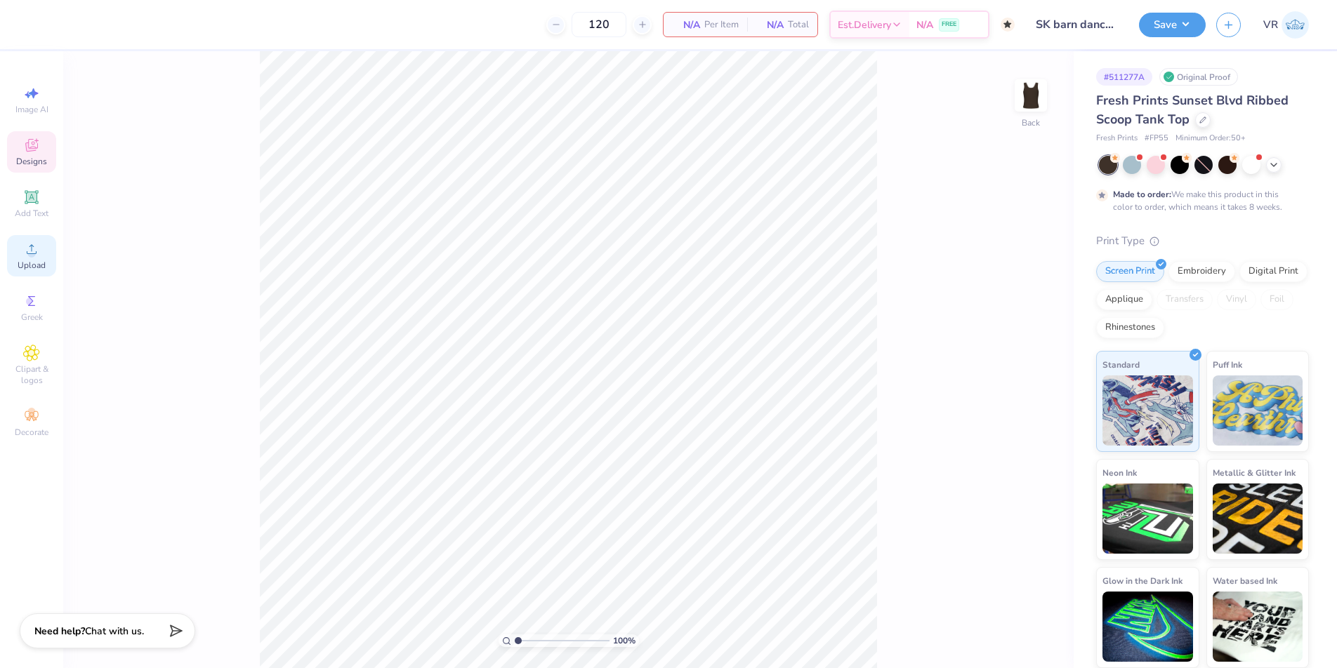
click at [39, 258] on div "Upload" at bounding box center [31, 255] width 49 height 41
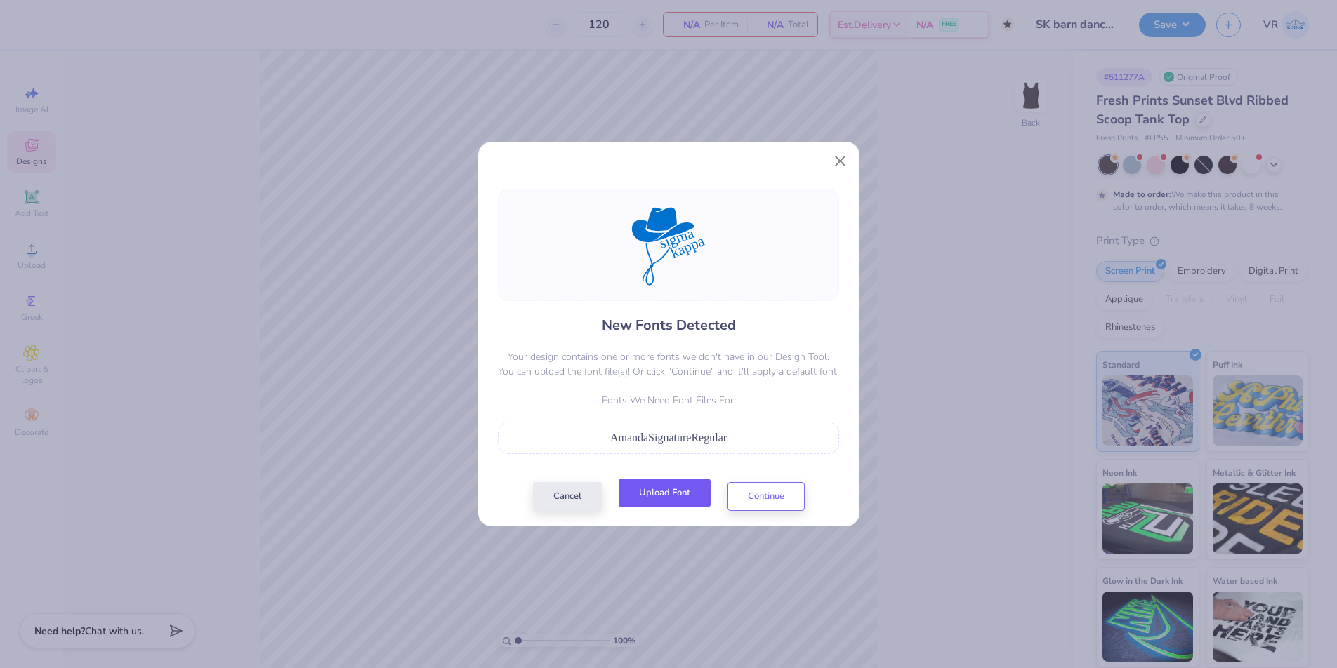
click at [677, 493] on button "Upload Font" at bounding box center [664, 493] width 92 height 29
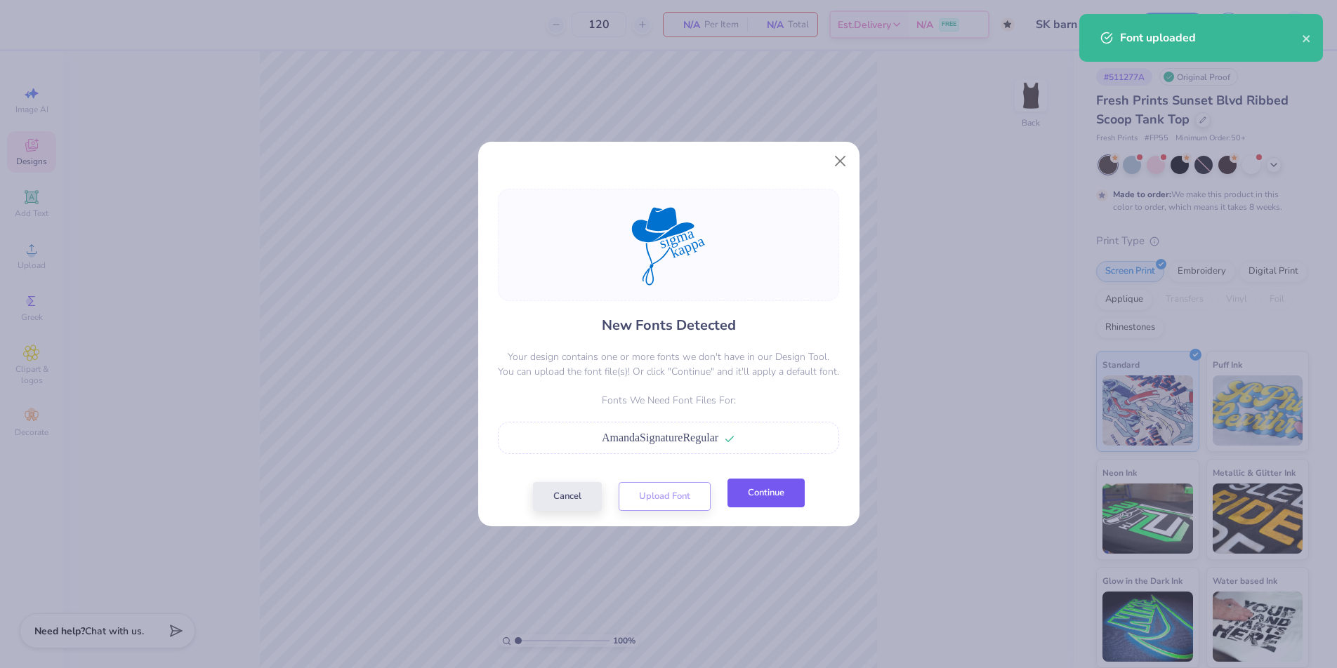
click at [774, 489] on button "Continue" at bounding box center [765, 493] width 77 height 29
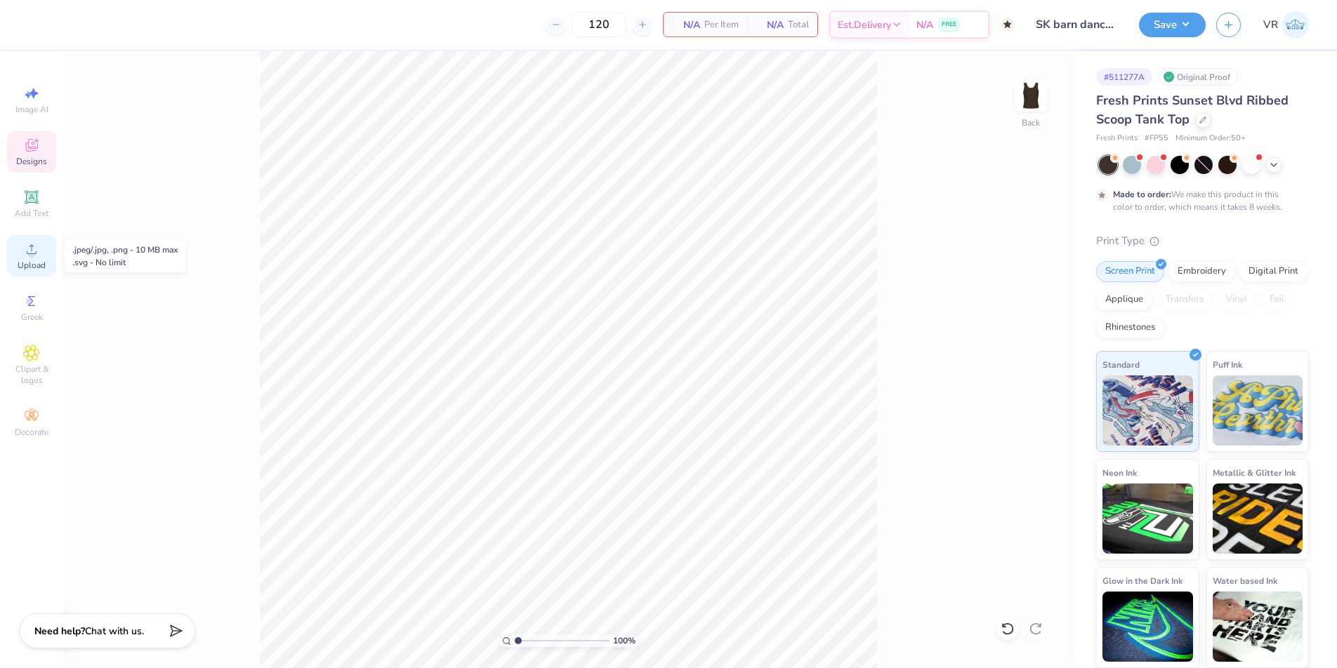
click at [15, 256] on div "Upload" at bounding box center [31, 255] width 49 height 41
click at [18, 260] on span "Upload" at bounding box center [32, 265] width 28 height 11
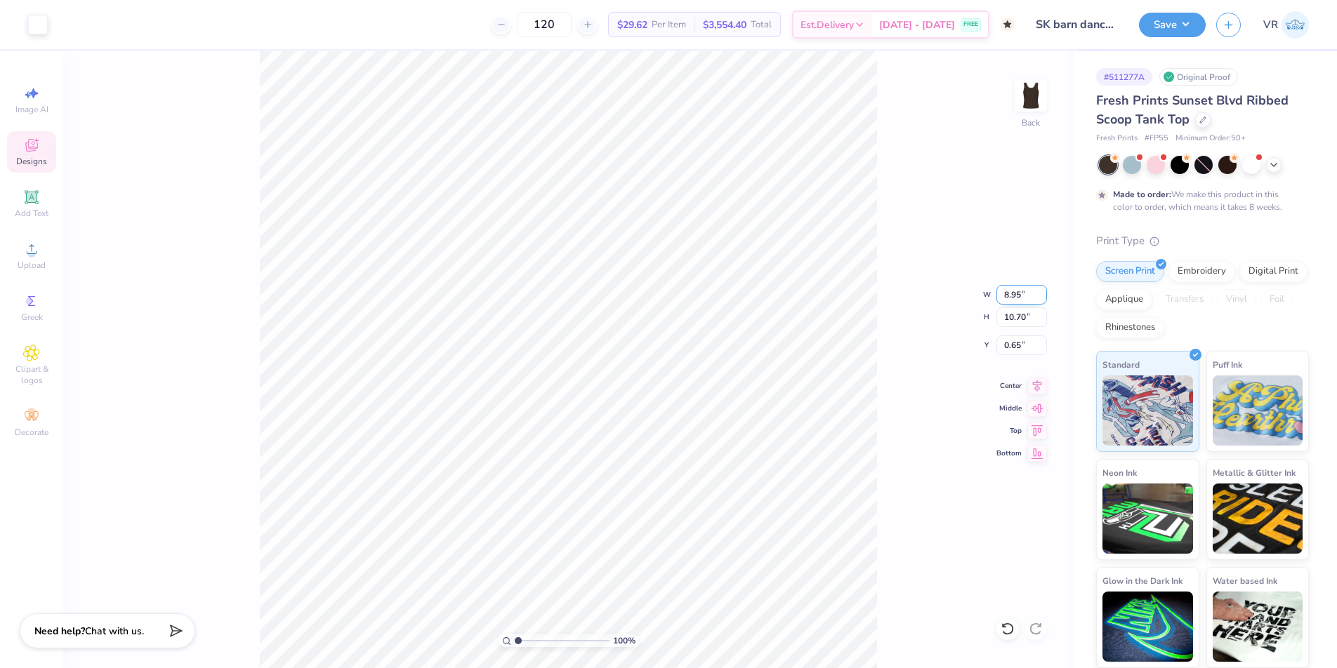
click at [1007, 295] on input "8.95" at bounding box center [1021, 295] width 51 height 20
type input "7.00"
type input "8.37"
click at [1008, 350] on input "1.82" at bounding box center [1021, 346] width 51 height 20
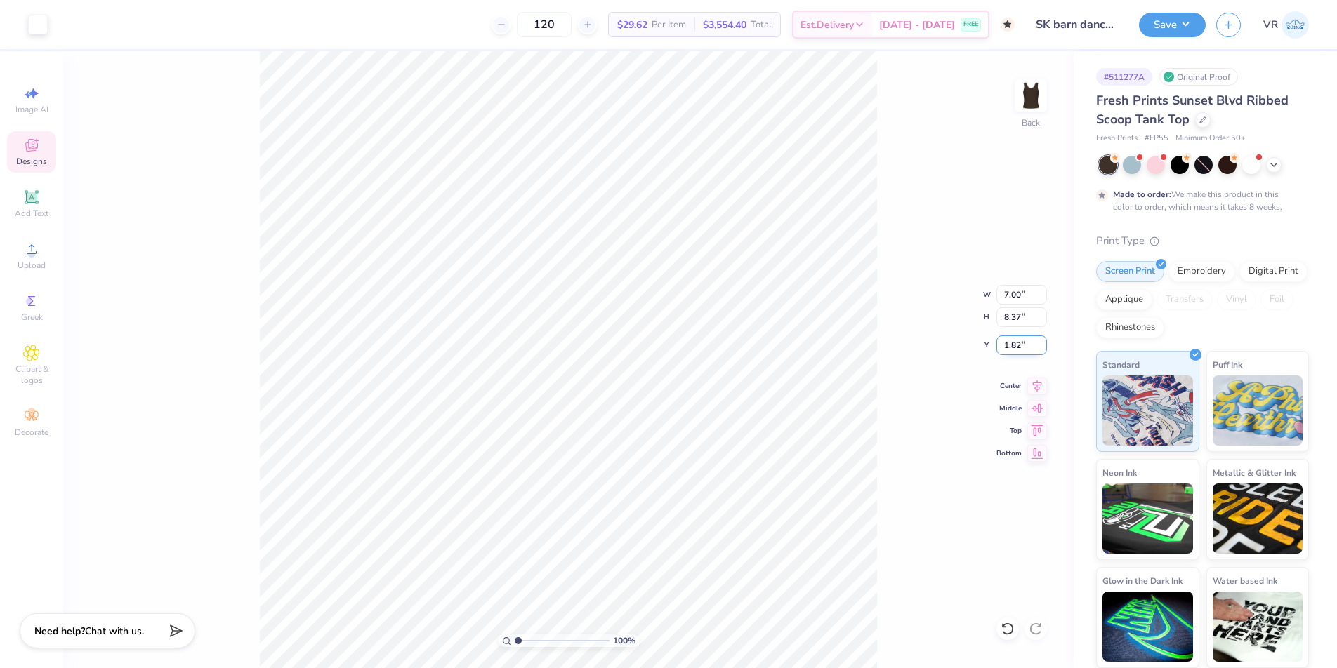
click at [1008, 350] on input "1.82" at bounding box center [1021, 346] width 51 height 20
type input "3.00"
click at [1011, 297] on input "7.00" at bounding box center [1021, 295] width 51 height 20
type input "6.00"
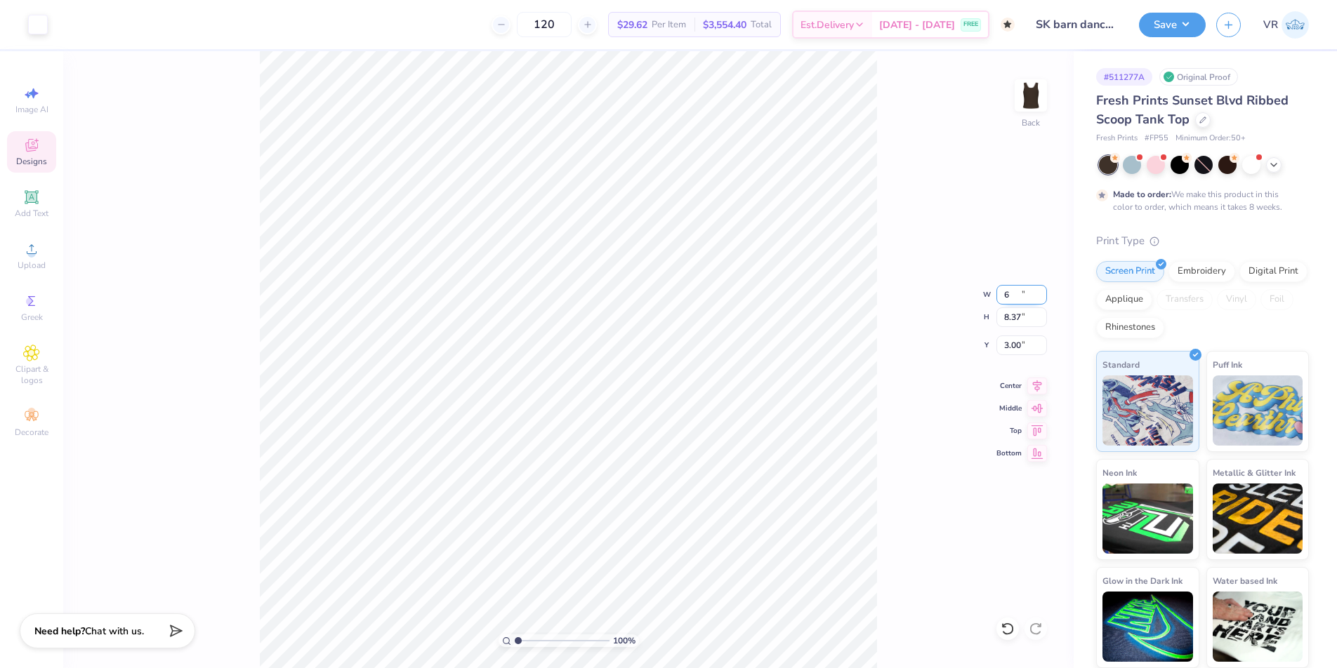
type input "7.17"
click at [1010, 343] on input "3.60" at bounding box center [1021, 346] width 51 height 20
click at [1010, 352] on input "3.00" at bounding box center [1021, 346] width 51 height 20
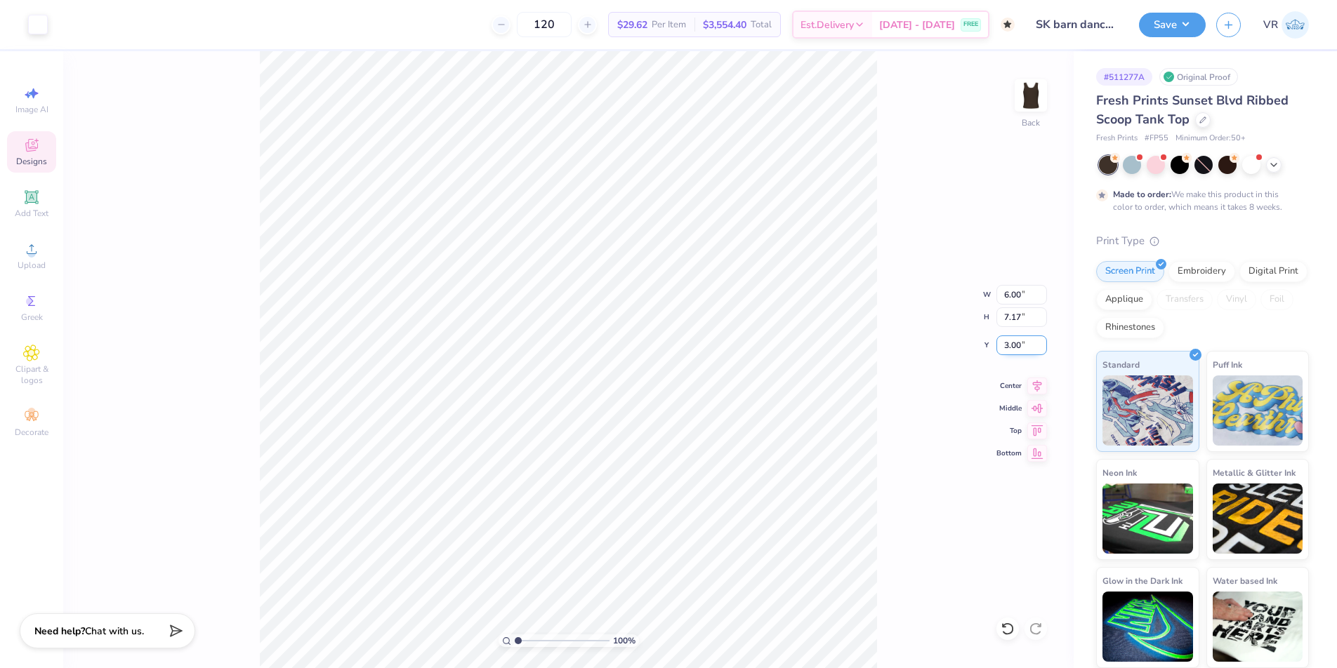
click at [1008, 344] on input "3.00" at bounding box center [1021, 346] width 51 height 20
click at [1010, 344] on input "1.79" at bounding box center [1021, 346] width 51 height 20
type input "2.00"
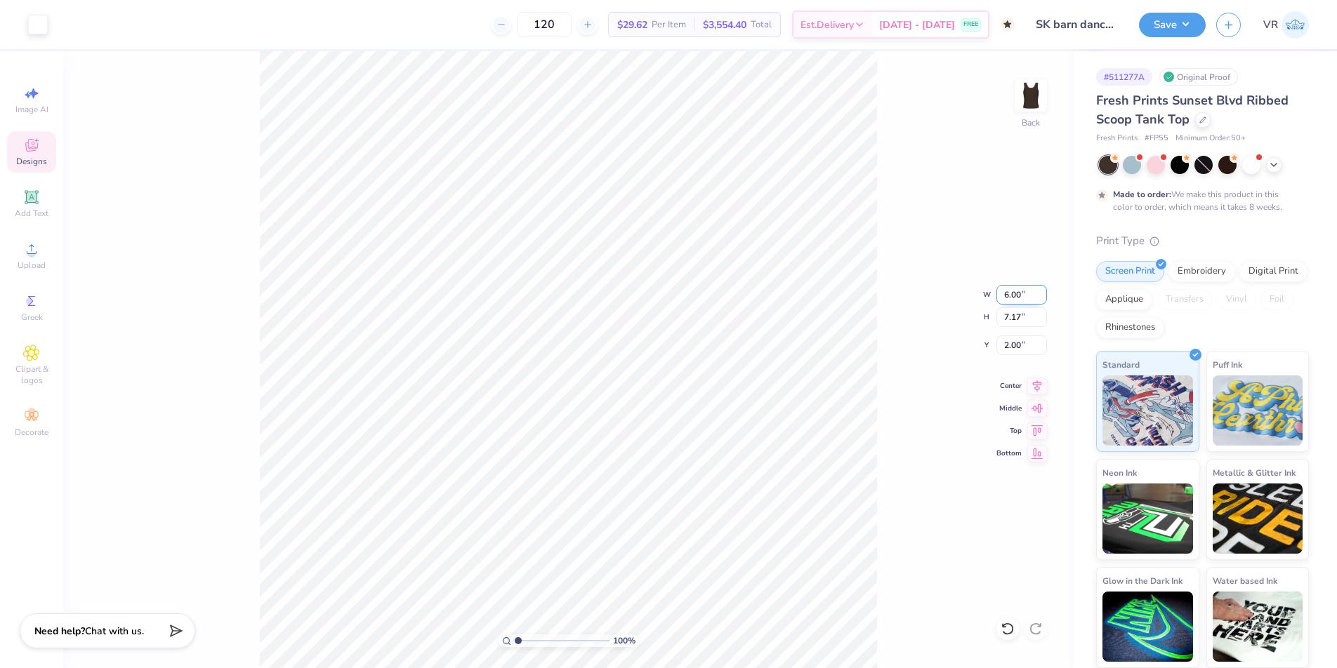
click at [1012, 296] on input "6.00" at bounding box center [1021, 295] width 51 height 20
type input "5.00"
type input "5.98"
click at [1008, 345] on input "2.60" at bounding box center [1021, 346] width 51 height 20
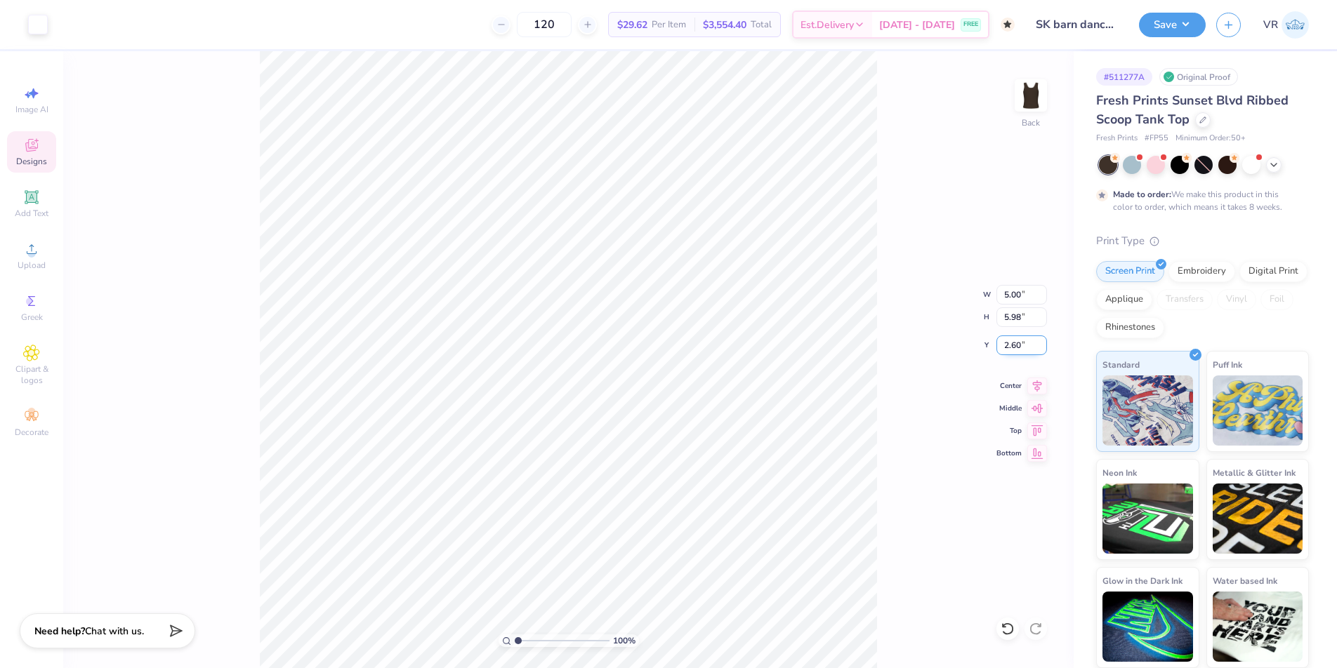
click at [1008, 345] on input "2.60" at bounding box center [1021, 346] width 51 height 20
type input "3"
type input "2.00"
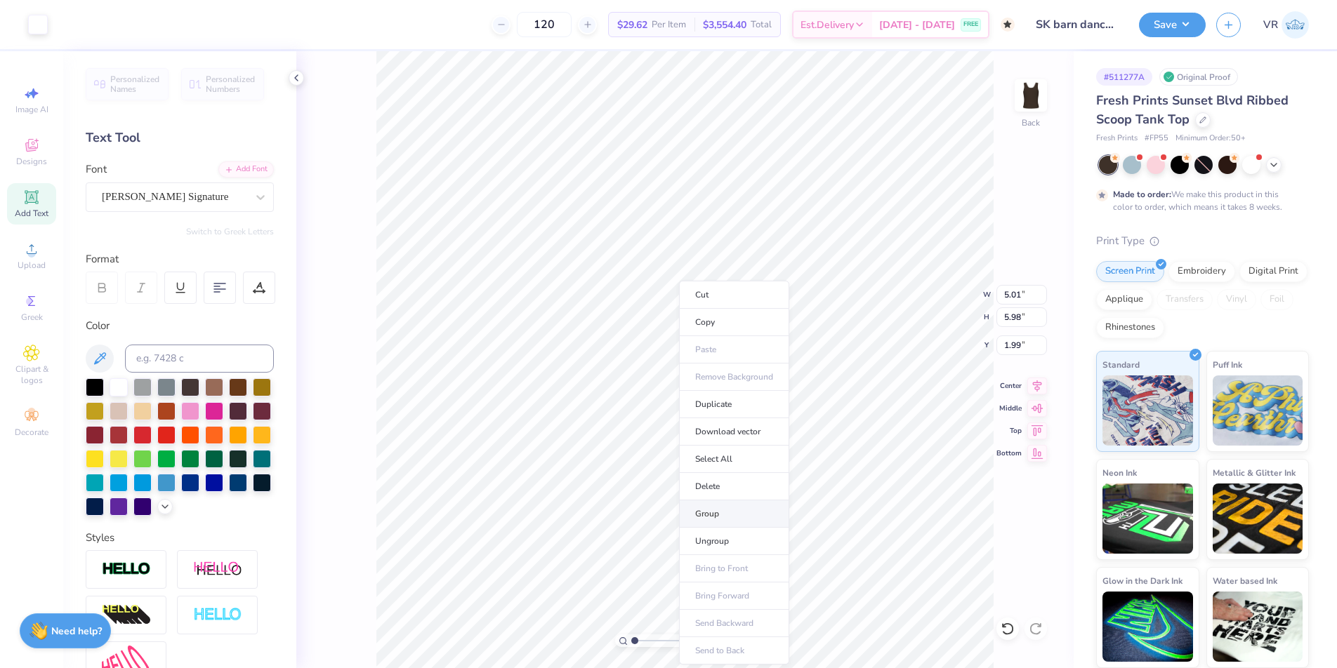
click at [710, 506] on li "Group" at bounding box center [734, 514] width 110 height 27
click at [1007, 296] on input "5.01" at bounding box center [1021, 295] width 51 height 20
type input "5.01"
type input "5.97"
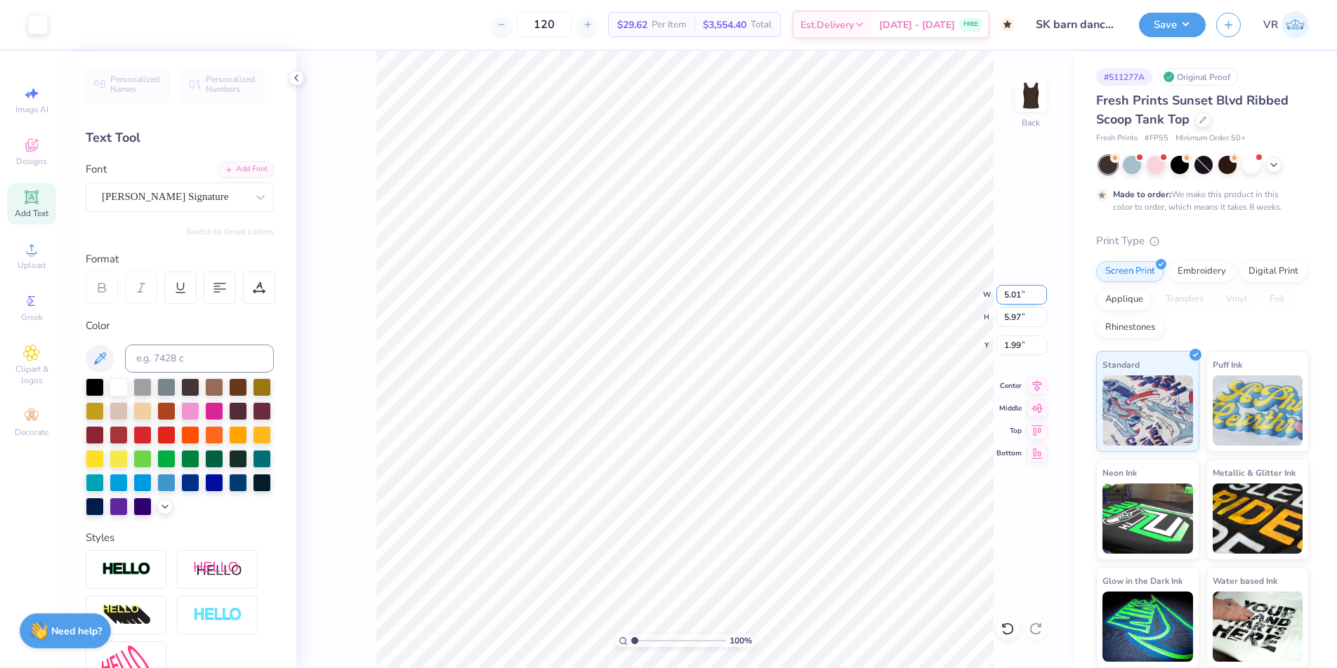
click at [1002, 288] on input "5.01" at bounding box center [1021, 295] width 51 height 20
type input "4.99"
type input "5.96"
type input "2.00"
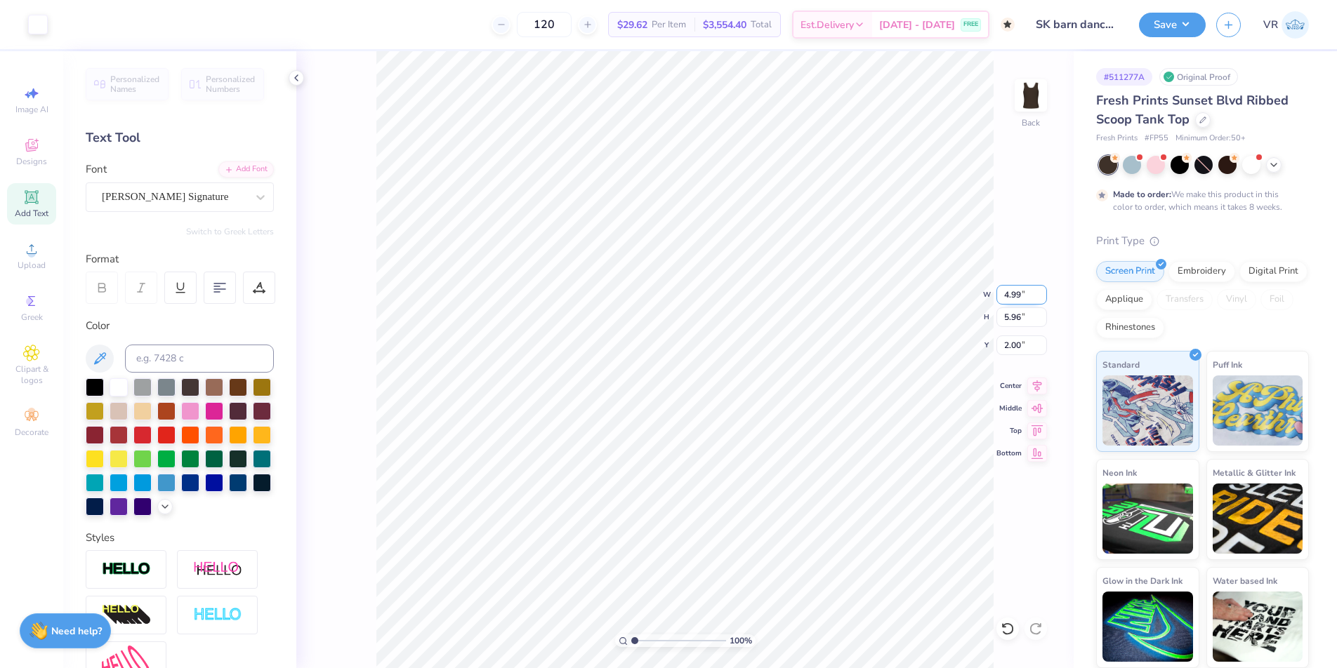
click at [1008, 300] on input "4.99" at bounding box center [1021, 295] width 51 height 20
type input "5.00"
type input "5.97"
click at [1015, 344] on input "1.99" at bounding box center [1021, 346] width 51 height 20
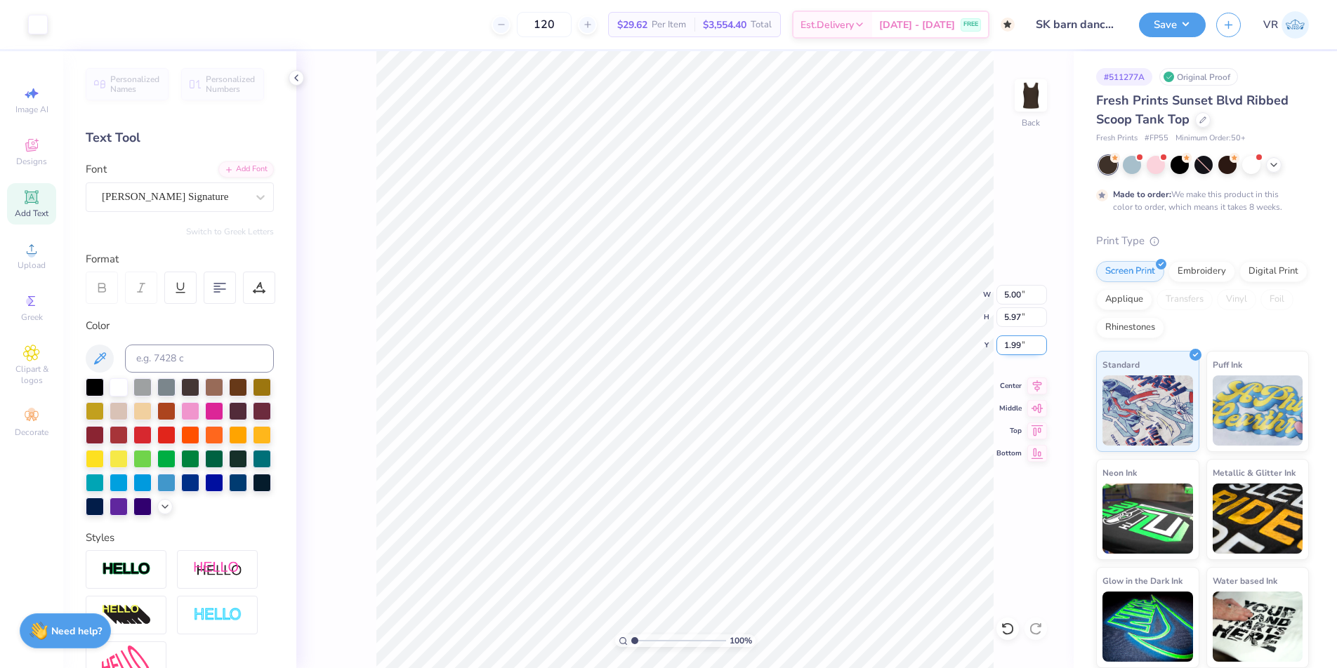
click at [1015, 344] on input "1.99" at bounding box center [1021, 346] width 51 height 20
type input "2.00"
click at [1184, 28] on button "Save" at bounding box center [1172, 23] width 67 height 25
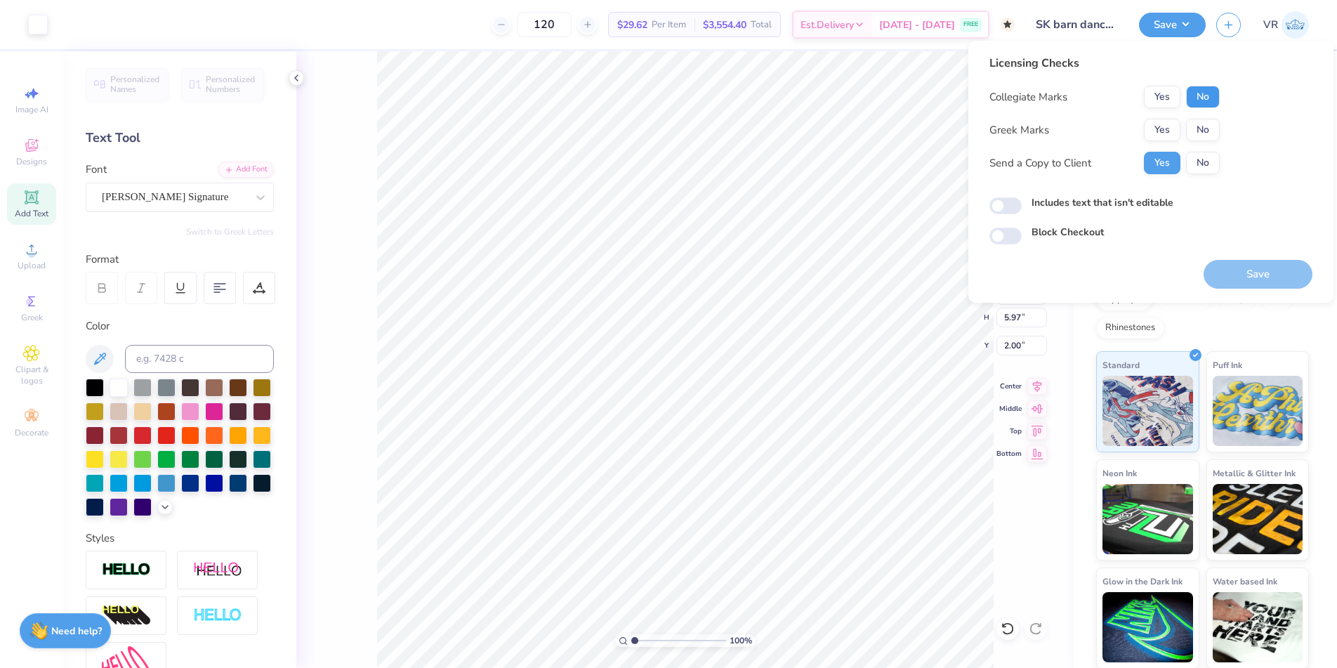
click at [1200, 93] on button "No" at bounding box center [1203, 97] width 34 height 22
click at [1153, 123] on button "Yes" at bounding box center [1162, 130] width 37 height 22
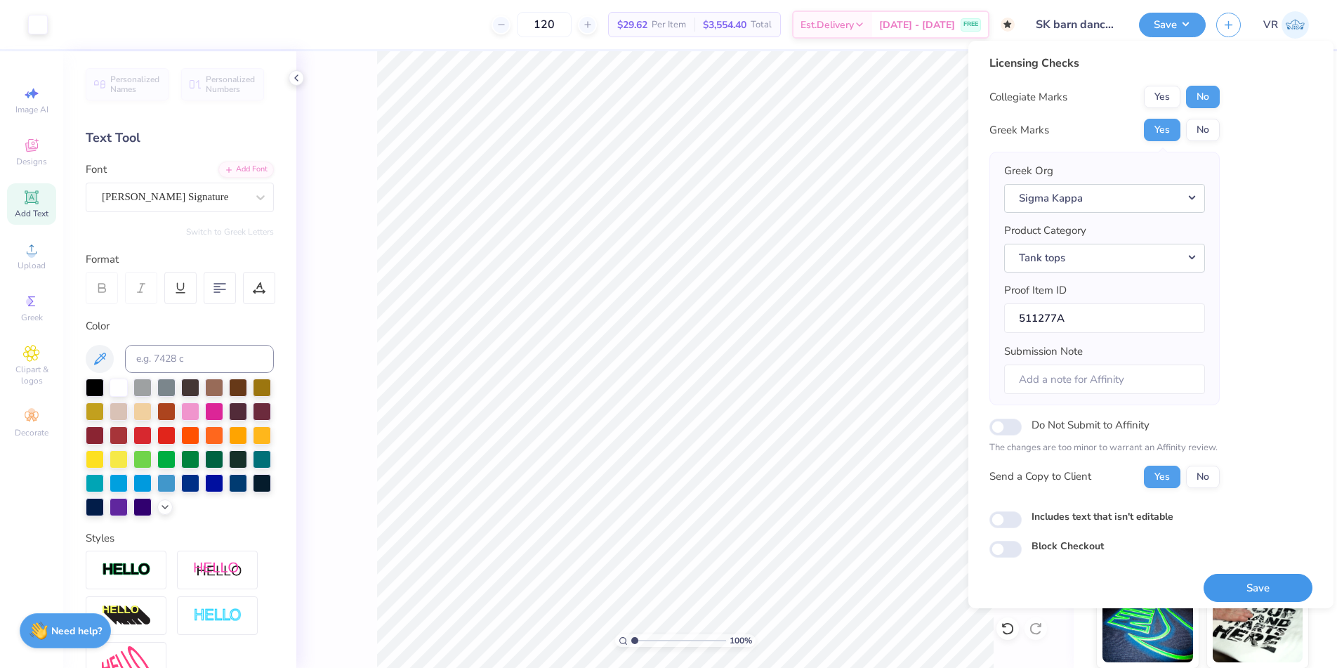
click at [1262, 589] on button "Save" at bounding box center [1257, 588] width 109 height 29
checkbox input "true"
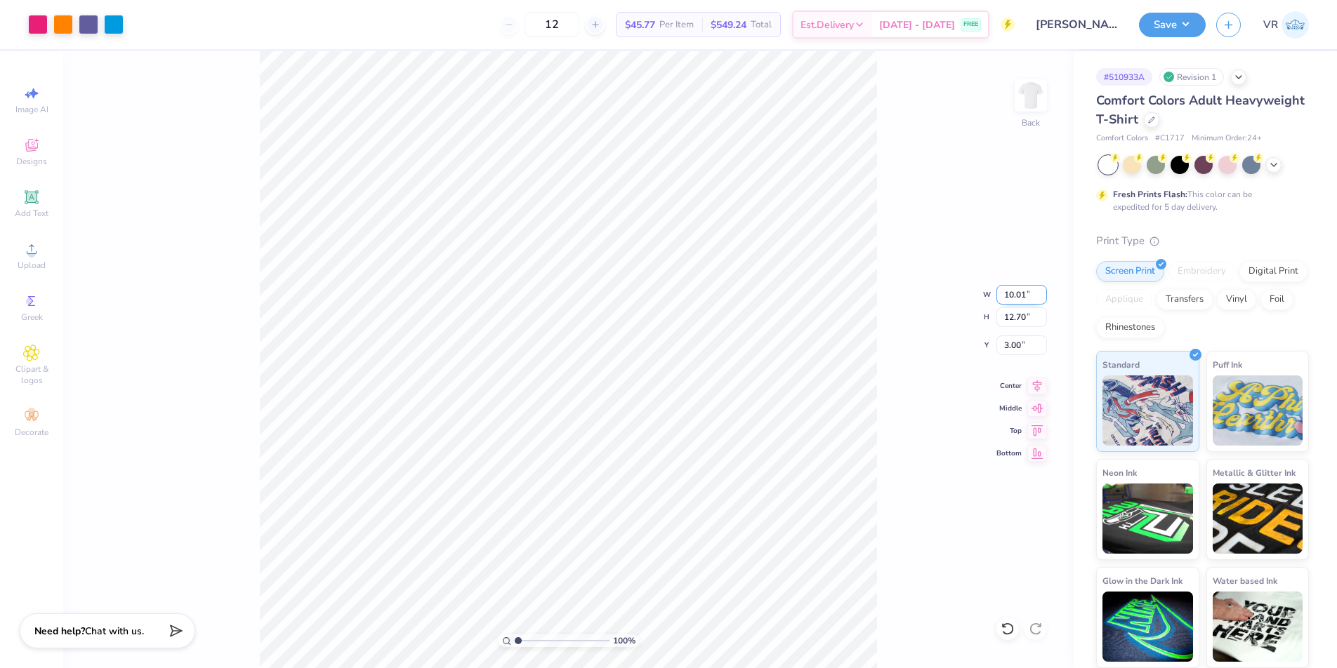
click at [1012, 295] on input "10.01" at bounding box center [1021, 295] width 51 height 20
type input "10.00"
type input "12.69"
click at [1192, 27] on button "Save" at bounding box center [1172, 23] width 67 height 25
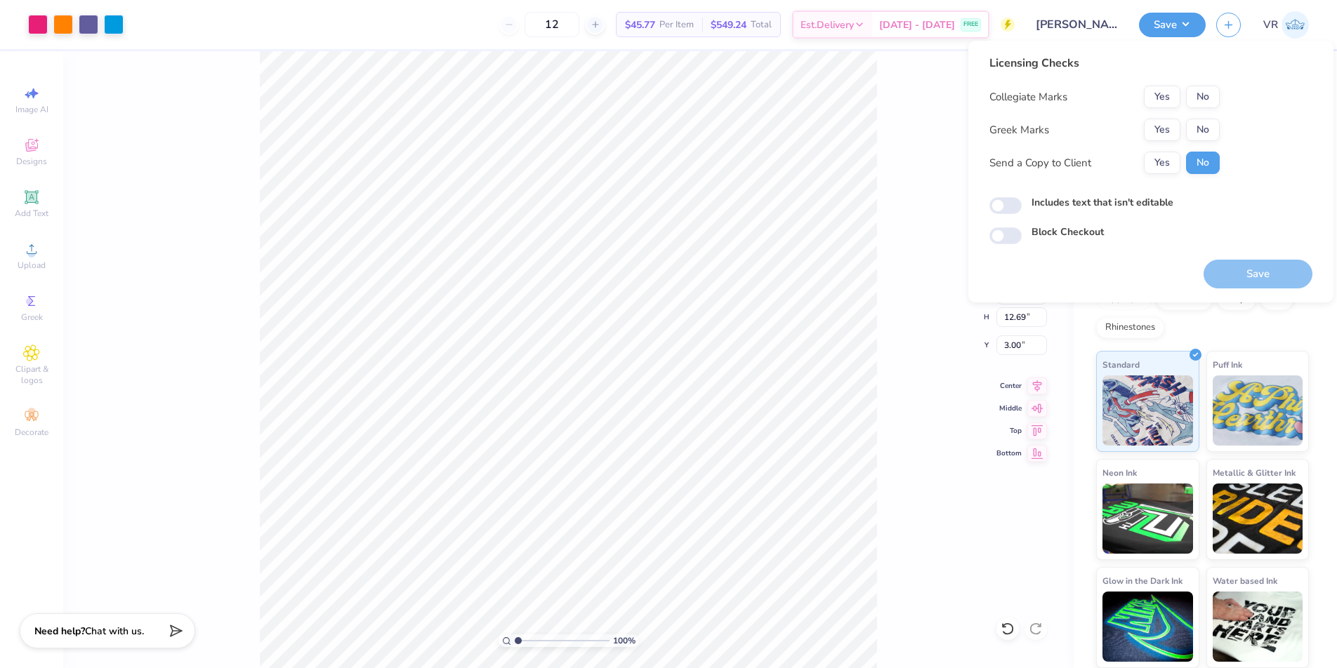
click at [1221, 93] on div "Licensing Checks Collegiate Marks Yes No Greek Marks Yes No Send a Copy to Clie…" at bounding box center [1150, 150] width 323 height 190
click at [1213, 93] on button "No" at bounding box center [1203, 97] width 34 height 22
click at [1164, 129] on button "Yes" at bounding box center [1162, 130] width 37 height 22
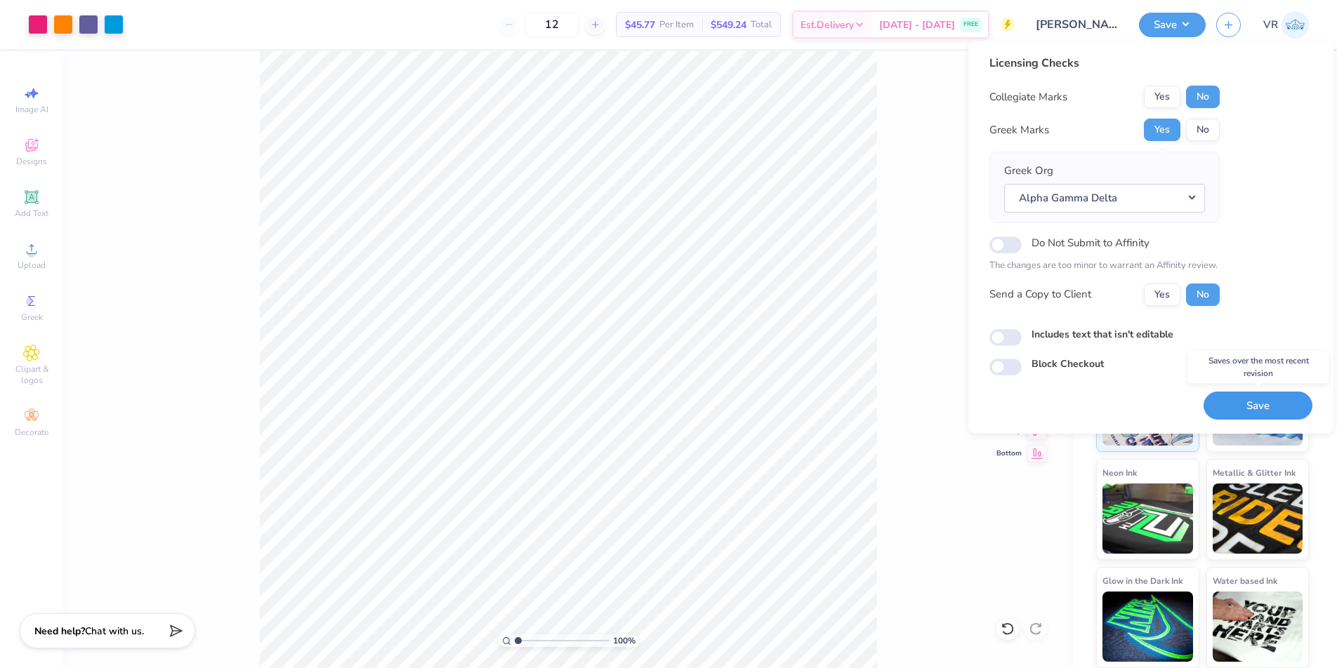
click at [1247, 403] on button "Save" at bounding box center [1257, 406] width 109 height 29
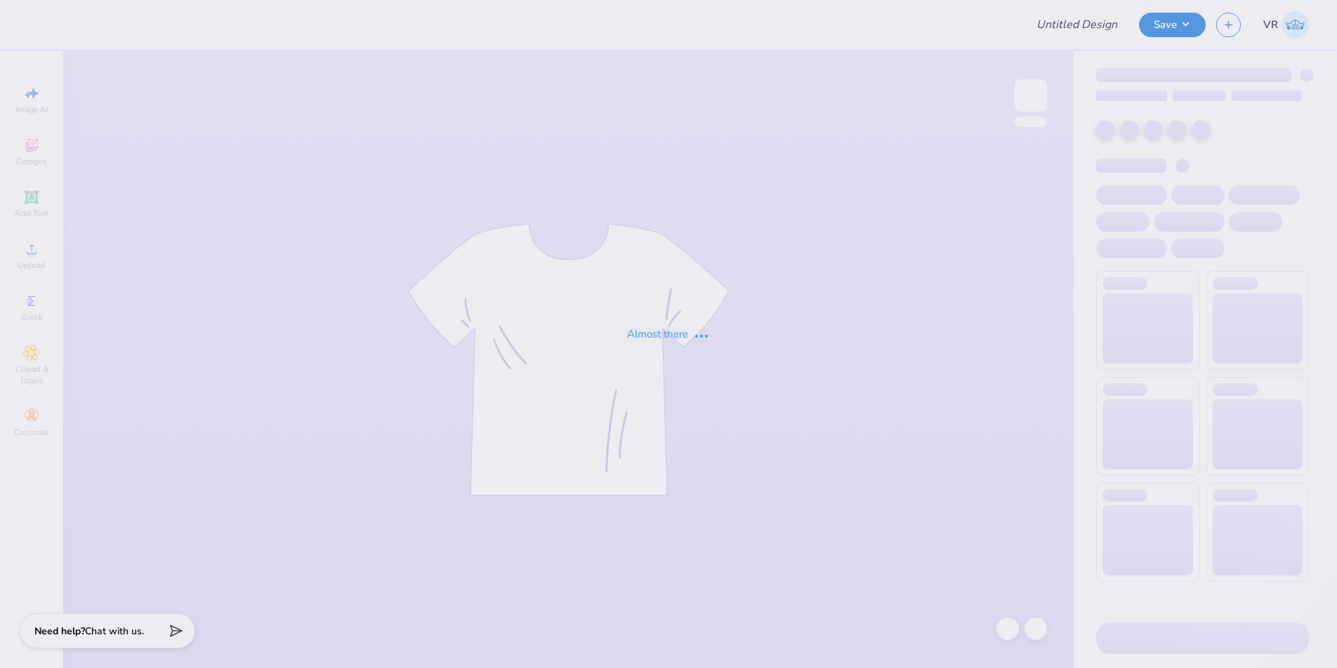
type input "[PERSON_NAME] BBG"
